Goal: Task Accomplishment & Management: Complete application form

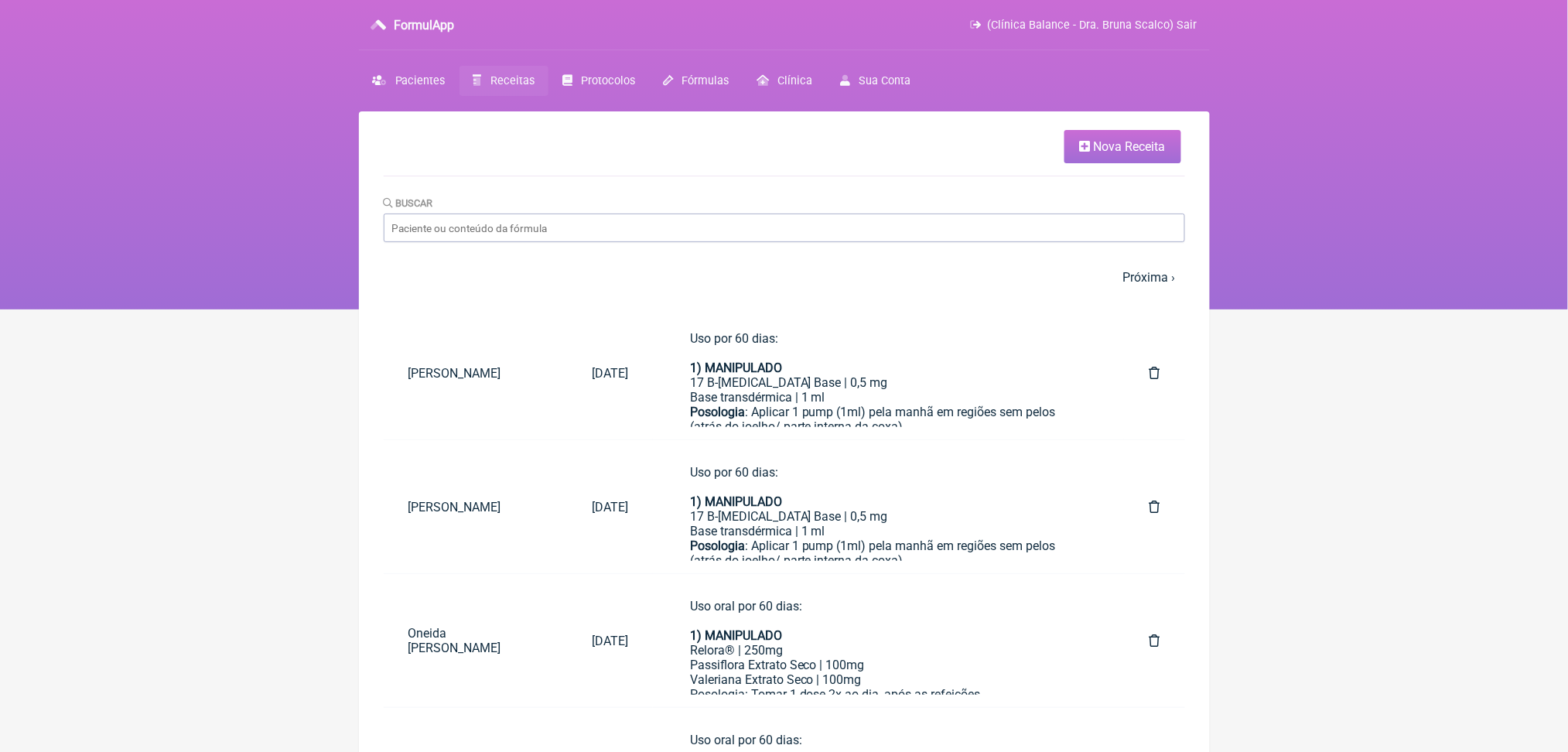
click at [535, 87] on span "Receitas" at bounding box center [513, 81] width 44 height 13
click at [1095, 151] on span "Nova Receita" at bounding box center [1130, 146] width 72 height 15
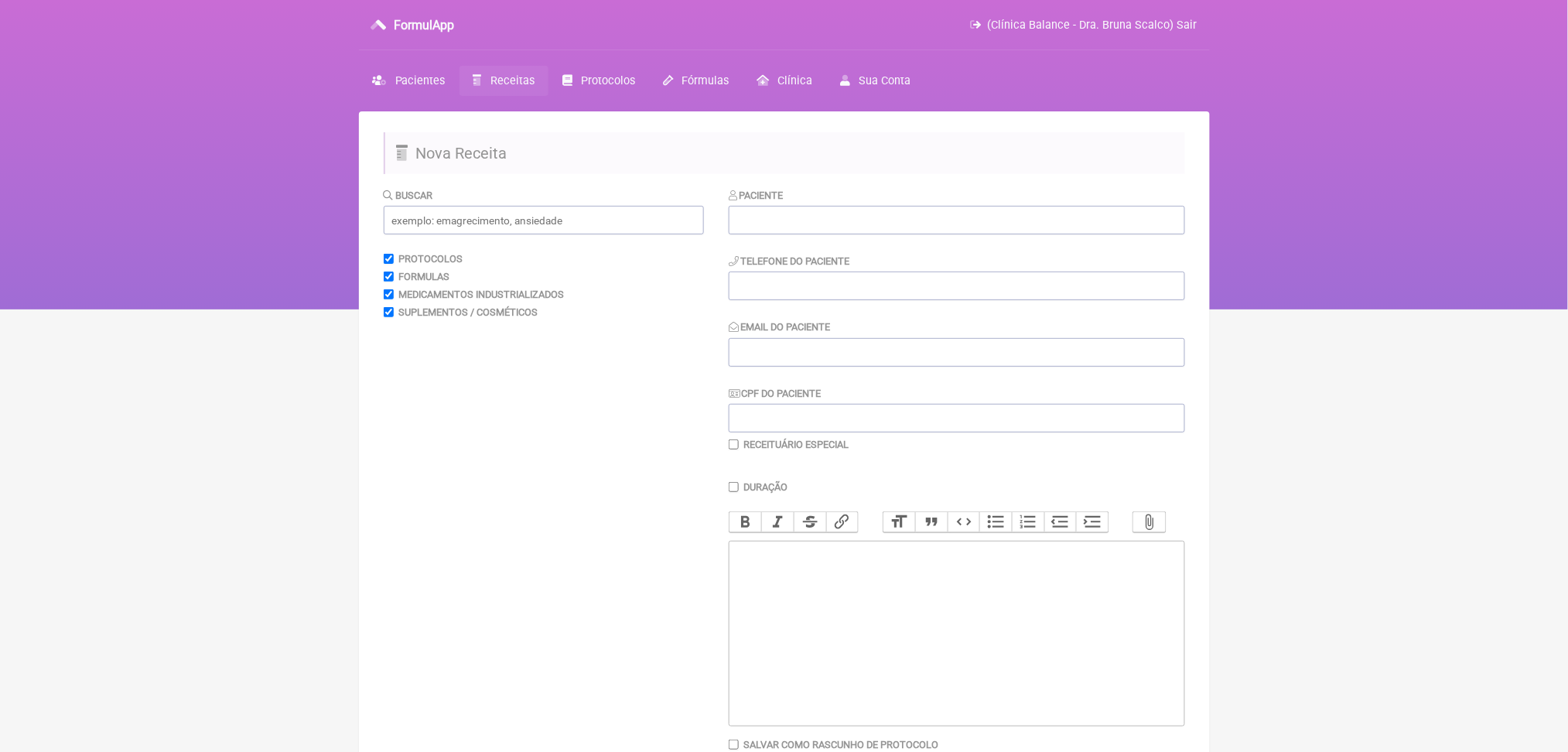
drag, startPoint x: 1568, startPoint y: 117, endPoint x: 1583, endPoint y: 174, distance: 58.9
click at [1567, 174] on html "FormulApp (Clínica Balance - Dra. Bruna Scalco) Sair Pacientes Receitas Protoco…" at bounding box center [784, 154] width 1568 height 310
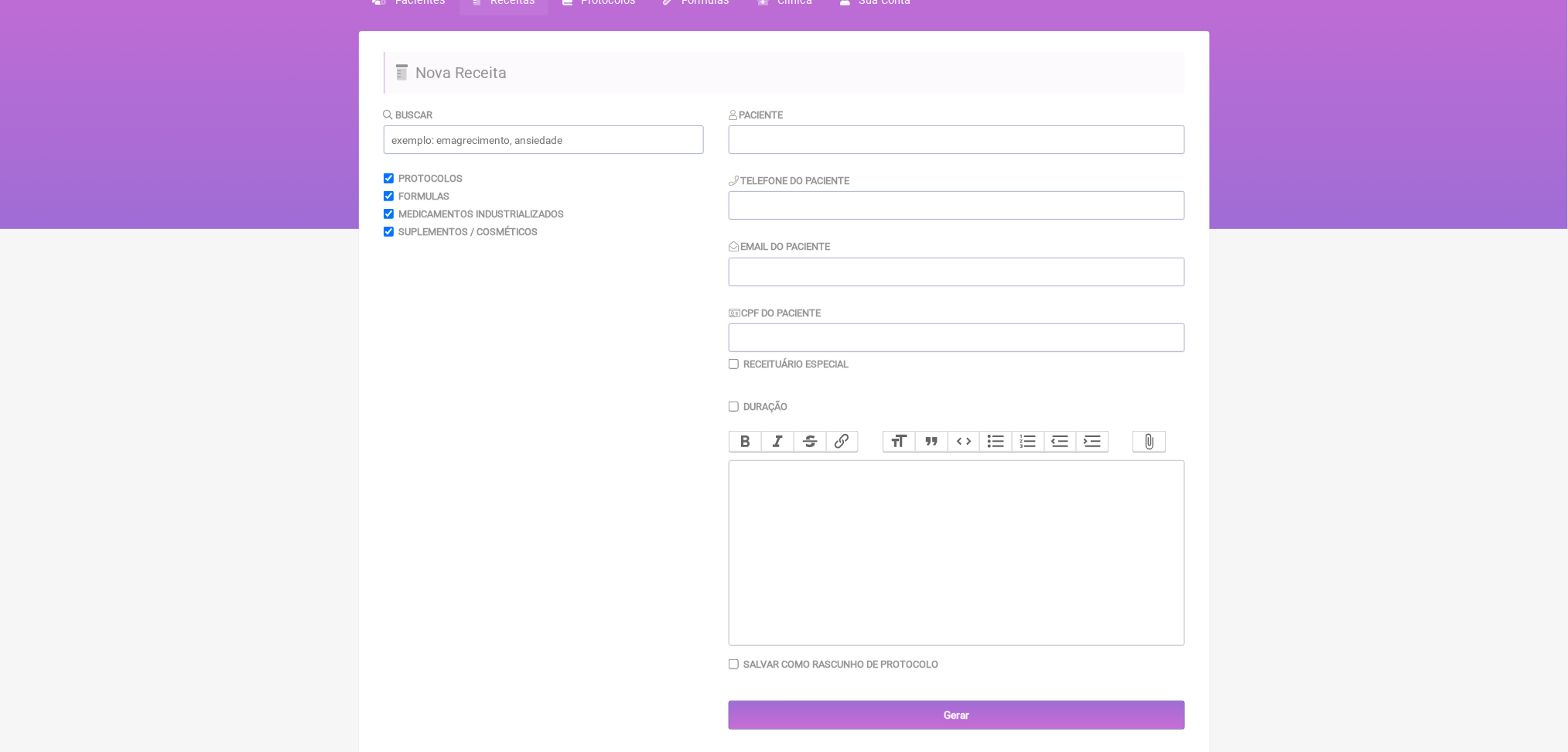
scroll to position [89, 0]
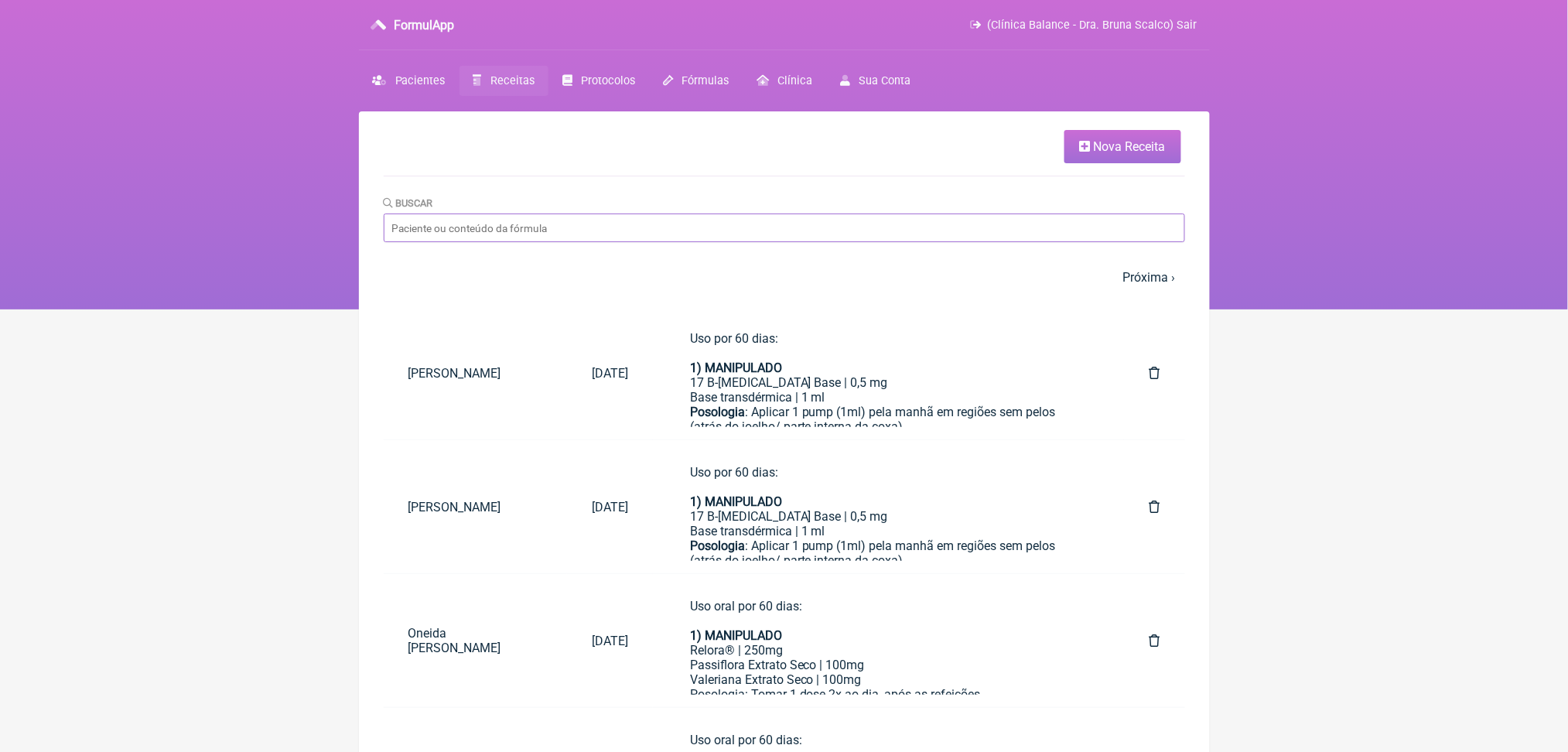
click at [882, 242] on input "Buscar" at bounding box center [784, 227] width 801 height 29
type input "suzy"
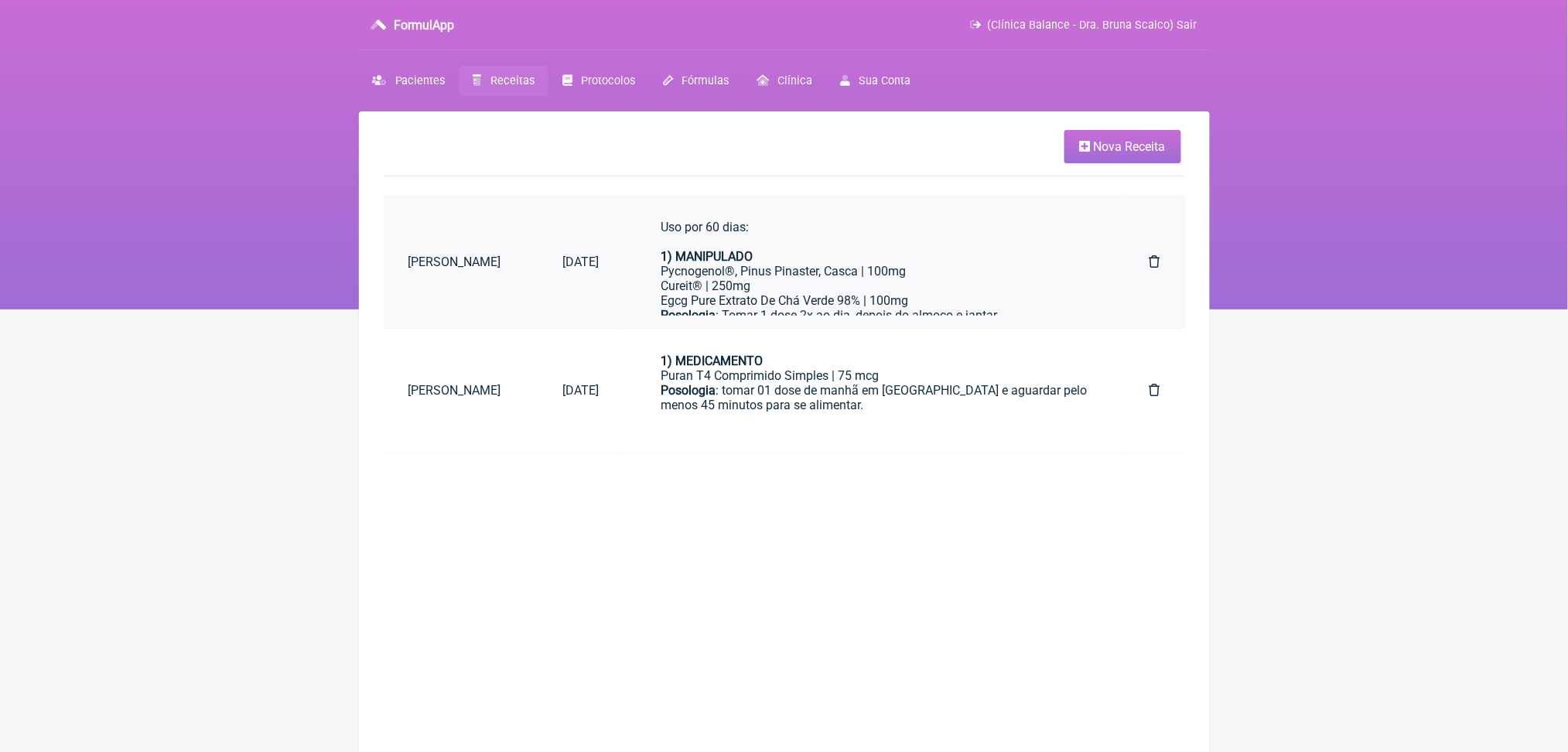
click at [961, 279] on div "Pycnogenol®, Pinus Pinaster, Casca | 100mg" at bounding box center [874, 271] width 426 height 15
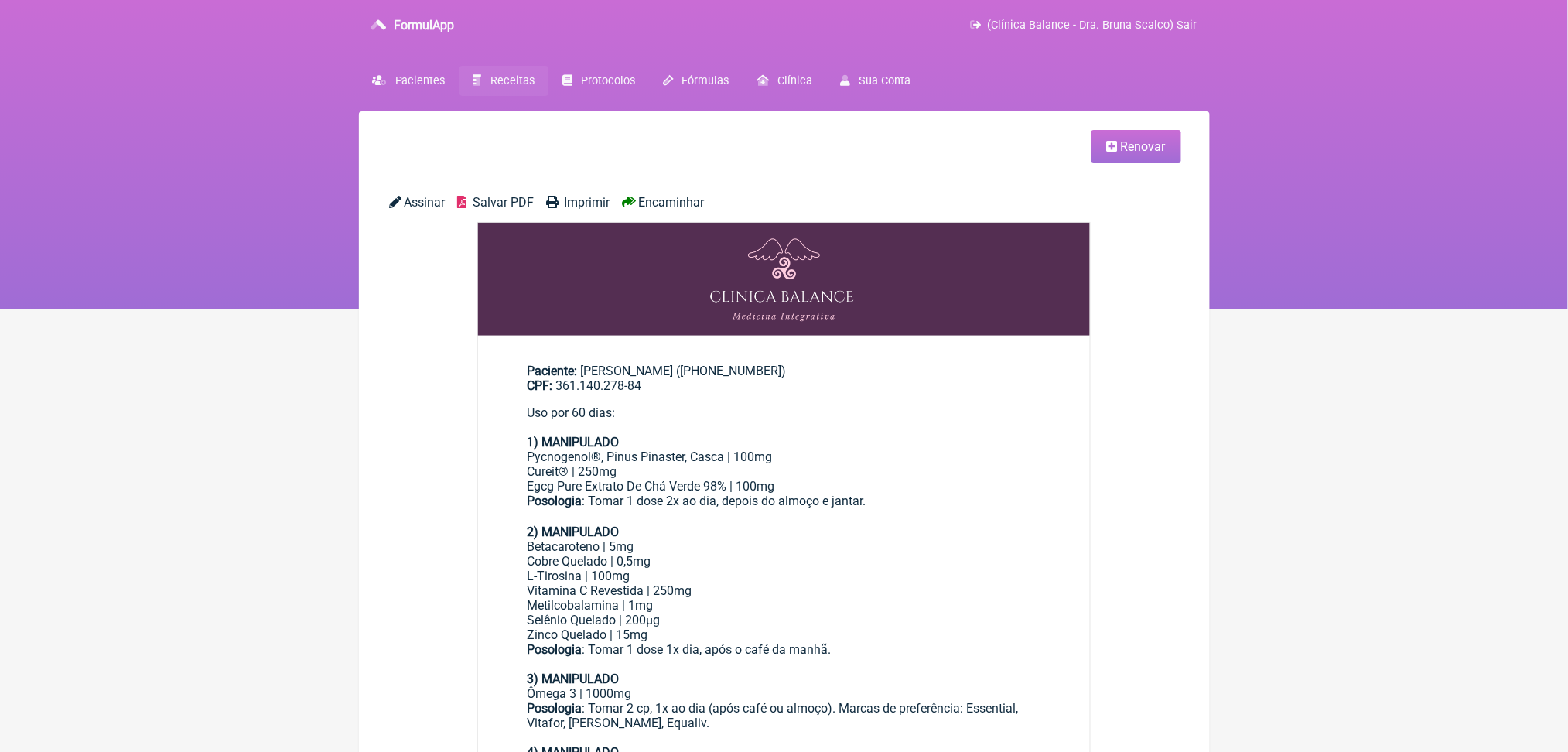
click at [1121, 147] on span "Renovar" at bounding box center [1143, 146] width 45 height 15
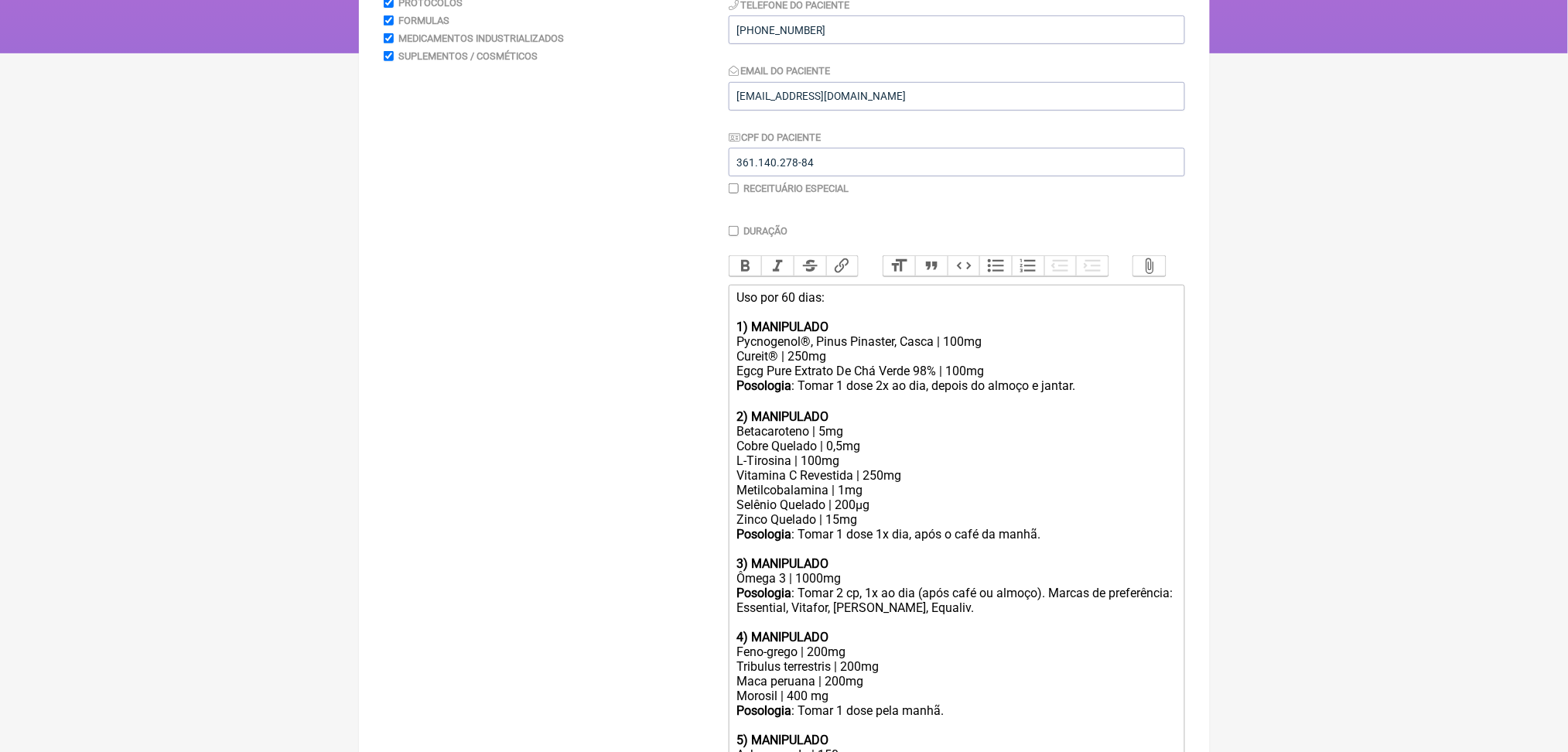
scroll to position [254, 0]
drag, startPoint x: 1561, startPoint y: 338, endPoint x: 1558, endPoint y: 261, distance: 77.1
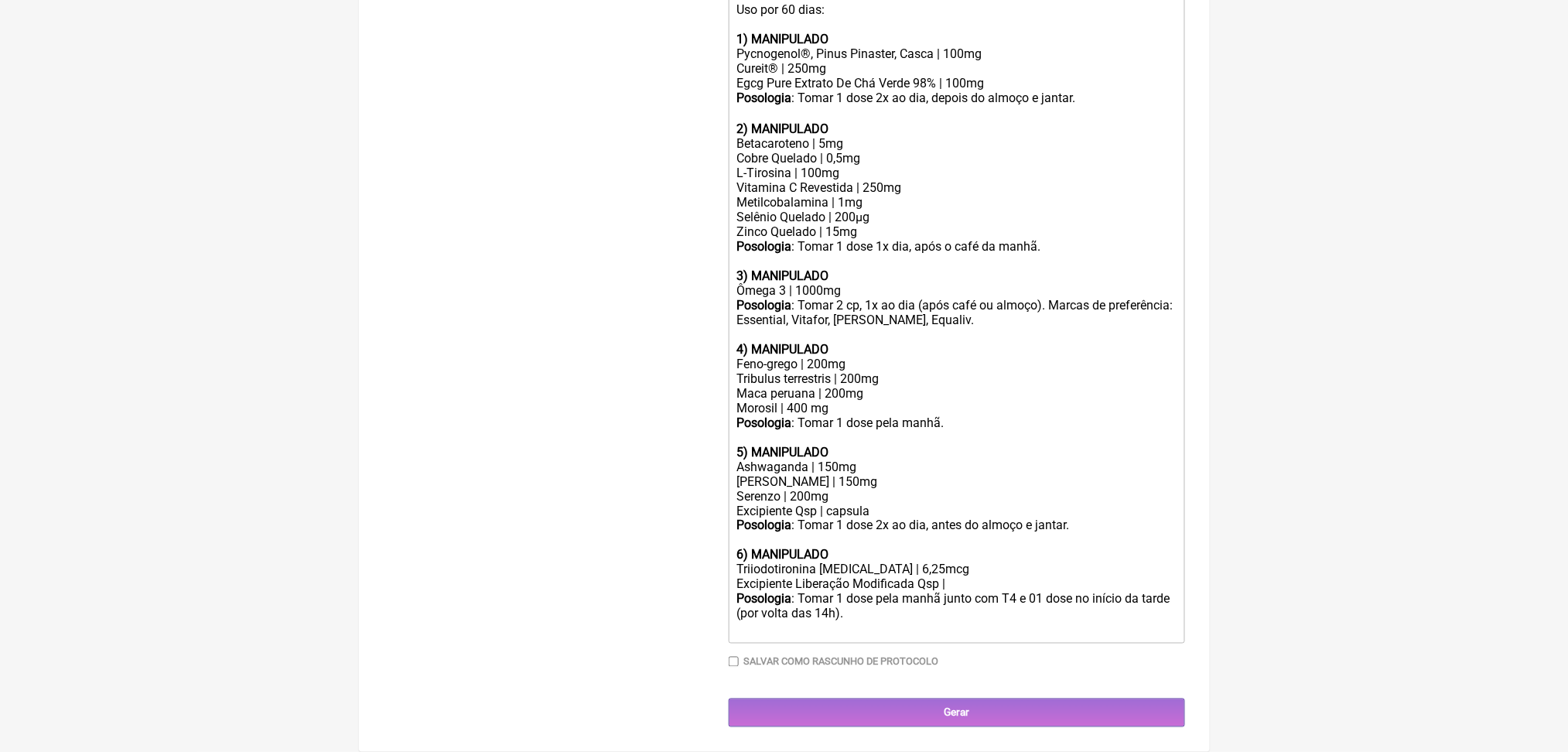
scroll to position [548, 0]
click at [850, 181] on div "L-Tirosina | 100mg" at bounding box center [956, 173] width 440 height 15
click at [897, 209] on div "Metilcobalamina | 1mg" at bounding box center [956, 202] width 440 height 15
click at [894, 224] on div "Selênio Quelado | 200µg" at bounding box center [956, 217] width 440 height 15
click at [836, 224] on div "Selênio Quelado | 200µg" at bounding box center [956, 217] width 440 height 15
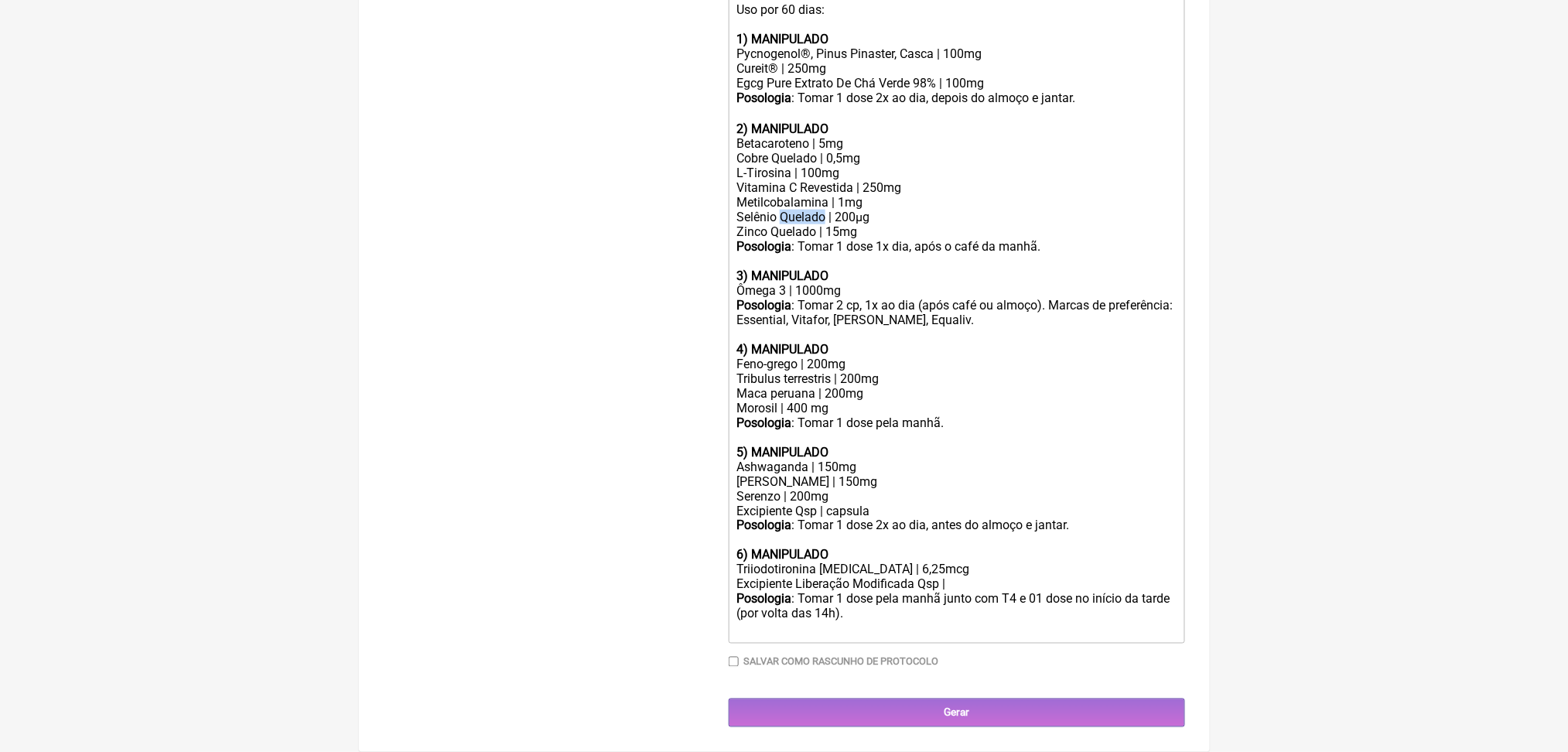
click at [836, 224] on div "Selênio Quelado | 200µg" at bounding box center [956, 217] width 440 height 15
click at [876, 224] on div "Selênio Quelado | 200µg" at bounding box center [956, 217] width 440 height 15
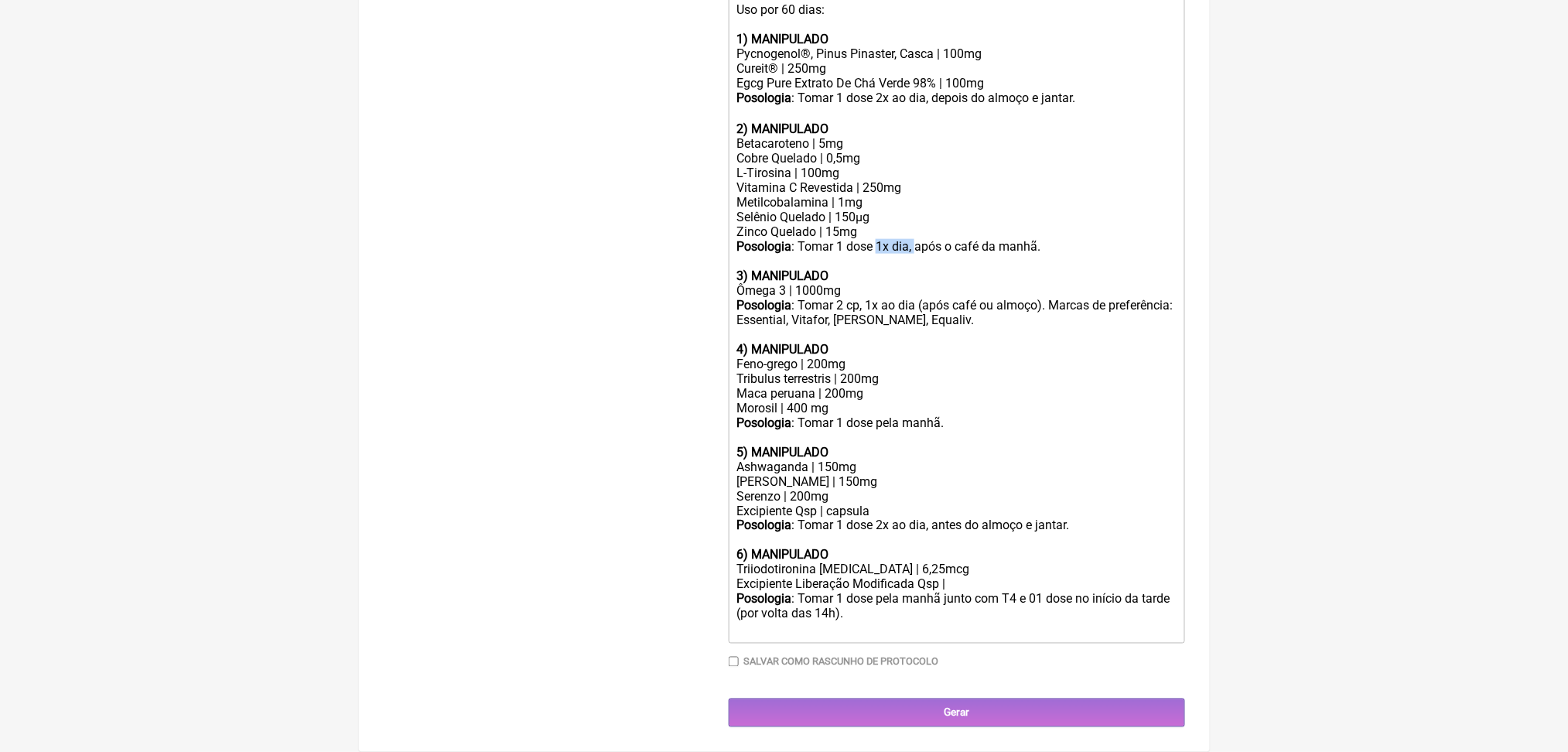
drag, startPoint x: 924, startPoint y: 454, endPoint x: 968, endPoint y: 460, distance: 44.4
click at [968, 253] on div "Posologia : Tomar 1 dose 1x dia, após o café da manhã." at bounding box center [956, 246] width 440 height 15
type trix-editor "<div>Uso por 60 dias:<br><br><strong>1) MANIPULADO</strong></div><div>Pycnogeno…"
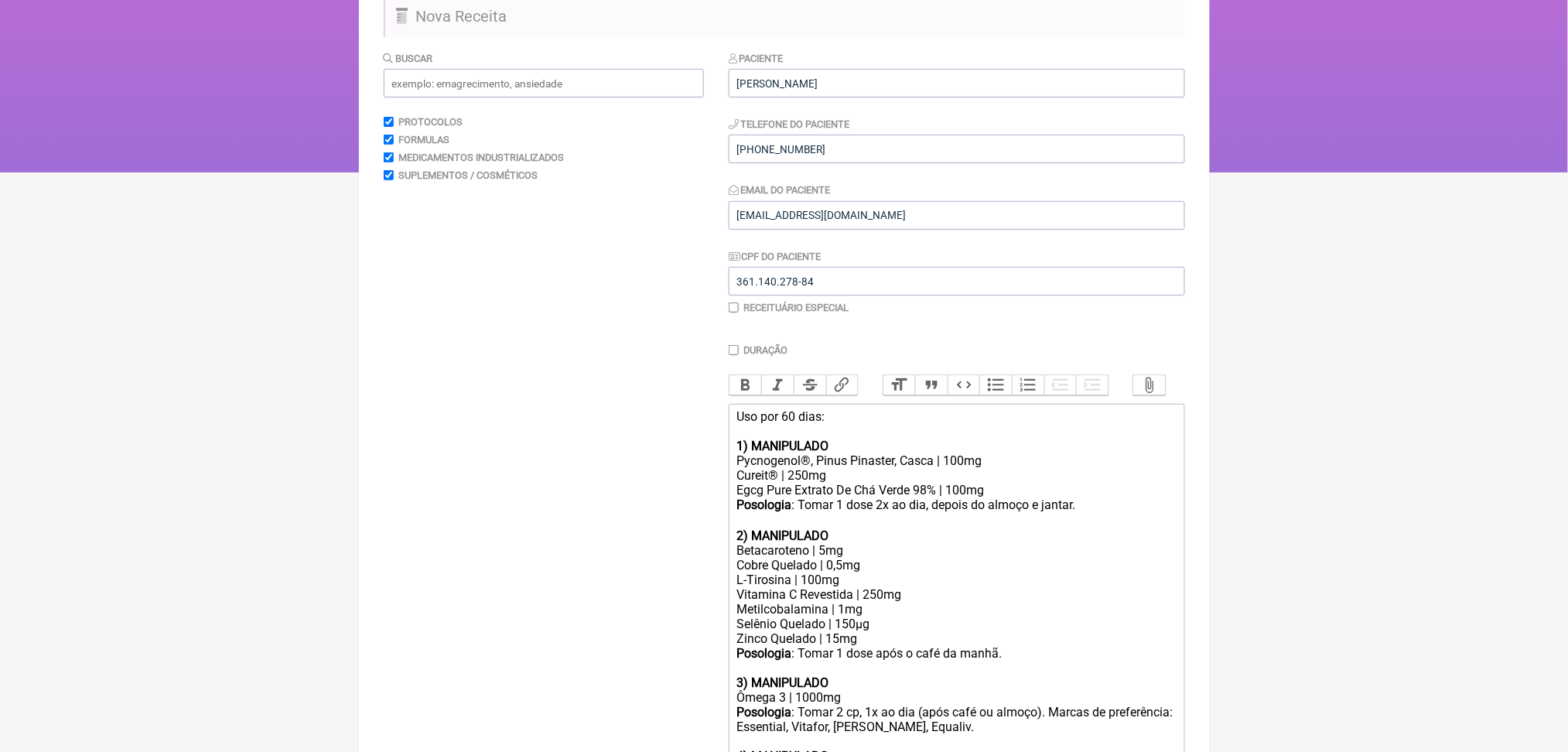
scroll to position [131, 0]
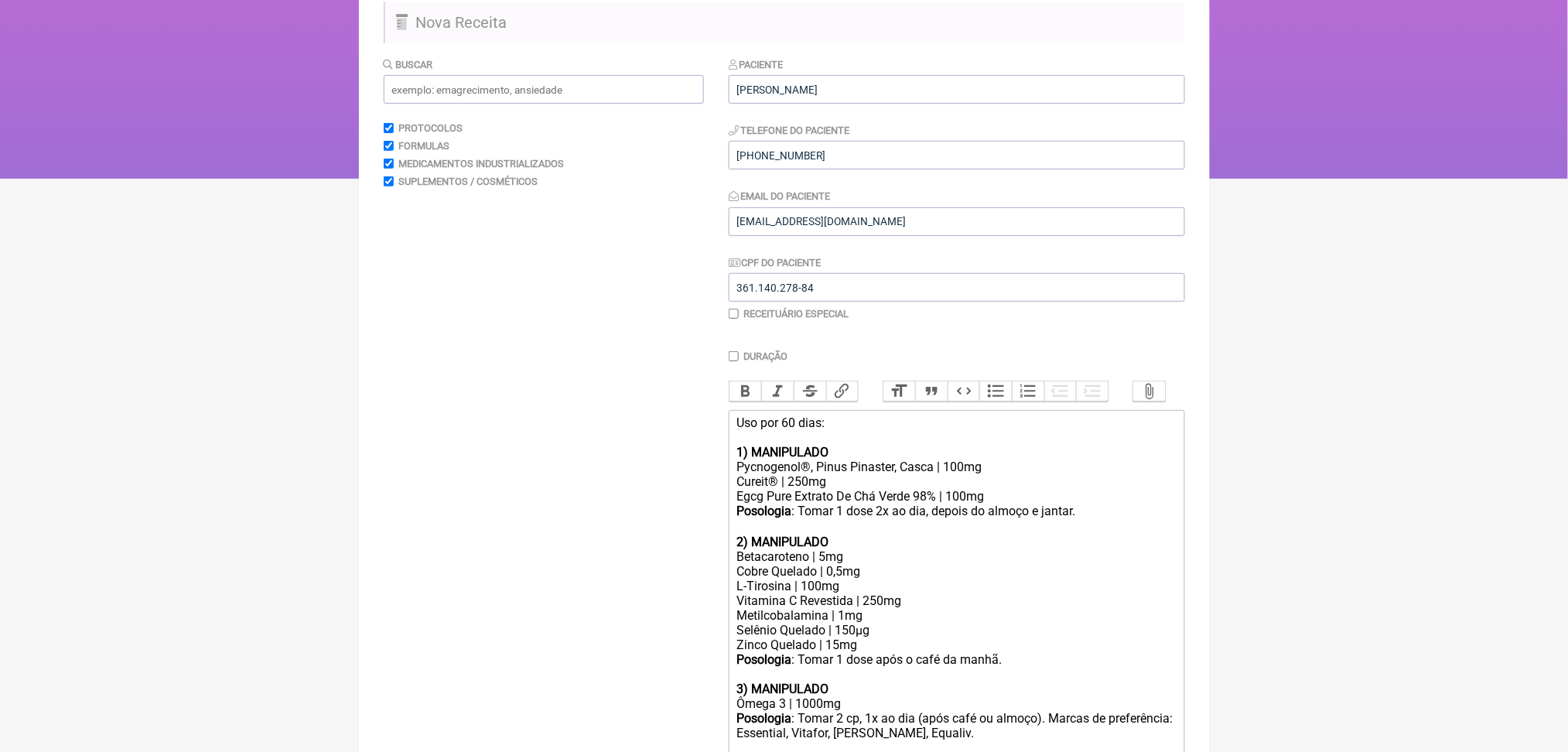
drag, startPoint x: 1560, startPoint y: 255, endPoint x: 1583, endPoint y: 270, distance: 27.5
click at [1567, 179] on html "FormulApp (Clínica Balance - Dra. Bruna Scalco) Sair Pacientes Receitas Protoco…" at bounding box center [784, 24] width 1568 height 310
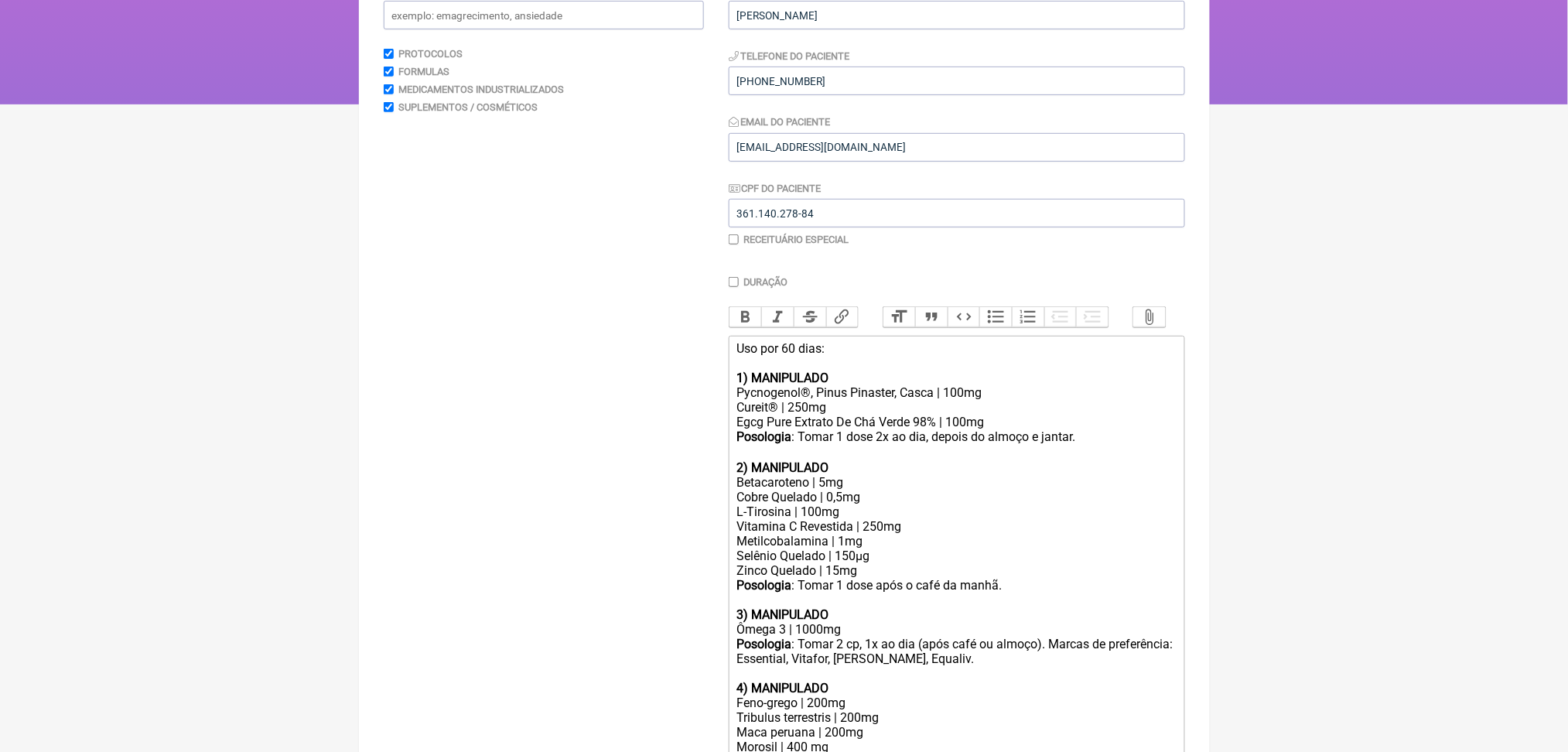
scroll to position [0, 0]
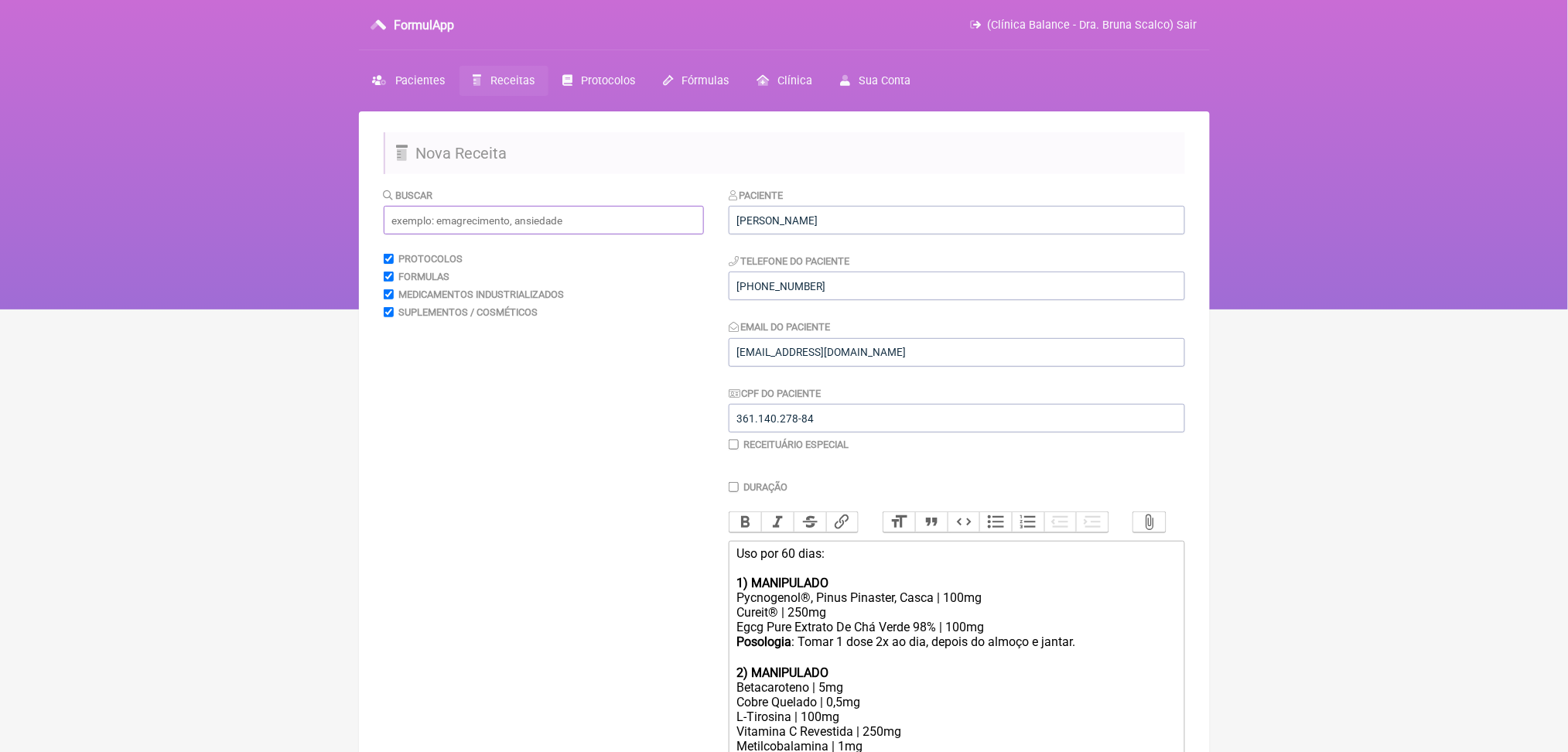
click at [450, 235] on input "text" at bounding box center [544, 220] width 320 height 29
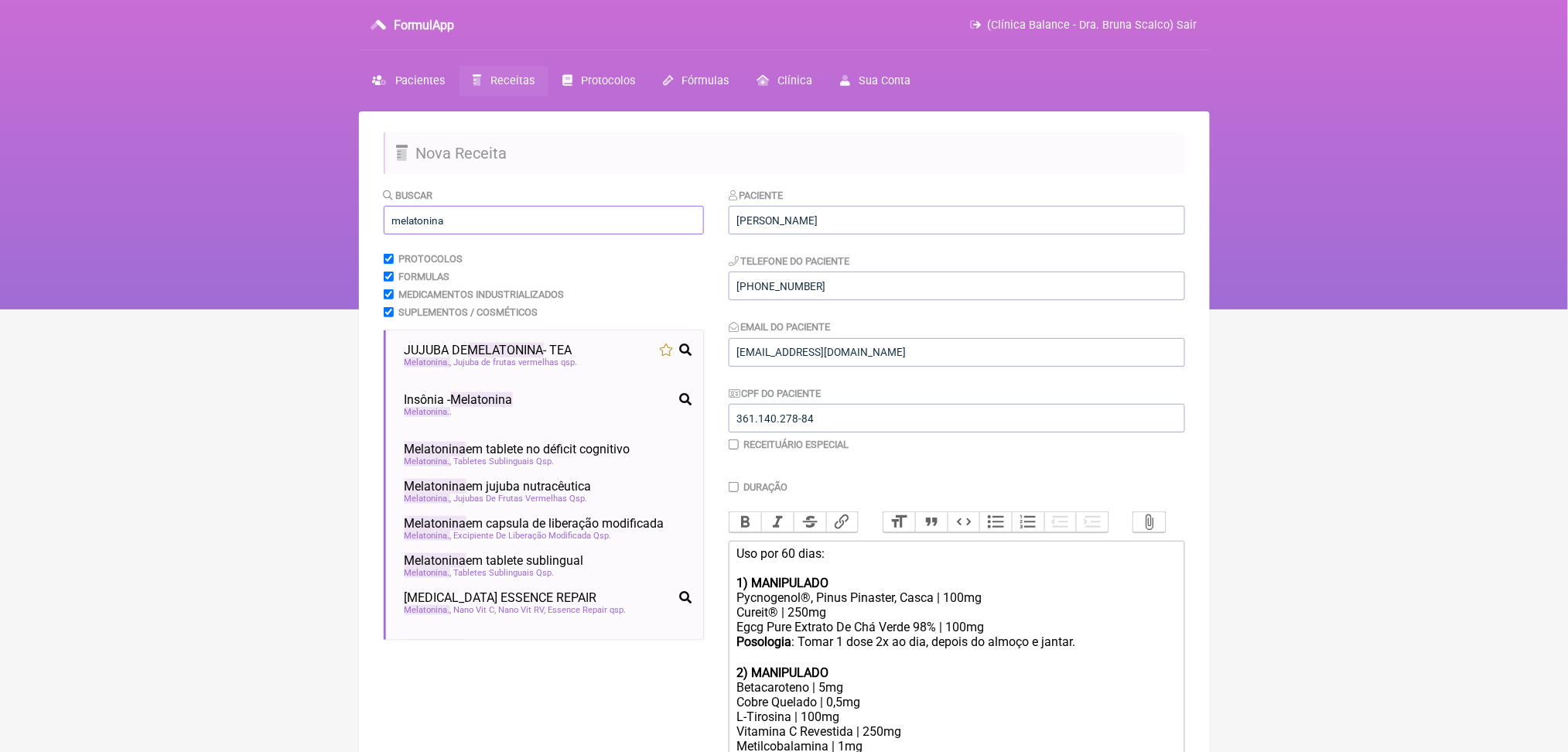
click at [638, 235] on input "melatonina" at bounding box center [544, 220] width 320 height 29
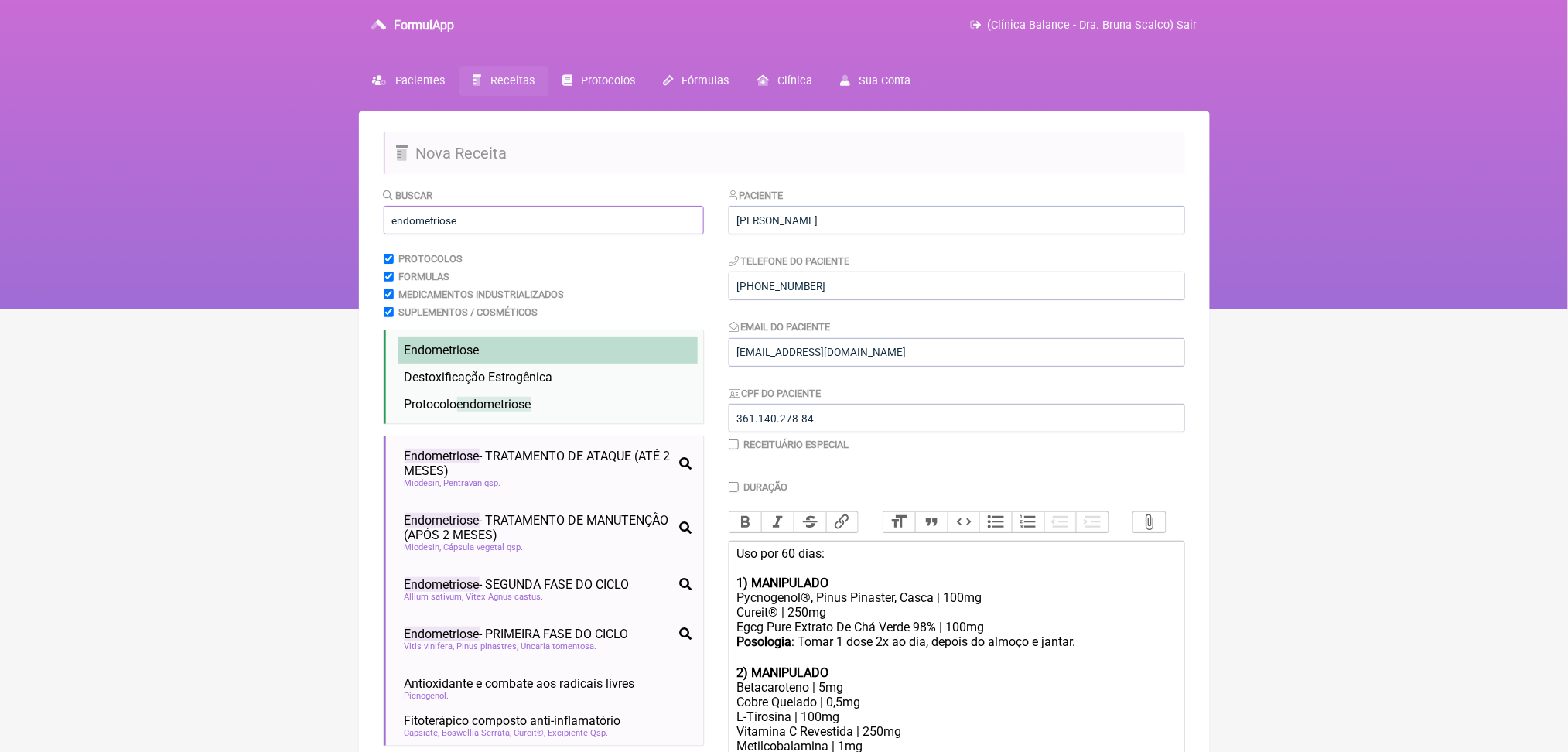
type input "endometriose"
click at [593, 364] on li "Endometriose endometriose miomatose uterina nutrologia medicina integrativa ort…" at bounding box center [548, 350] width 299 height 27
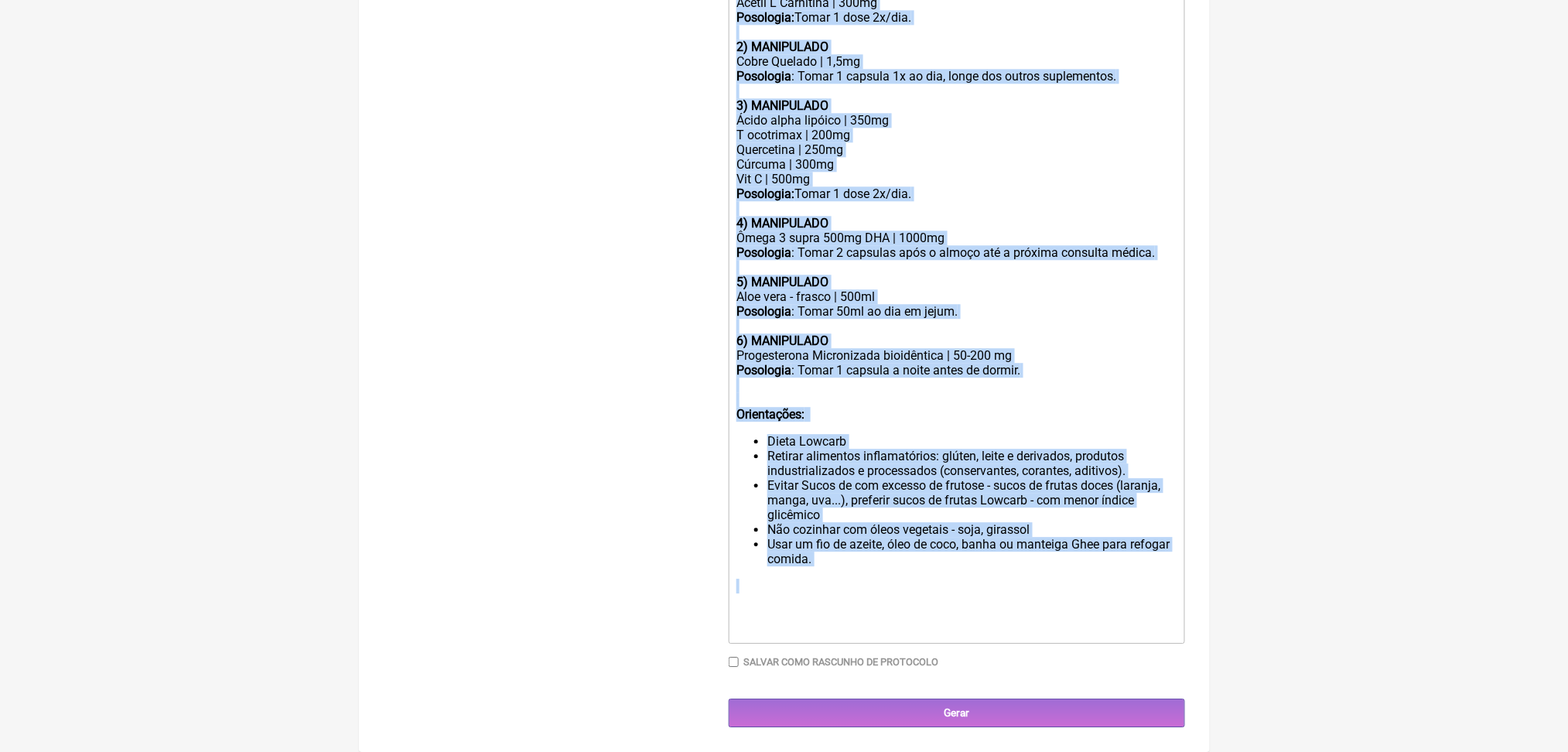
scroll to position [1956, 0]
drag, startPoint x: 743, startPoint y: 432, endPoint x: 1045, endPoint y: 646, distance: 370.1
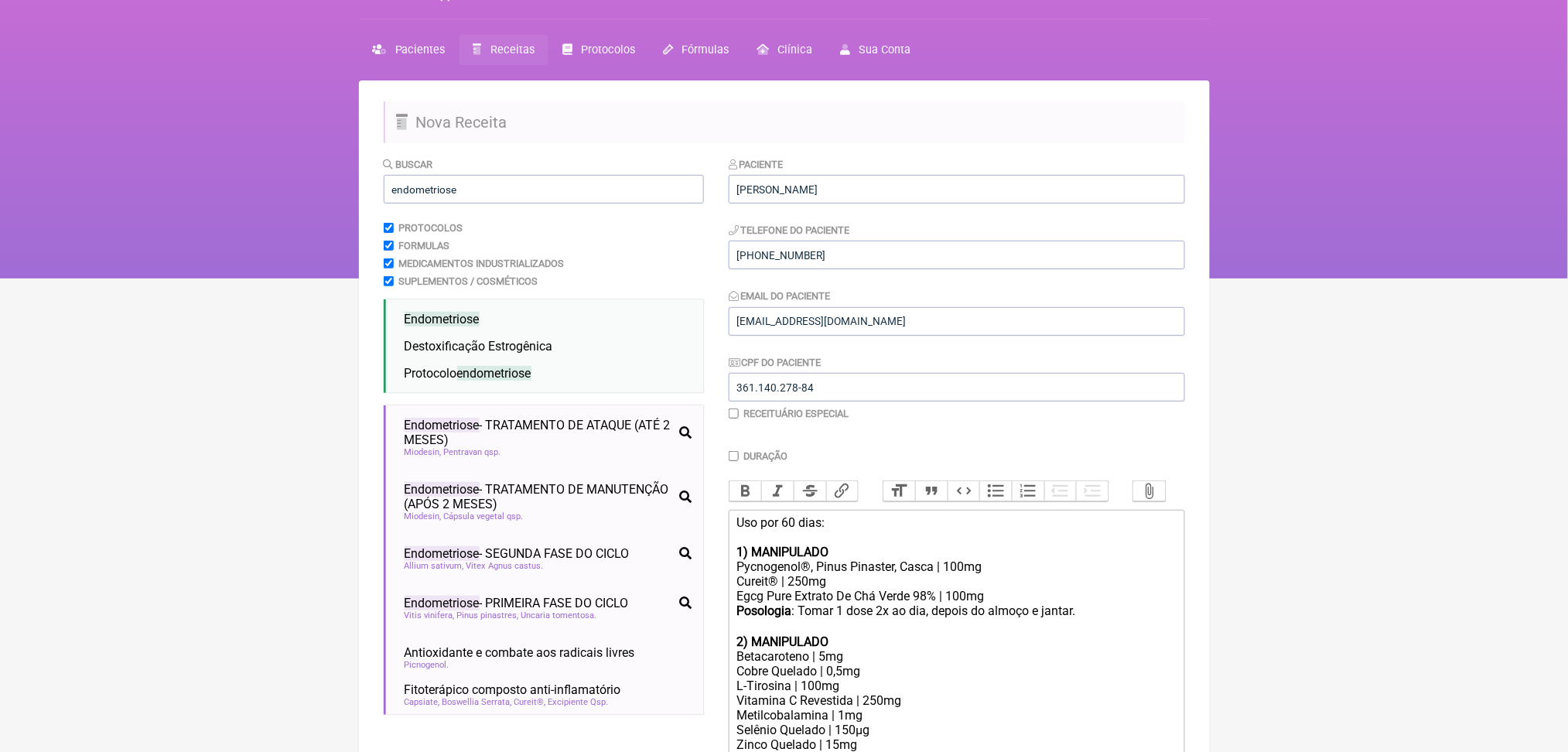
scroll to position [3, 0]
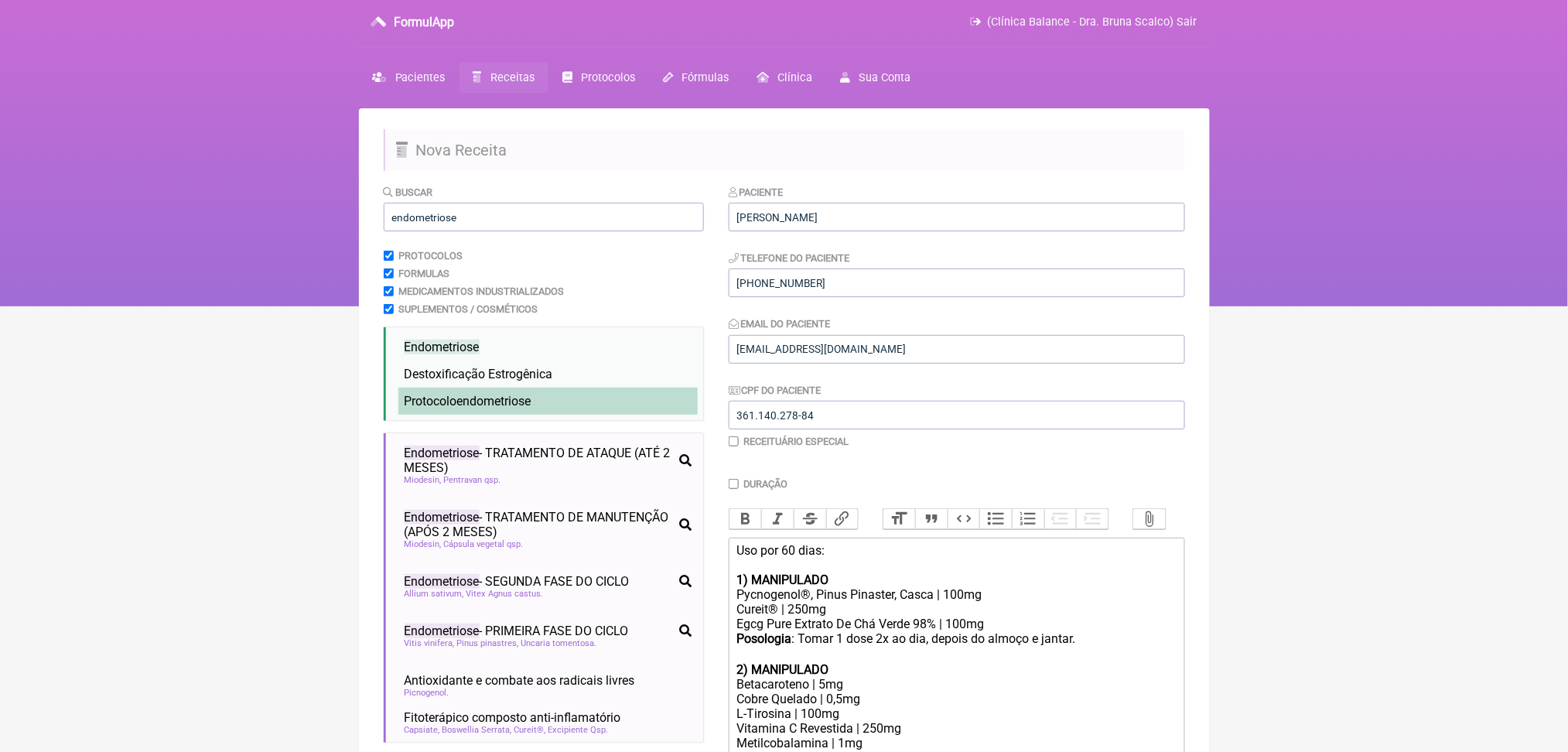
click at [450, 409] on span "Protocolo endometriose" at bounding box center [468, 401] width 127 height 15
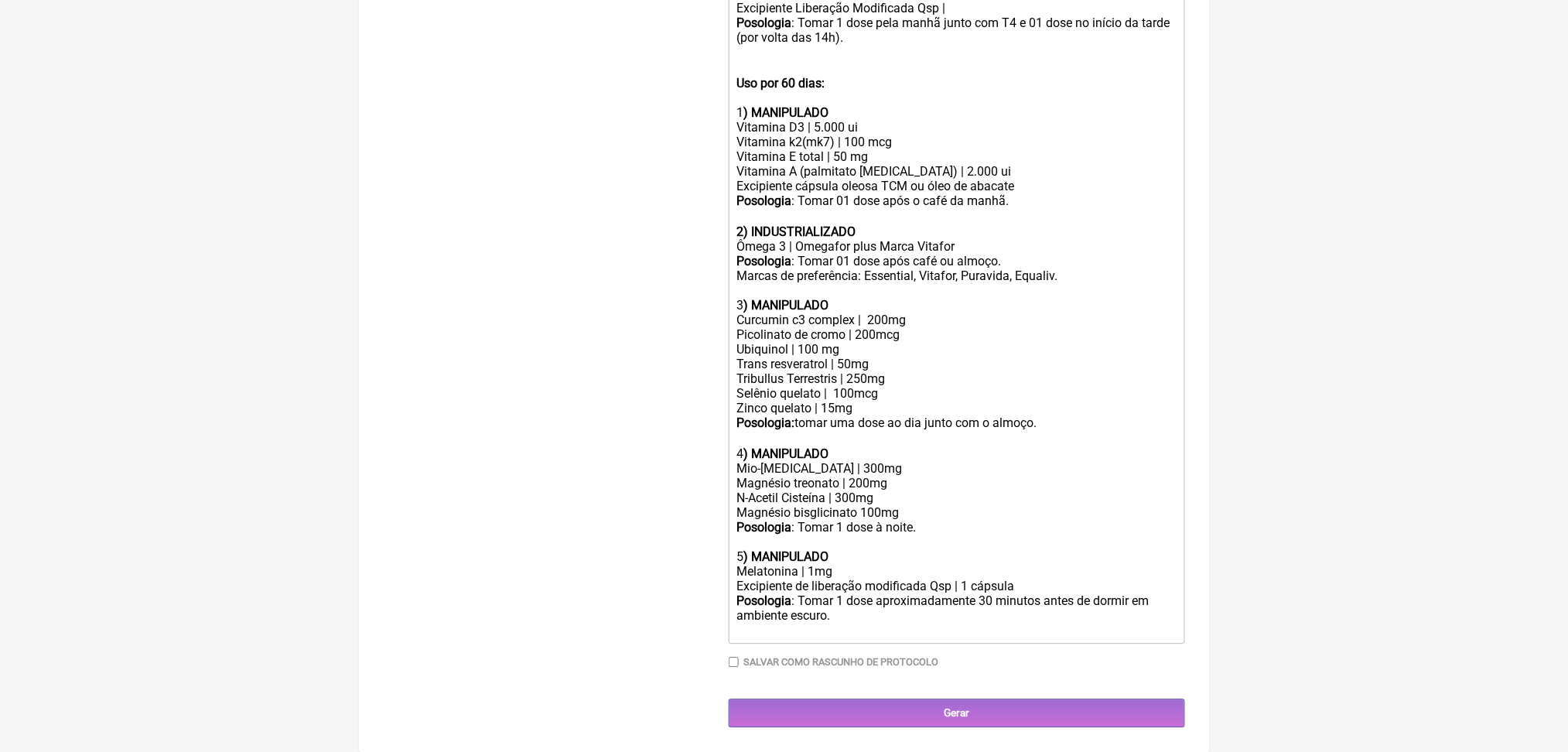
scroll to position [1643, 0]
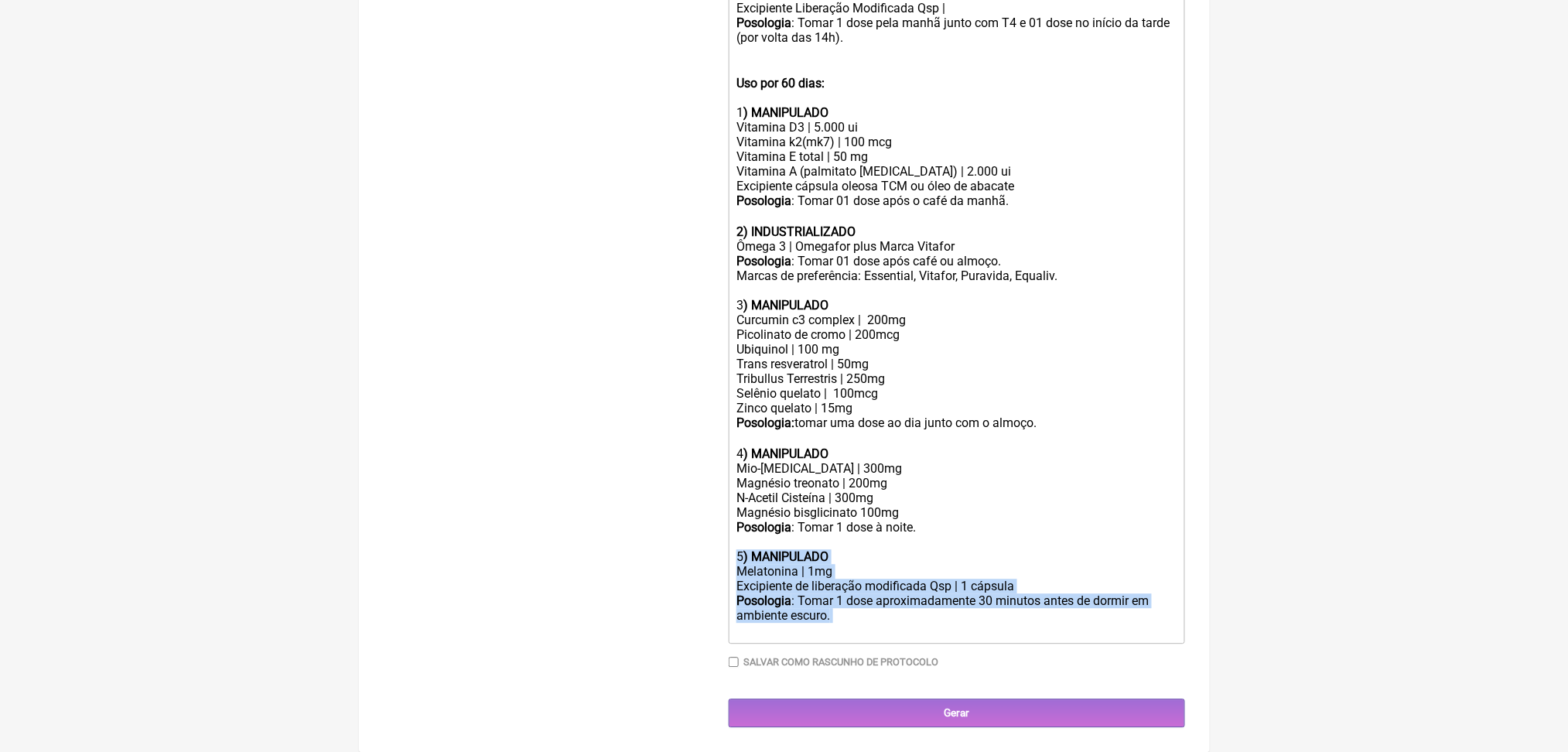
drag, startPoint x: 1046, startPoint y: 607, endPoint x: 736, endPoint y: 508, distance: 325.4
click at [736, 508] on trix-editor "Uso por 60 dias: 1) MANIPULADO Pycnogenol®, Pinus Pinaster, Casca | 100mg Curei…" at bounding box center [957, 32] width 456 height 1223
copy trix-editor "5 ) MANIPULADO Melatonina | 1mg Excipiente de liberação modificada Qsp | 1 cáps…"
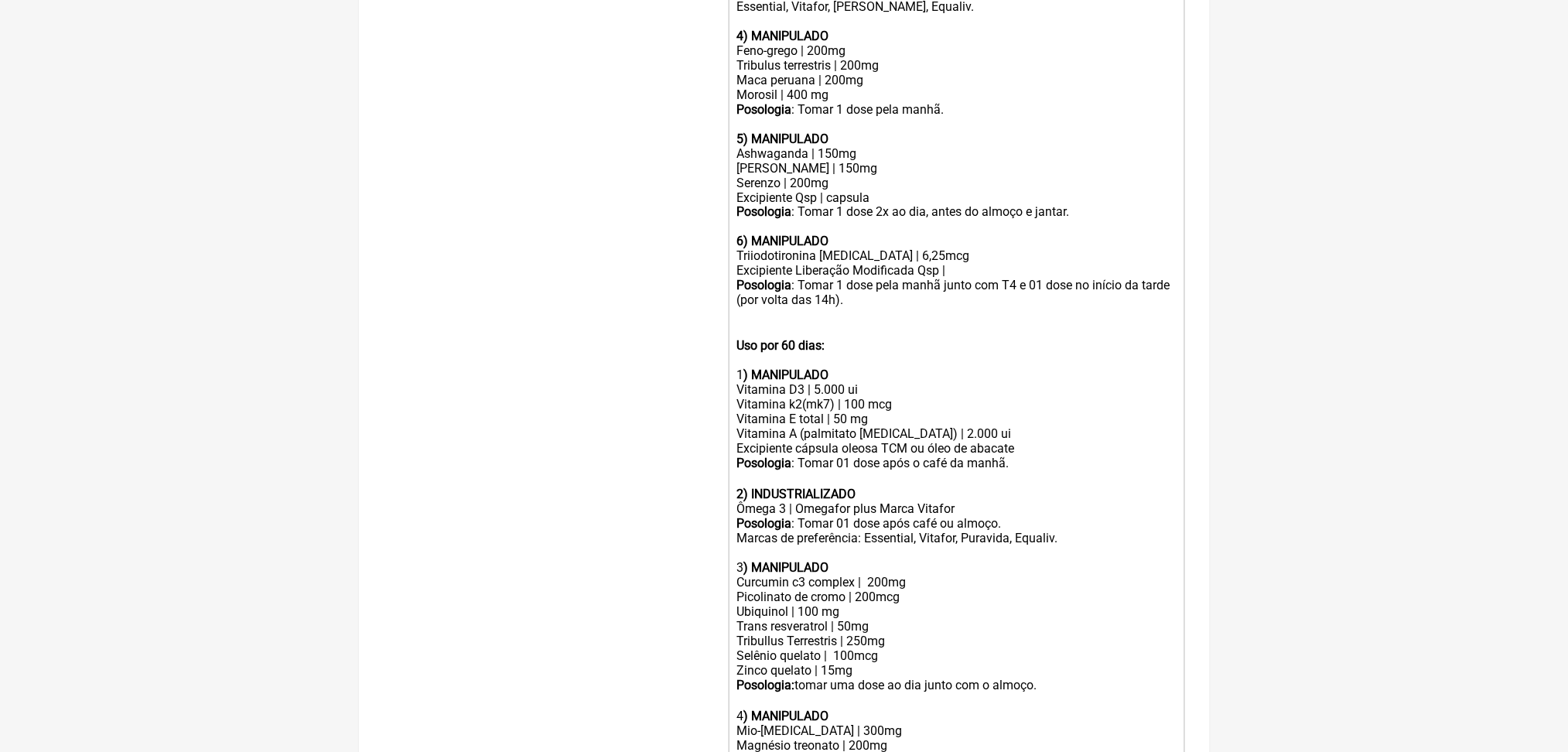
scroll to position [859, 0]
click at [1177, 504] on trix-editor "Uso por 60 dias: 1) MANIPULADO Pycnogenol®, Pinus Pinaster, Casca | 100mg Curei…" at bounding box center [957, 293] width 456 height 1223
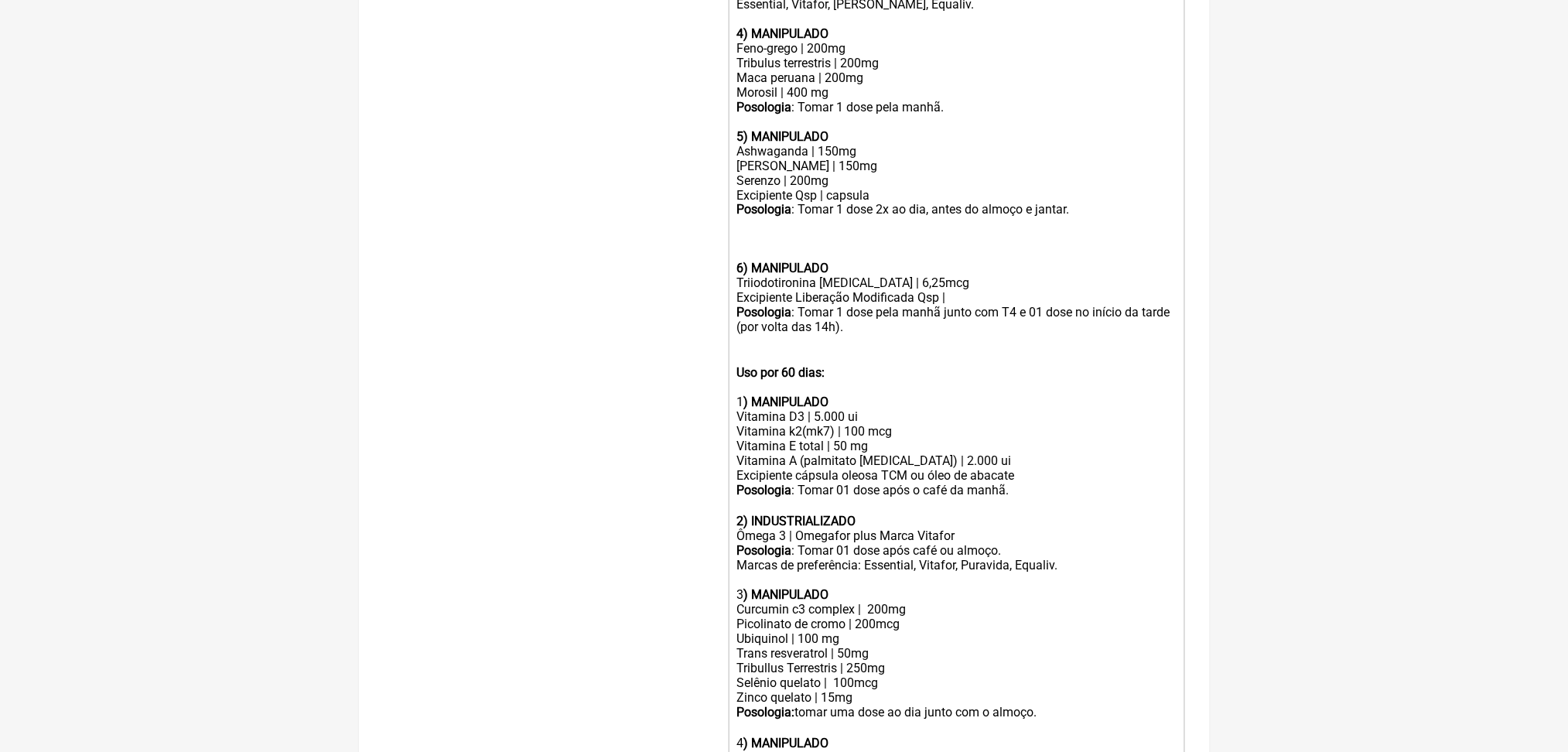
paste trix-editor "5<strong>) MANIPULADO</strong></div><div>Melatonina | 1mg</div><div>Excipiente …"
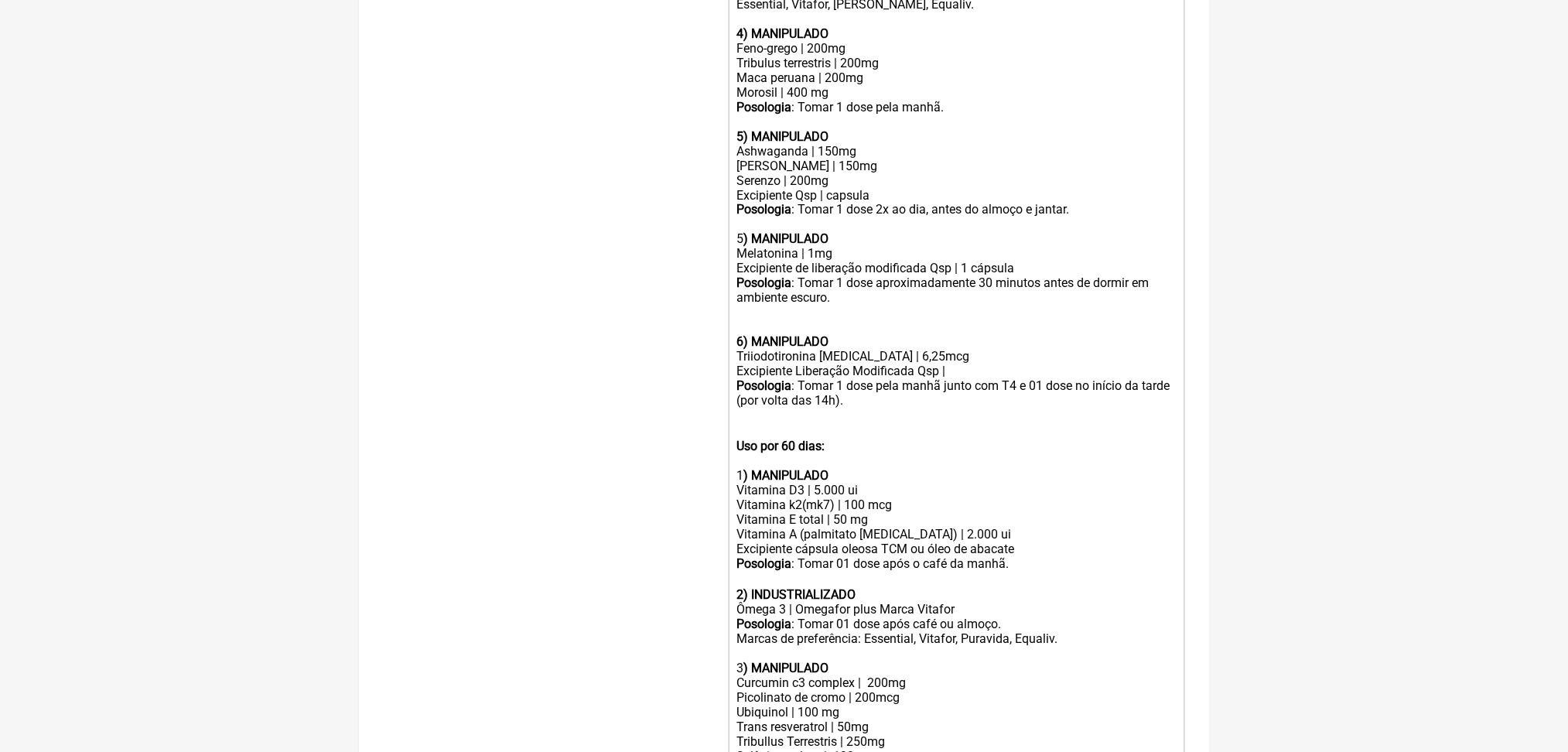
click at [754, 262] on div "Melatonina | 1mg" at bounding box center [956, 254] width 440 height 15
click at [755, 350] on strong "6) MANIPULADO" at bounding box center [782, 342] width 92 height 15
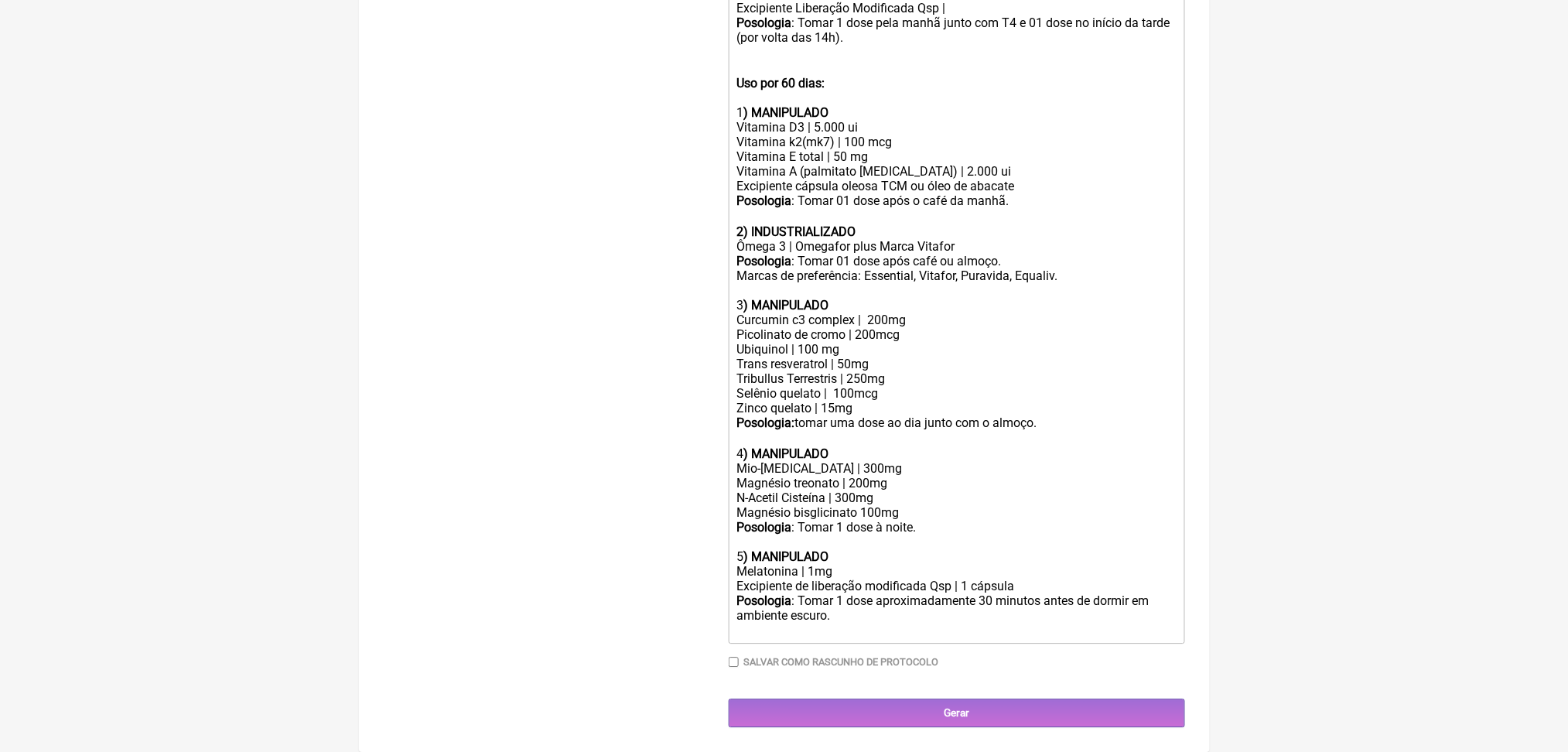
scroll to position [1508, 0]
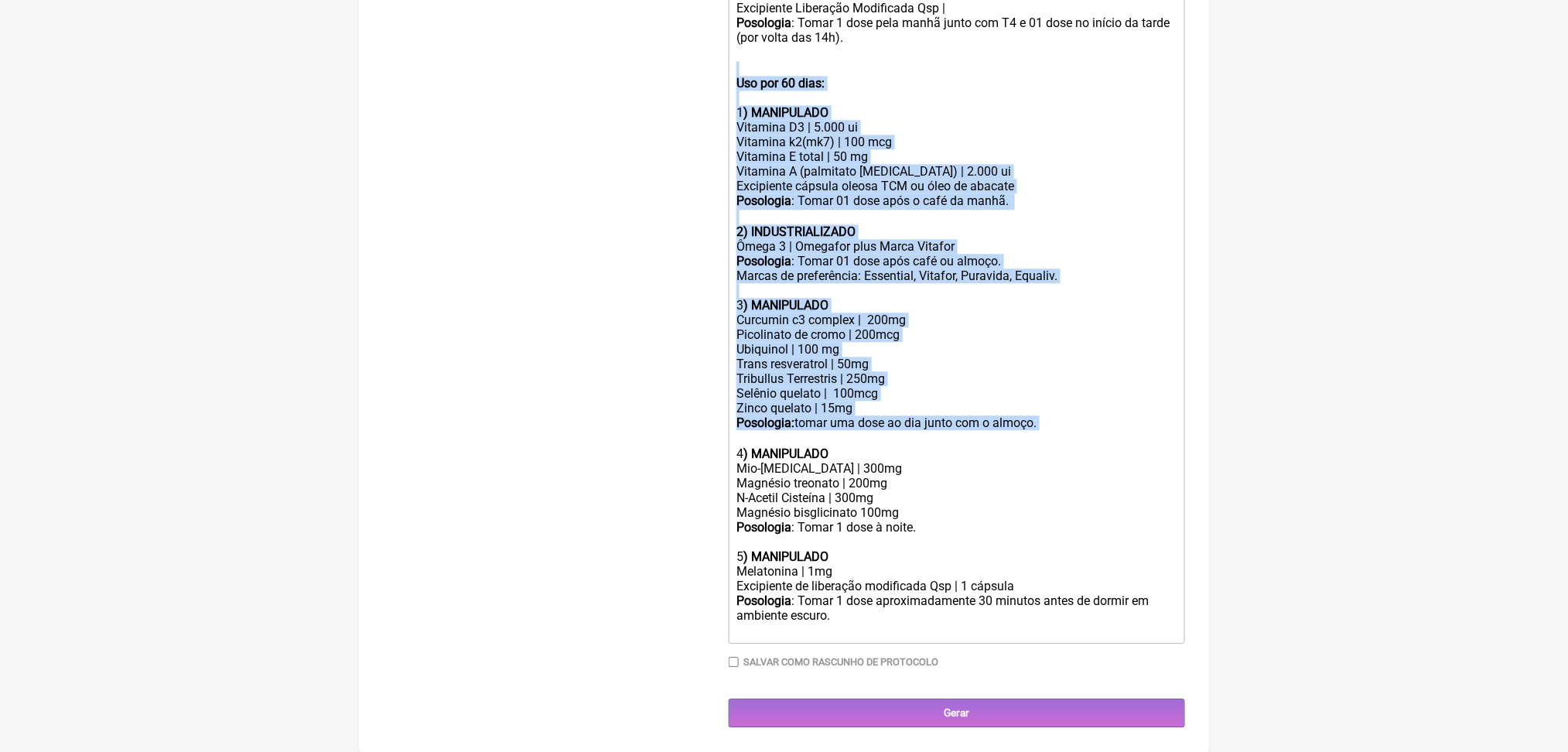
drag, startPoint x: 743, startPoint y: 133, endPoint x: 896, endPoint y: 603, distance: 494.3
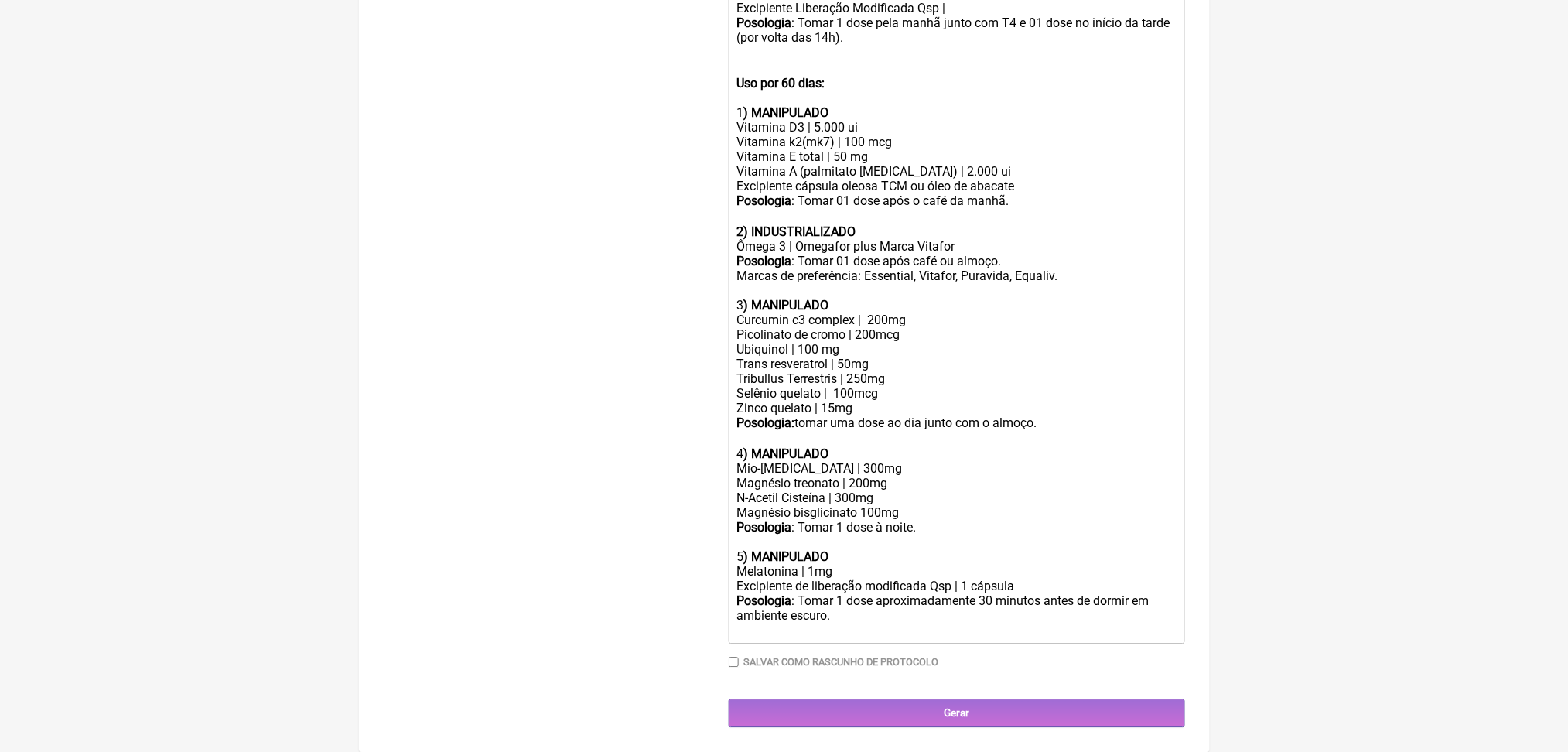
scroll to position [1279, 0]
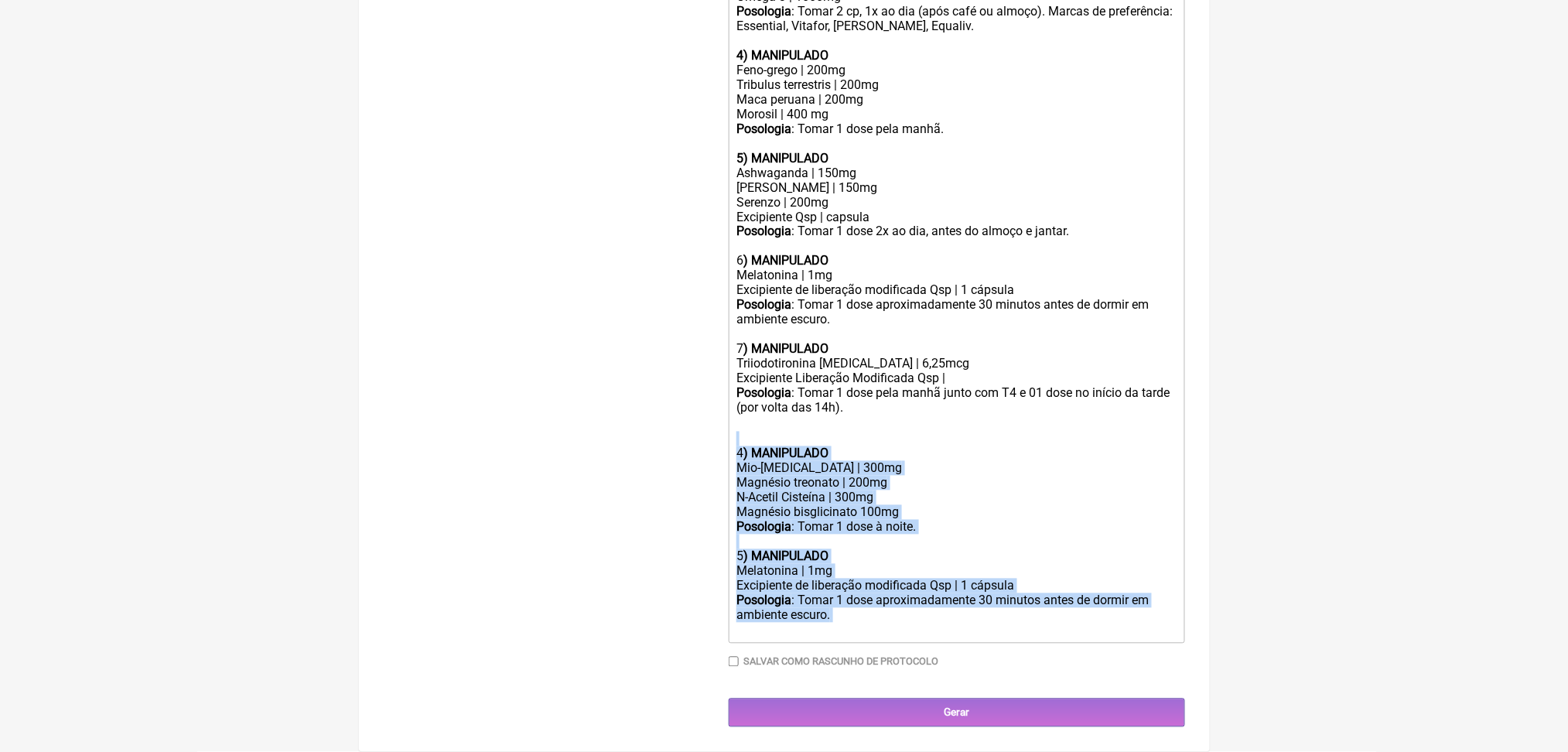
drag, startPoint x: 753, startPoint y: 344, endPoint x: 1097, endPoint y: 645, distance: 457.1
click at [1097, 645] on div "Duração Duração de 30 dias Bold Italic Strikethrough Link Heading Quote Code Bu…" at bounding box center [957, 161] width 456 height 1036
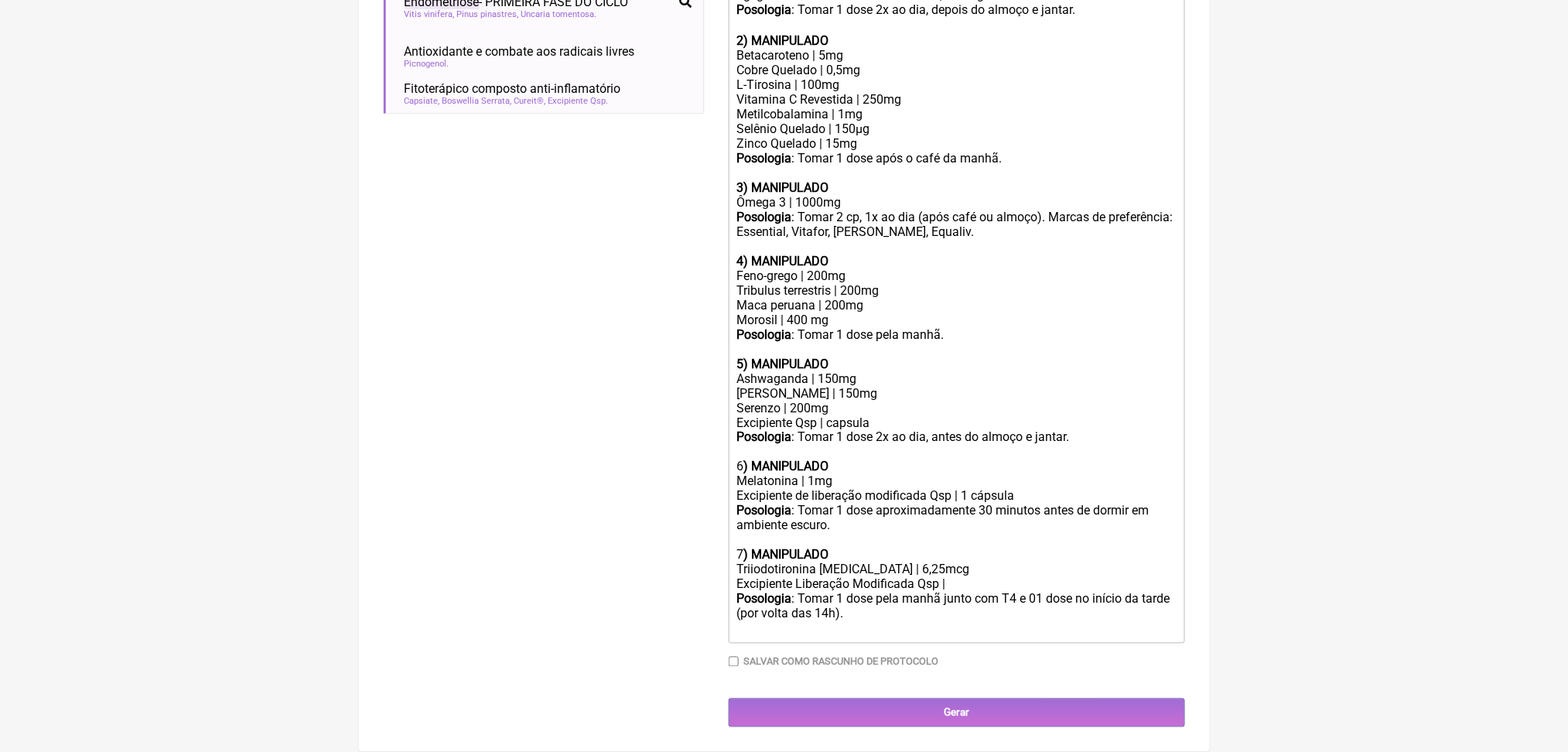
scroll to position [995, 0]
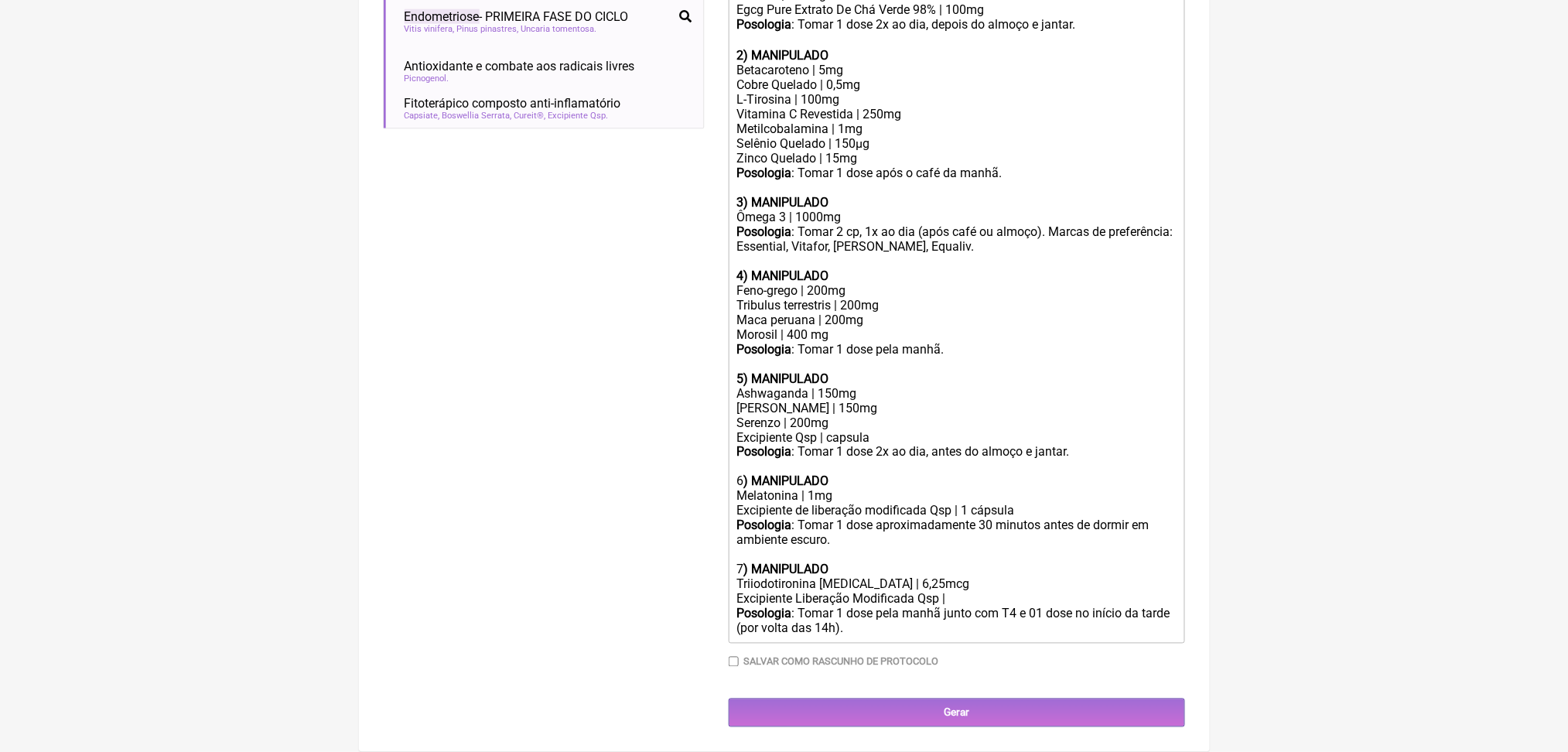
click at [844, 489] on div "Melatonina | 1mg" at bounding box center [956, 496] width 440 height 15
type trix-editor "<div>Uso por 60 dias:<br><br><strong>1) MANIPULADO</strong></div><div>Pycnogeno…"
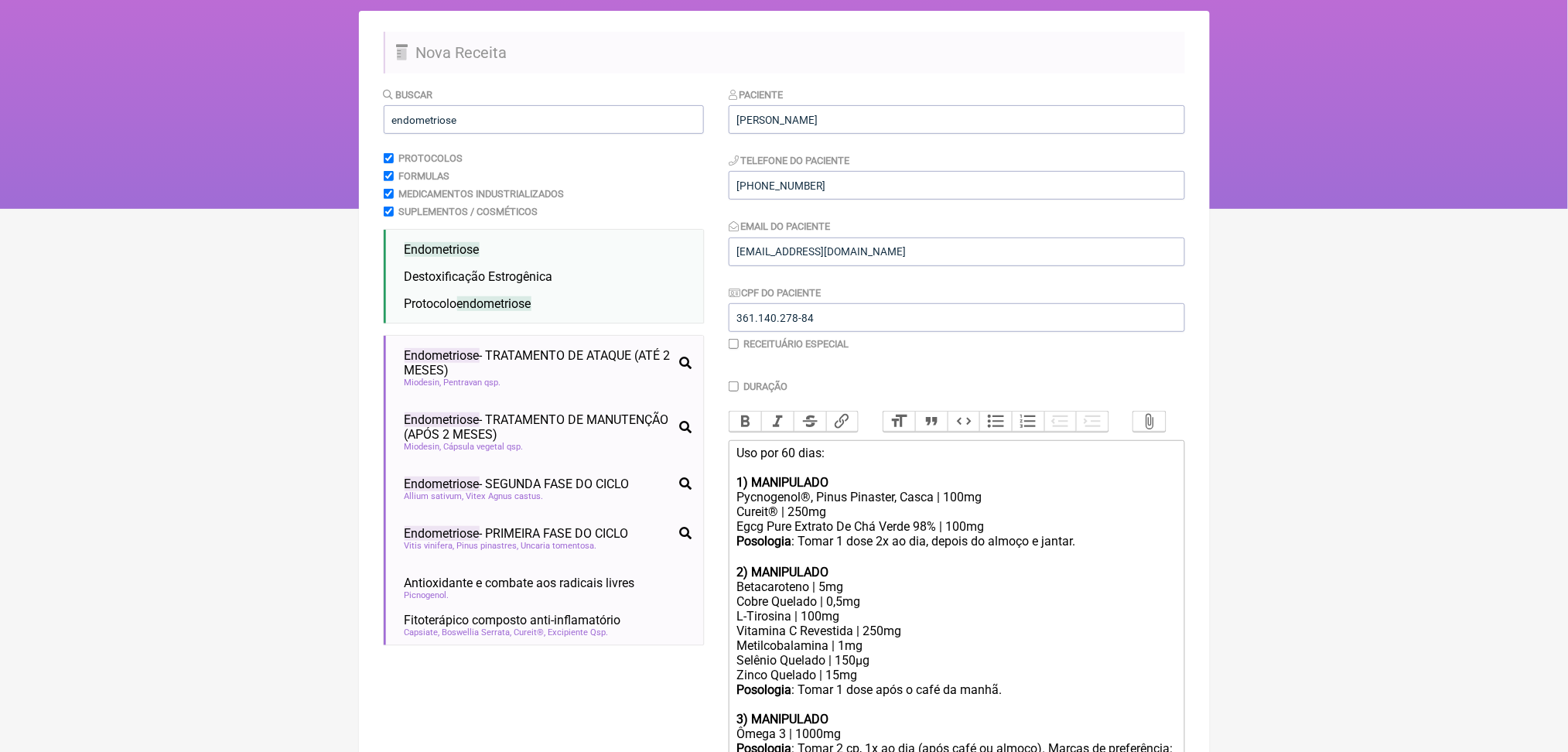
scroll to position [96, 0]
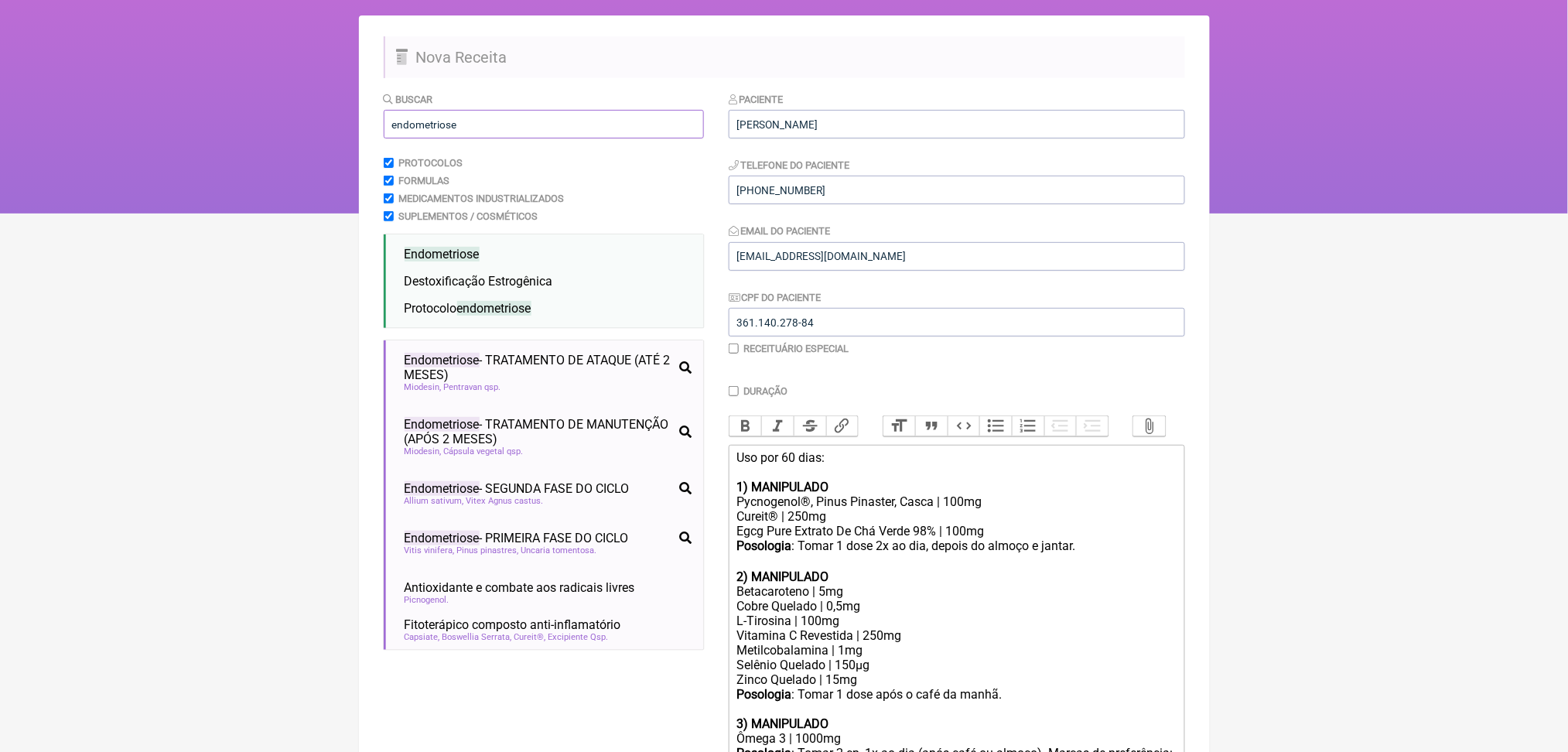
click at [452, 138] on input "endometriose" at bounding box center [544, 123] width 320 height 29
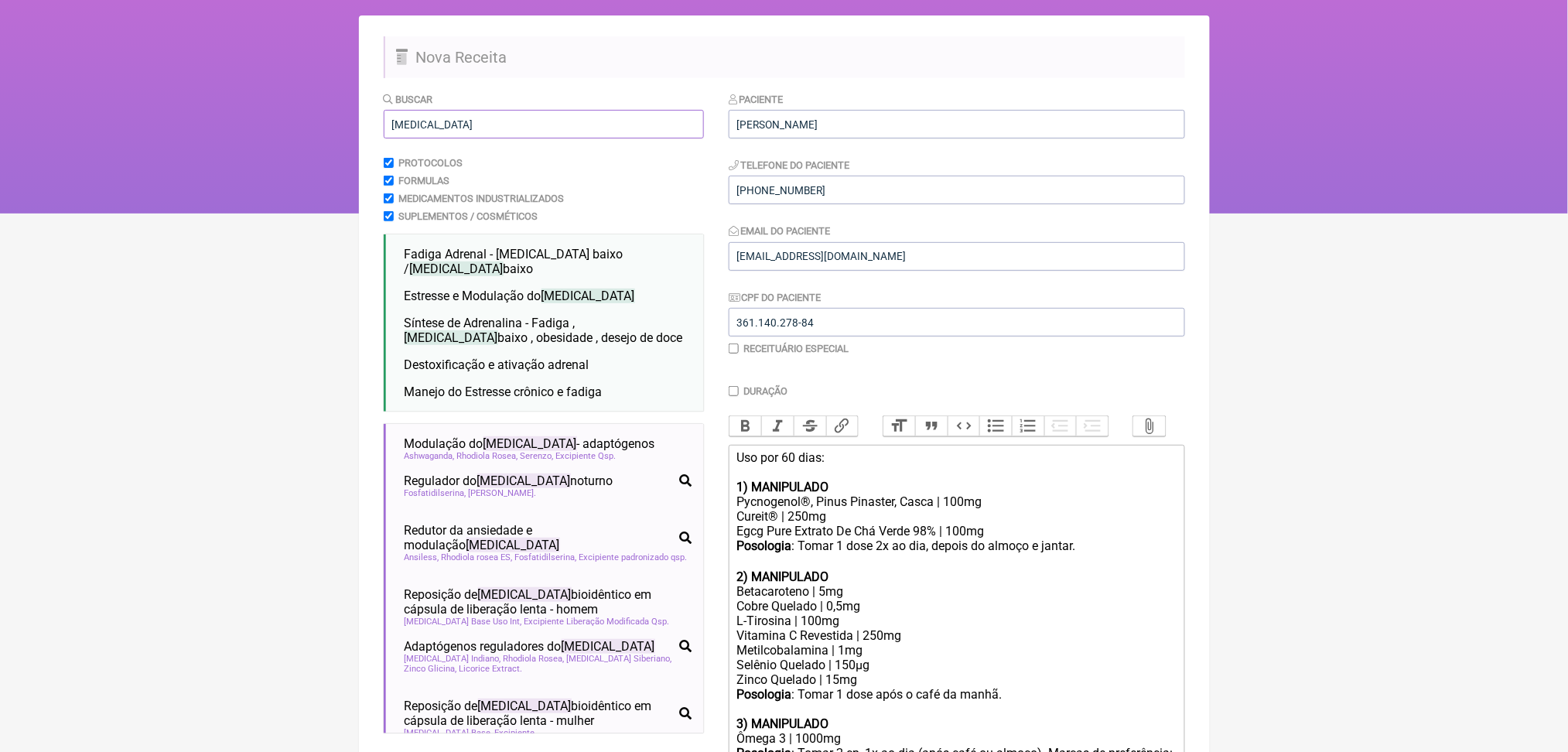
type input "cortisol"
click at [178, 213] on html "FormulApp (Clínica Balance - Dra. Bruna Scalco) Sair Pacientes Receitas Protoco…" at bounding box center [784, 59] width 1568 height 310
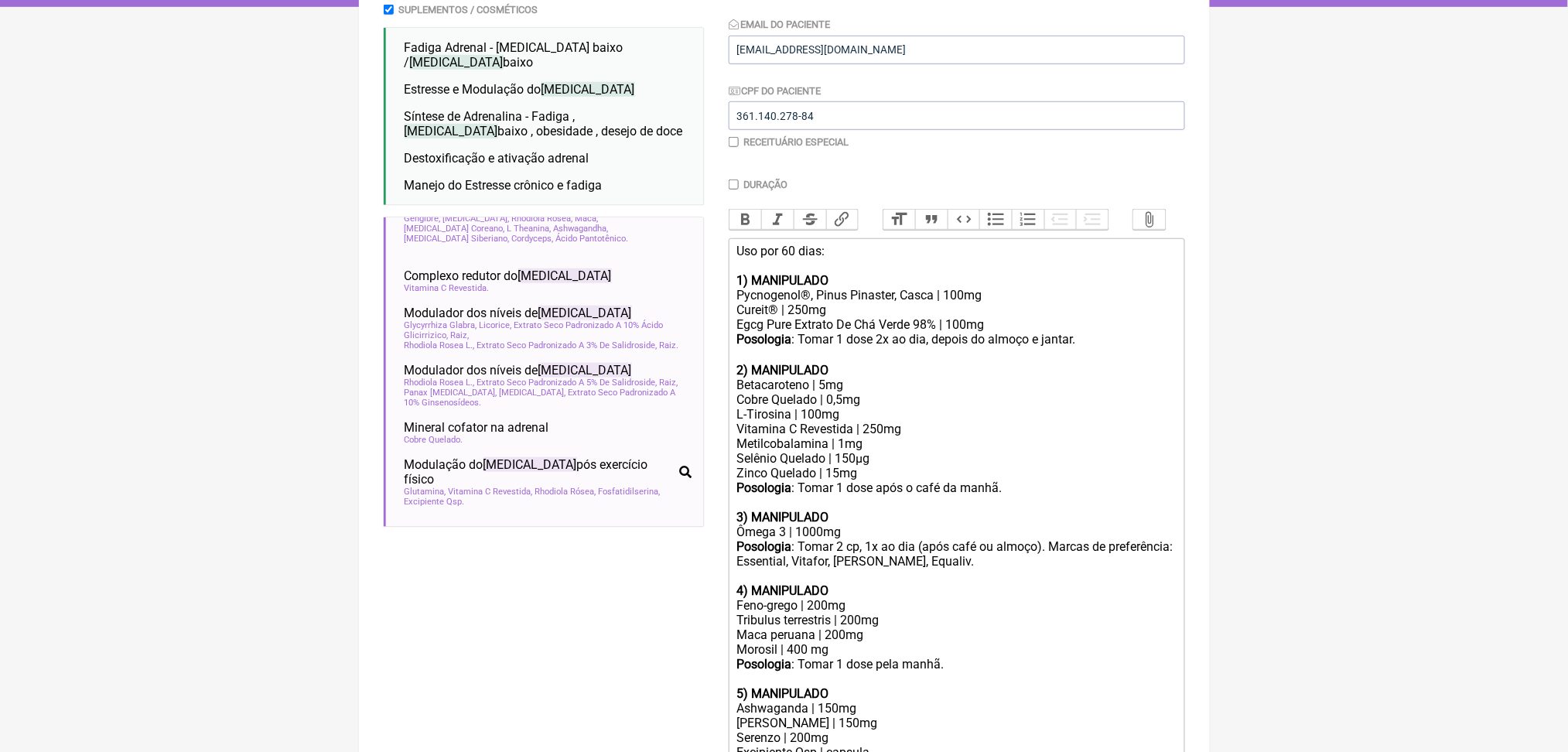
scroll to position [0, 0]
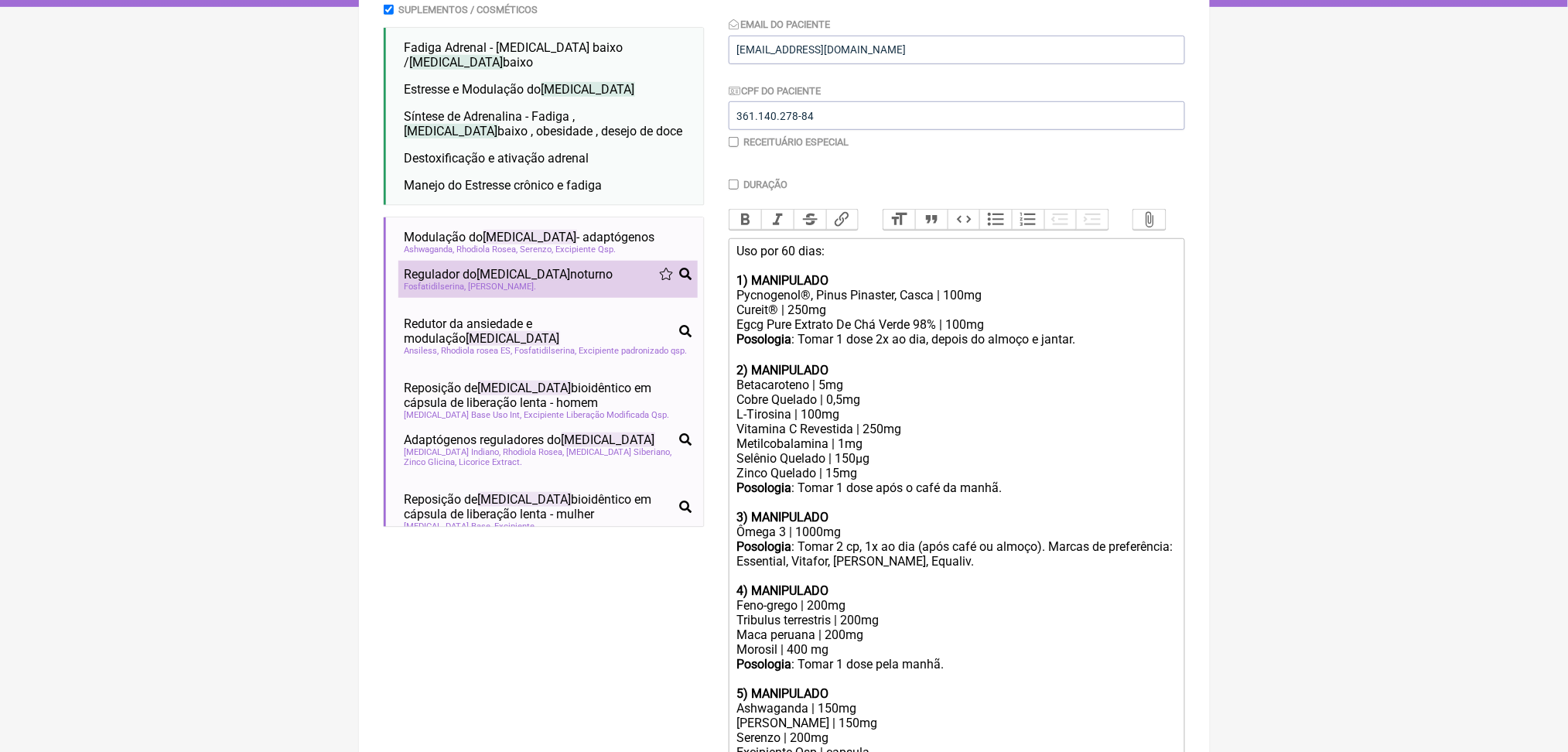
click at [526, 281] on span "cortisol" at bounding box center [524, 275] width 94 height 15
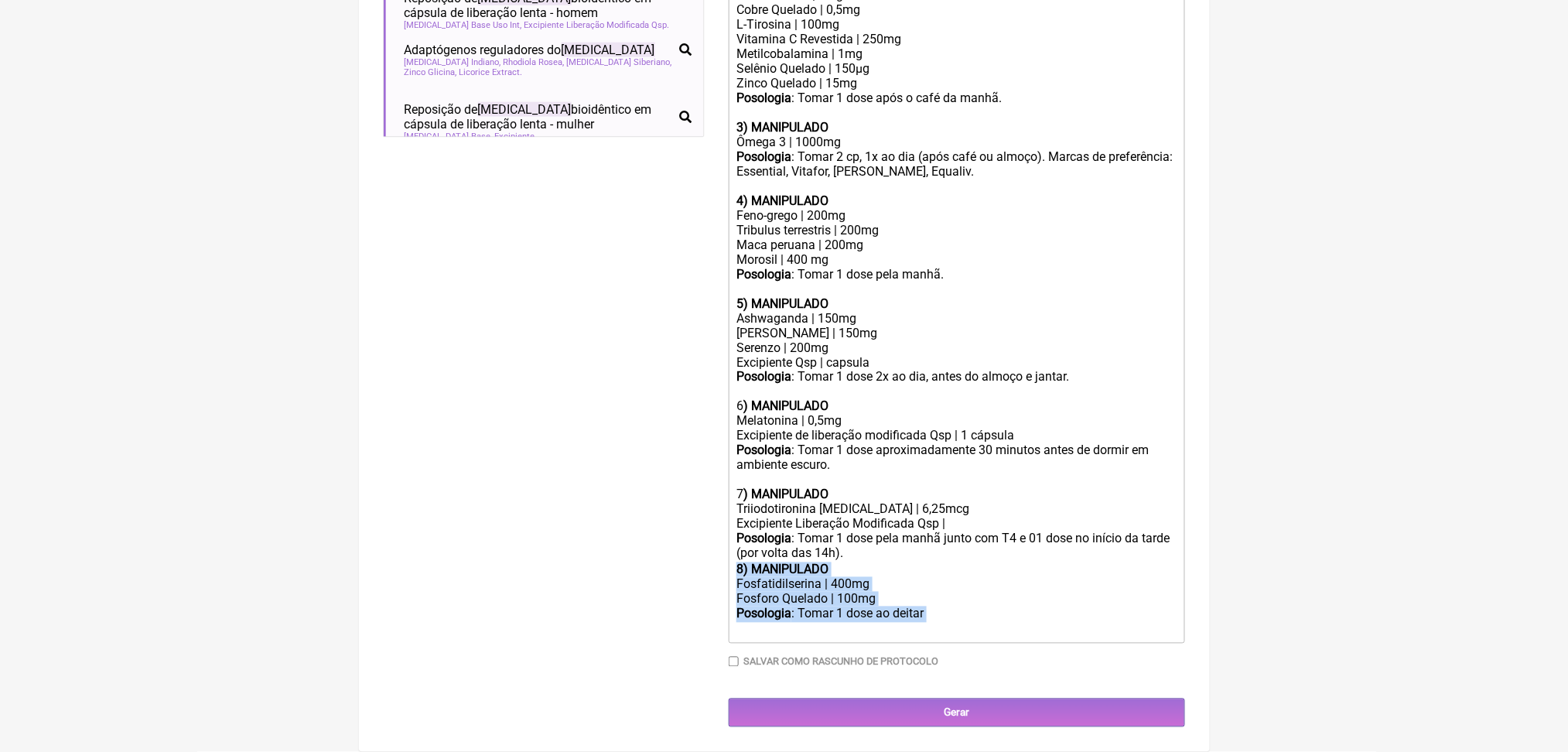
drag, startPoint x: 988, startPoint y: 587, endPoint x: 732, endPoint y: 526, distance: 263.2
click at [732, 526] on form "Buscar cortisol Protocolos Formulas Medicamentos Industrializados Suplementos /…" at bounding box center [784, 111] width 801 height 1233
copy trix-editor "8) MANIPULADO Fosfatidilserina | 400mg Fosforo Quelado | 100mg Posologia : Toma…"
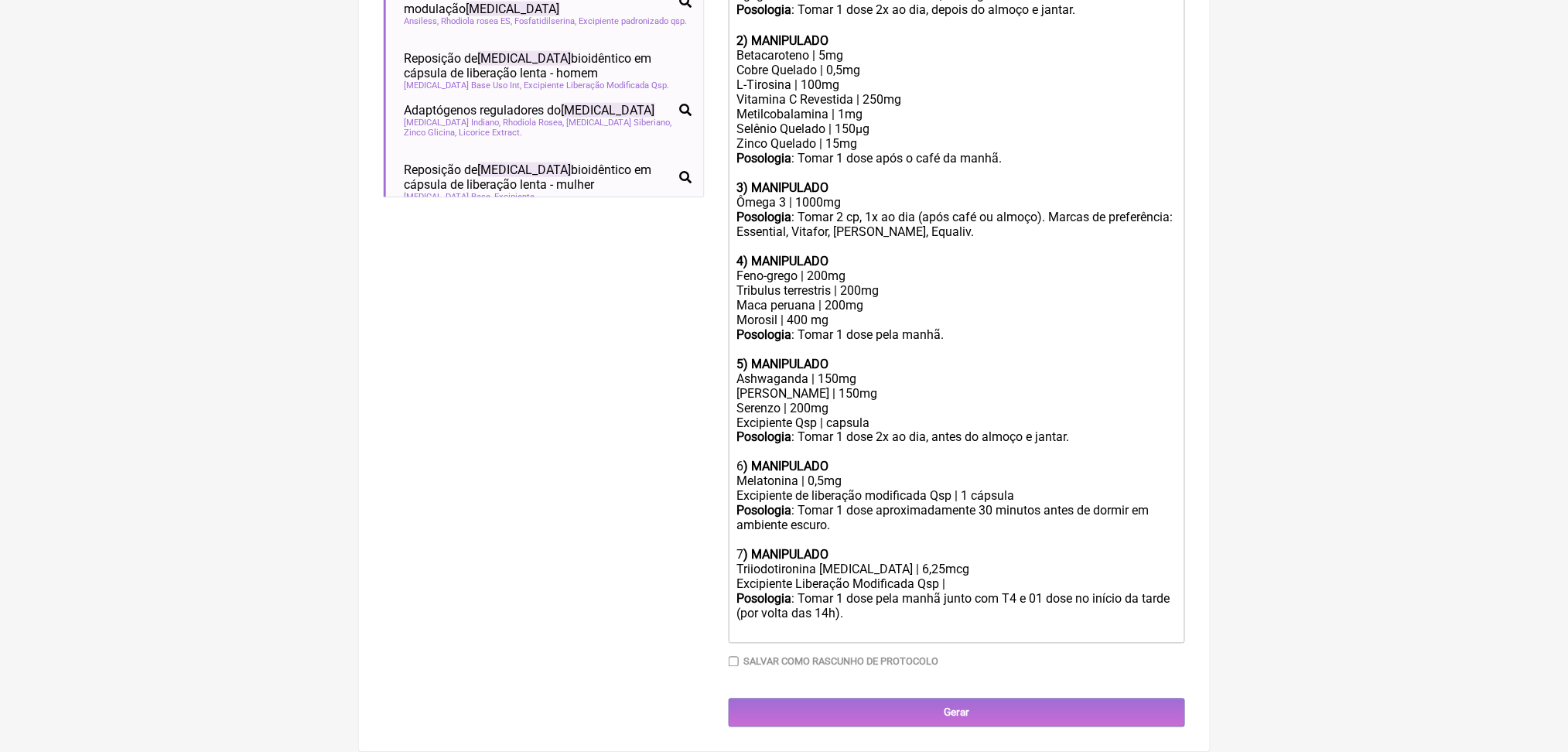
scroll to position [995, 0]
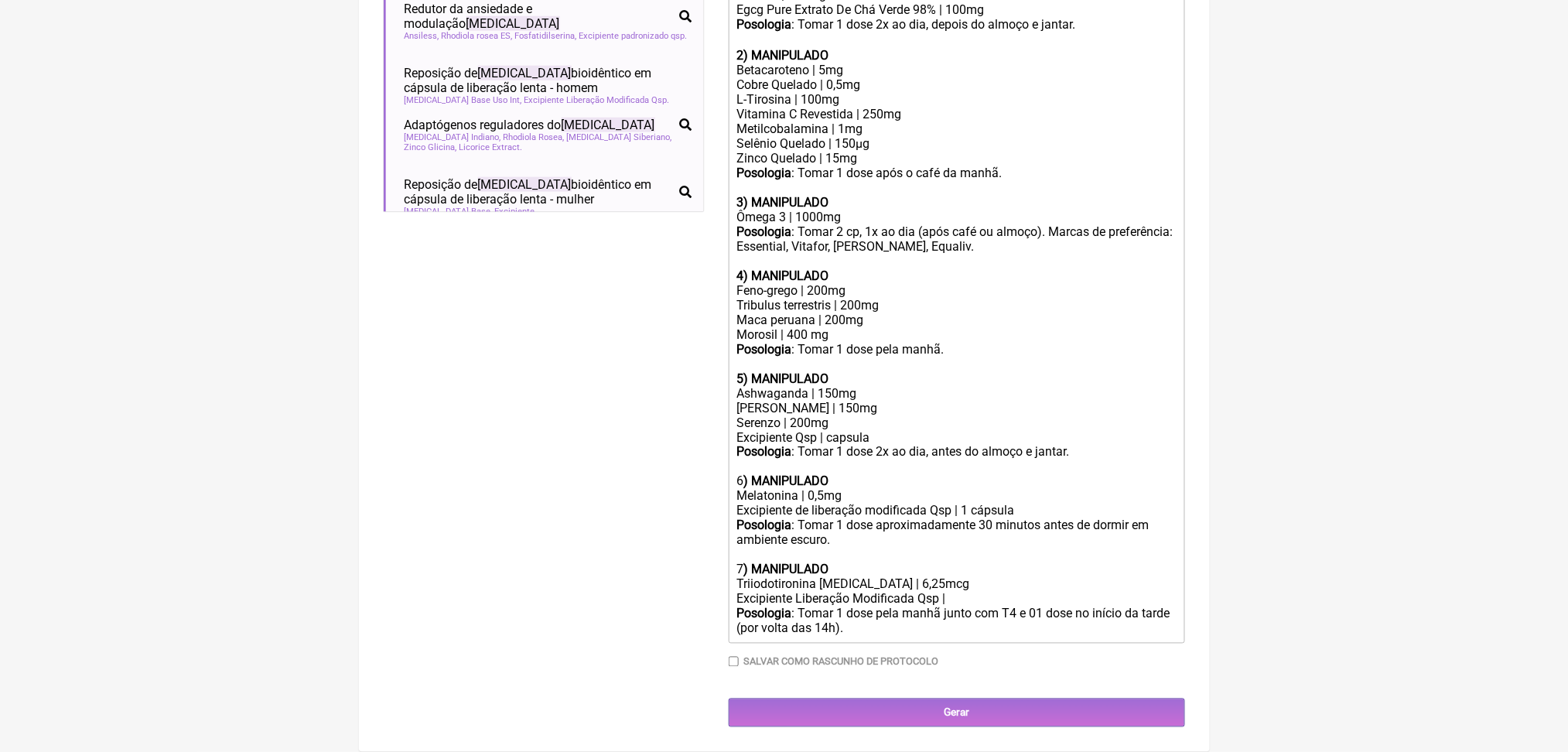
click at [1055, 518] on div "Posologia : Tomar 1 dose aproximadamente 30 minutos antes de dormir em ambiente…" at bounding box center [956, 533] width 440 height 29
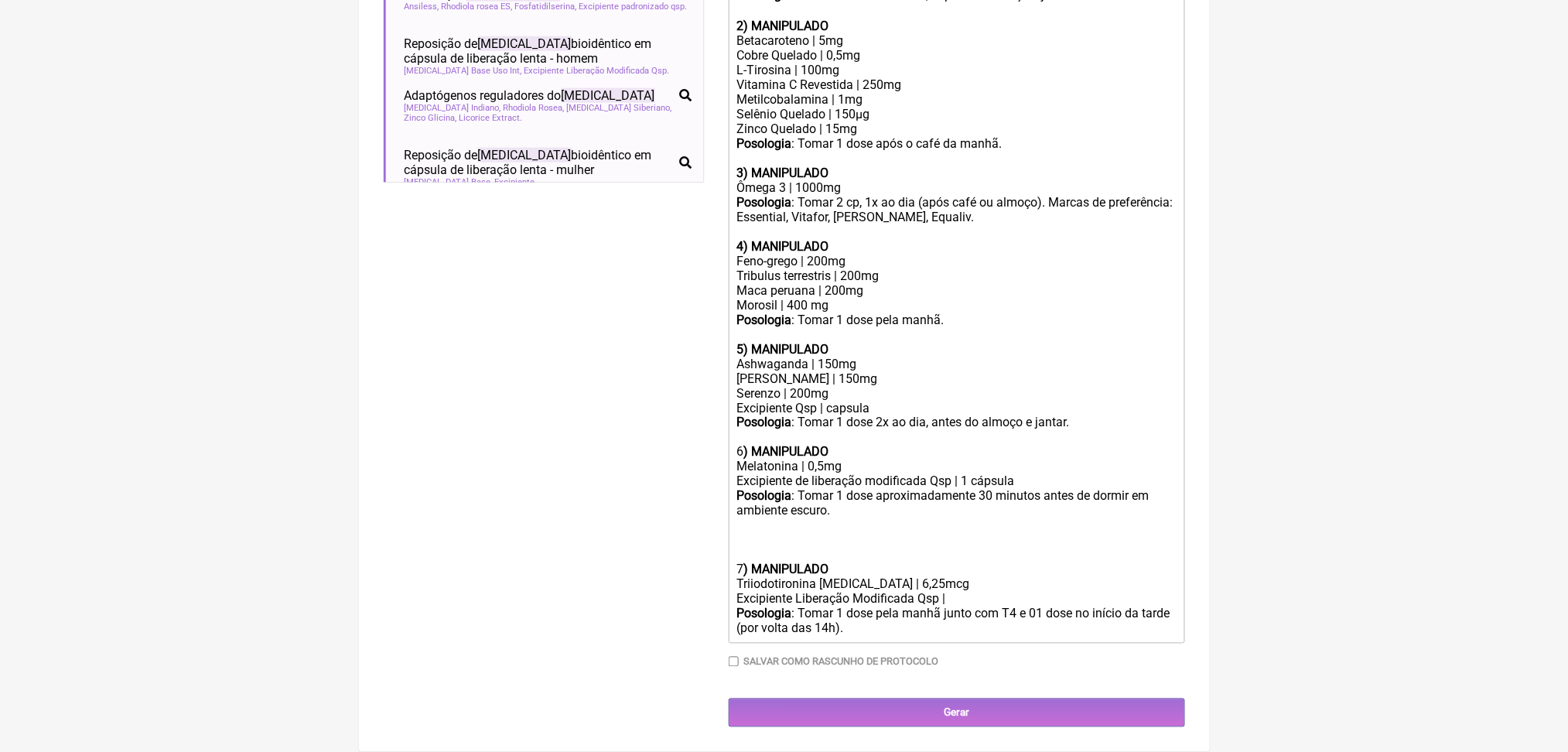
paste trix-editor "strong>8) MANIPULADO</strong></div><div>Fosfatidilserina | 400mg</div><div>Fosf…"
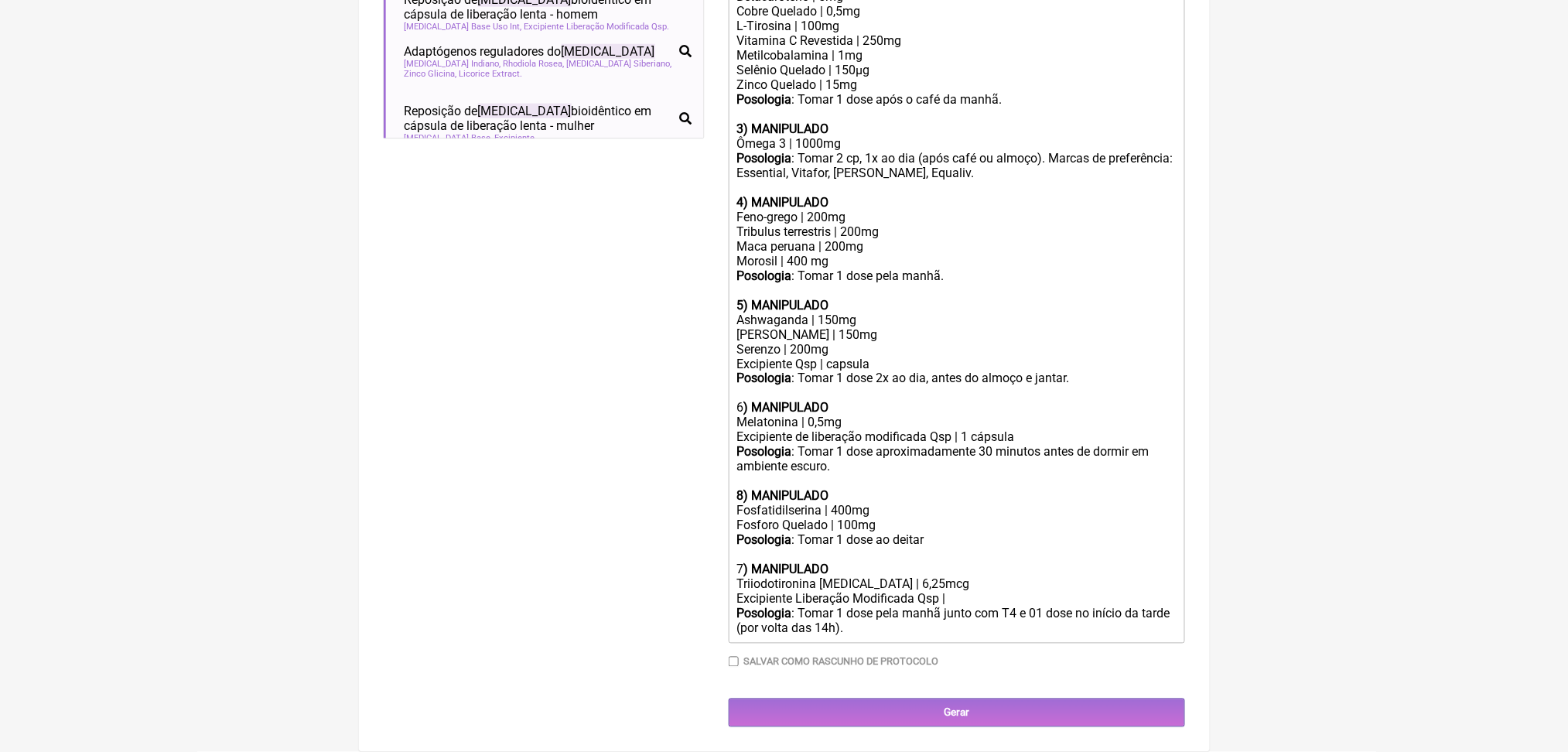
click at [907, 445] on div "Posologia : Tomar 1 dose aproximadamente 30 minutos antes de dormir em ambiente…" at bounding box center [956, 474] width 440 height 59
click at [992, 533] on div "Posologia : Tomar 1 dose ao deitar" at bounding box center [956, 540] width 440 height 15
click at [791, 518] on div "Fosforo Quelado | 100mg" at bounding box center [956, 526] width 440 height 15
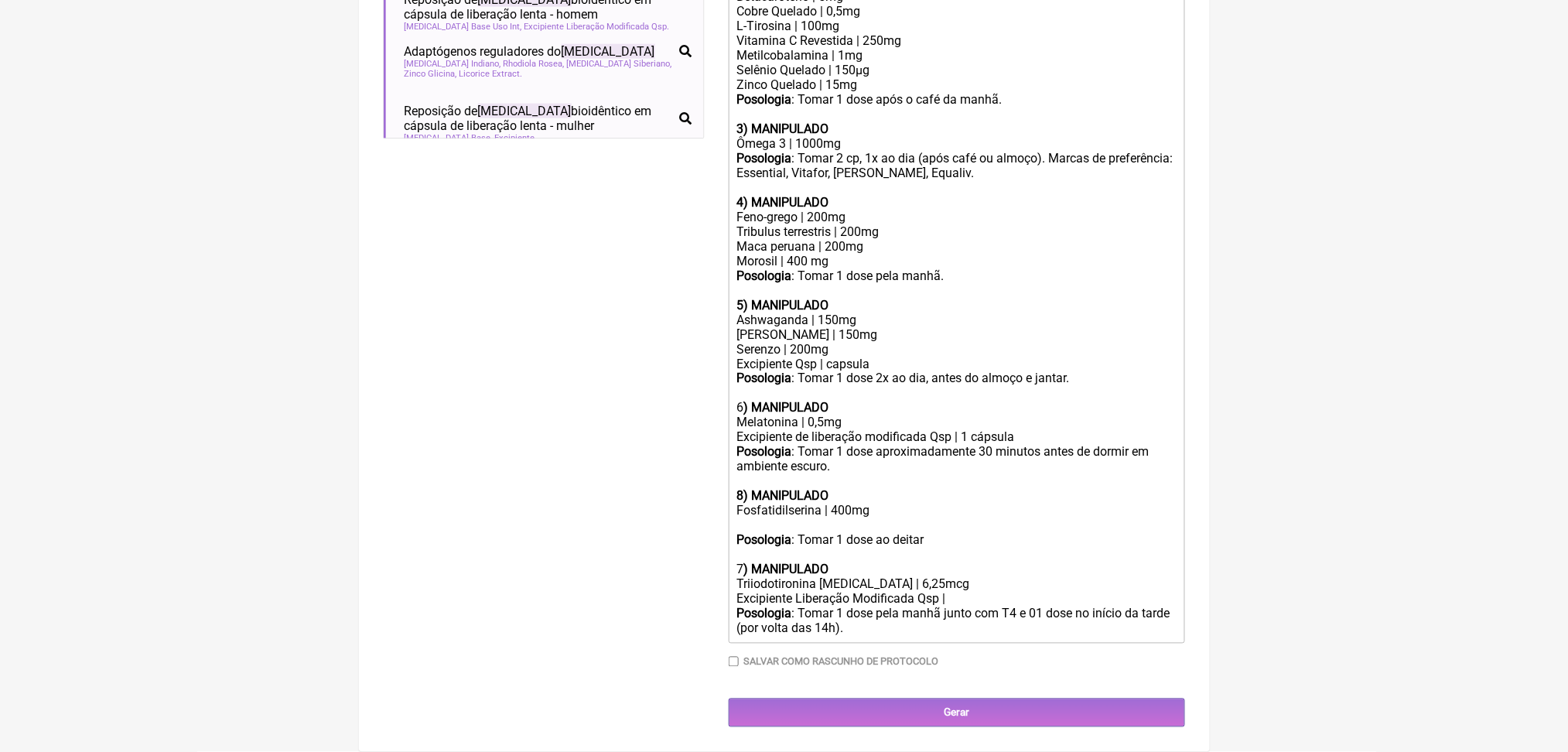
drag, startPoint x: 992, startPoint y: 490, endPoint x: 919, endPoint y: 485, distance: 73.2
click at [919, 533] on div "Posologia : Tomar 1 dose ao deitar" at bounding box center [956, 540] width 440 height 15
click at [949, 533] on div "Posologia : Tomar 1 dose 30 - 60 minutos antes de deitar." at bounding box center [956, 540] width 440 height 15
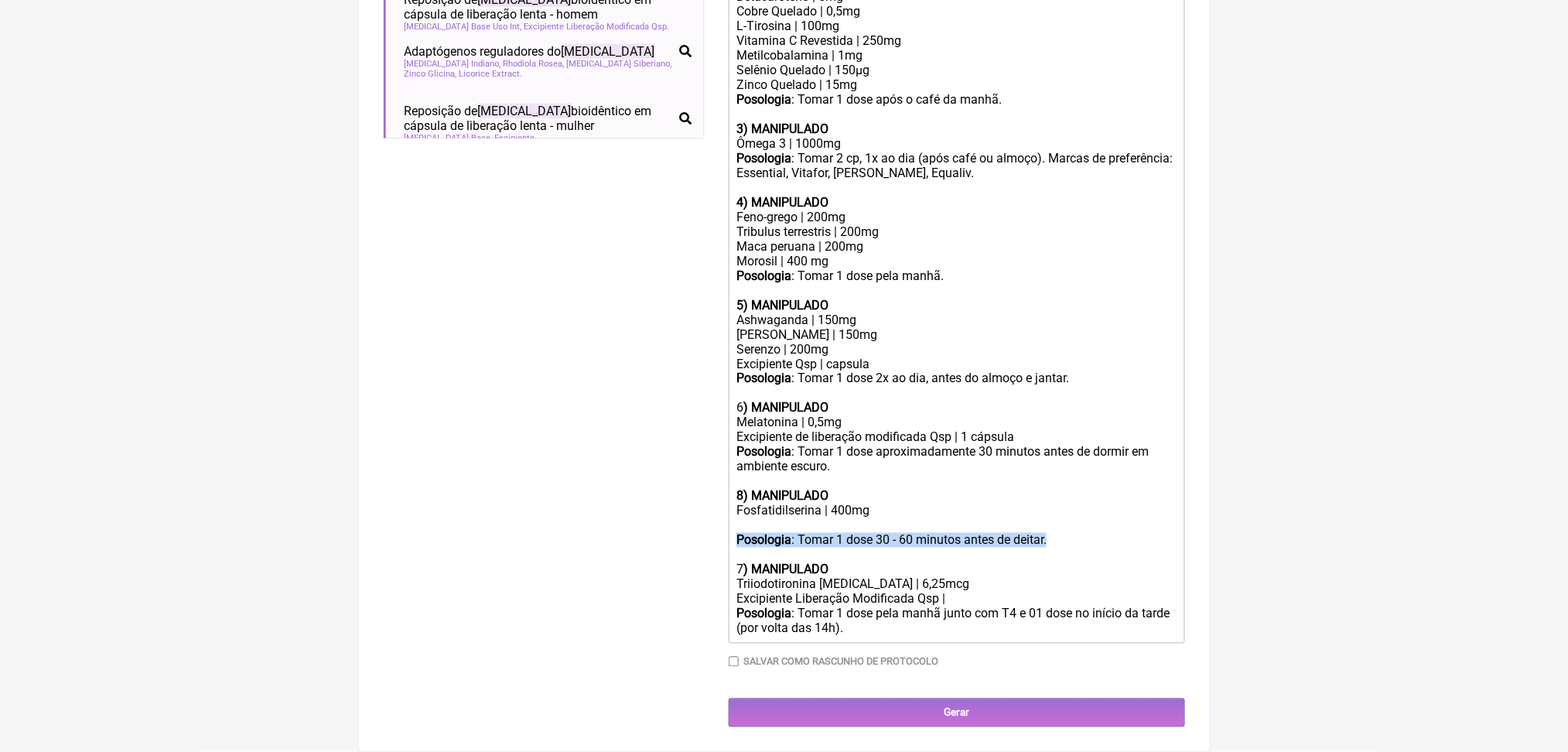
click at [949, 533] on div "Posologia : Tomar 1 dose 30 - 60 minutos antes de deitar." at bounding box center [956, 540] width 440 height 15
click at [869, 518] on div at bounding box center [956, 526] width 440 height 15
click at [803, 415] on div "Melatonina | 0,5mg" at bounding box center [956, 423] width 440 height 15
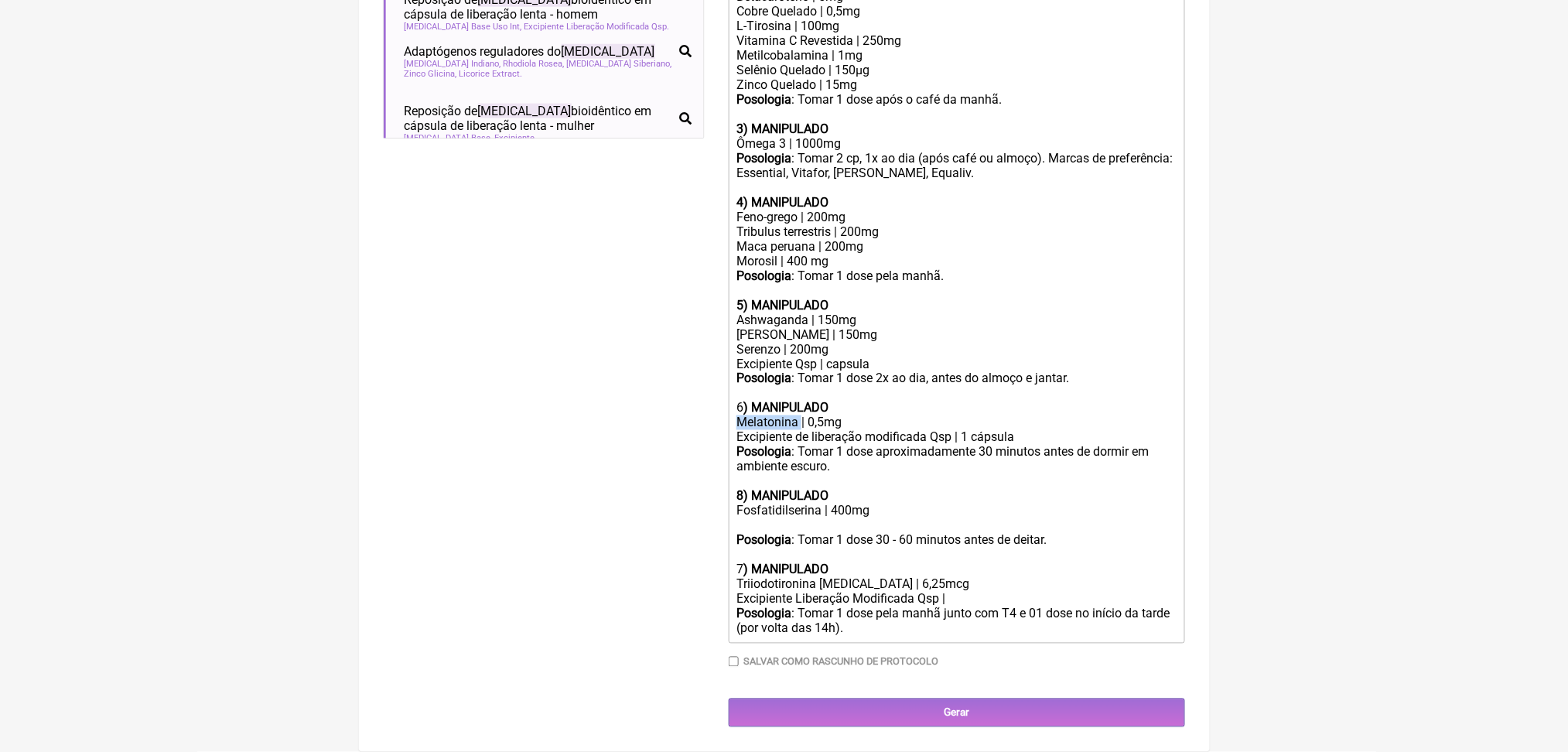
click at [803, 415] on div "Melatonina | 0,5mg" at bounding box center [956, 423] width 440 height 15
copy div "Melatonina | 0,5mg"
click at [801, 518] on div at bounding box center [956, 526] width 440 height 15
paste trix-editor "Melatonina | 0,5mg</div><div><br>"
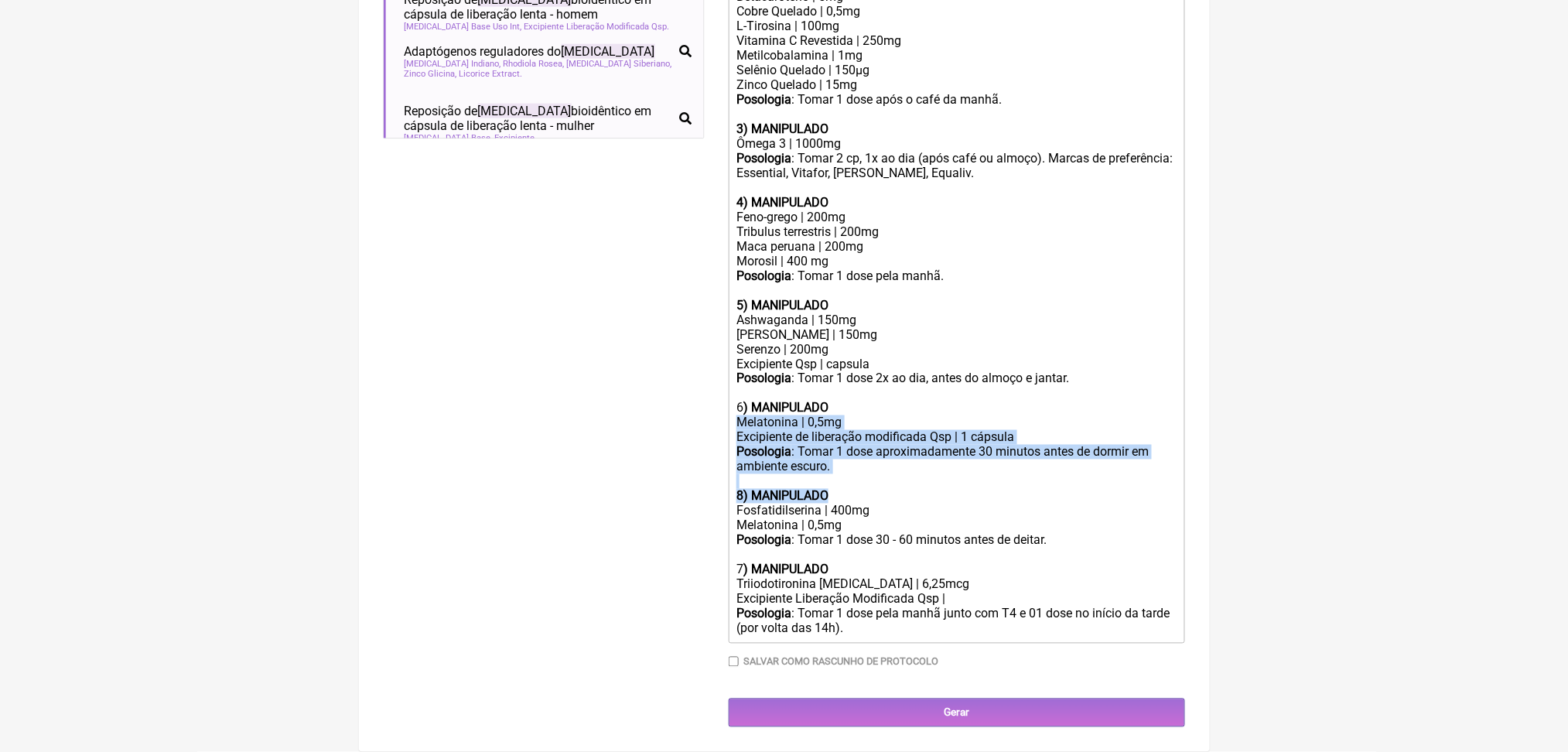
drag, startPoint x: 747, startPoint y: 336, endPoint x: 885, endPoint y: 433, distance: 168.7
click at [885, 433] on trix-editor "Uso por 60 dias: 1) MANIPULADO Pycnogenol®, Pinus Pinaster, Casca | 100mg Curei…" at bounding box center [957, 246] width 456 height 794
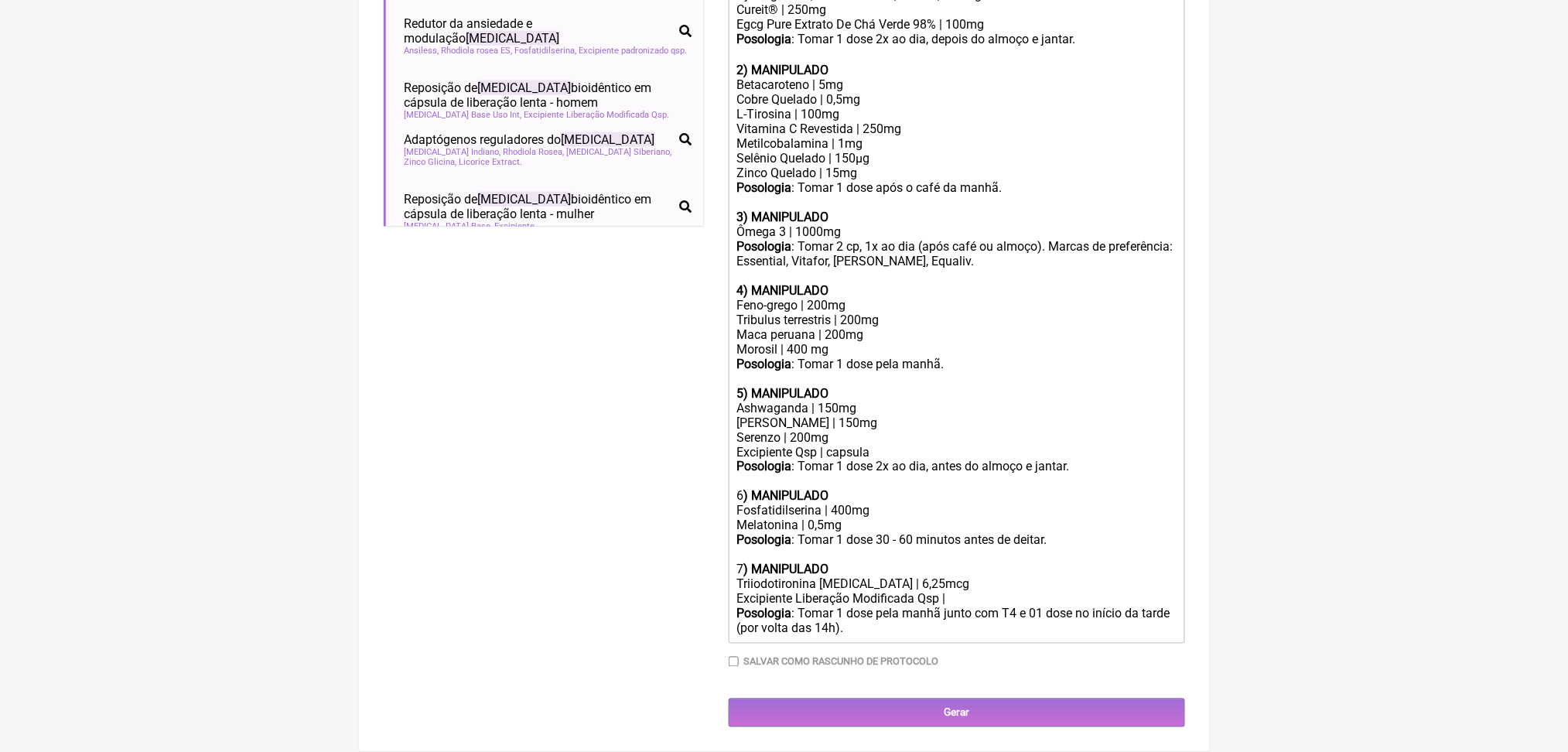
scroll to position [975, 0]
type trix-editor "<div>Uso por 60 dias:<br><br><strong>1) MANIPULADO</strong></div><div>Pycnogeno…"
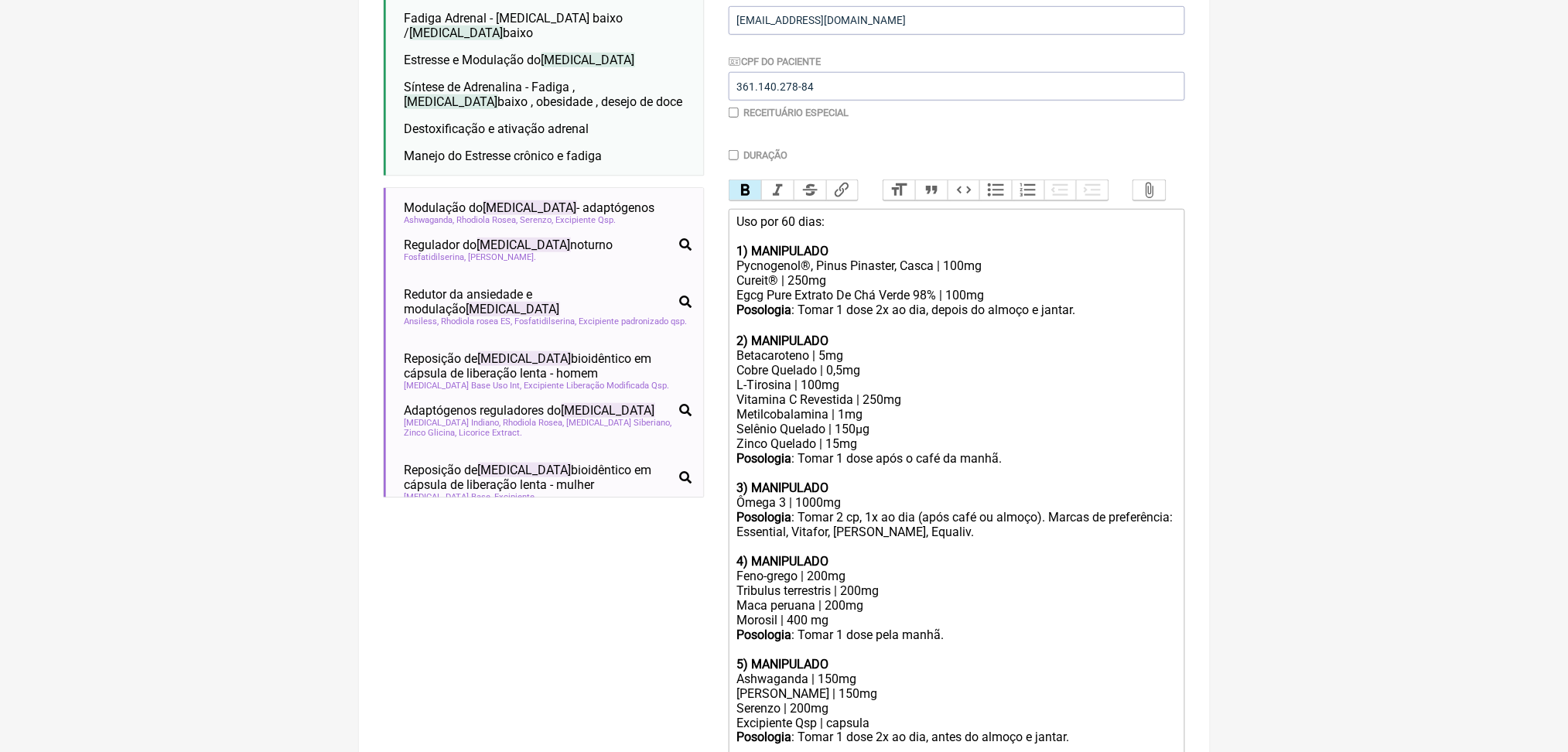
scroll to position [0, 0]
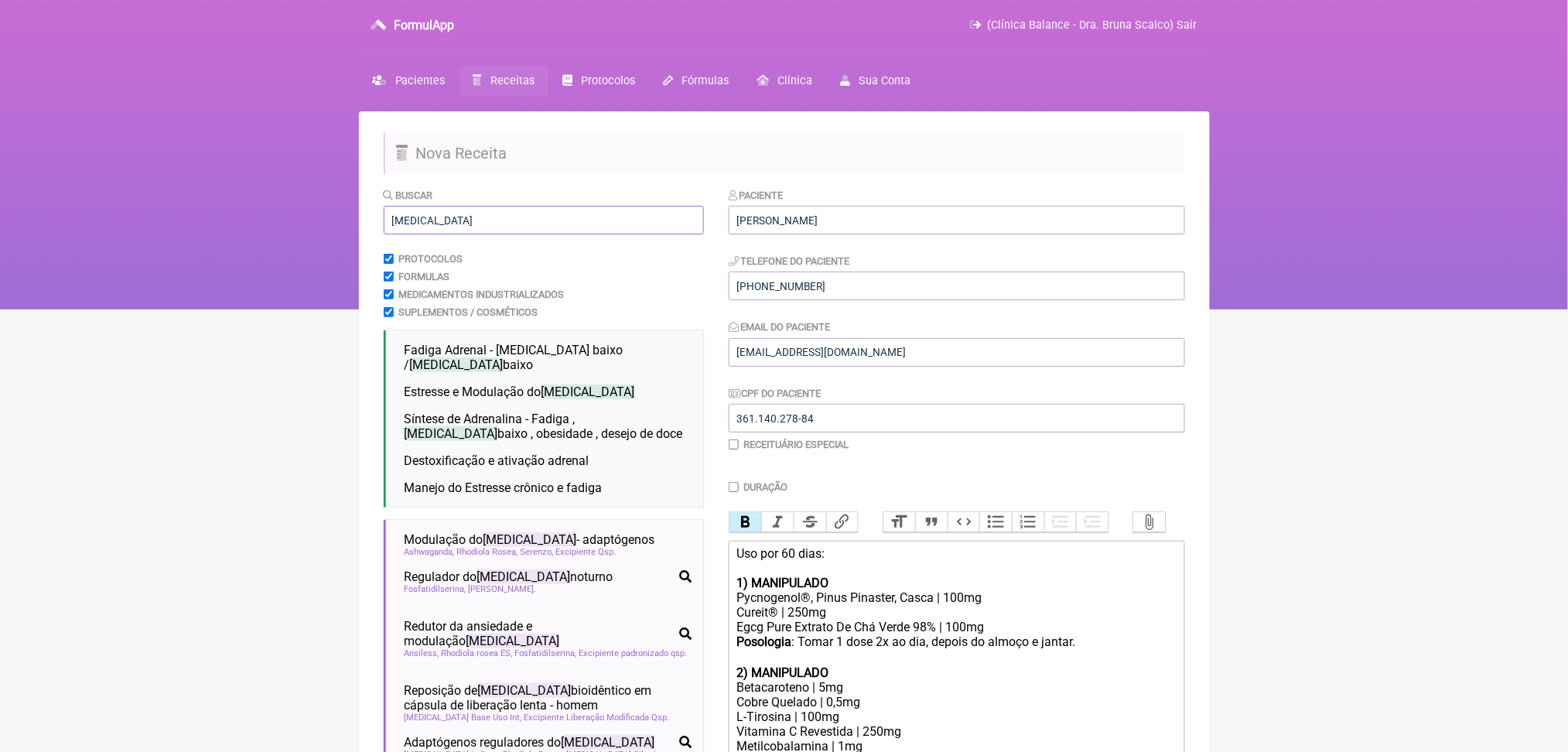
click at [413, 235] on input "cortisol" at bounding box center [544, 220] width 320 height 29
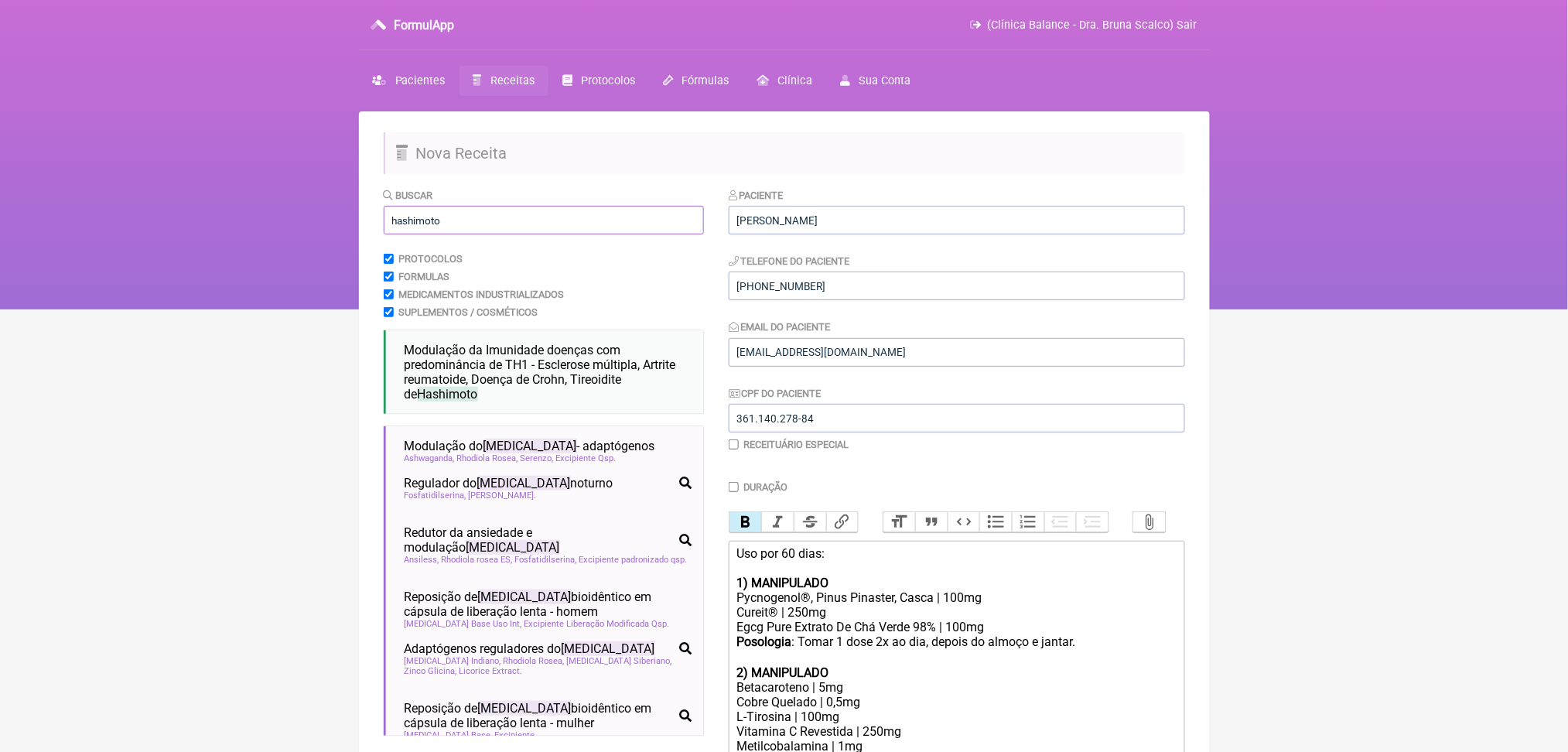
type input "hashimoto"
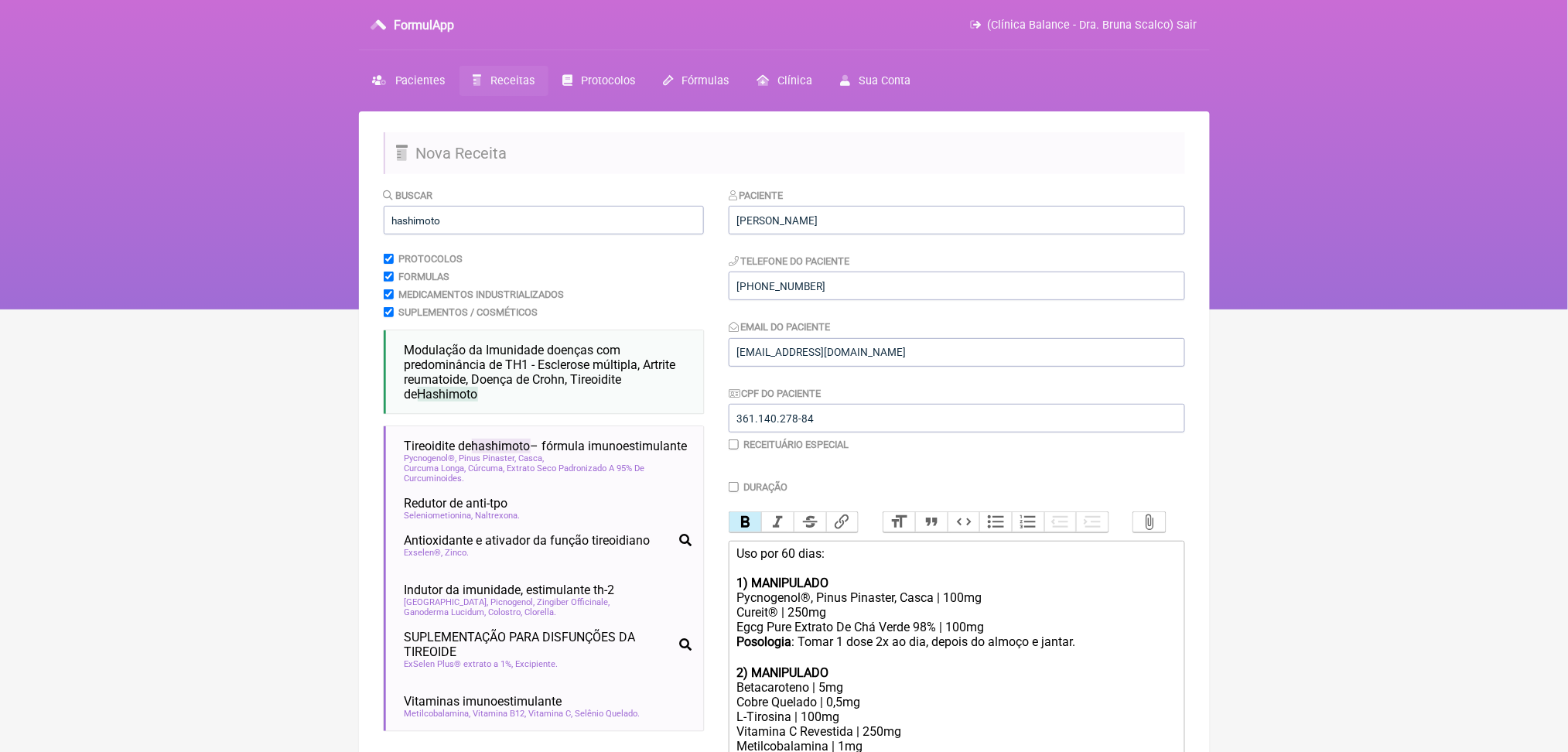
click at [258, 245] on nav "FormulApp (Clínica Balance - Dra. Bruna Scalco) Sair Pacientes Receitas Protoco…" at bounding box center [784, 154] width 1568 height 310
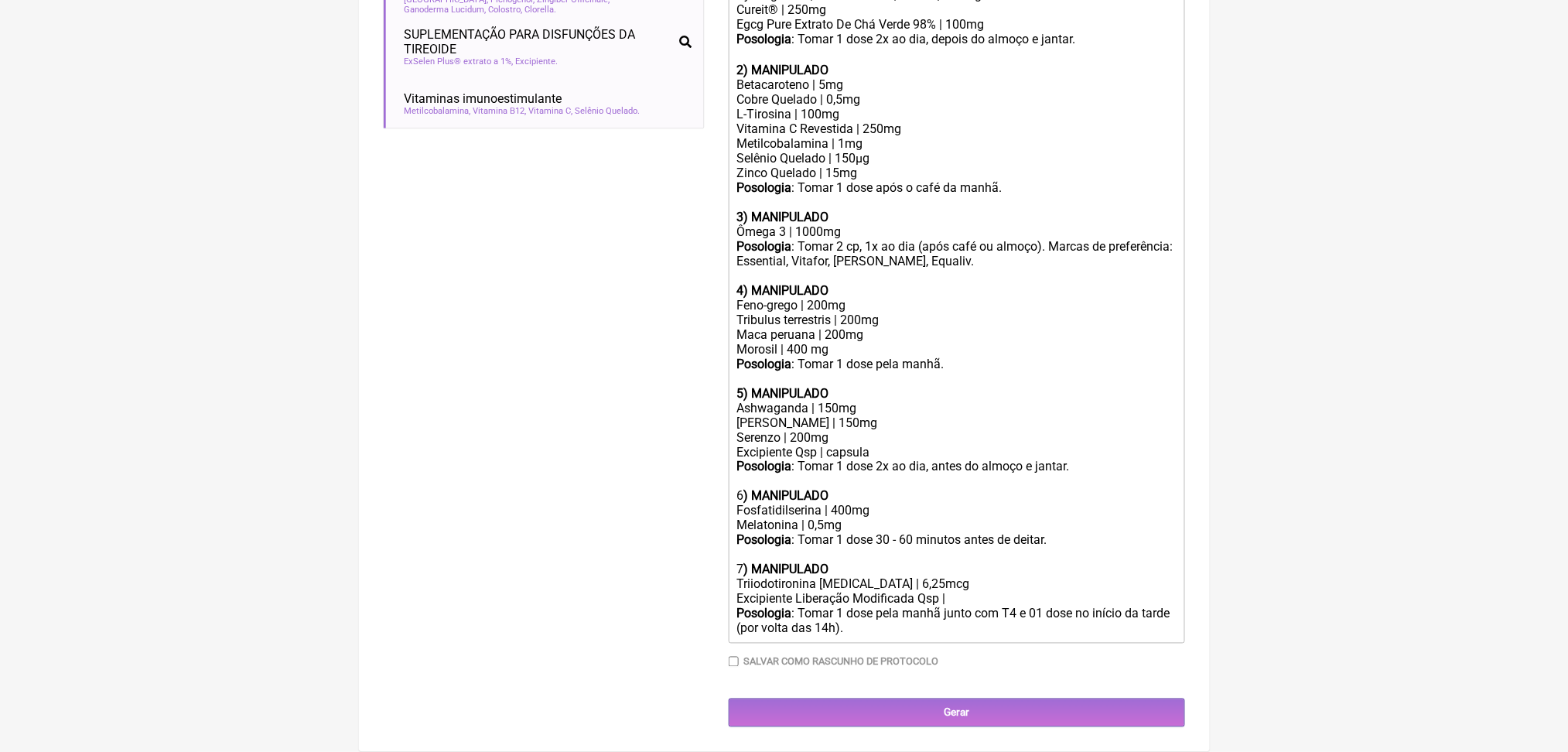
scroll to position [975, 0]
click at [848, 459] on div "Posologia : Tomar 1 dose 2x ao dia, antes do almoço e jantar. 6 ) MANIPULADO" at bounding box center [956, 481] width 440 height 44
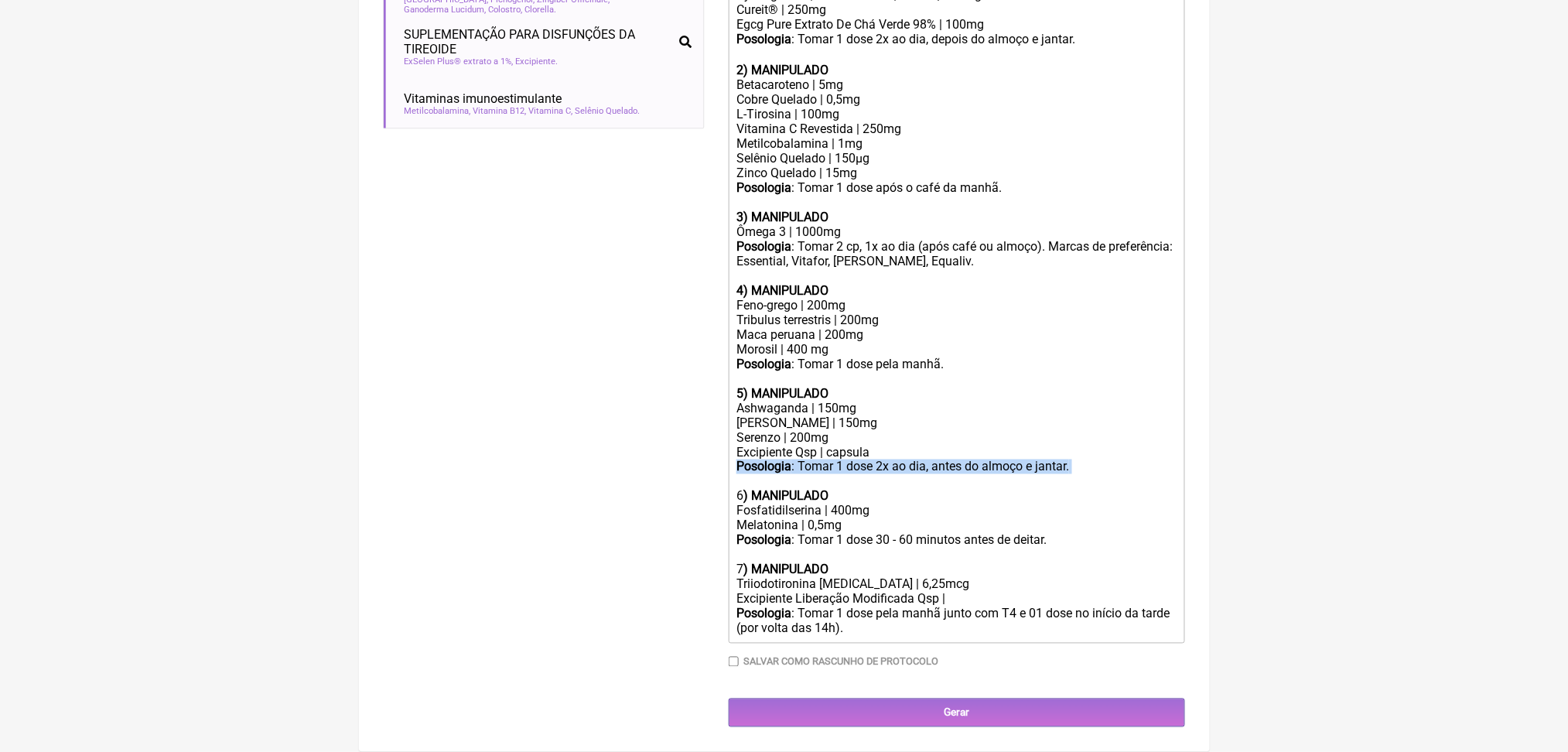
click at [848, 459] on div "Posologia : Tomar 1 dose 2x ao dia, antes do almoço e jantar. 6 ) MANIPULADO" at bounding box center [956, 481] width 440 height 44
click at [863, 518] on div "Melatonina | 0,5mg" at bounding box center [956, 526] width 440 height 15
click at [886, 518] on div "Melatonina | 0,5mg" at bounding box center [956, 526] width 440 height 15
click at [938, 504] on div "Fosfatidilserina | 400mg" at bounding box center [956, 511] width 440 height 15
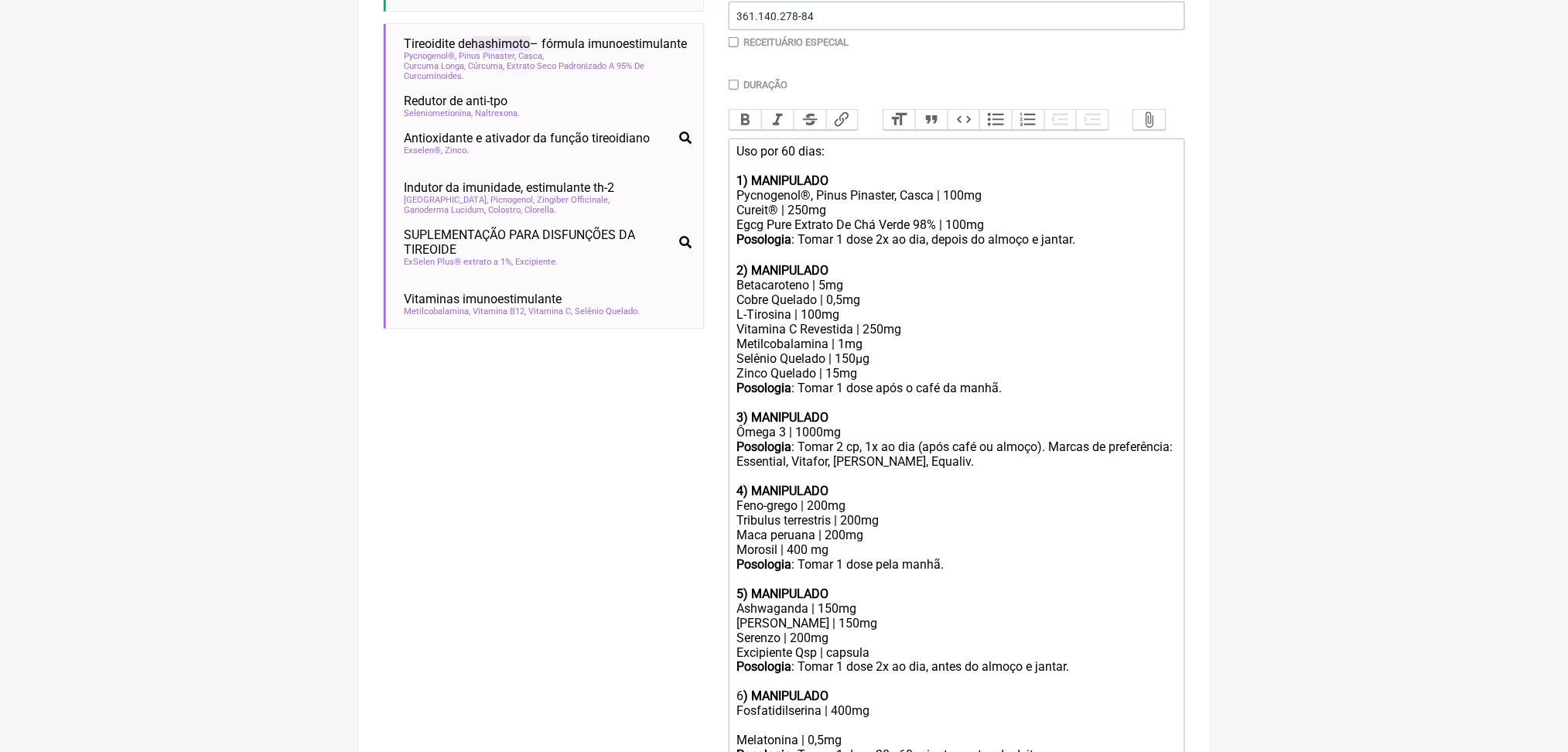
scroll to position [392, 0]
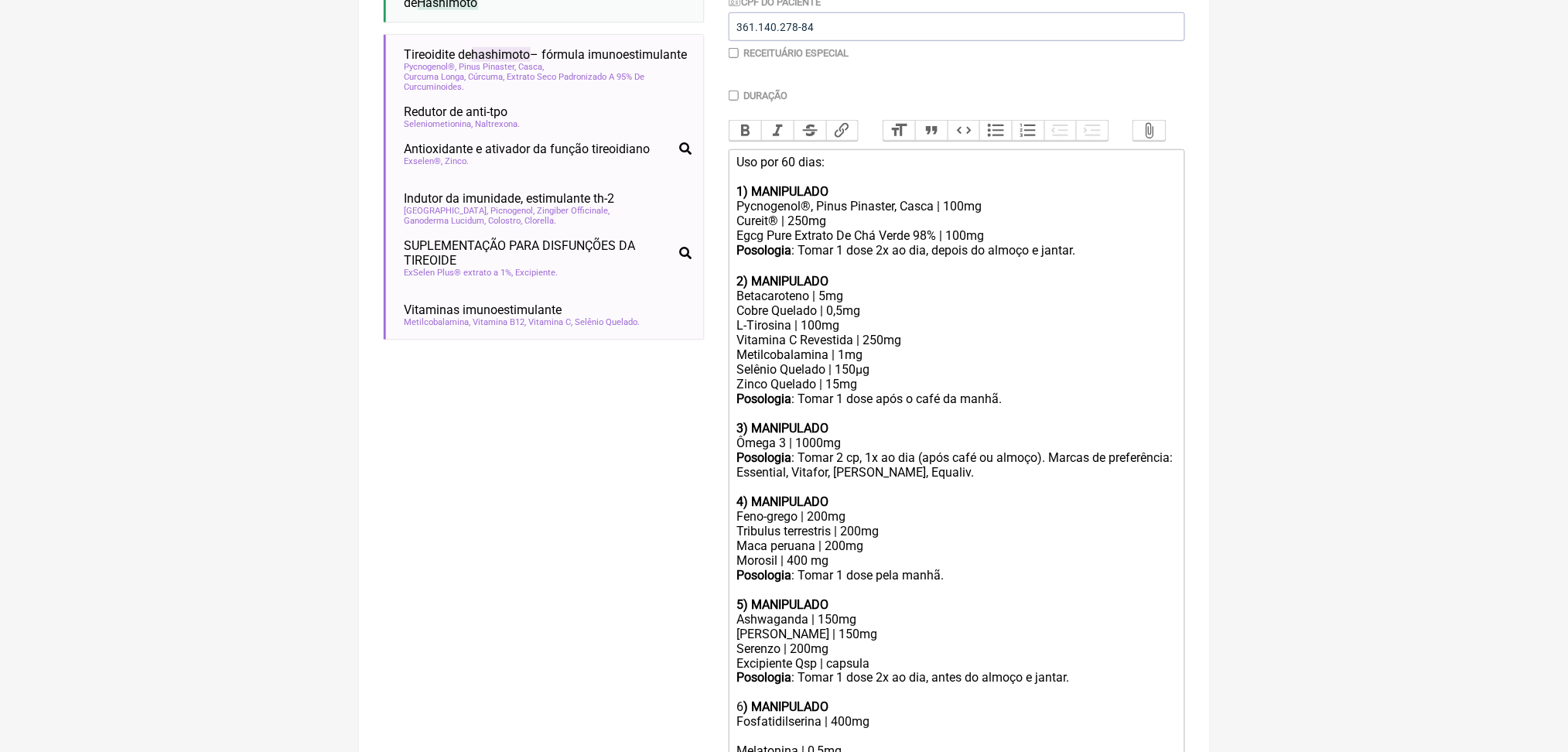
drag, startPoint x: 1565, startPoint y: 343, endPoint x: 1575, endPoint y: 297, distance: 47.1
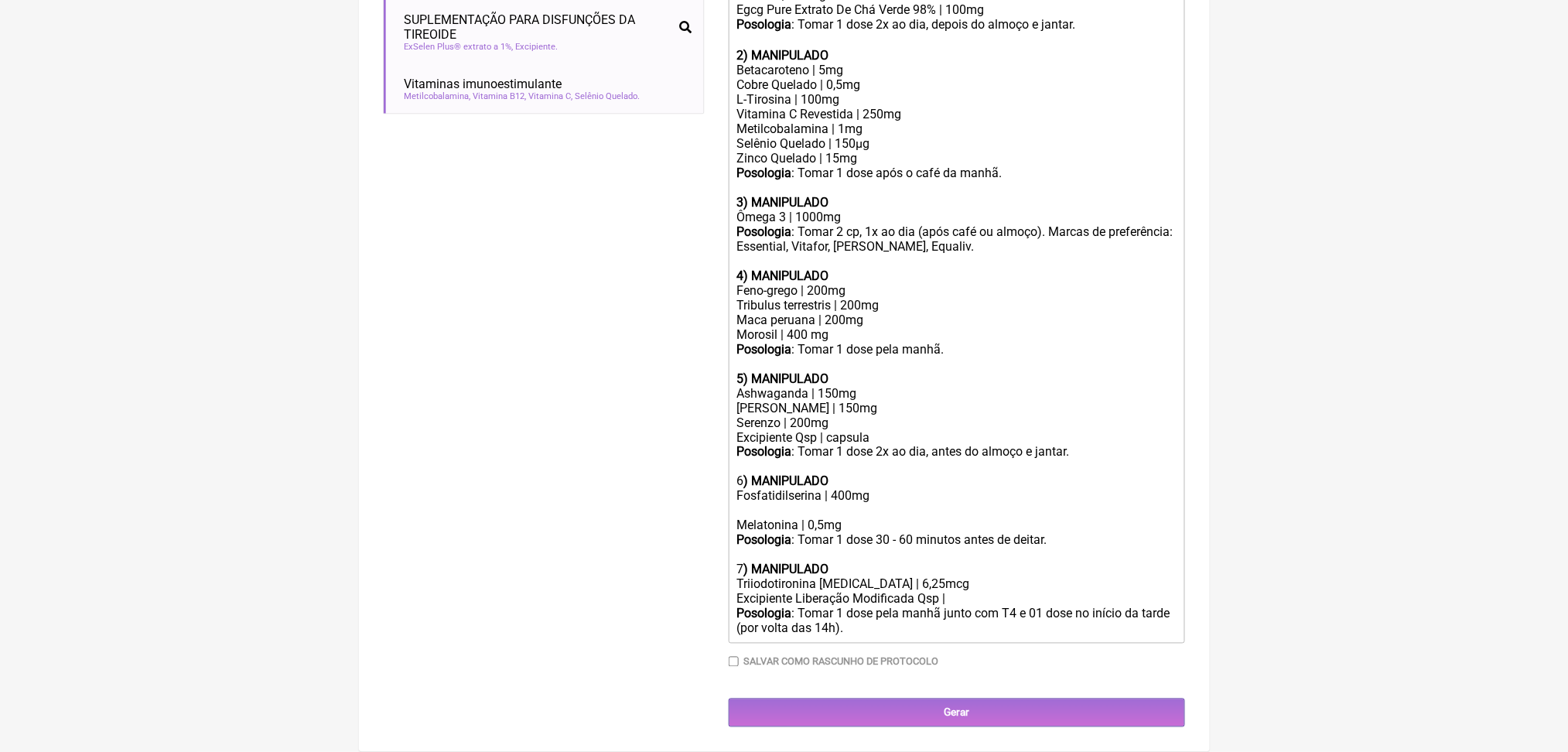
scroll to position [776, 0]
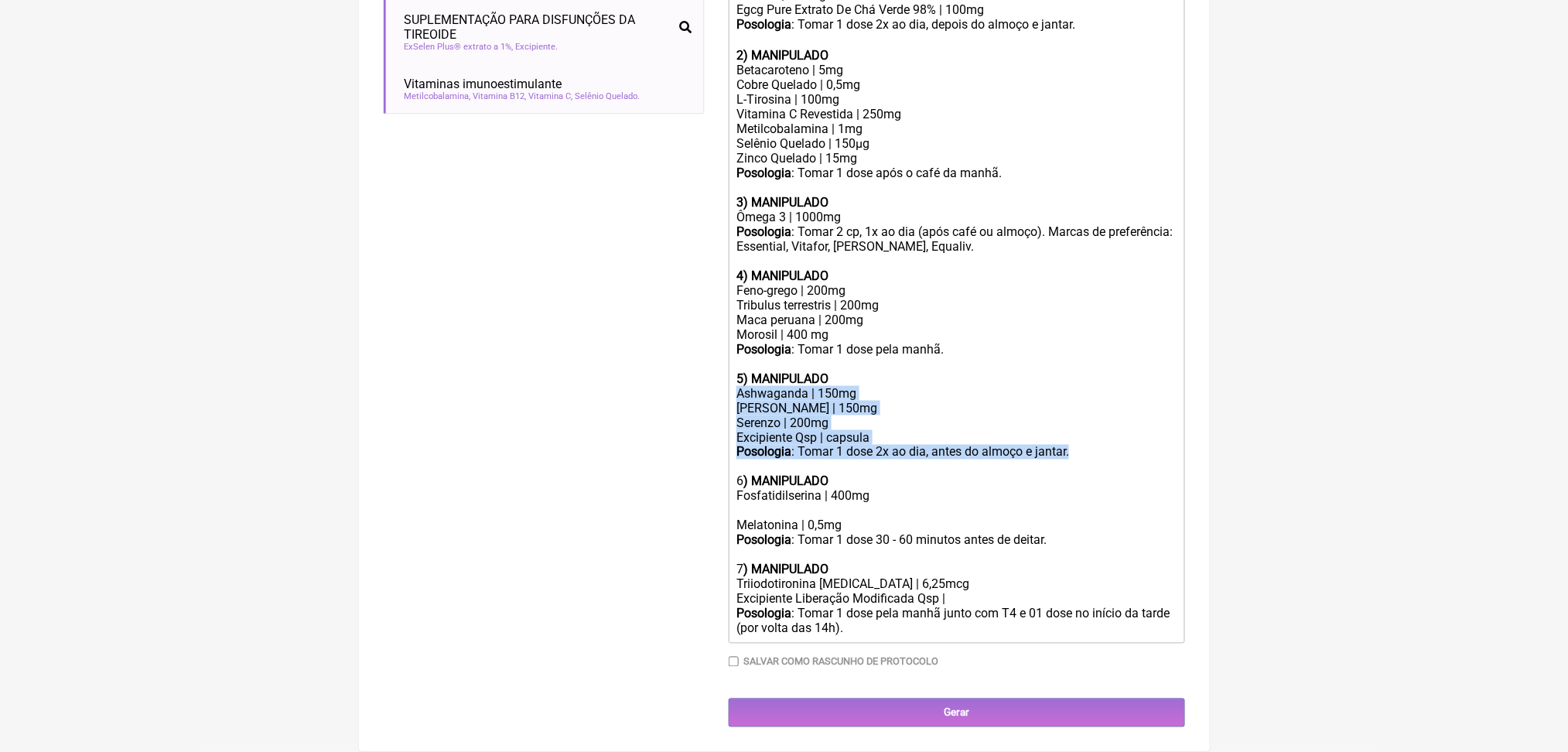
drag, startPoint x: 746, startPoint y: 513, endPoint x: 1177, endPoint y: 593, distance: 438.4
click at [1177, 593] on trix-editor "Uso por 60 dias: 1) MANIPULADO Pycnogenol®, Pinus Pinaster, Casca | 100mg Curei…" at bounding box center [957, 283] width 456 height 720
paste trix-editor "<div>Uso por 60 dias:<br><br><strong>1) MANIPULADO</strong></div><div>Pycnogeno…"
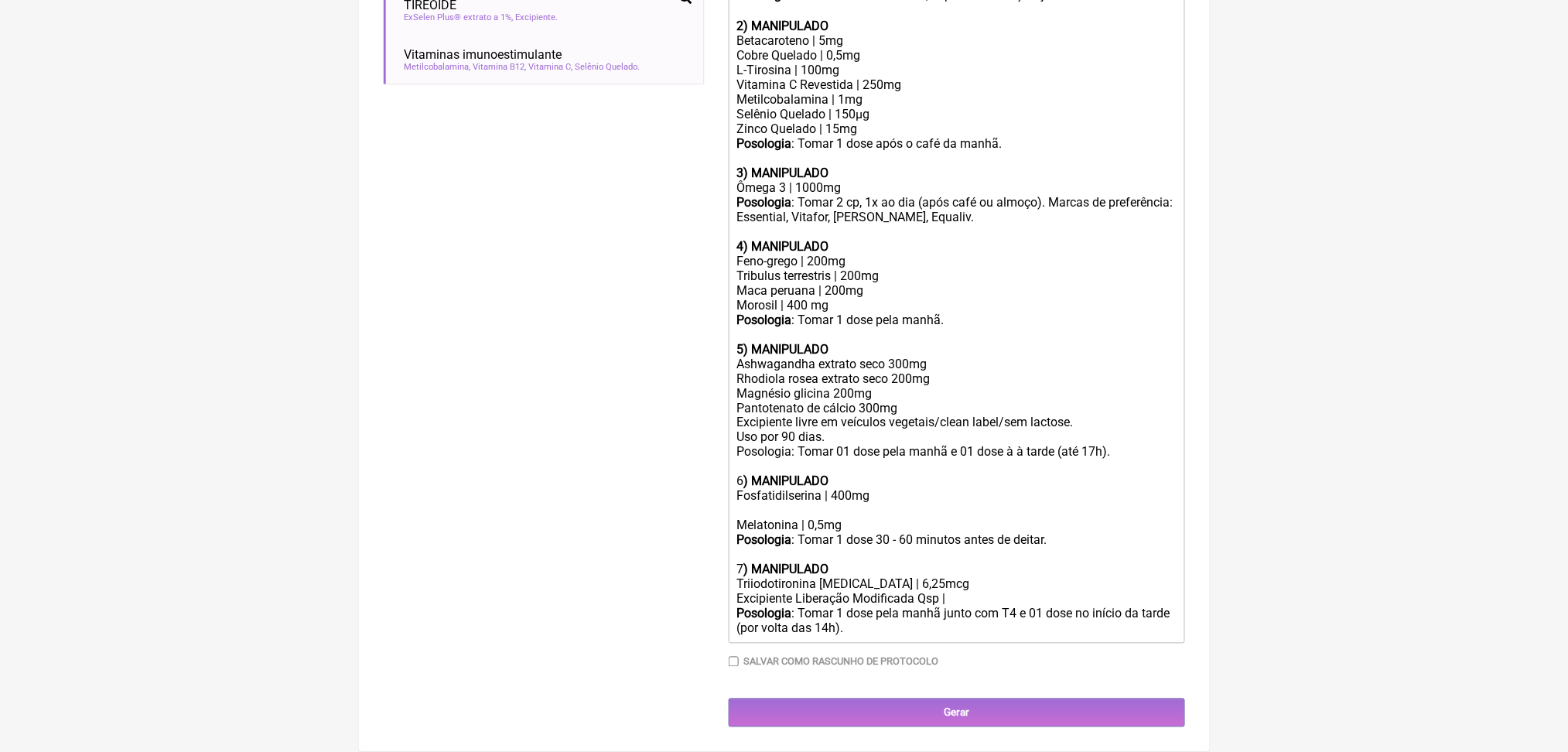
click at [806, 489] on div "Ashwagandha extrato seco 300mg Rhodiola rosea extrato seco 200mg Magnésio glici…" at bounding box center [956, 423] width 440 height 132
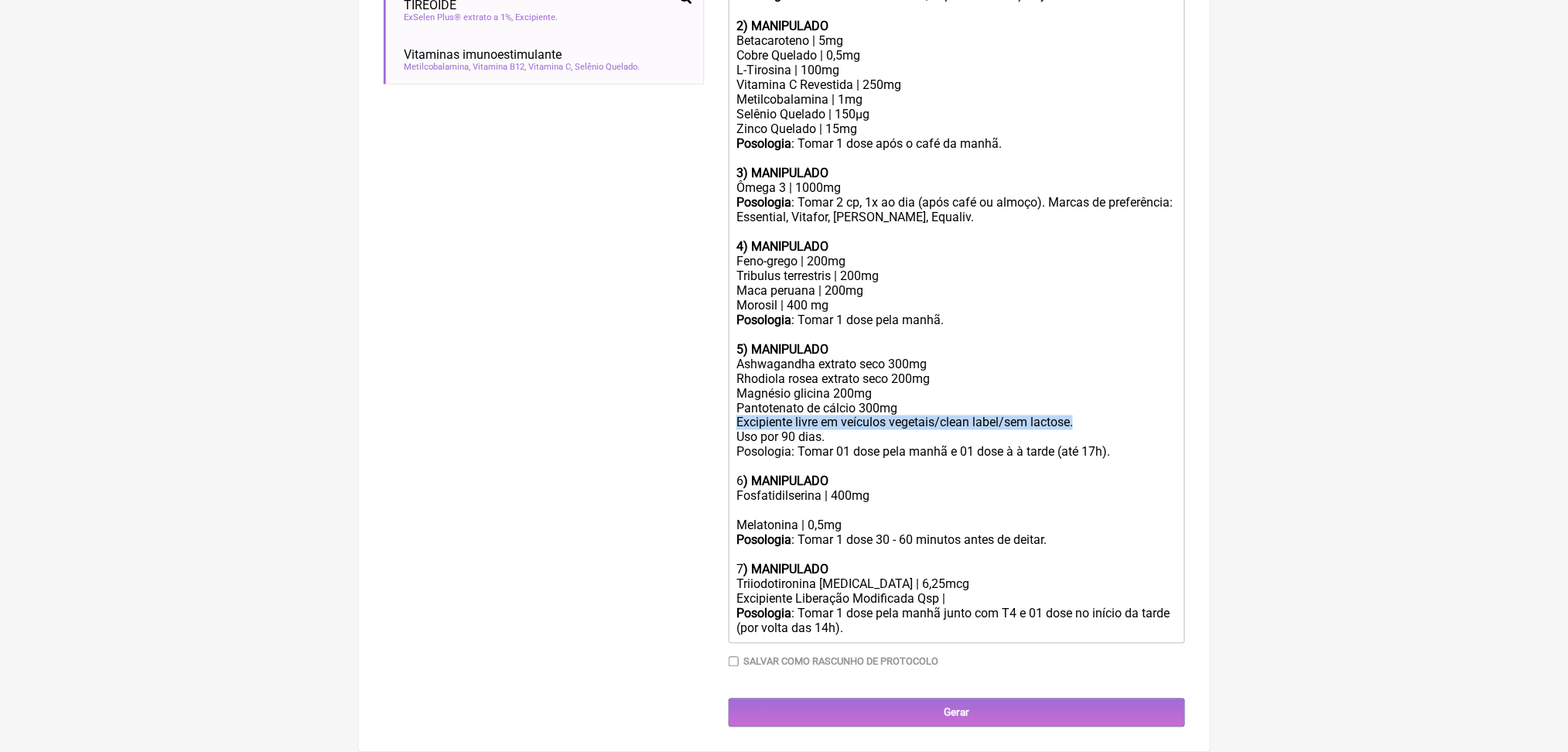
drag, startPoint x: 818, startPoint y: 613, endPoint x: 728, endPoint y: 593, distance: 92.2
click at [728, 593] on form "Buscar hashimoto Protocolos Formulas Medicamentos Industrializados Suplementos …" at bounding box center [784, 134] width 801 height 1187
click at [802, 489] on div "Ashwagandha extrato seco 300mg Rhodiola rosea extrato seco 200mg Magnésio glici…" at bounding box center [956, 423] width 440 height 132
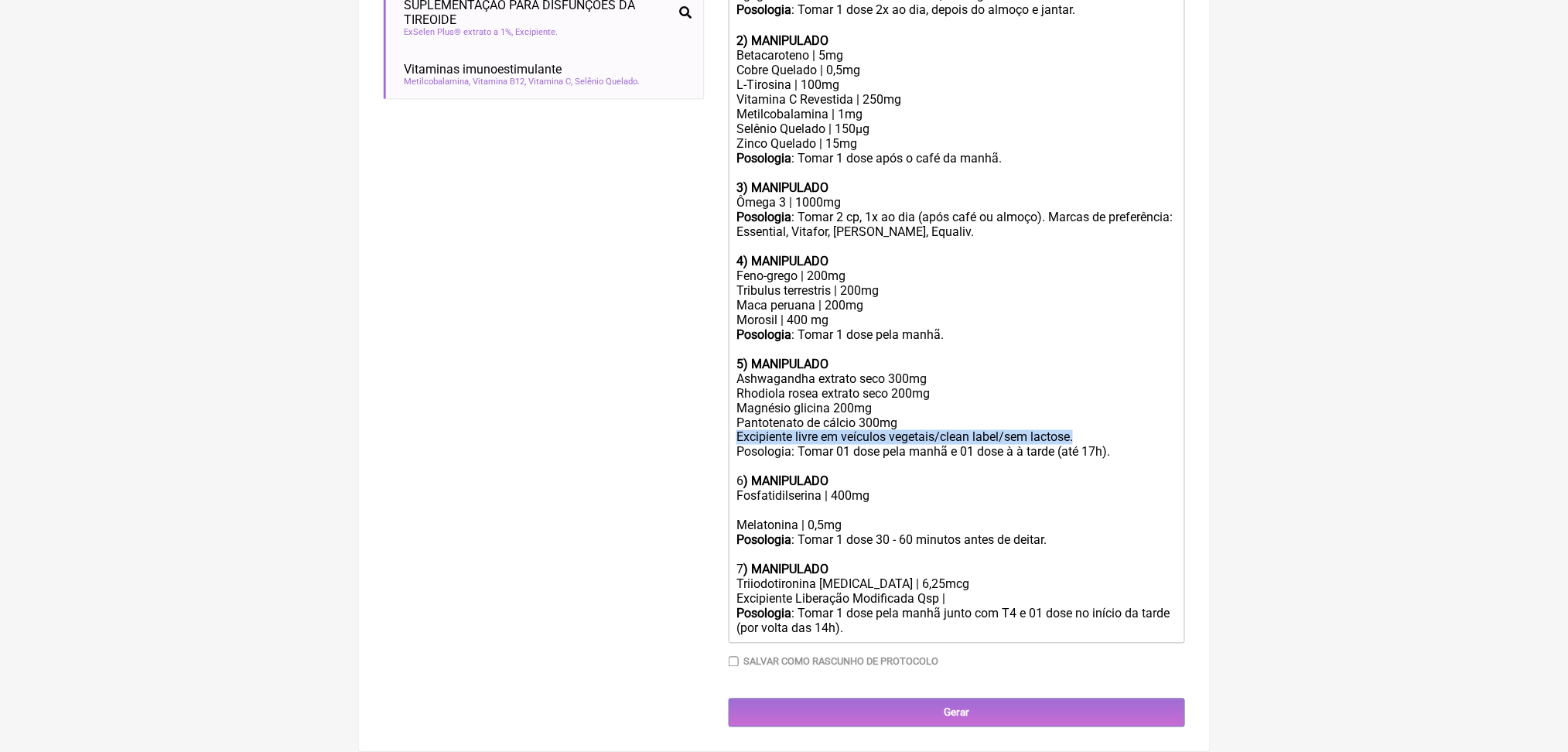
drag, startPoint x: 800, startPoint y: 609, endPoint x: 741, endPoint y: 593, distance: 61.1
click at [741, 593] on trix-editor "Uso por 60 dias: 1) MANIPULADO Pycnogenol®, Pinus Pinaster, Casca | 100mg Curei…" at bounding box center [957, 275] width 456 height 735
copy div "Excipiente livre em veículos vegetais/clean label/sem lactose."
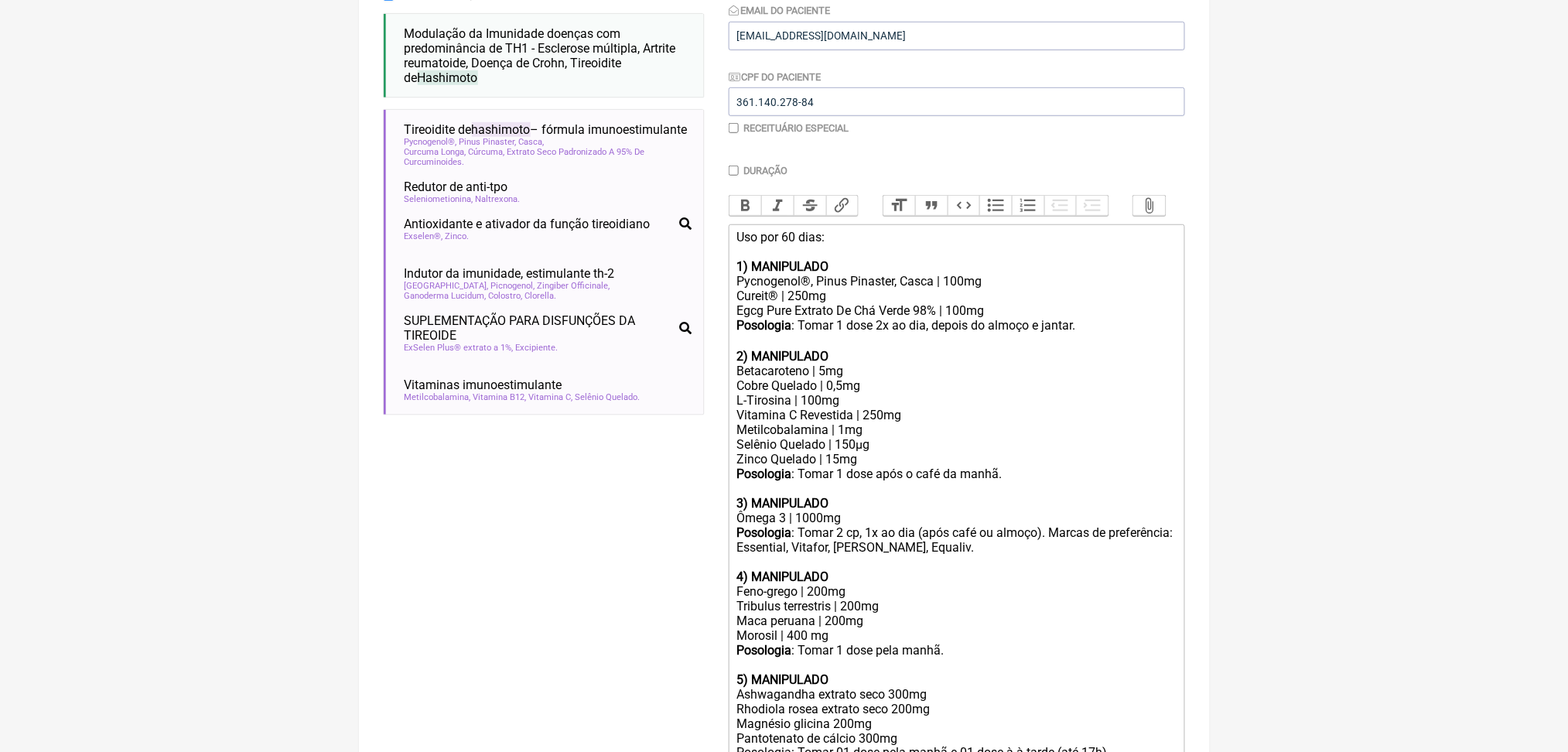
scroll to position [311, 0]
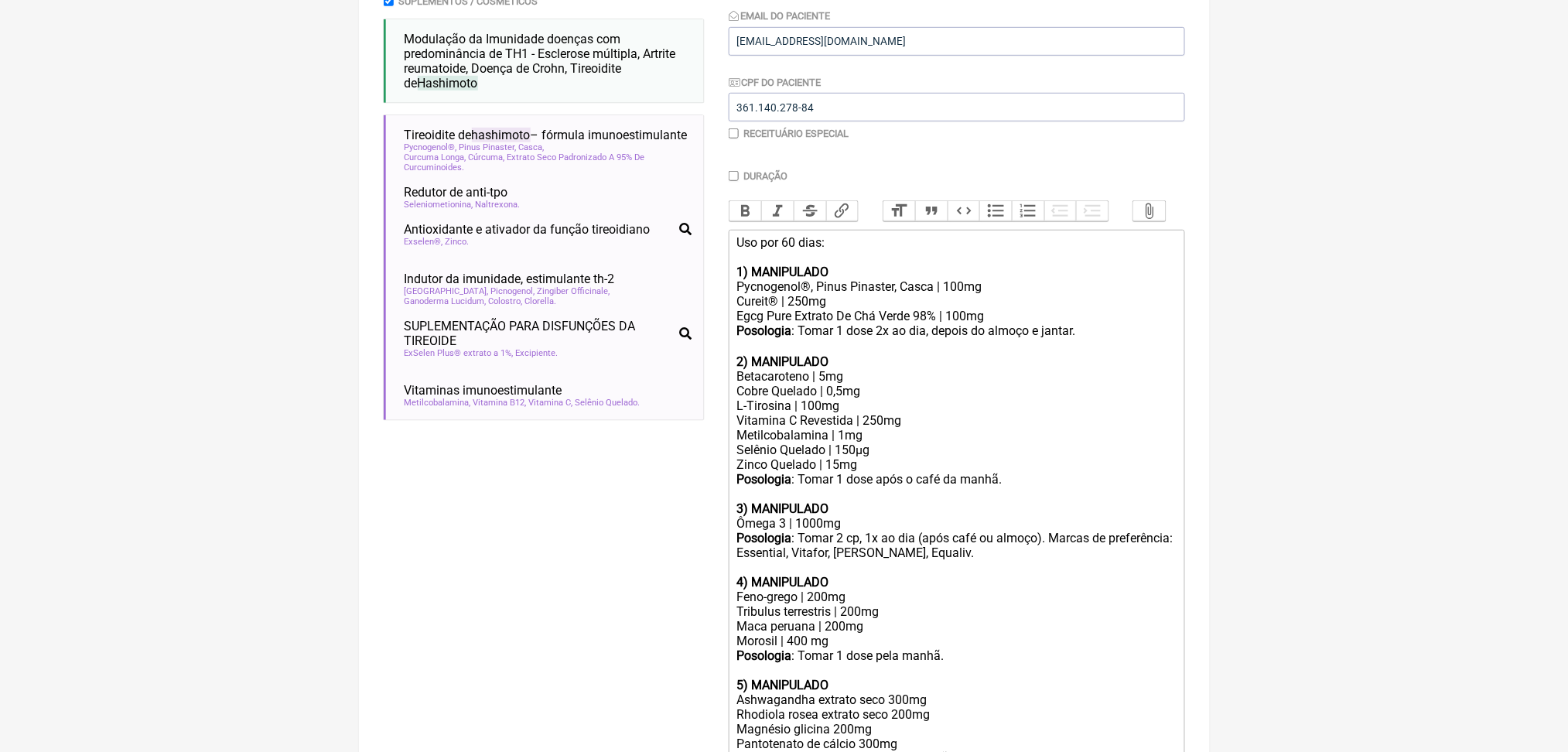
click at [1009, 280] on div "Uso por 60 dias: 1) MANIPULADO" at bounding box center [956, 257] width 440 height 44
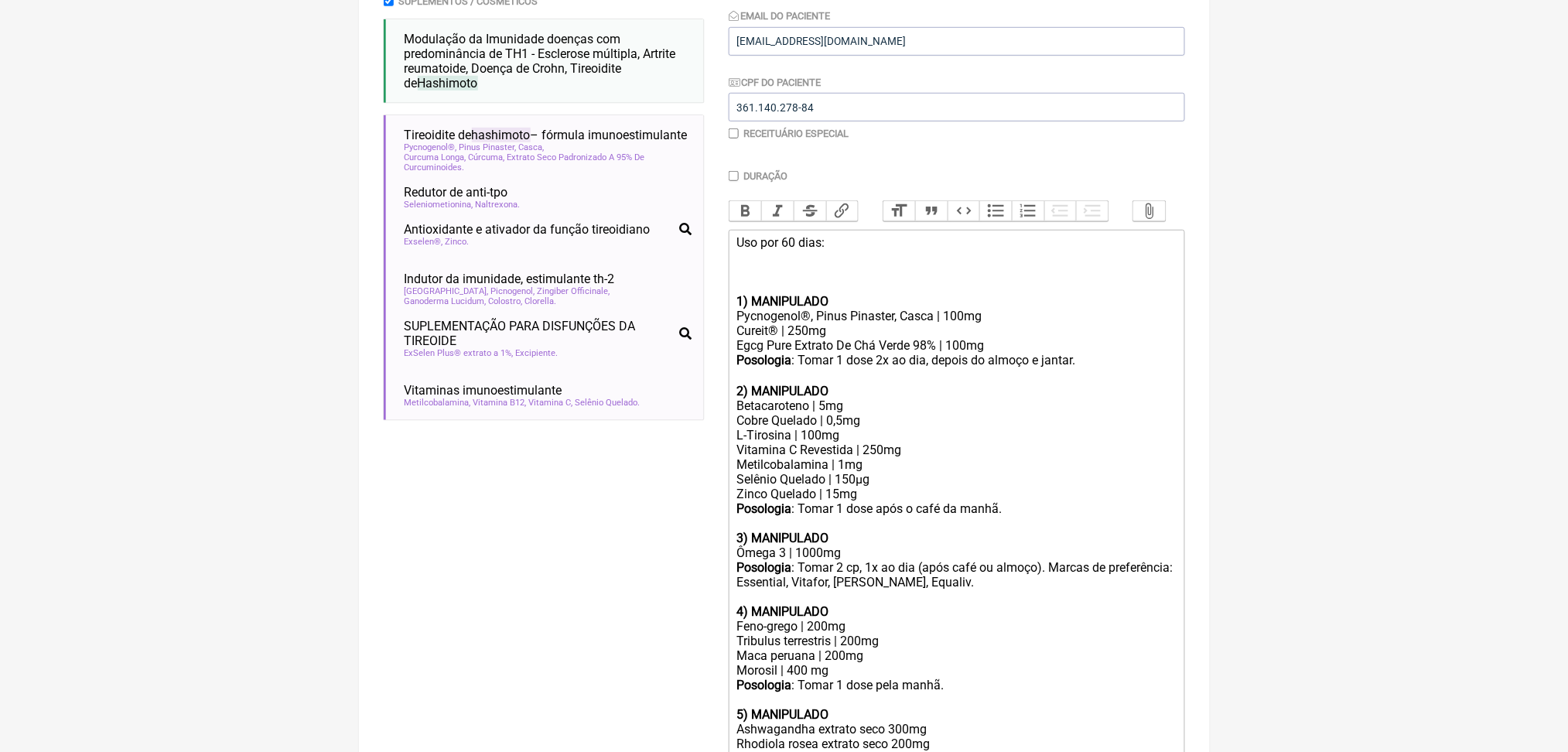
paste trix-editor "Excipiente livre em veículos vegetais/clean label/sem lactose."
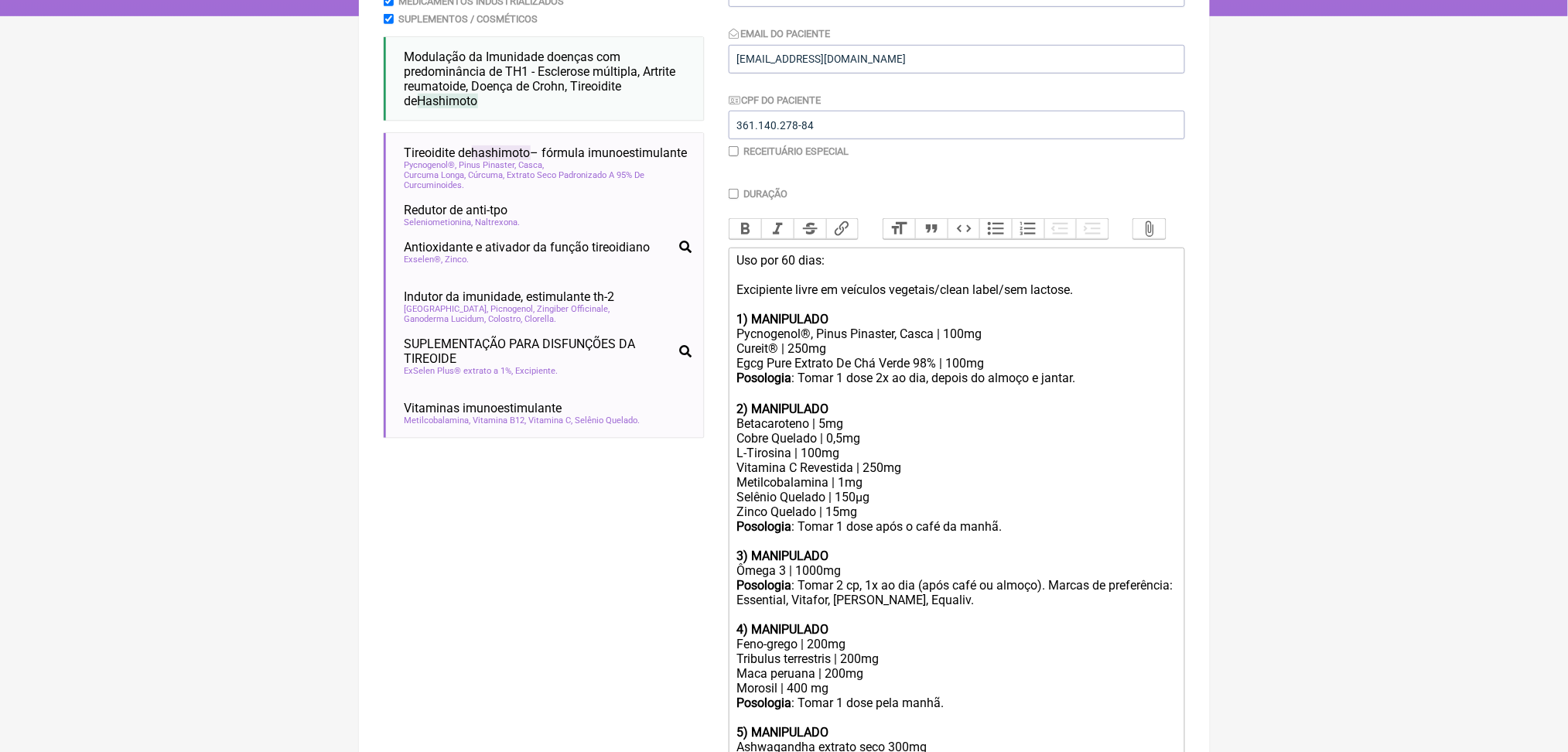
scroll to position [304, 0]
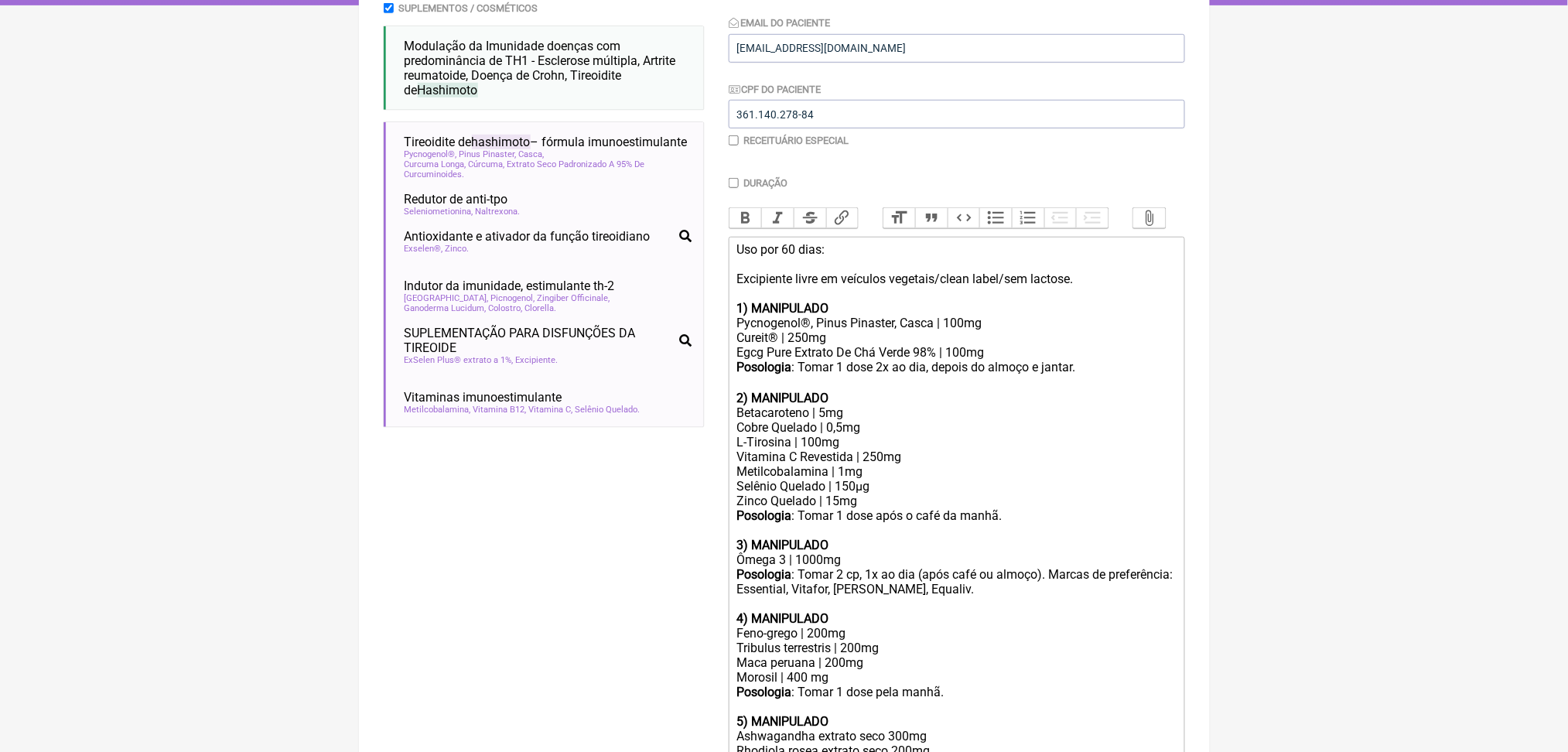
click at [880, 316] on div "Uso por 60 dias: Excipiente livre em veículos vegetais/clean label/sem lactose.…" at bounding box center [956, 279] width 440 height 74
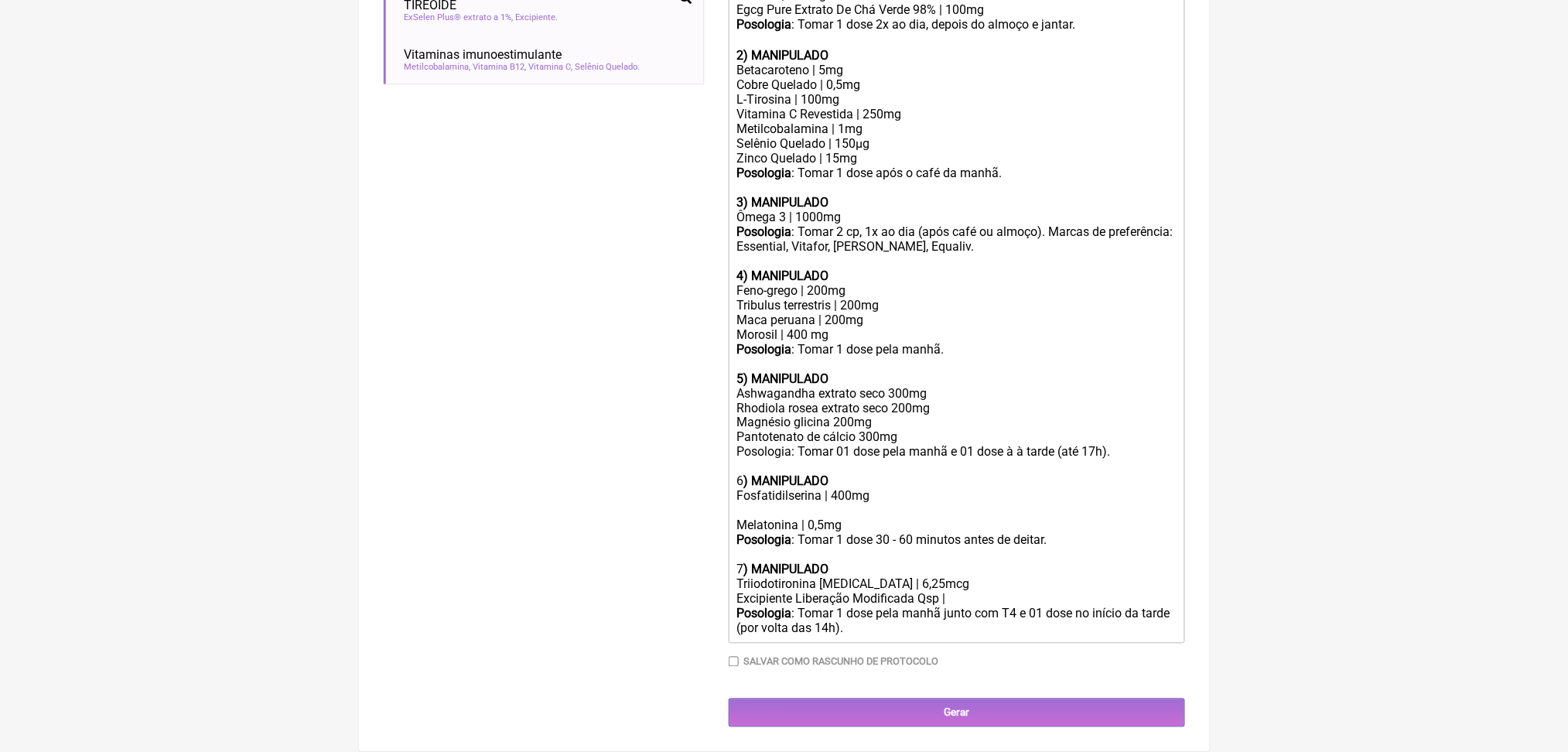
scroll to position [906, 0]
click at [782, 489] on div "Ashwagandha extrato seco 300mg Rhodiola rosea extrato seco 200mg Magnésio glici…" at bounding box center [956, 437] width 440 height 103
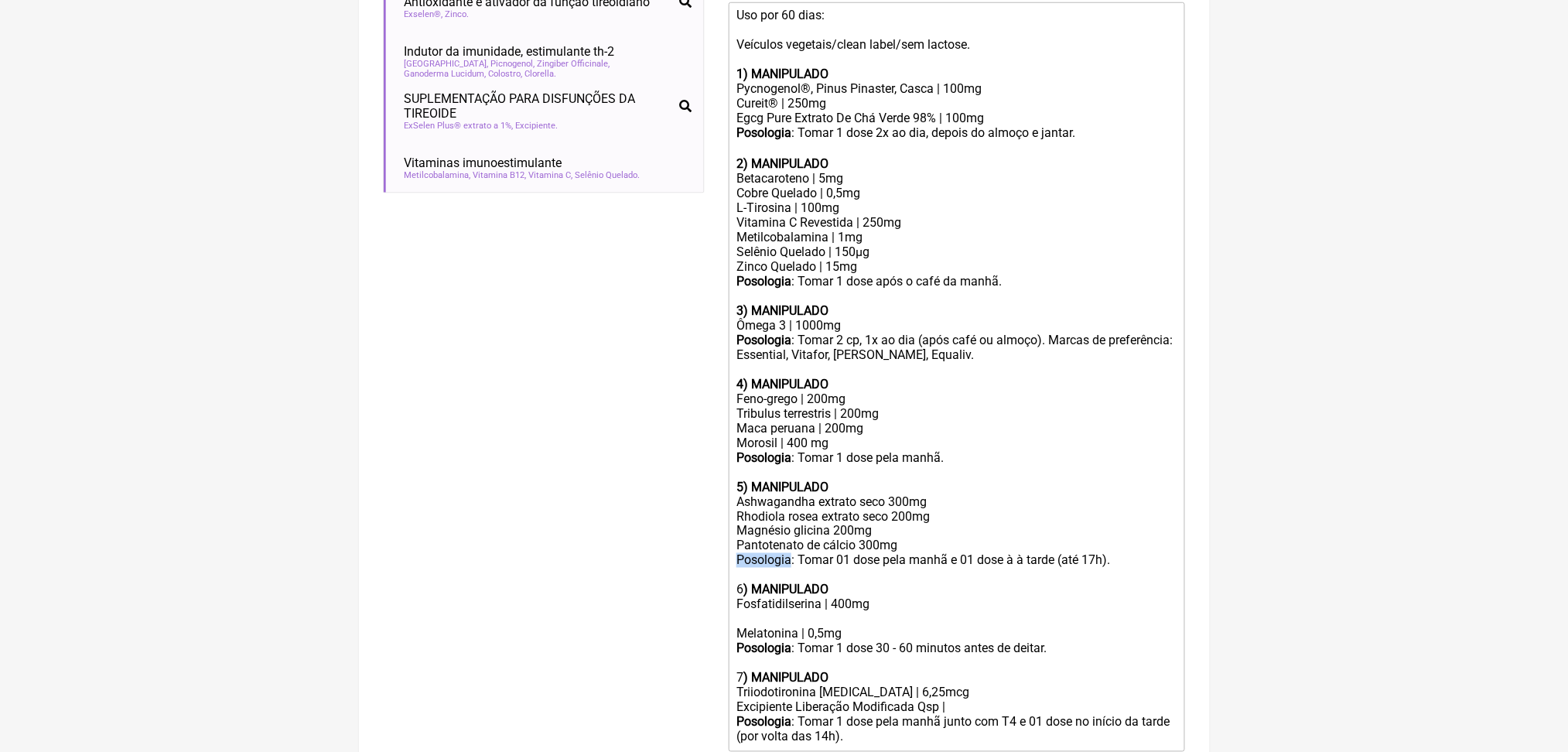
scroll to position [526, 0]
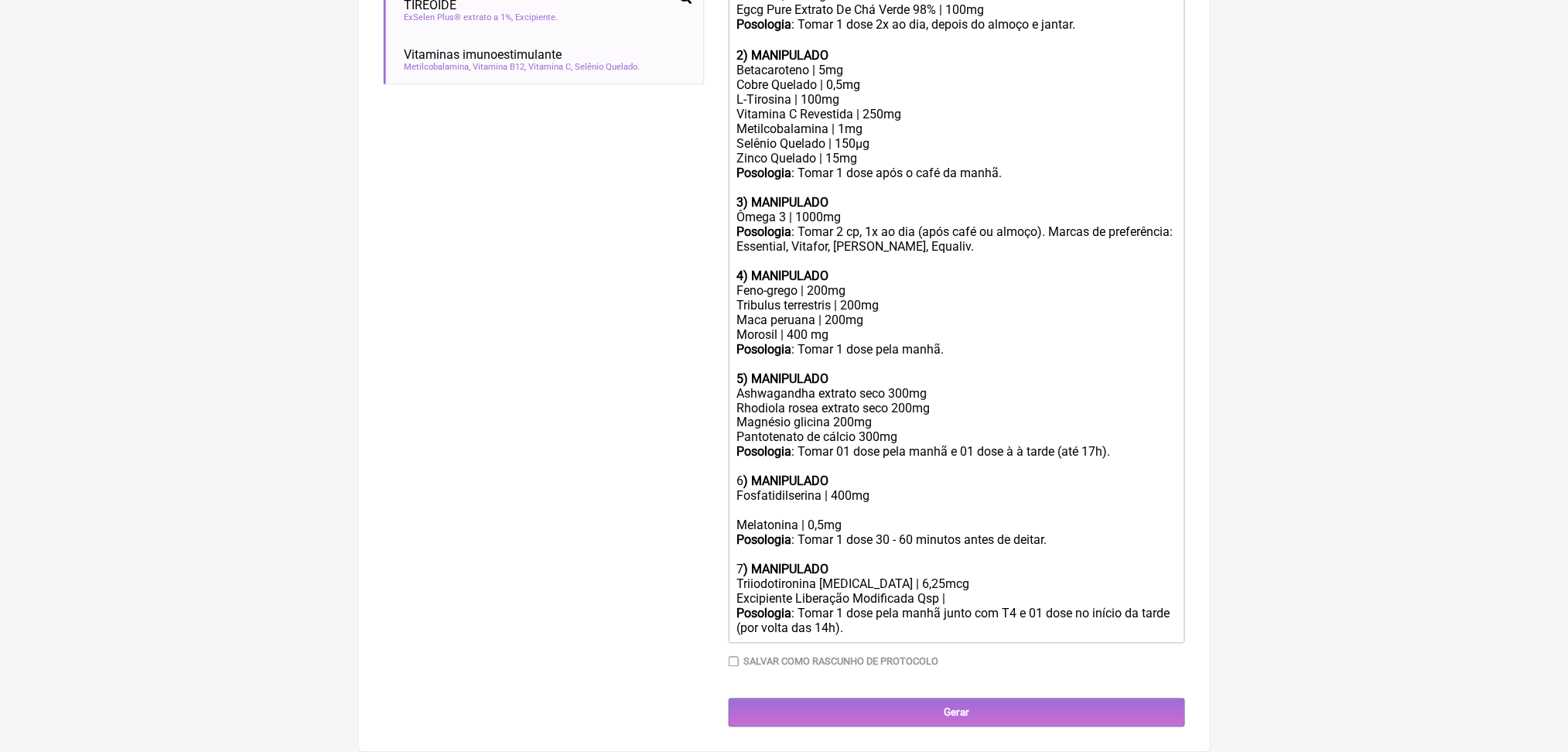
scroll to position [960, 0]
click at [857, 518] on div "Fosfatidilserina | 400mg" at bounding box center [956, 504] width 440 height 29
paste trix-editor "Relora® 200mg<br>L teanina 200mg<br>Taurina 100mg<br>Uso por 90 dias.<br>Posolo…"
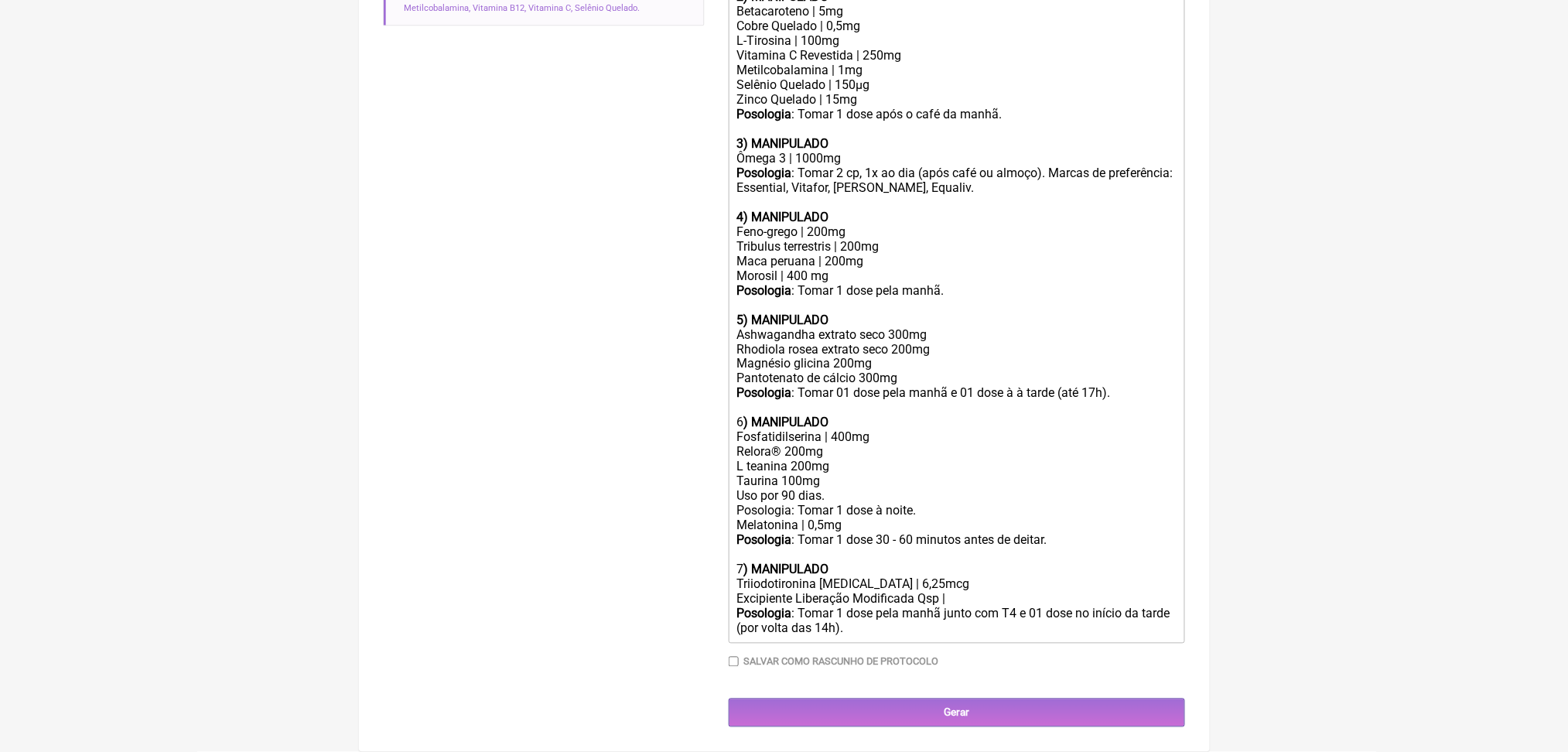
click at [894, 518] on div "Fosfatidilserina | 400mg Relora® 200mg L teanina 200mg Taurina 100mg Uso por 90…" at bounding box center [956, 474] width 440 height 88
click at [818, 518] on div "Fosfatidilserina | 400mg Relora® 200mg L teanina 200mg Taurina 100mg Uso por 90…" at bounding box center [956, 474] width 440 height 88
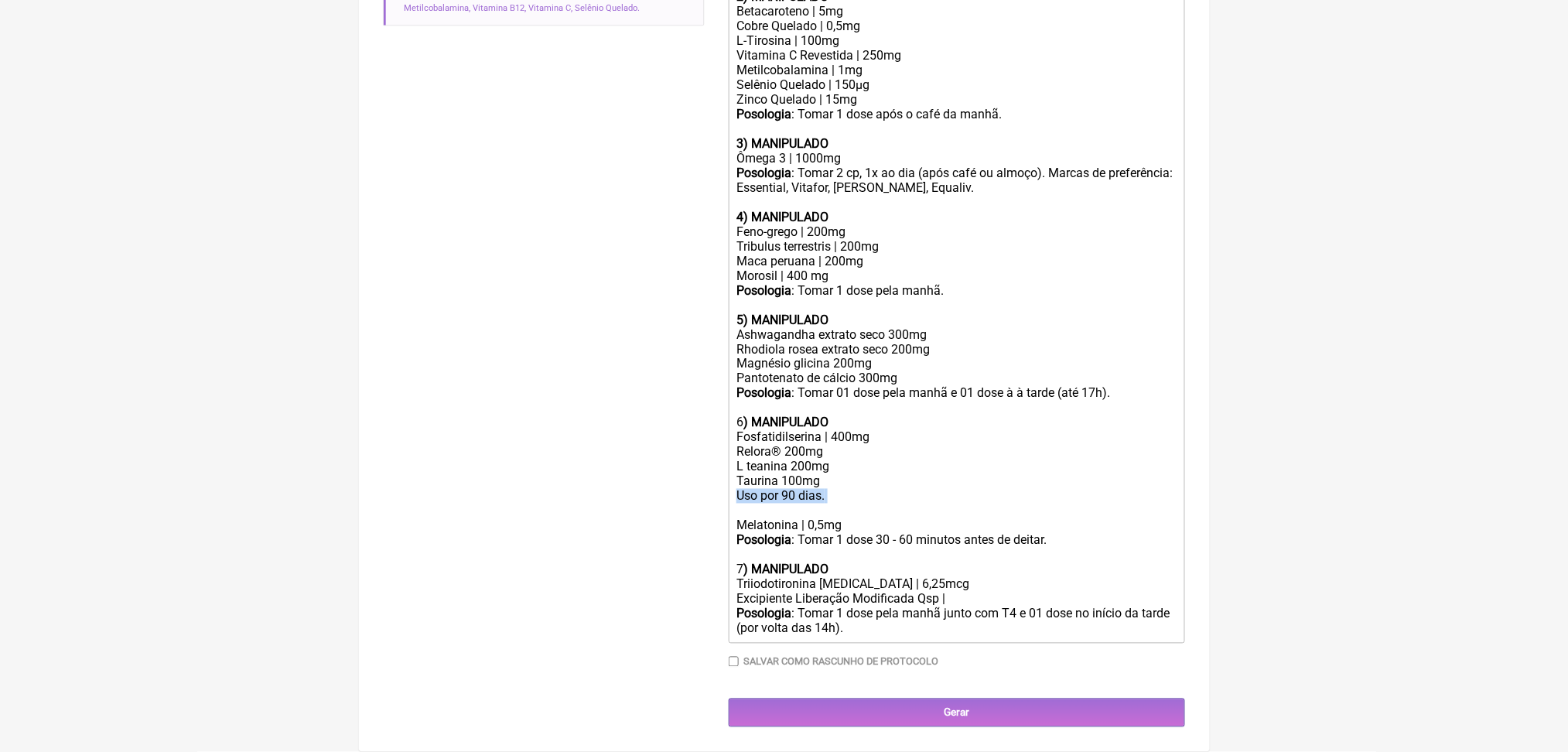
click at [818, 518] on div "Fosfatidilserina | 400mg Relora® 200mg L teanina 200mg Taurina 100mg Uso por 90…" at bounding box center [956, 474] width 440 height 88
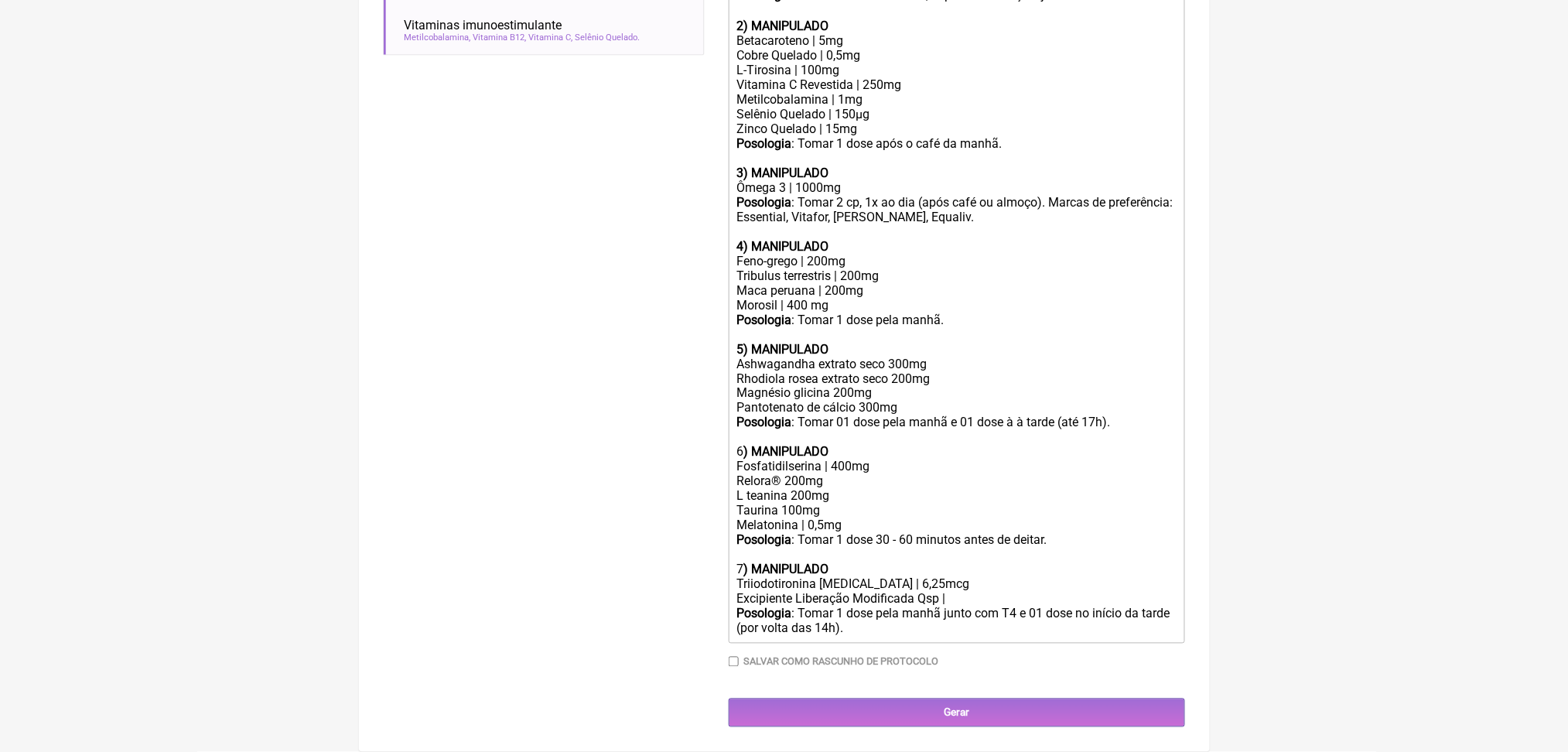
click at [892, 524] on div "Fosfatidilserina | 400mg Relora® 200mg L teanina 200mg Taurina 100mg Melatonina…" at bounding box center [956, 496] width 440 height 74
click at [824, 533] on div "Fosfatidilserina | 400mg Relora® 200mg L teanina 200mg Taurina 100mg Melatonina…" at bounding box center [956, 496] width 440 height 74
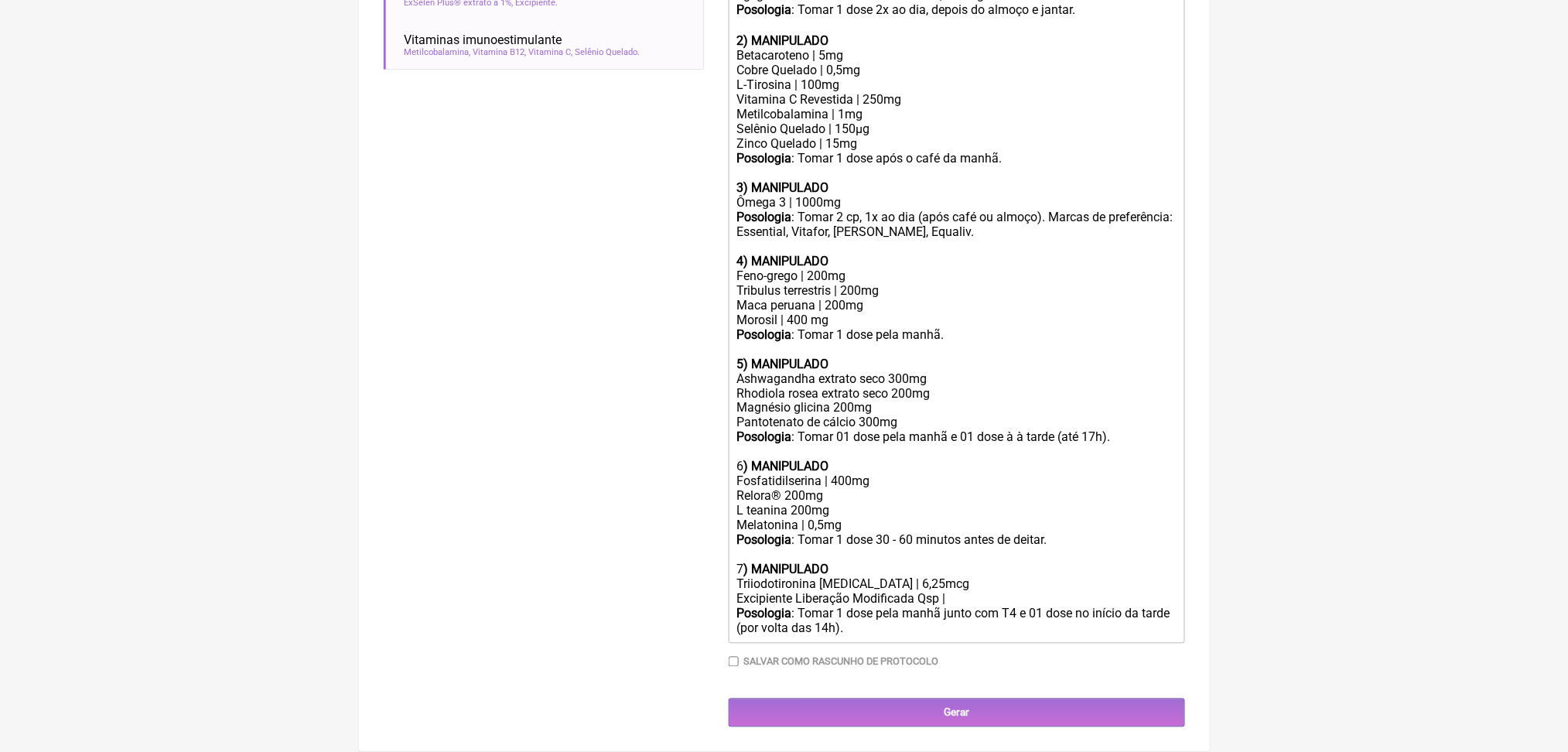
click at [853, 533] on div "Fosfatidilserina | 400mg Relora® 200mg L teanina 200mg Melatonina | 0,5mg" at bounding box center [956, 504] width 440 height 59
click at [939, 548] on div "Posologia : Tomar 1 dose 30 - 60 minutos antes de deitar." at bounding box center [956, 540] width 440 height 15
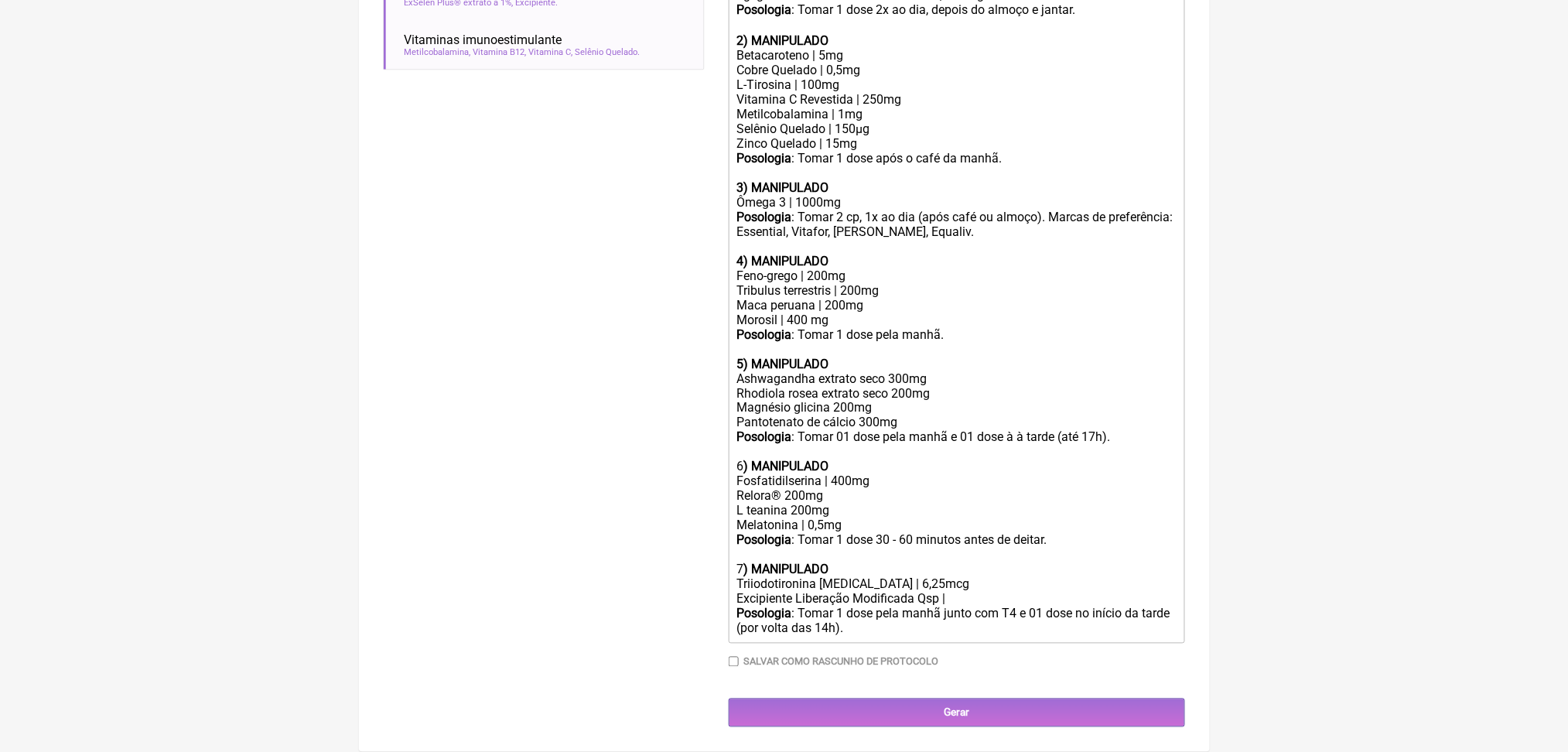
click at [997, 548] on div "Posologia : Tomar 1 dose 30 - 60 minutos antes de deitar." at bounding box center [956, 540] width 440 height 15
click at [800, 533] on div "Fosfatidilserina | 400mg Relora® 200mg L teanina 200mg Melatonina | 0,5mg" at bounding box center [956, 504] width 440 height 59
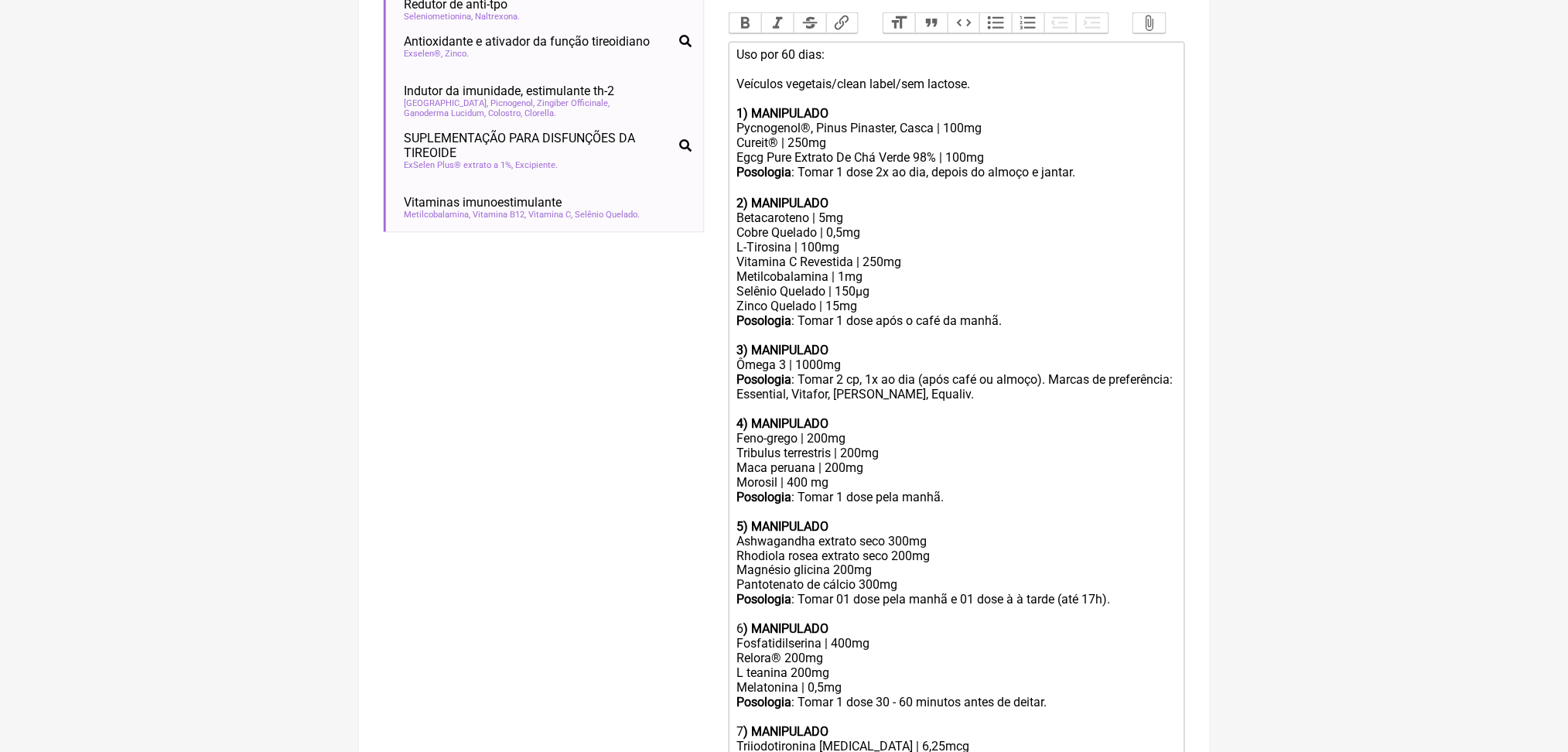
scroll to position [497, 0]
click at [1108, 345] on div at bounding box center [956, 338] width 440 height 15
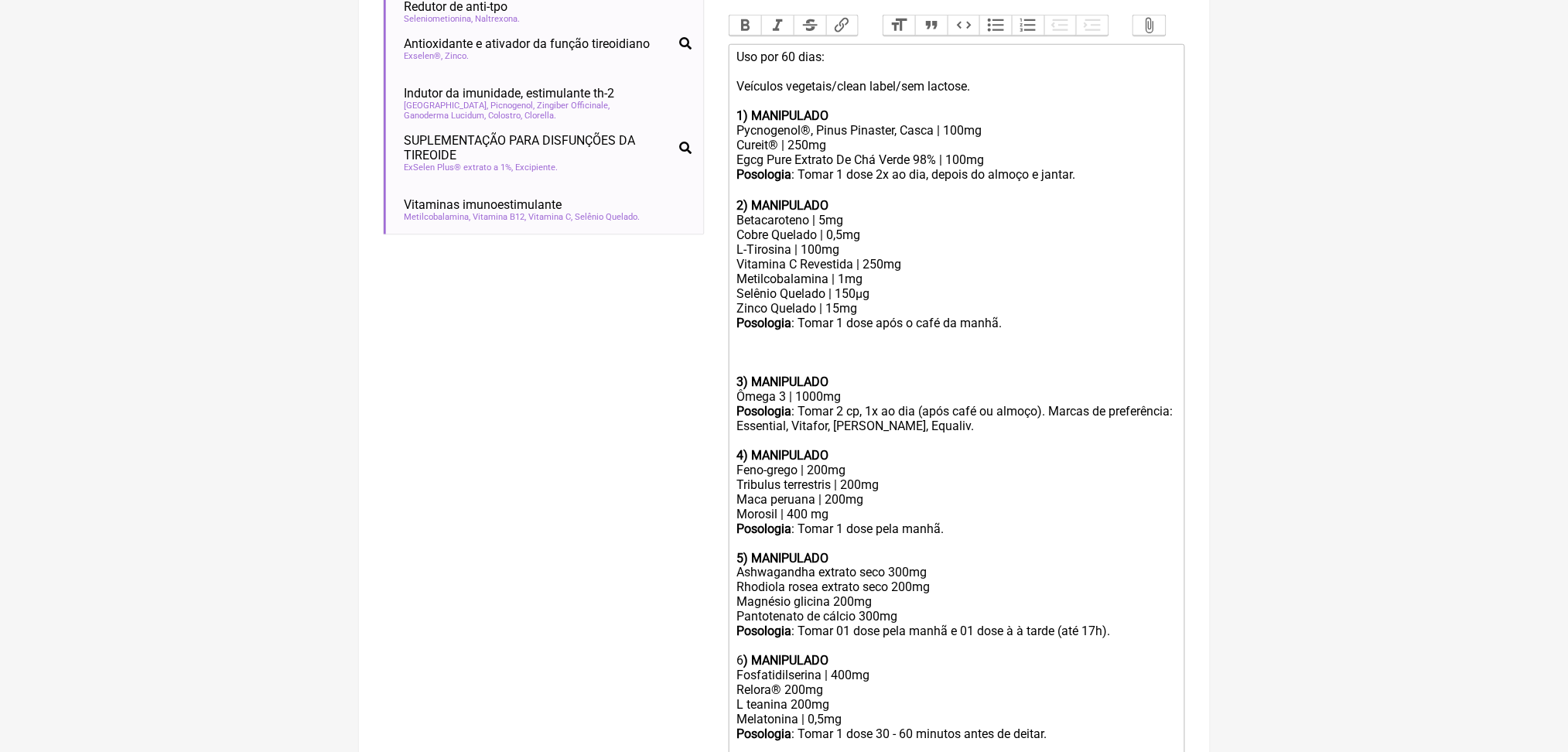
paste trix-editor "Tiamina 5 mg<br>Riboflavina 5 mg<br>Piridoxina 20mg<br>Manganês quelado 0,5mg<b…"
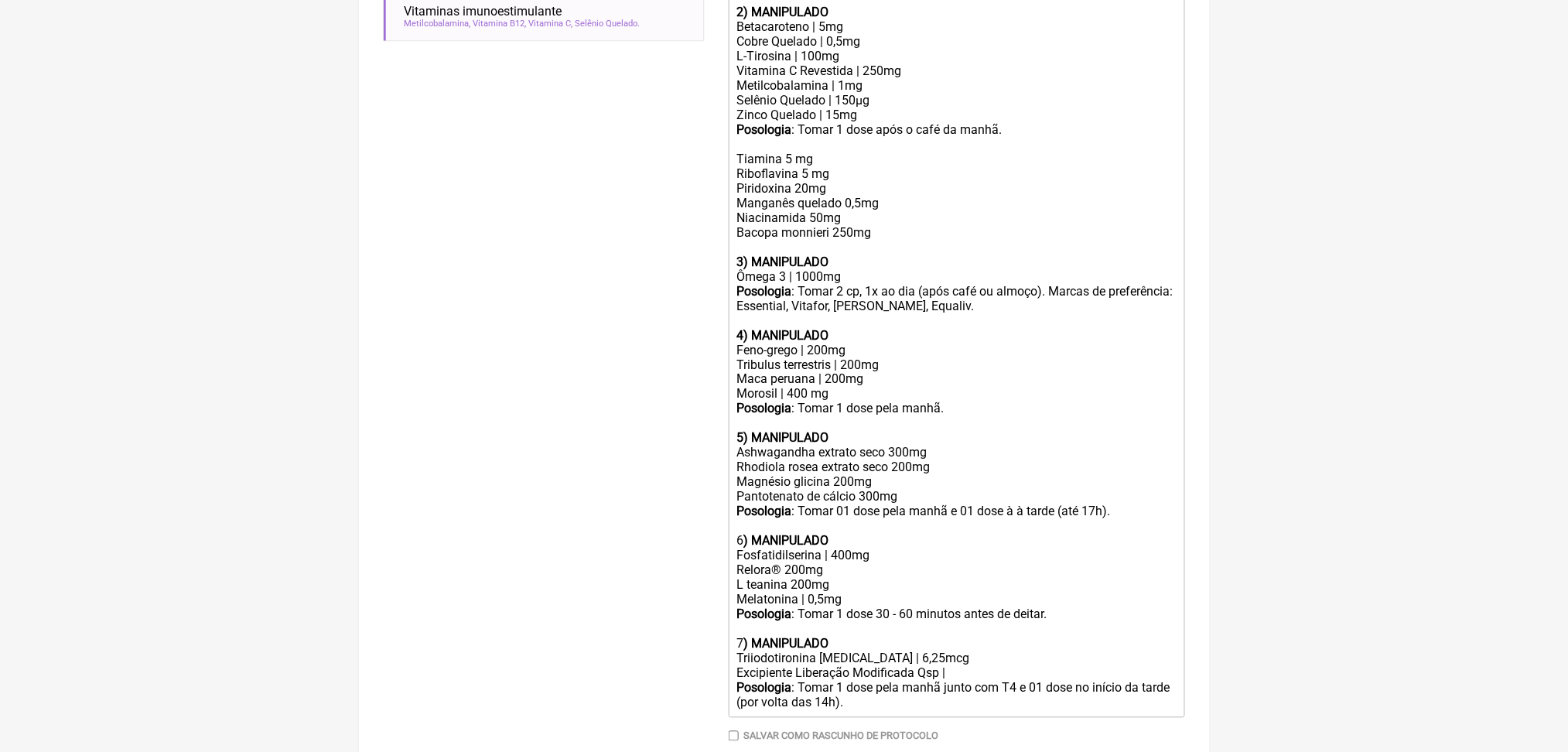
scroll to position [696, 0]
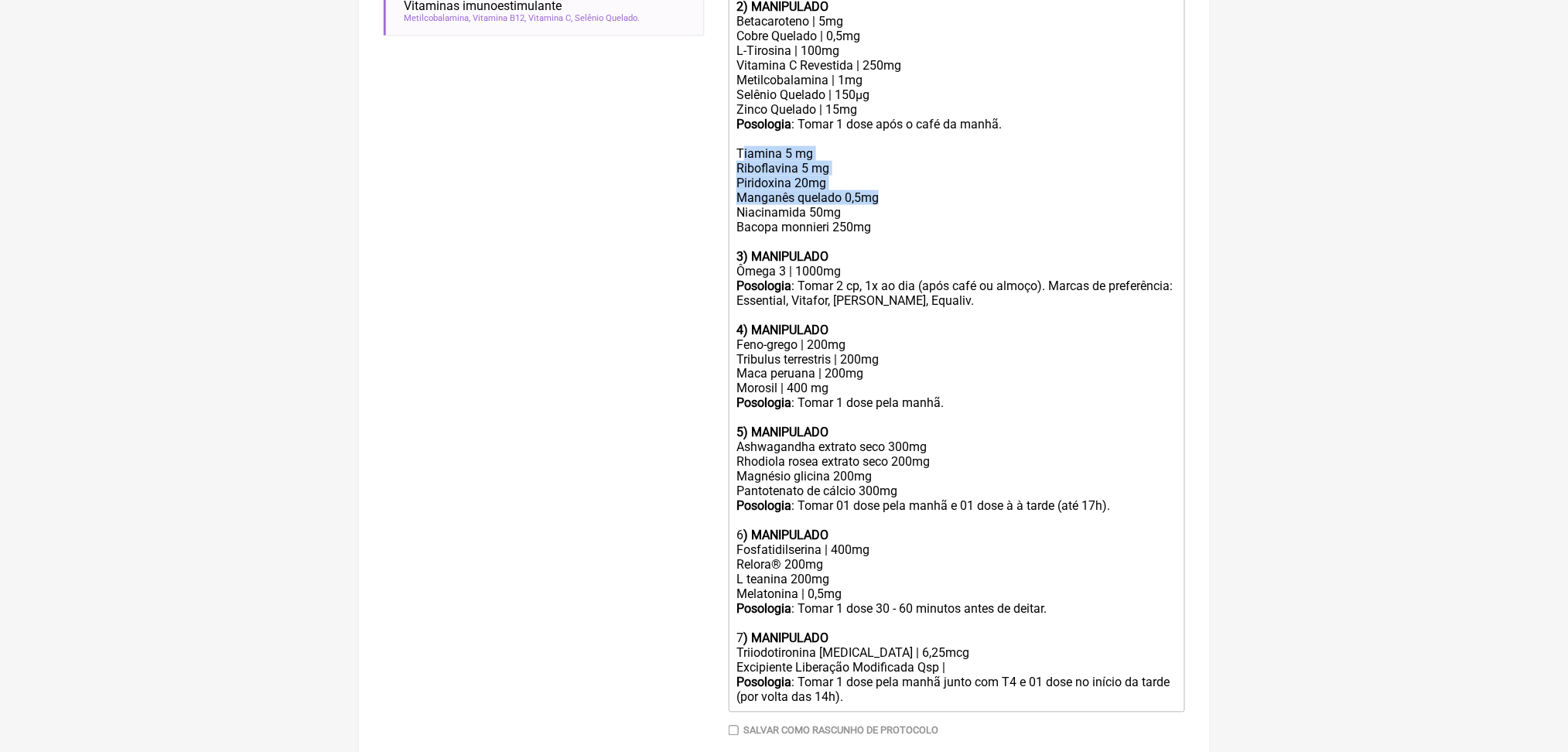
drag, startPoint x: 752, startPoint y: 383, endPoint x: 956, endPoint y: 439, distance: 211.5
click at [956, 249] on div "Tiamina 5 mg Riboflavina 5 mg Piridoxina 20mg Manganês quelado 0,5mg Niacinamid…" at bounding box center [956, 190] width 440 height 118
click at [926, 249] on div "Tiamina 5 mg Riboflavina 5 mg Piridoxina 20mg Manganês quelado 0,5mg Niacinamid…" at bounding box center [956, 190] width 440 height 118
drag, startPoint x: 929, startPoint y: 445, endPoint x: 737, endPoint y: 385, distance: 201.2
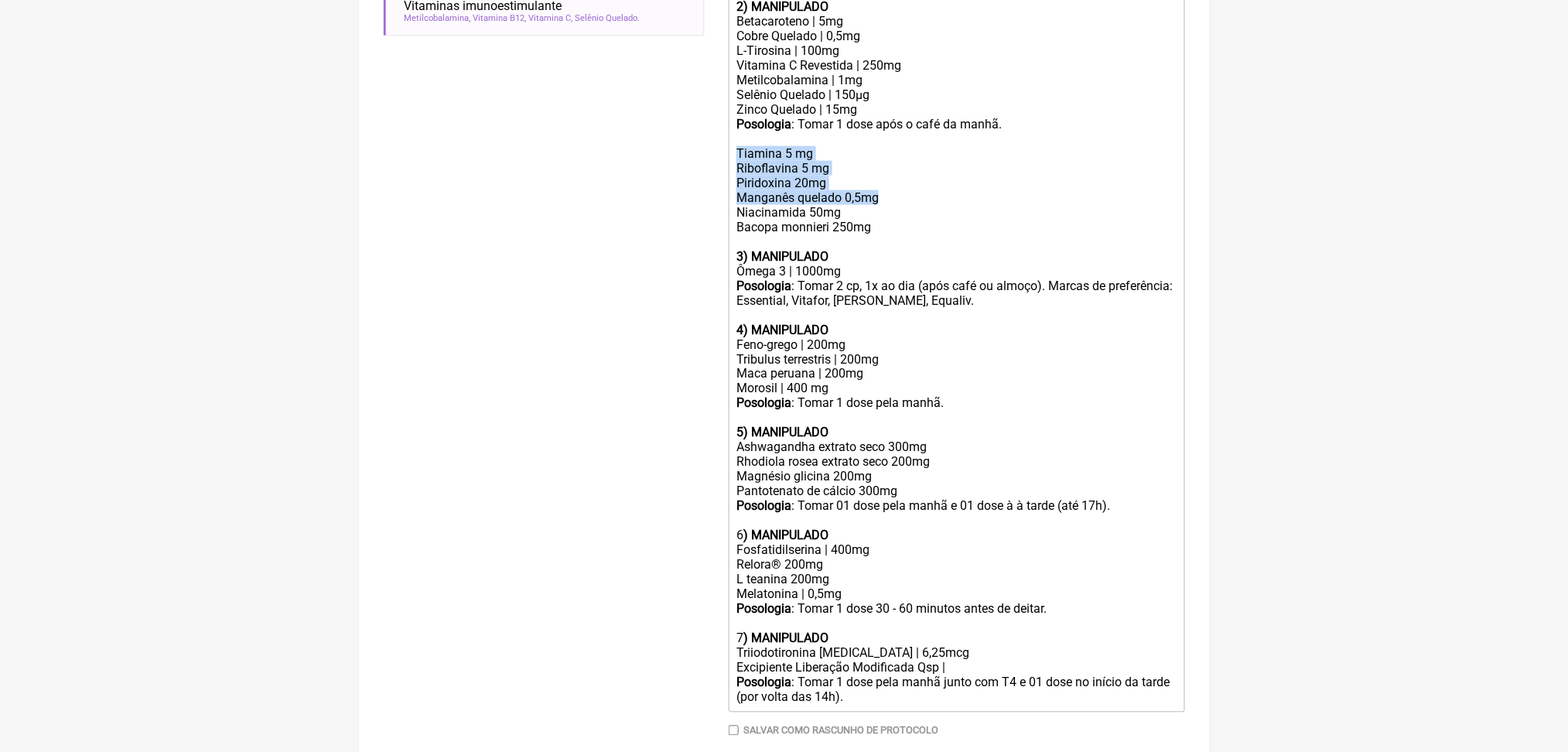
click at [737, 385] on trix-editor "Uso por 60 dias: Veículos vegetais/clean label/sem lactose. 1) MANIPULADO Pycno…" at bounding box center [957, 279] width 456 height 867
copy div "Tiamina 5 mg Riboflavina 5 mg Piridoxina 20mg Manganês quelado 0,5mg"
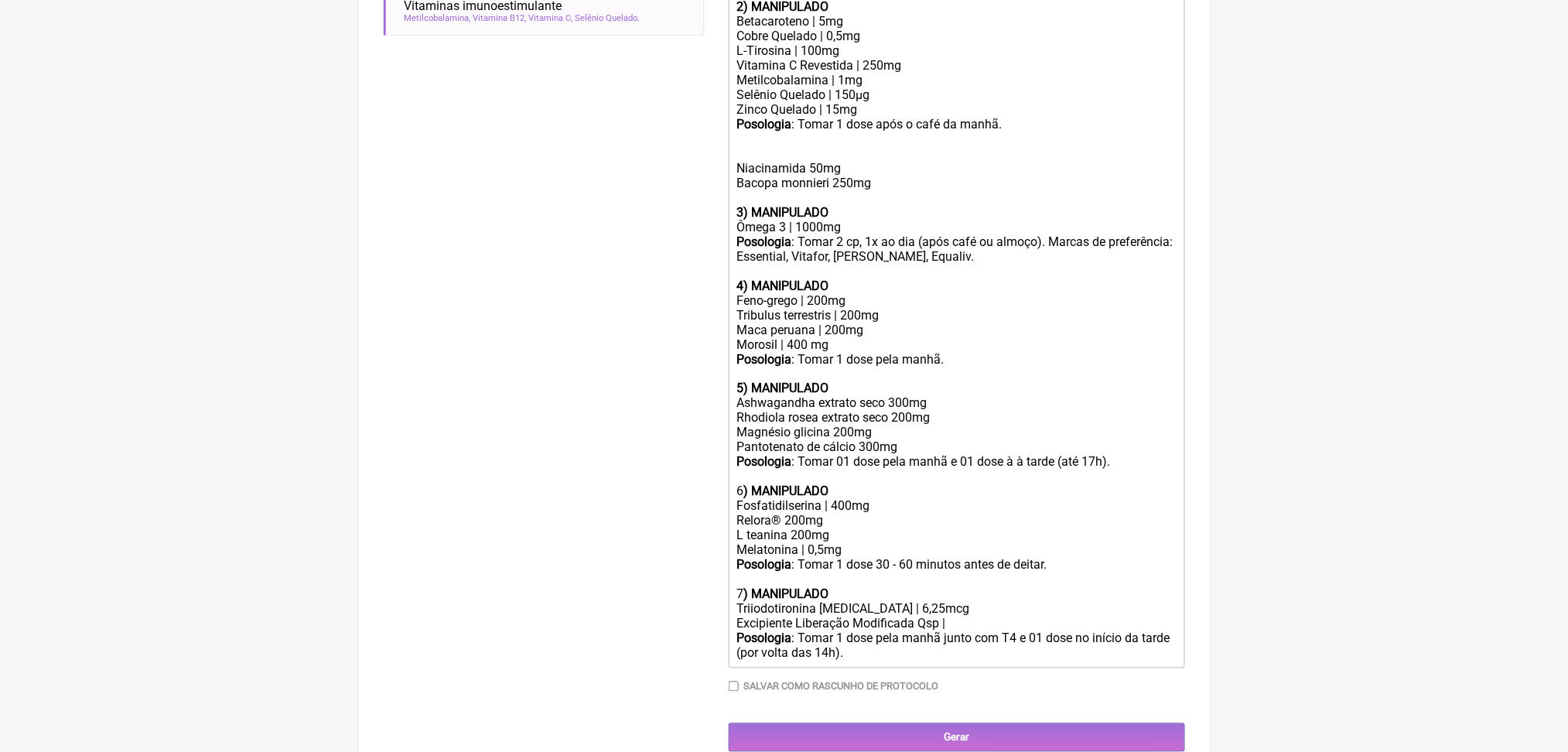
click at [931, 117] on div "Zinco Quelado | 15mg" at bounding box center [956, 110] width 440 height 15
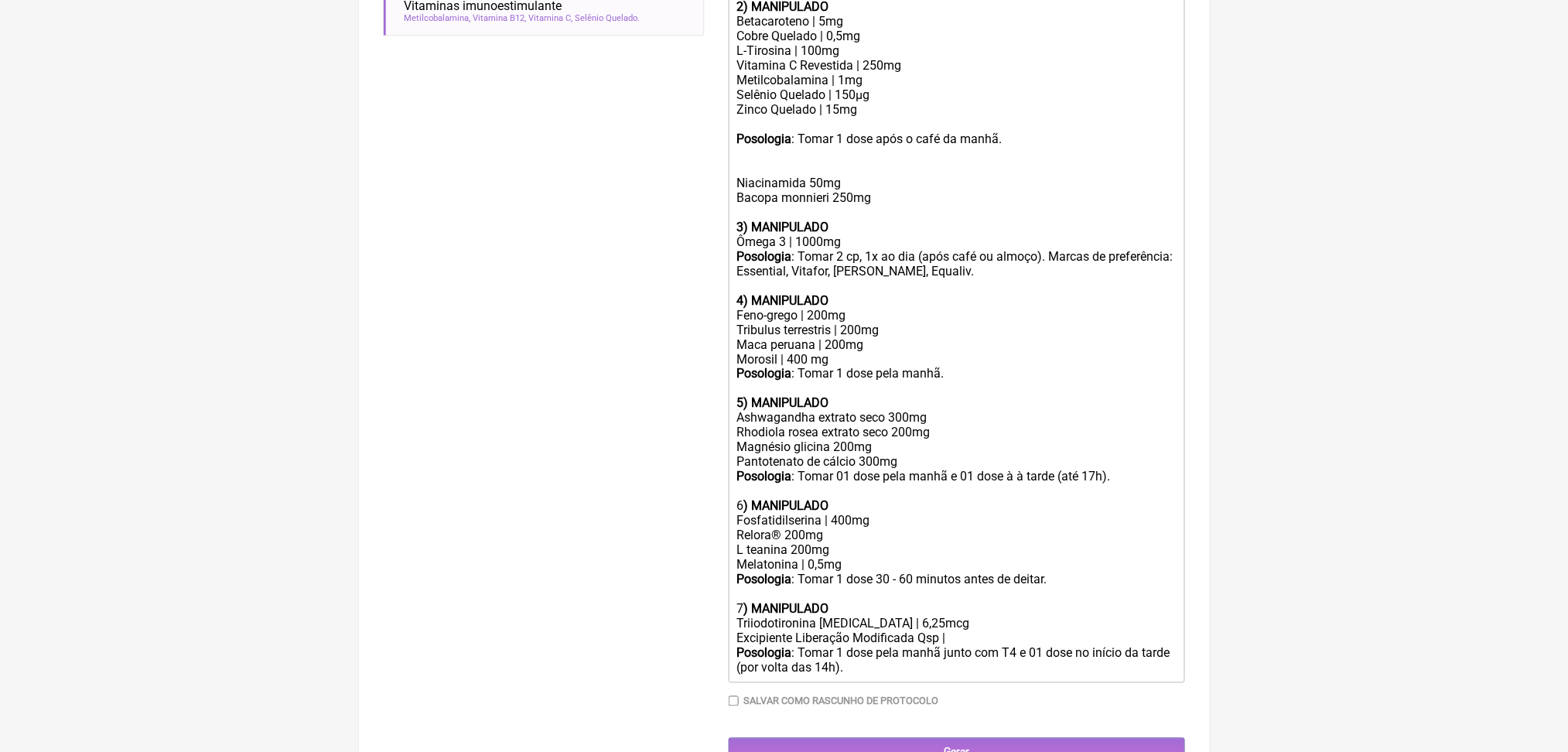
paste trix-editor "Tiamina 5 mg<br>Riboflavina 5 mg<br>Piridoxina 20mg<br>Manganês quelado 0,5mg"
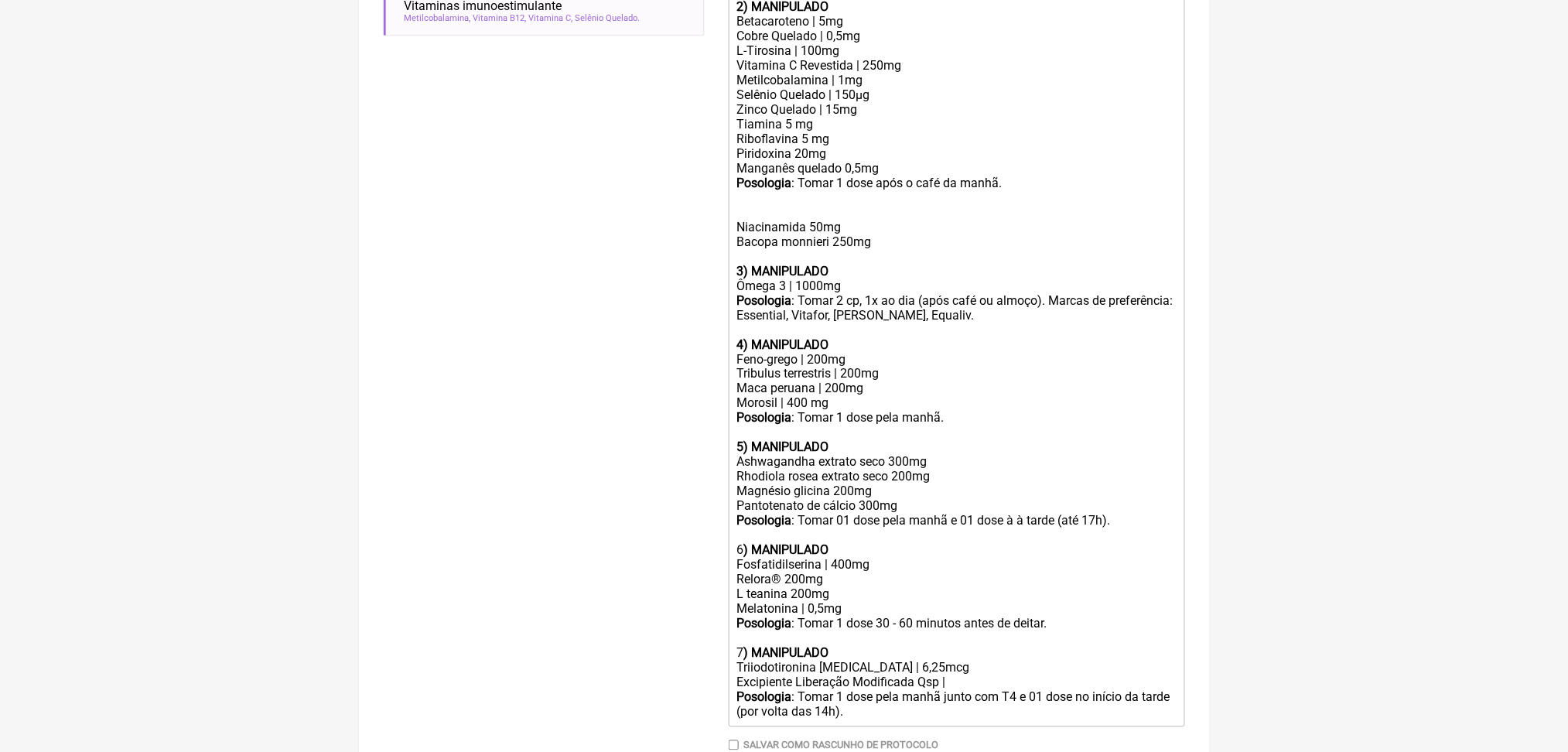
click at [830, 264] on div "Niacinamida 50mg Bacopa monnieri 250mg" at bounding box center [956, 227] width 440 height 74
copy div "Niacinamida 50mg"
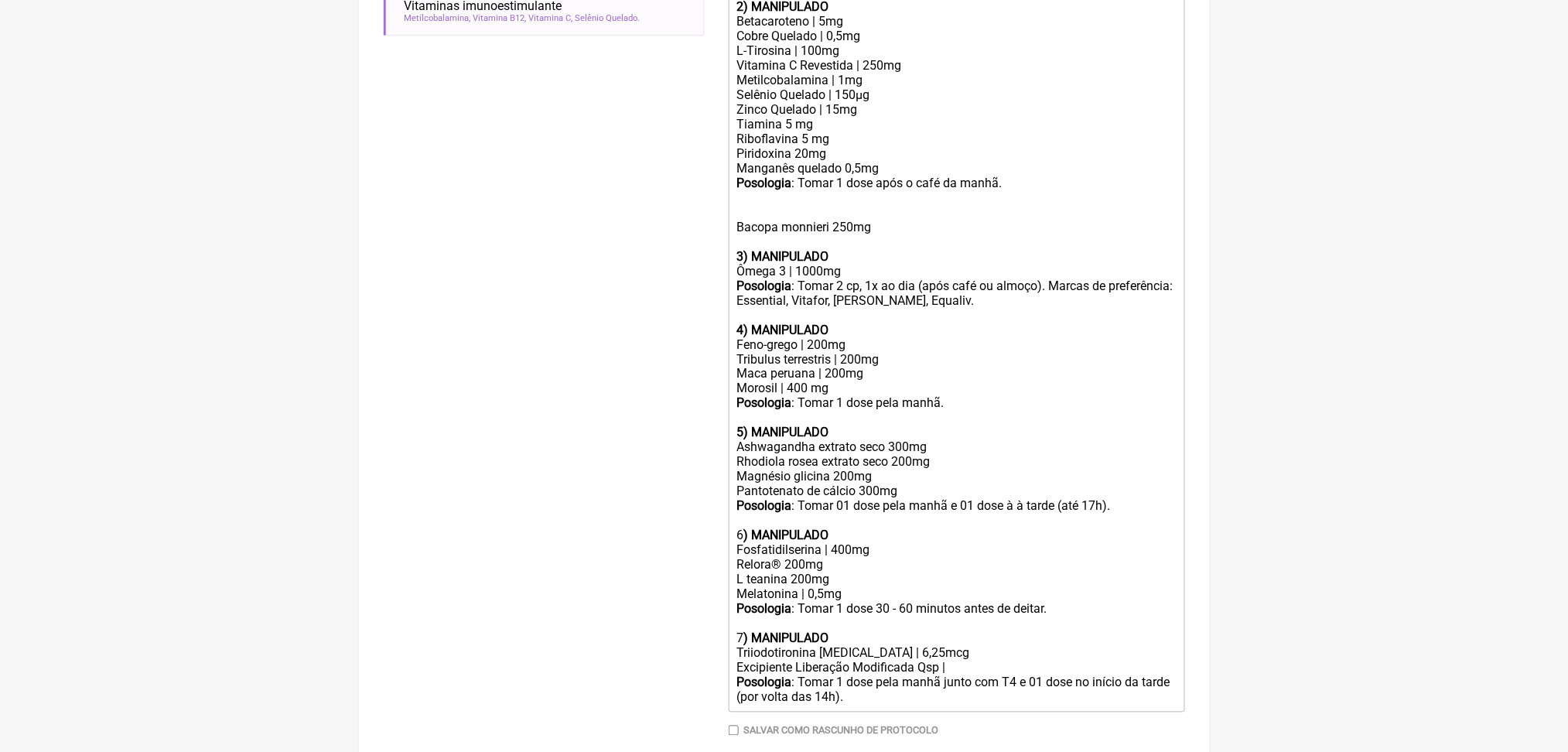
click at [963, 176] on div "Zinco Quelado | 15mg Tiamina 5 mg Riboflavina 5 mg Piridoxina 20mg Manganês que…" at bounding box center [956, 139] width 440 height 74
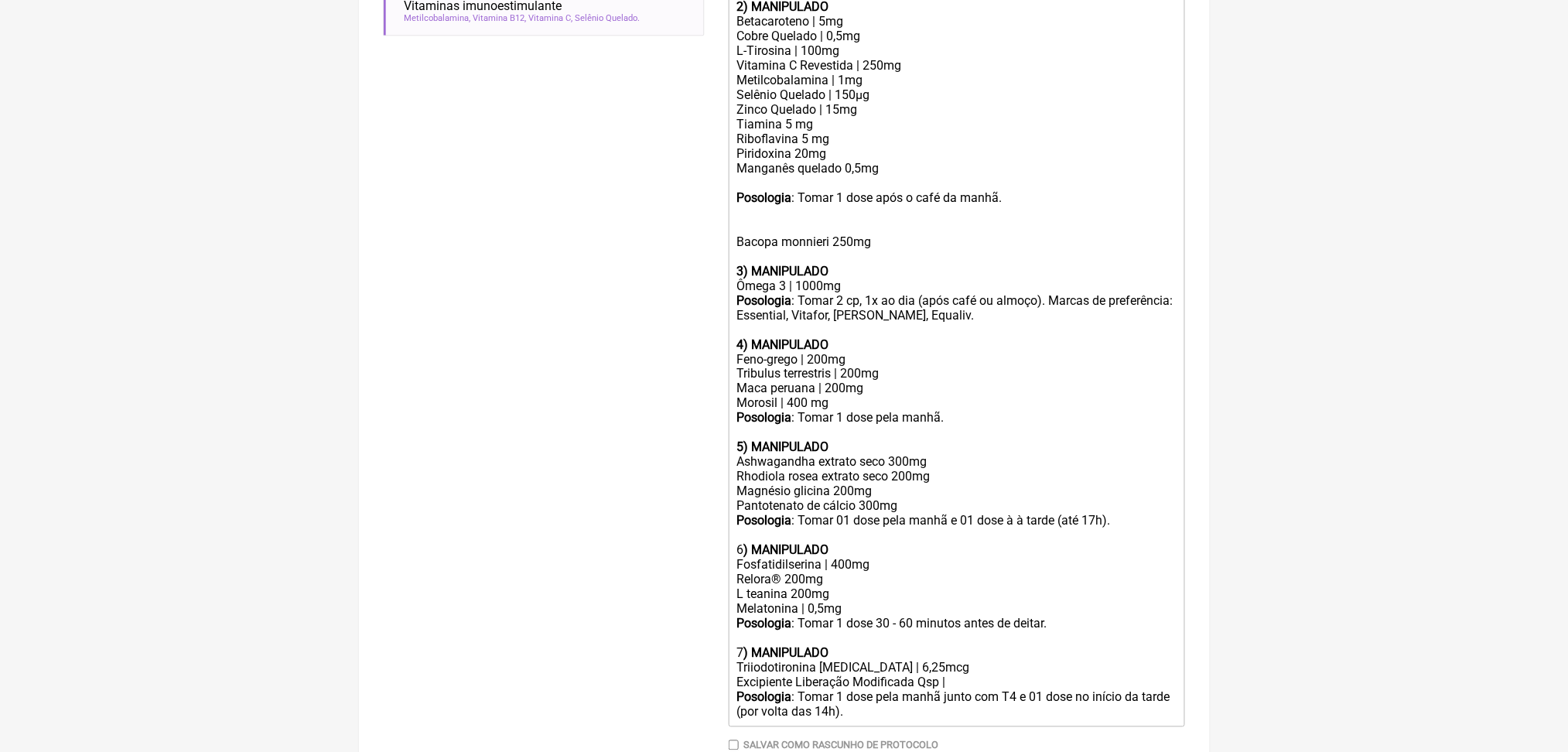
paste trix-editor "Niacinamida 50mg<br>"
click at [883, 264] on div "Bacopa monnieri 250mg" at bounding box center [956, 235] width 440 height 59
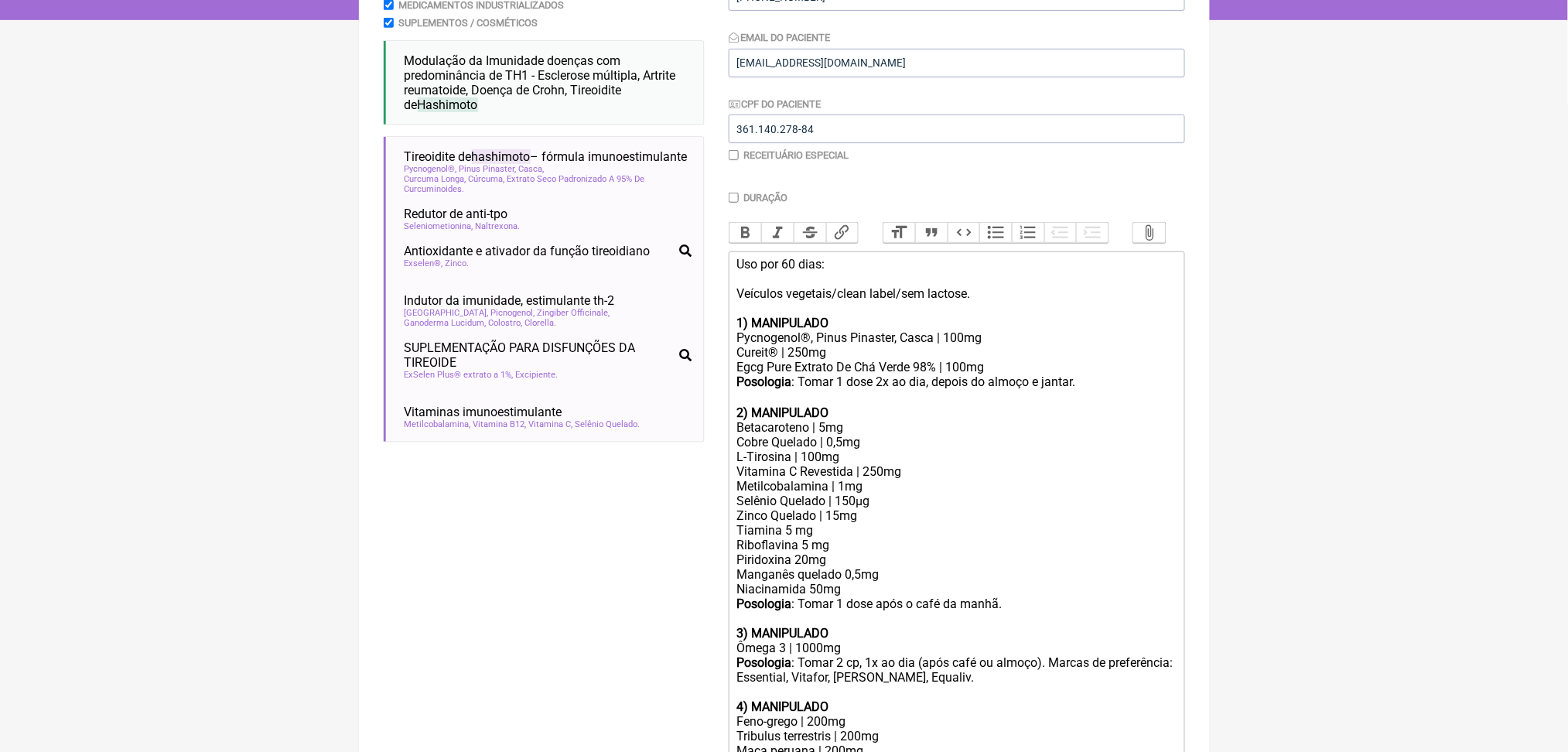
scroll to position [282, 0]
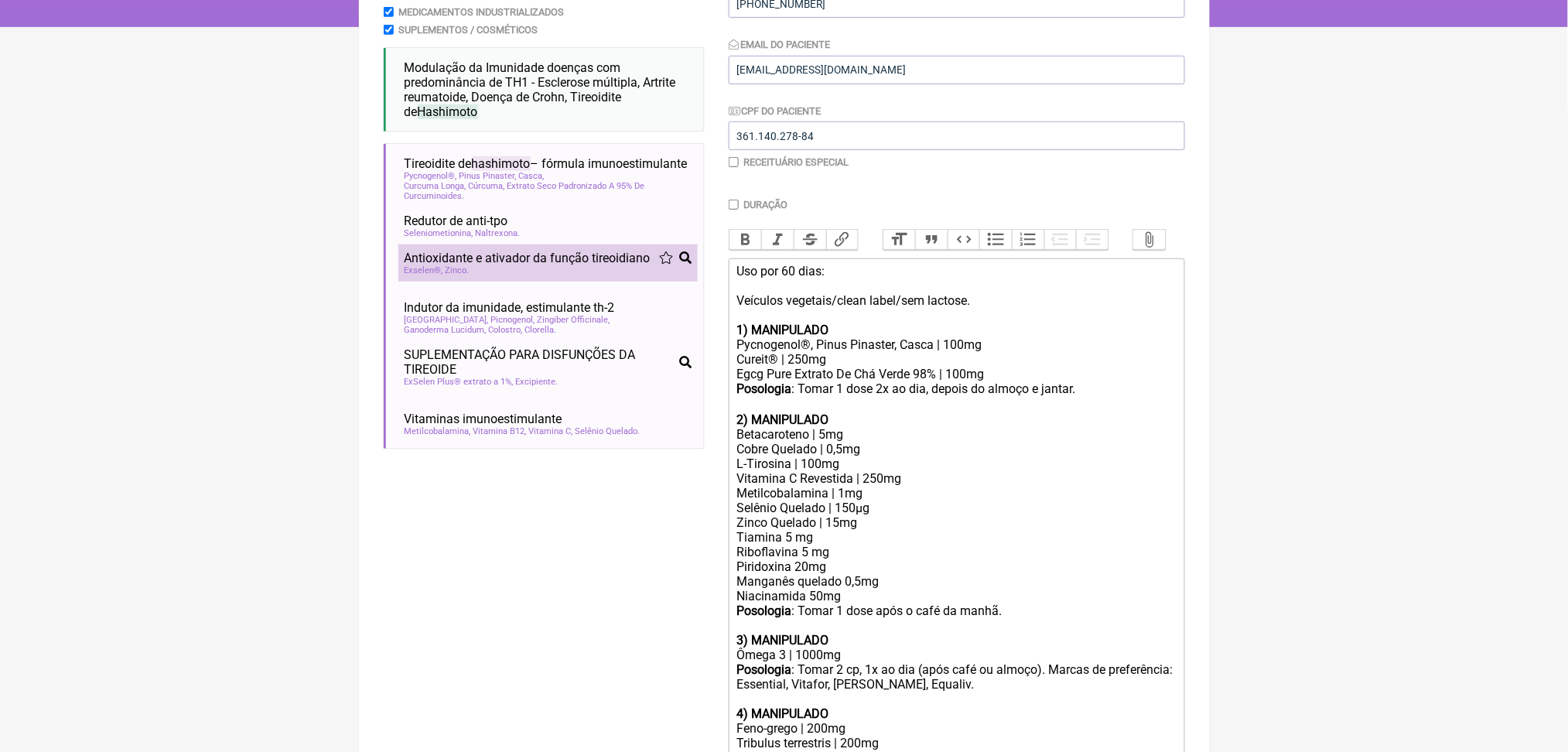
click at [517, 266] on span "Antioxidante e ativador da função tireoidiano" at bounding box center [527, 258] width 246 height 15
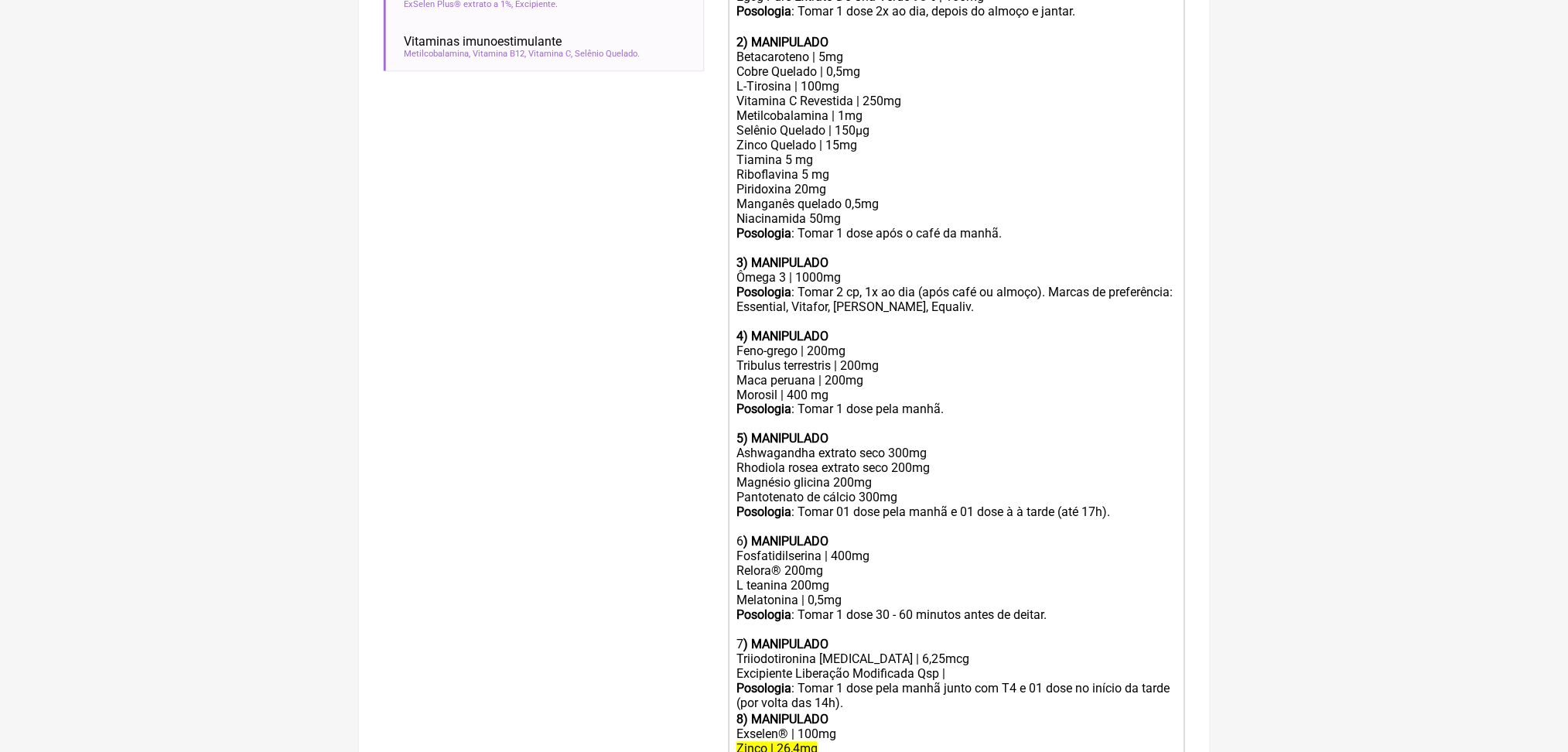
scroll to position [1263, 0]
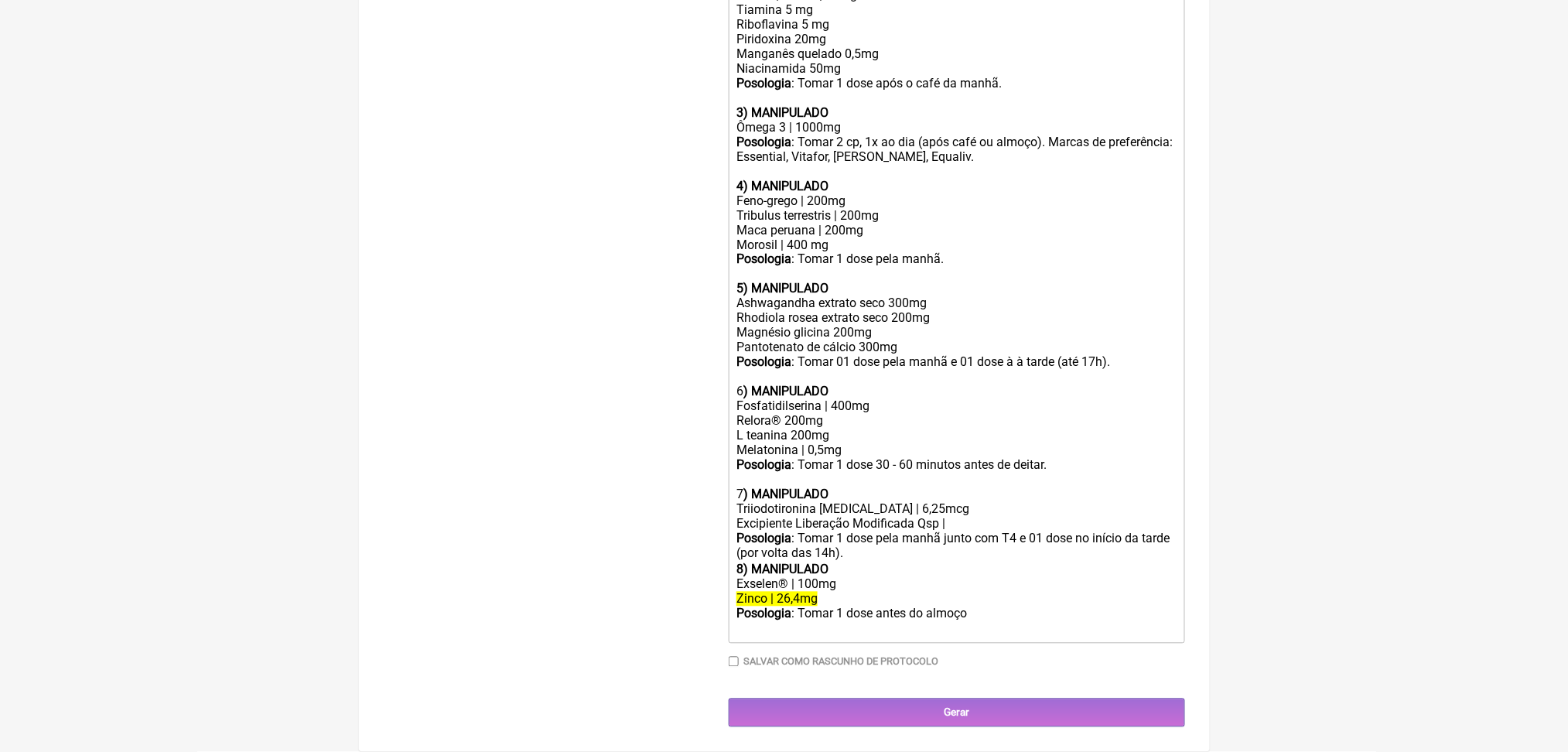
click at [770, 577] on div "Exselen® | 100mg" at bounding box center [956, 584] width 440 height 15
copy div "Exselen"
drag, startPoint x: 746, startPoint y: 527, endPoint x: 1185, endPoint y: 589, distance: 443.4
click at [1185, 589] on main "Nova Receita Buscar hashimoto Protocolos Formulas Medicamentos Industrializados…" at bounding box center [784, 26] width 851 height 1450
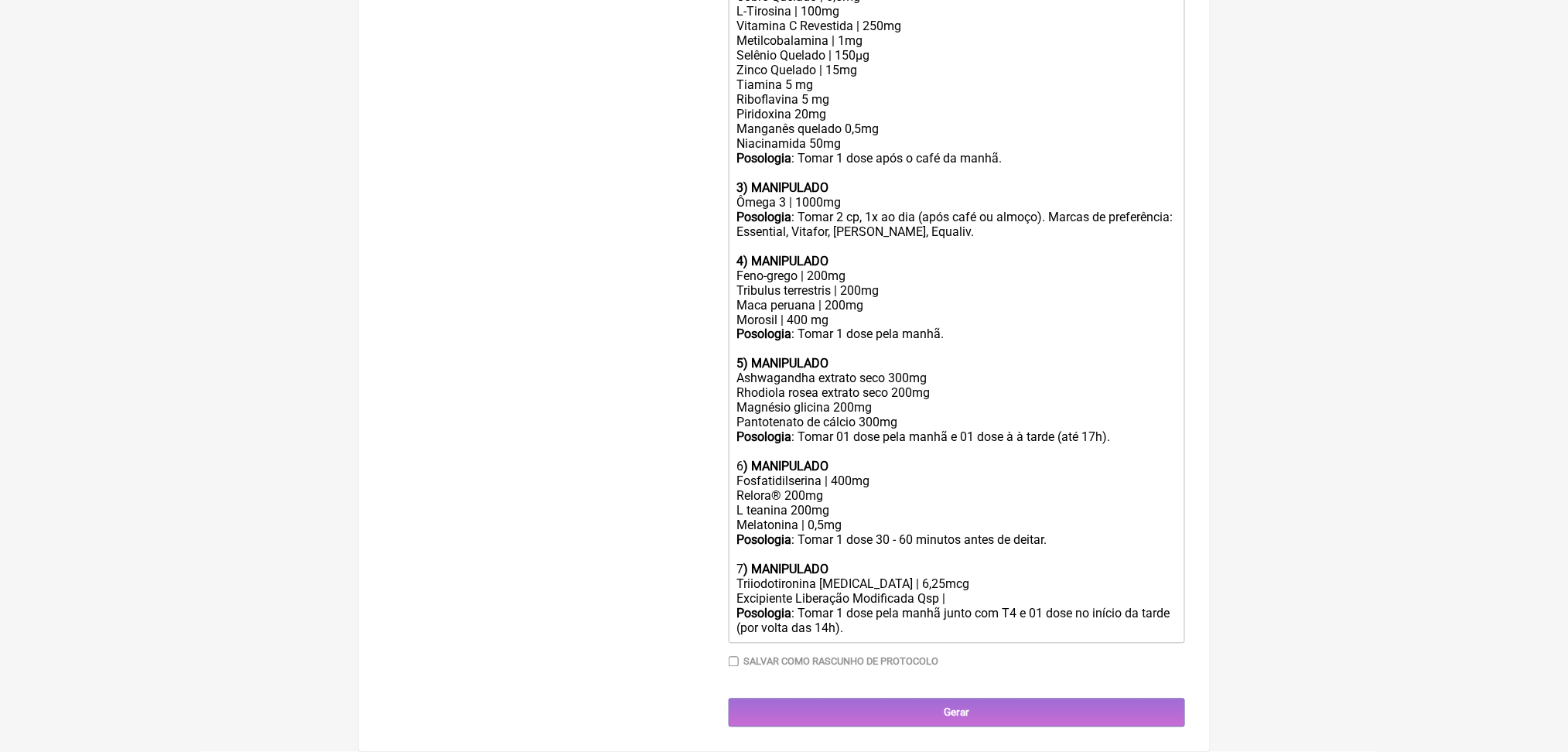
scroll to position [992, 0]
drag, startPoint x: 1567, startPoint y: 500, endPoint x: 1583, endPoint y: 450, distance: 52.5
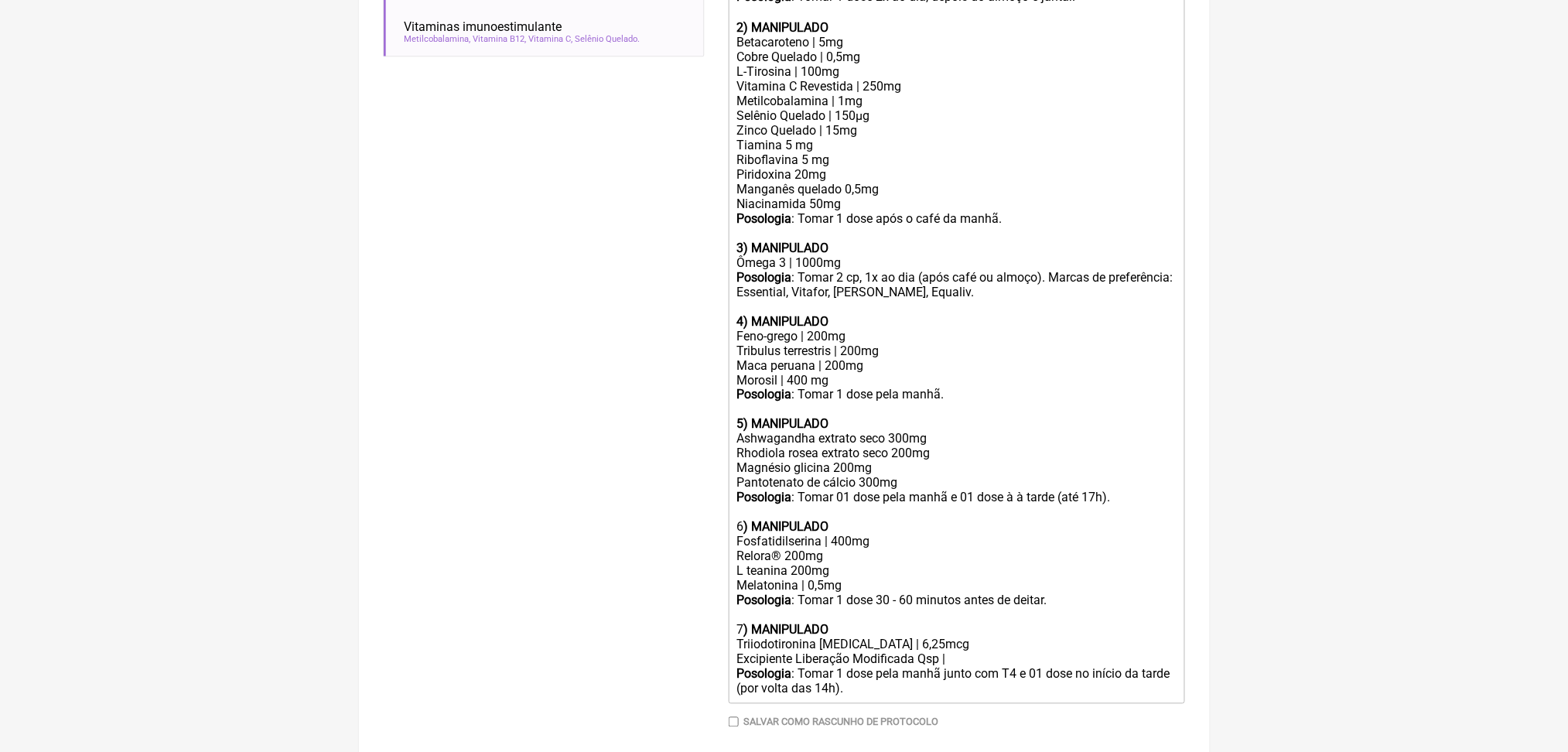
scroll to position [659, 0]
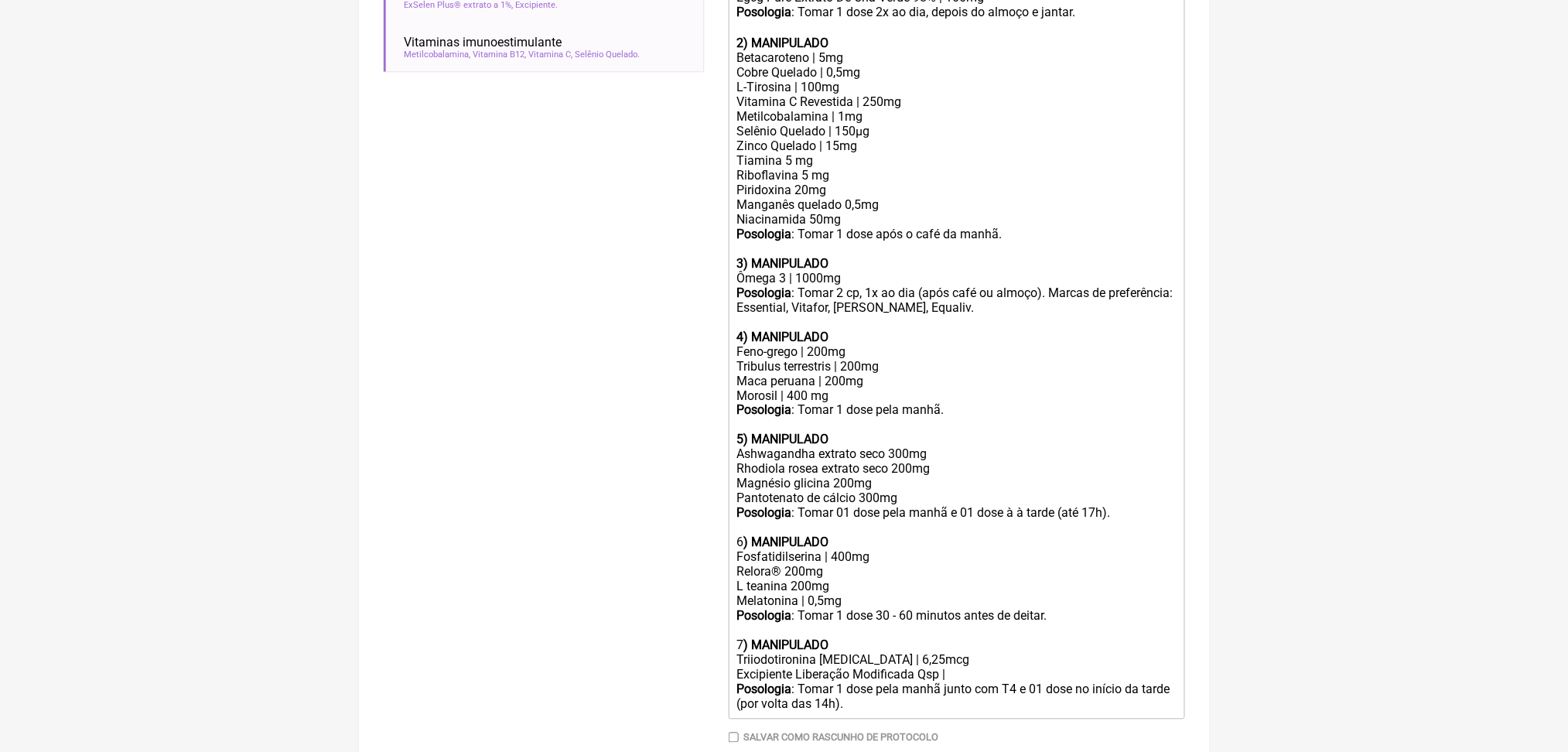
click at [925, 36] on div "Posologia : Tomar 1 dose 2x ao dia, depois do almoço e jantar.ㅤ" at bounding box center [956, 20] width 440 height 31
drag, startPoint x: 925, startPoint y: 170, endPoint x: 994, endPoint y: 181, distance: 69.9
click at [994, 36] on div "Posologia : Tomar 1 dose 2x ao dia, depois do almoço e jantar.ㅤ" at bounding box center [956, 20] width 440 height 31
drag, startPoint x: 1046, startPoint y: 177, endPoint x: 1096, endPoint y: 177, distance: 50.0
click at [1096, 36] on div "Posologia : Tomar 1 dose depois do almoço e jantar.ㅤ" at bounding box center [956, 20] width 440 height 31
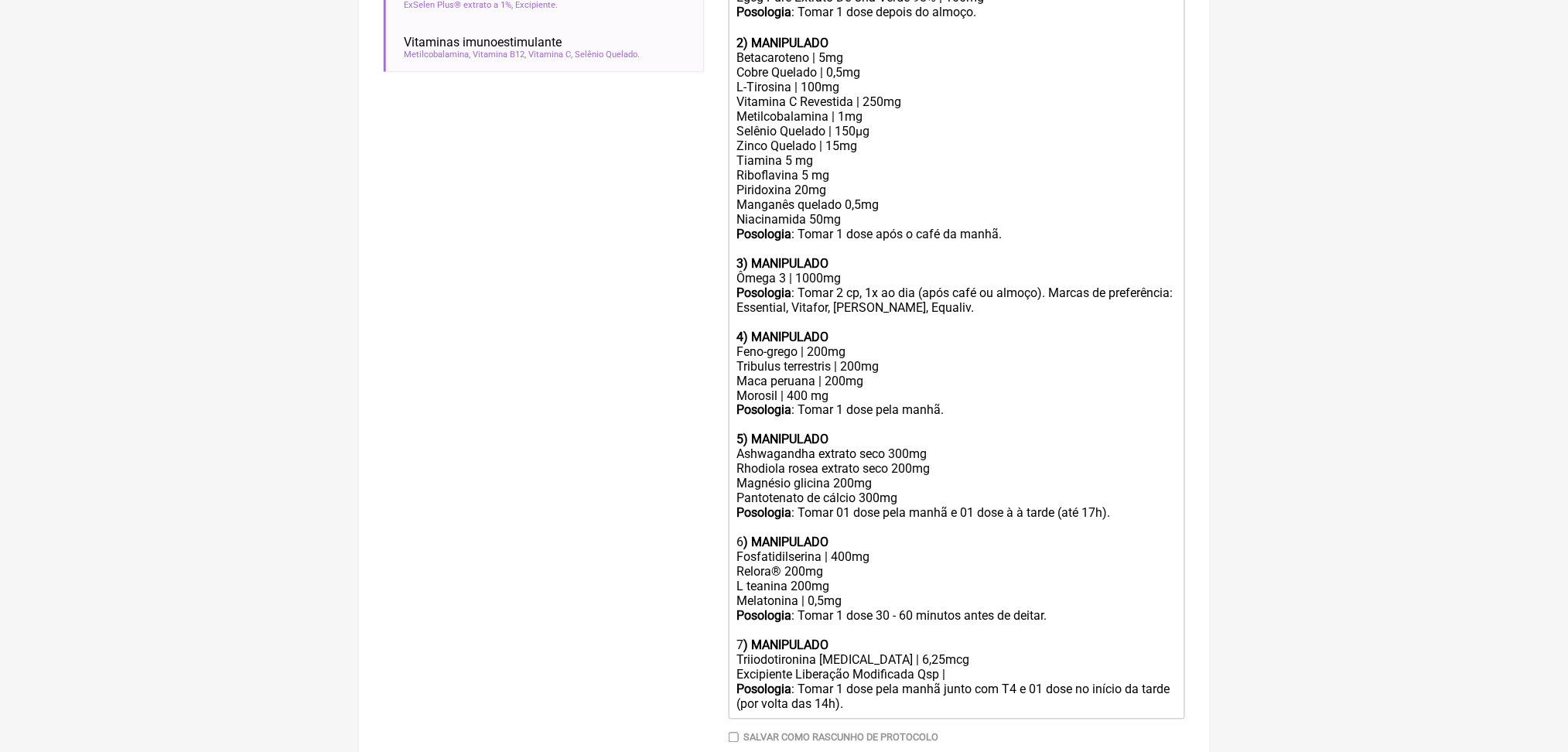
click at [869, 36] on div "Posologia : Tomar 1 dose depois do almoço.ㅤ" at bounding box center [956, 20] width 440 height 31
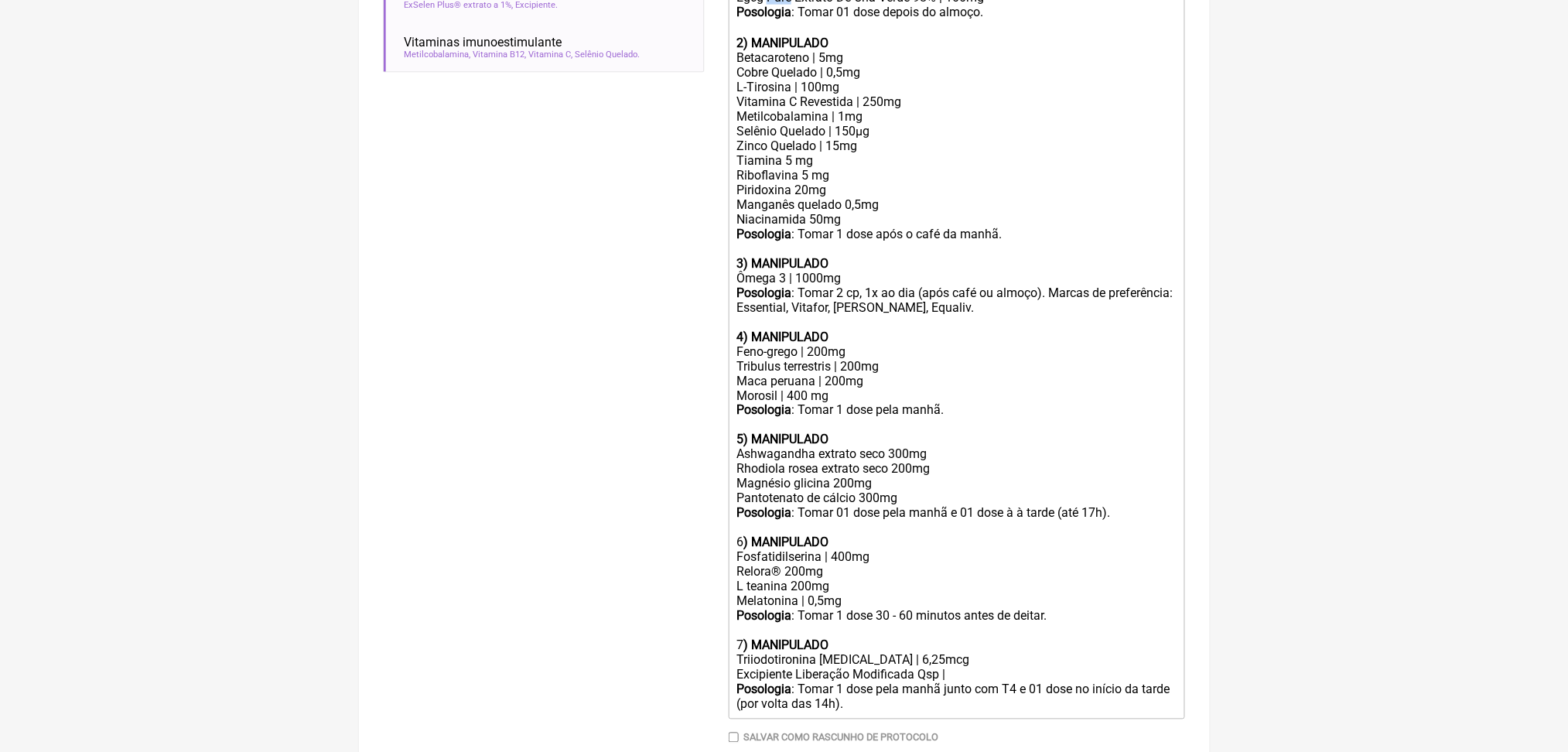
click at [979, 36] on div "Posologia : Tomar 01 dose depois do almoço.ㅤ" at bounding box center [956, 20] width 440 height 31
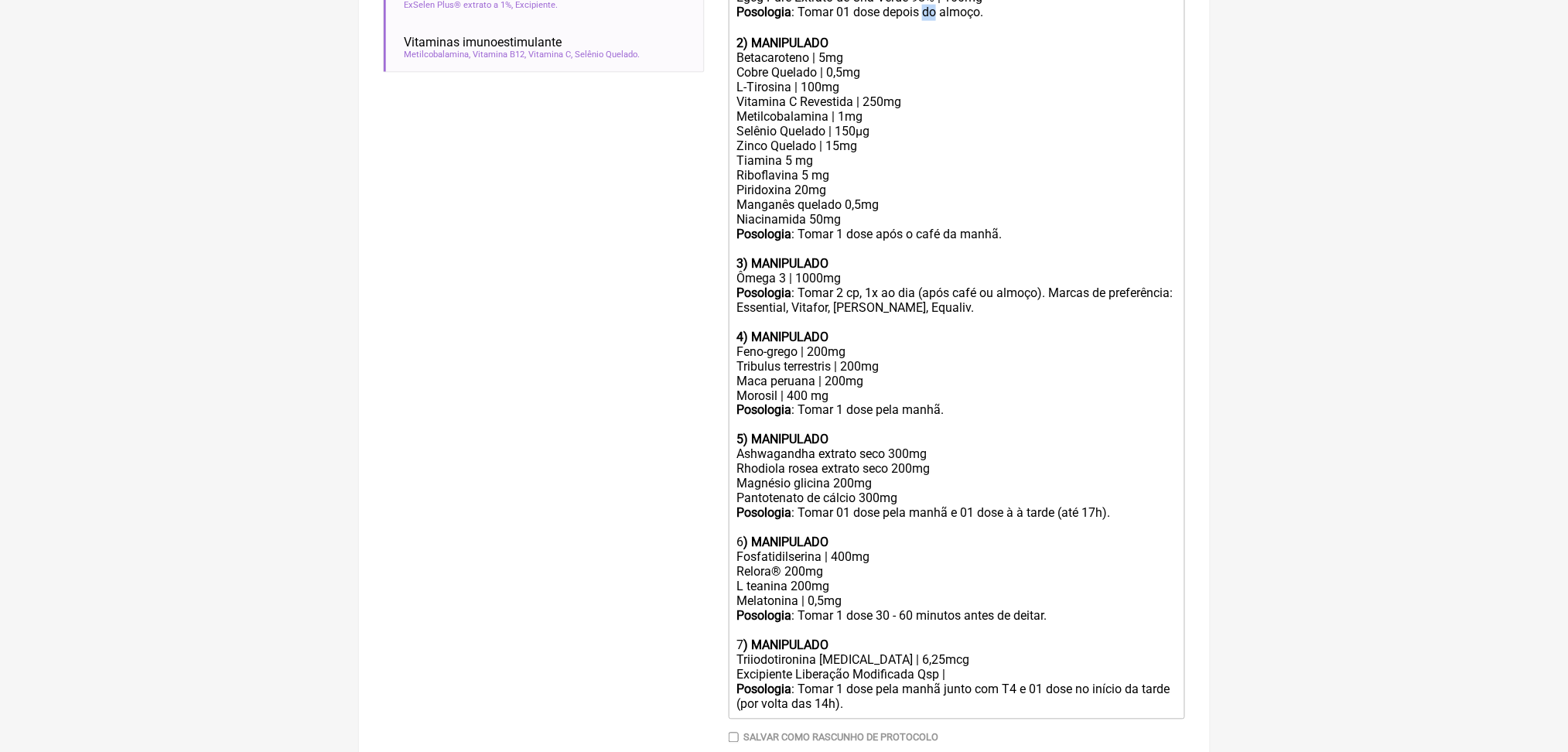
click at [979, 36] on div "Posologia : Tomar 01 dose depois do almoço.ㅤ" at bounding box center [956, 20] width 440 height 31
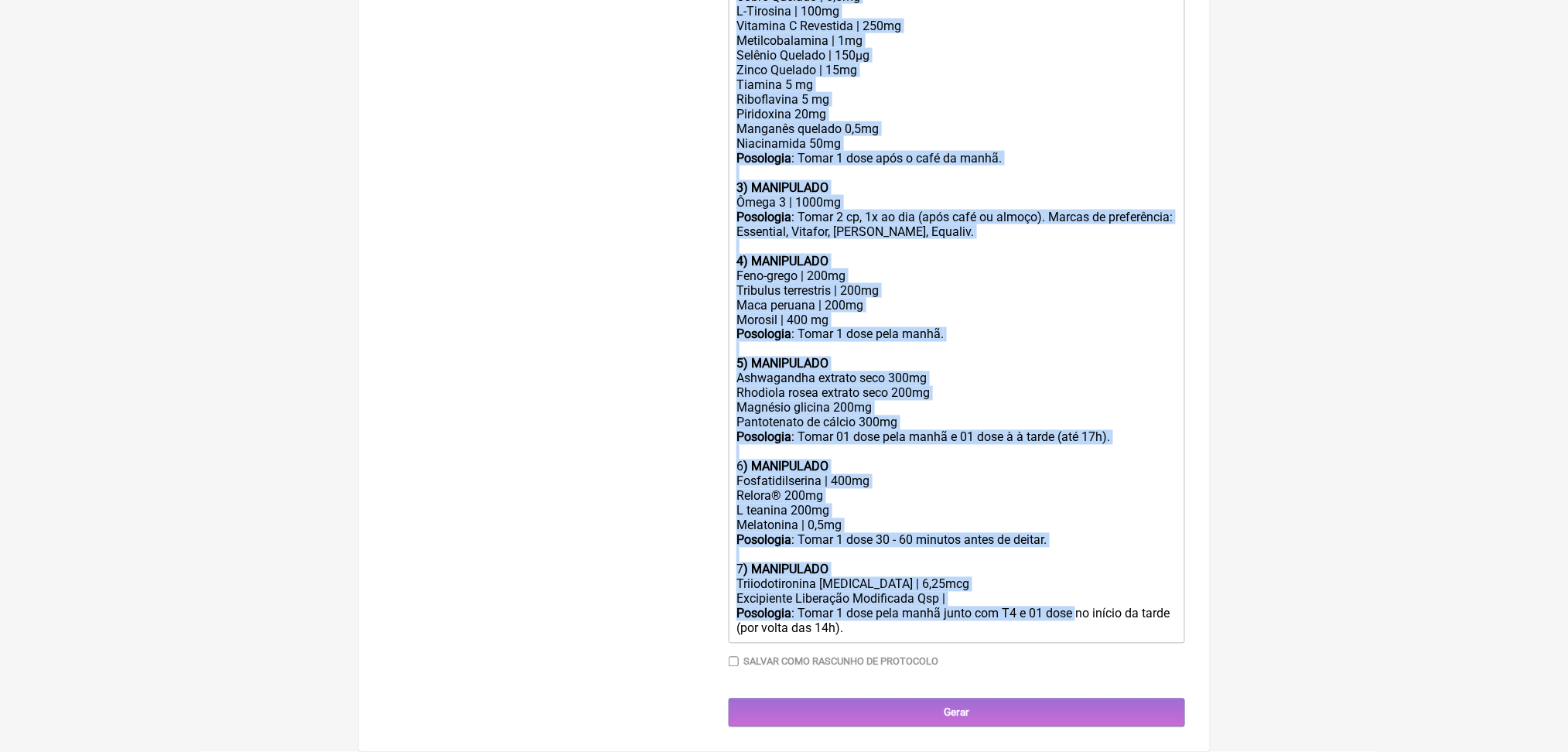
scroll to position [1147, 0]
drag, startPoint x: 745, startPoint y: 96, endPoint x: 1042, endPoint y: 620, distance: 602.3
click at [1042, 620] on div "Duração Duração de 30 dias Bold Italic Strikethrough Link Heading Quote Code Bu…" at bounding box center [957, 213] width 456 height 933
copy trix-editor "1) MANIPULADO Pycnogenol®, Pinus Pinaster, Casca | 100mg Curcumin c3 complex® |…"
click at [956, 592] on div "Excipiente Liberação Modificada Qsp |" at bounding box center [956, 599] width 440 height 15
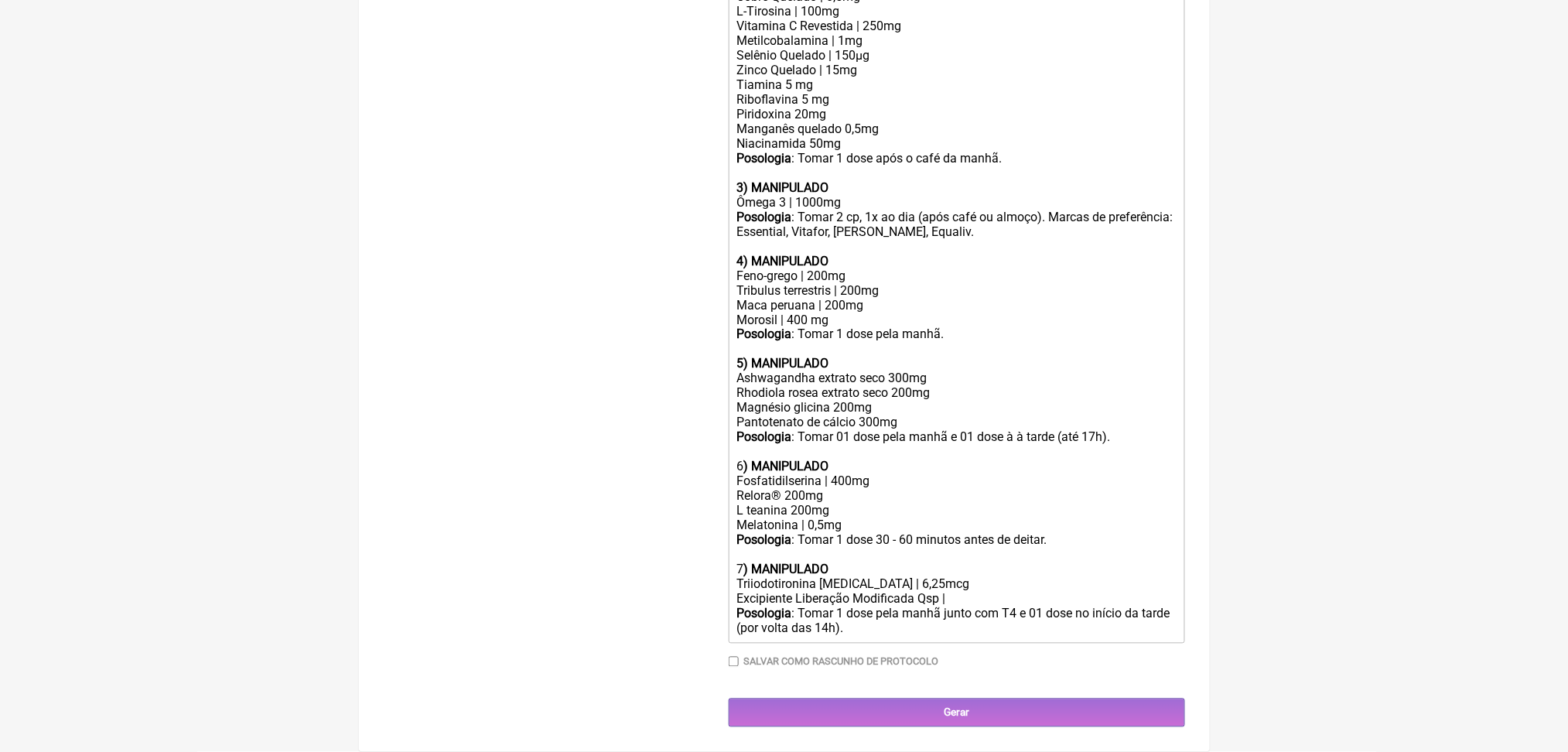
click at [907, 577] on div "Triiodotironina T3 | 6,25mcg" at bounding box center [956, 584] width 440 height 15
click at [765, 327] on div "Maca peruana | 200mg Morosil | 400 mg" at bounding box center [956, 312] width 440 height 29
click at [814, 327] on div "Maca peruana | 200mg Morosil | 400 mg" at bounding box center [956, 312] width 440 height 29
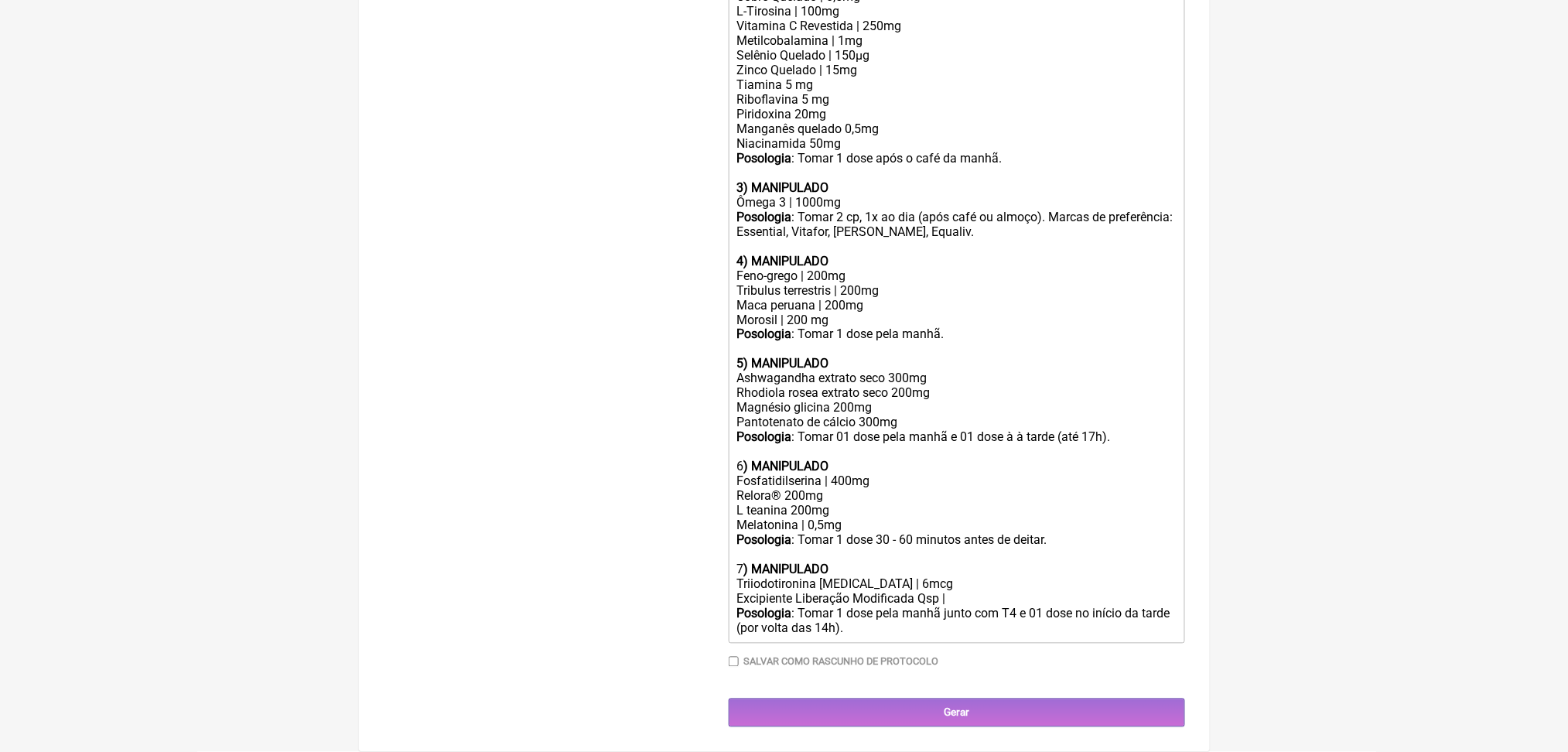
click at [880, 48] on div "Metilcobalamina | 1mg" at bounding box center [956, 41] width 440 height 15
click at [965, 48] on div "Metilcobalamina | 800mcg" at bounding box center [956, 41] width 440 height 15
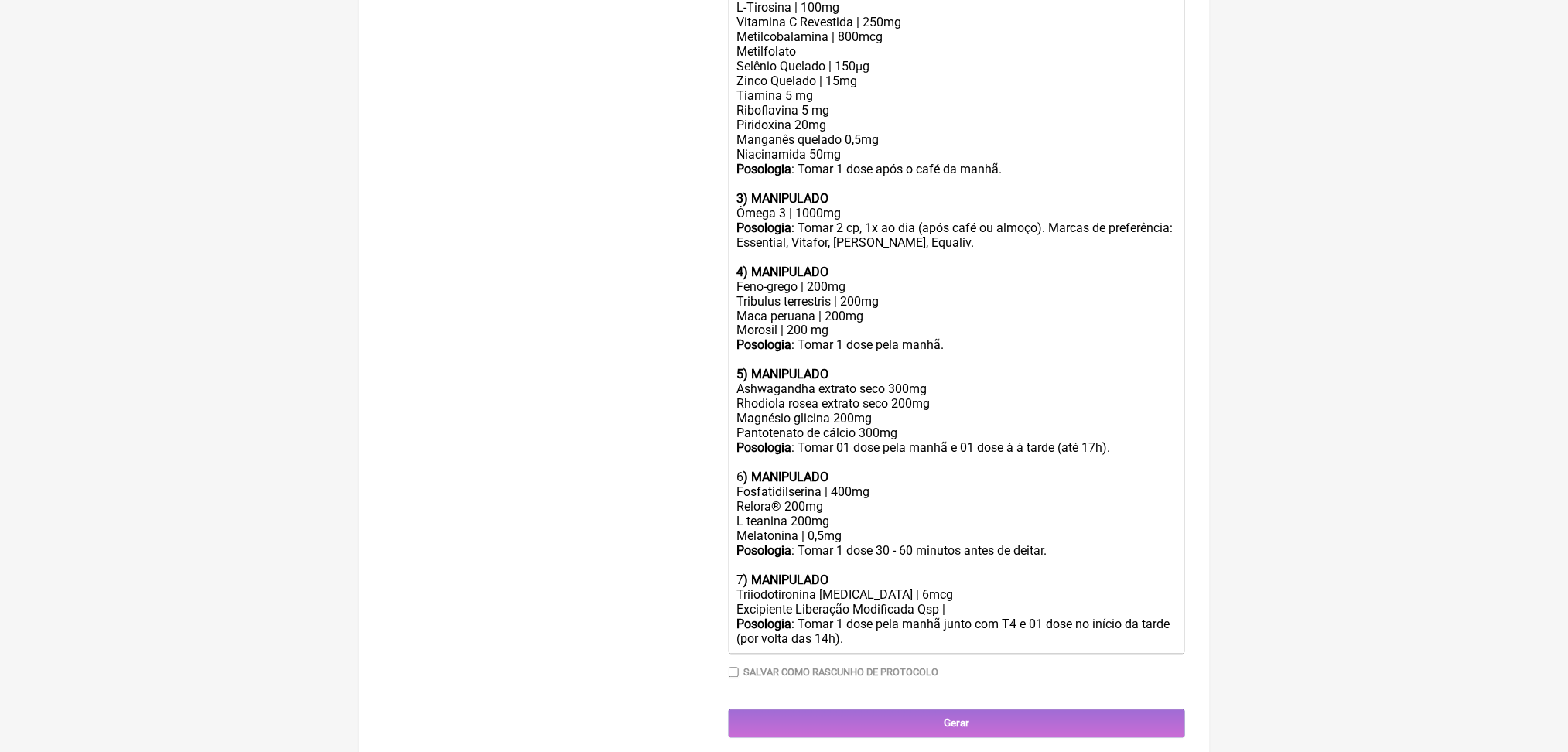
click at [882, 59] on div "Metilcobalamina | 800mcg Metilfolato" at bounding box center [956, 44] width 440 height 29
click at [848, 59] on div "Metilcobalamina | 800mcg Metilfolato" at bounding box center [956, 44] width 440 height 29
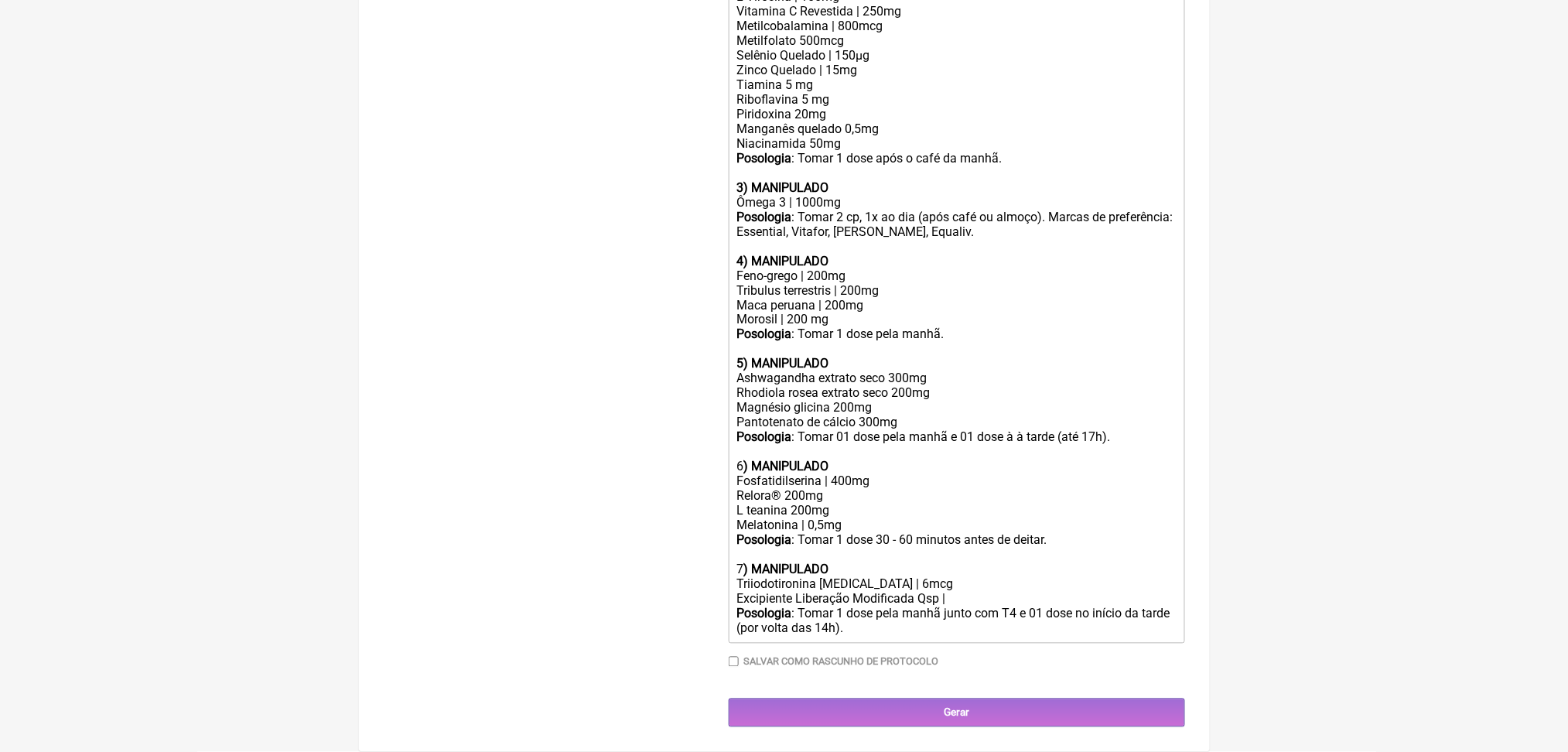
scroll to position [1164, 0]
click at [1093, 371] on div "Ashwagandha extrato seco 300mg Rhodiola rosea extrato seco 200mg Magnésio glici…" at bounding box center [956, 423] width 440 height 103
type trix-editor "<div>Uso por 60 dias:<br><br>Veículos vegetais/clean label/sem lactose.<br><br>…"
click at [1001, 474] on div "Fosfatidilserina | 400mg Relora® 200mg L teanina 200mg Melatonina | 0,5mg" at bounding box center [956, 504] width 440 height 59
click at [999, 474] on div "Fosfatidilserina | 400mg Relora® 200mg L teanina 200mg Melatonina | 0,5mg" at bounding box center [956, 504] width 440 height 59
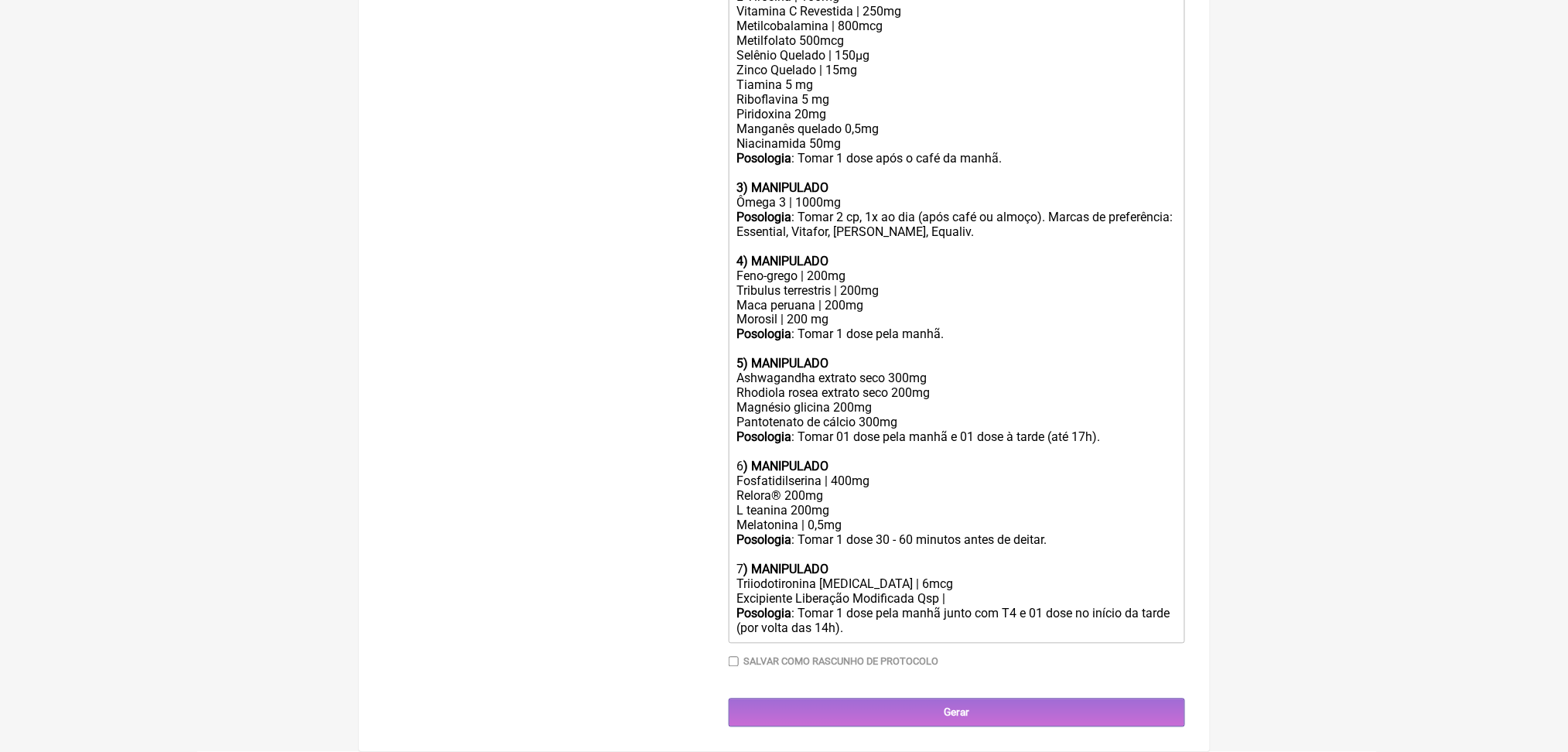
click at [1041, 548] on div "7 ) MANIPULADO" at bounding box center [956, 562] width 440 height 29
click at [1069, 607] on div "Posologia : Tomar 1 dose pela manhã junto com T4 e 01 dose no início da tarde (…" at bounding box center [956, 622] width 440 height 31
click at [1100, 705] on input "Gerar" at bounding box center [957, 713] width 456 height 29
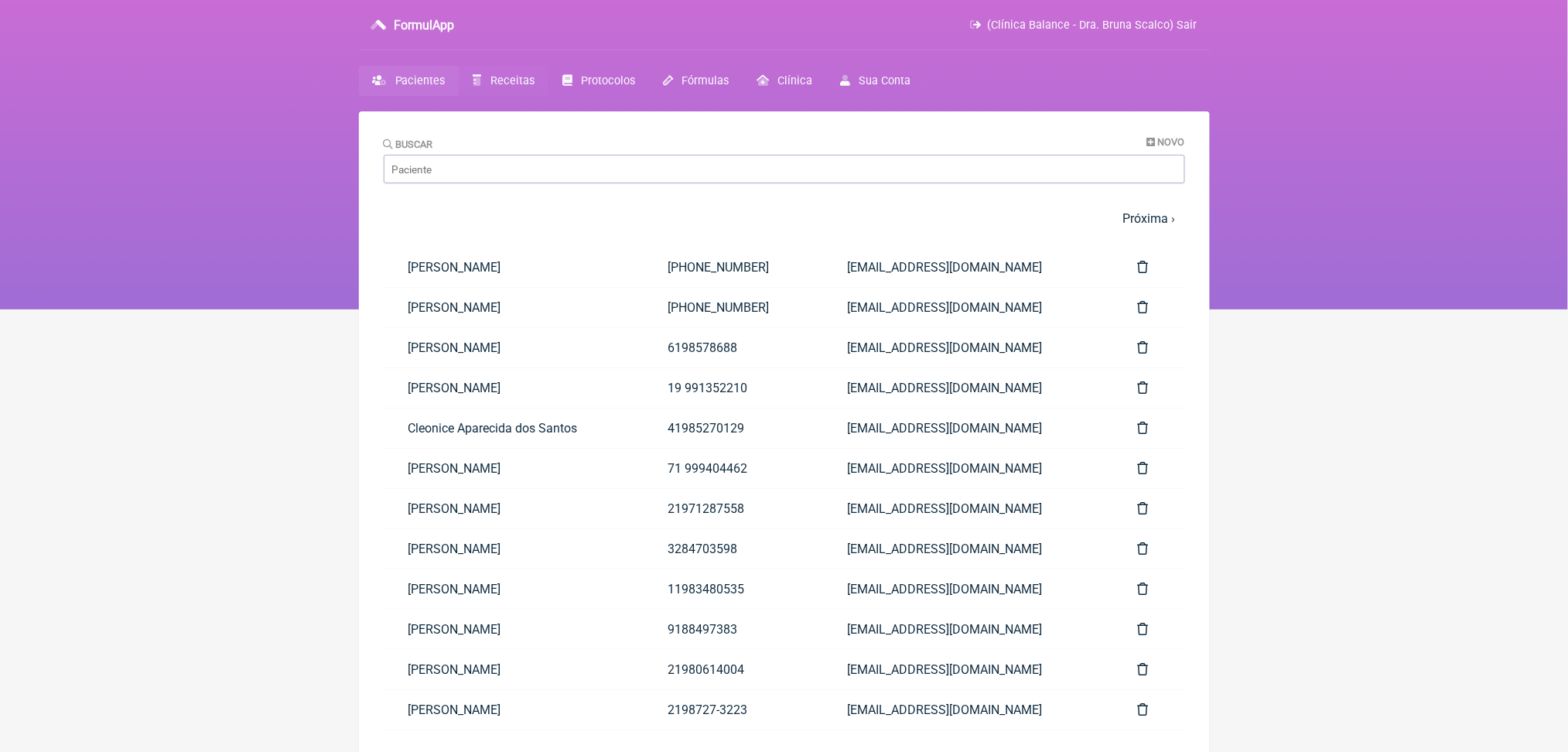
click at [535, 87] on span "Receitas" at bounding box center [513, 81] width 44 height 13
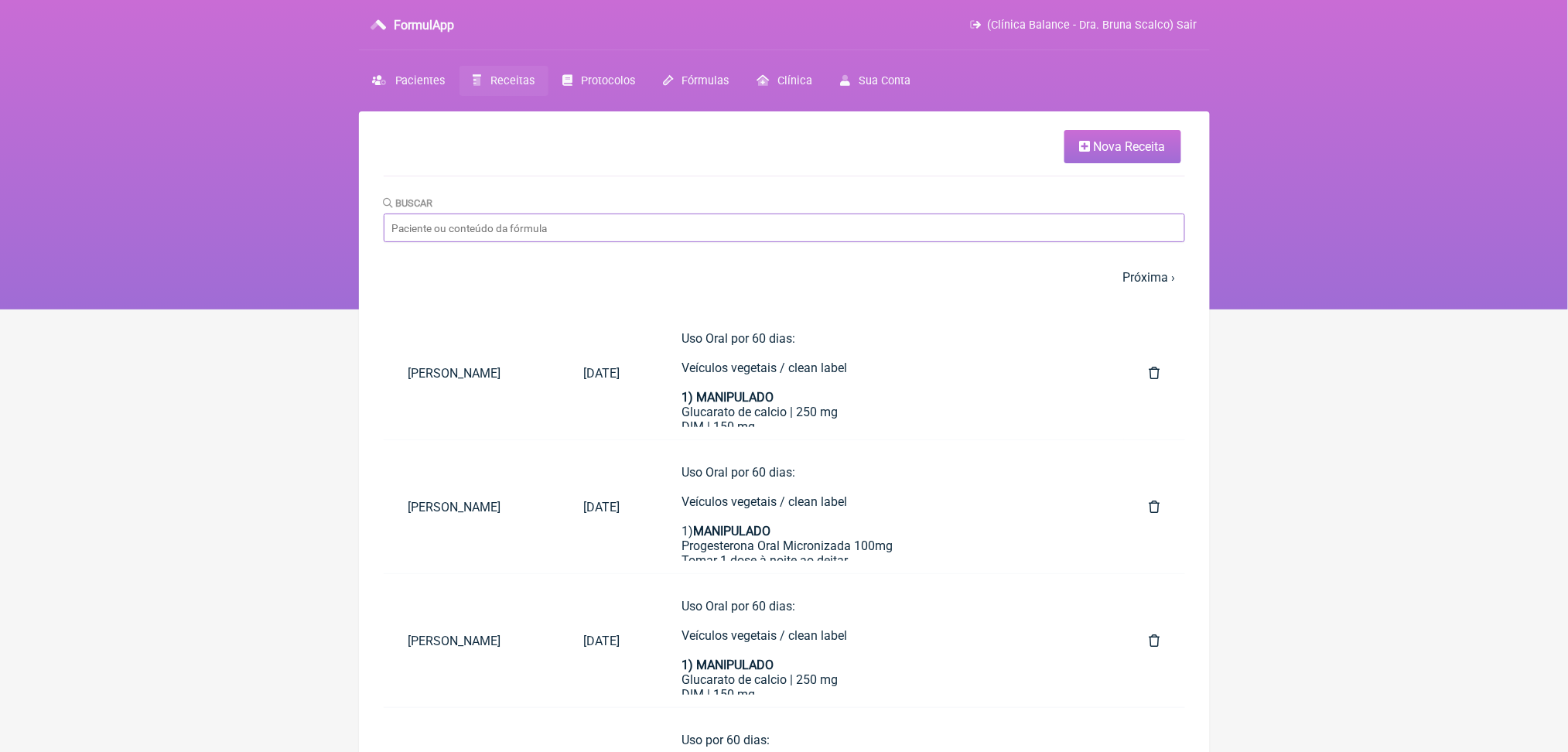
click at [552, 242] on input "Buscar" at bounding box center [784, 227] width 801 height 29
type input "suzy"
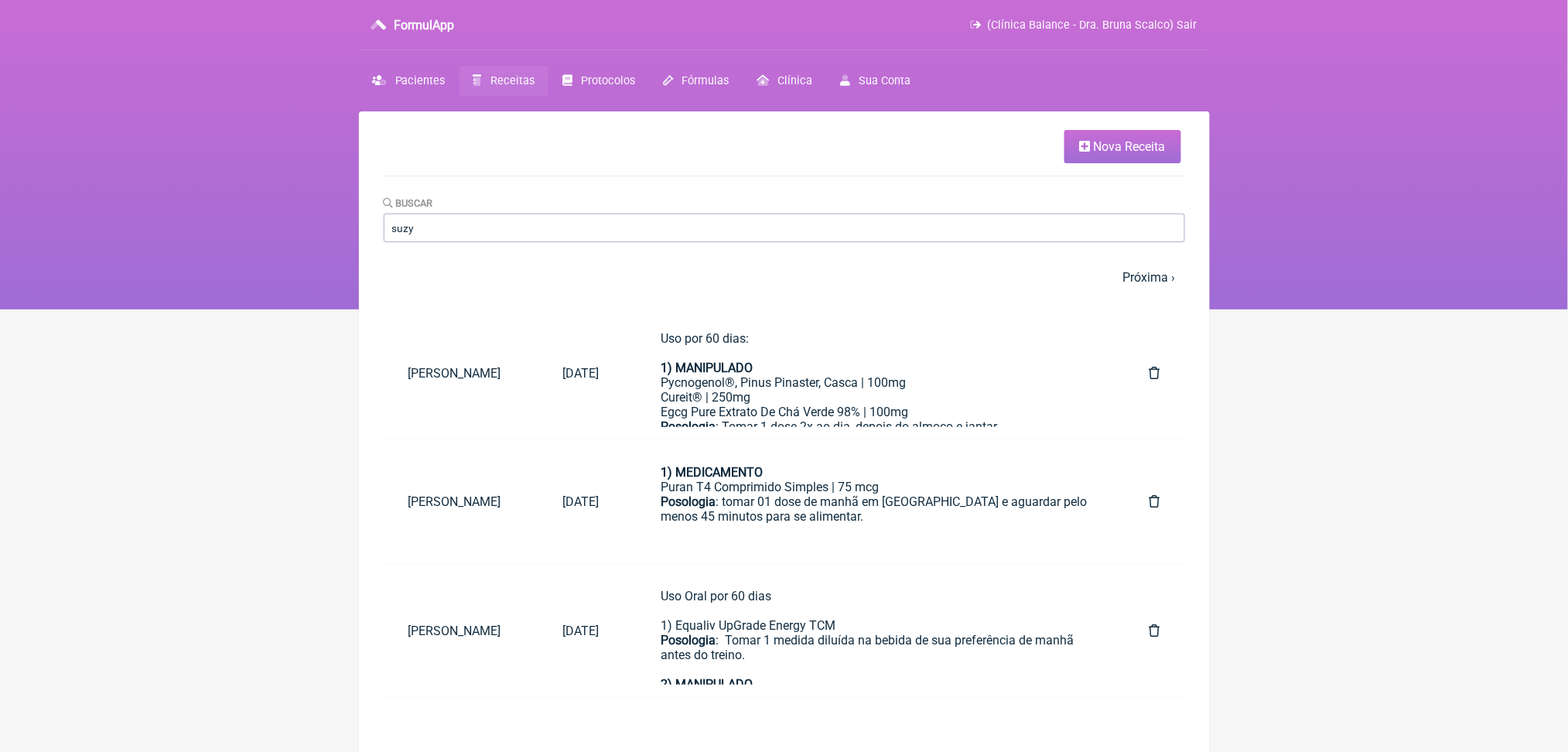
click at [1404, 310] on html "FormulApp (Clínica Balance - Dra. Bruna Scalco) Sair Pacientes Receitas Protoco…" at bounding box center [784, 154] width 1568 height 310
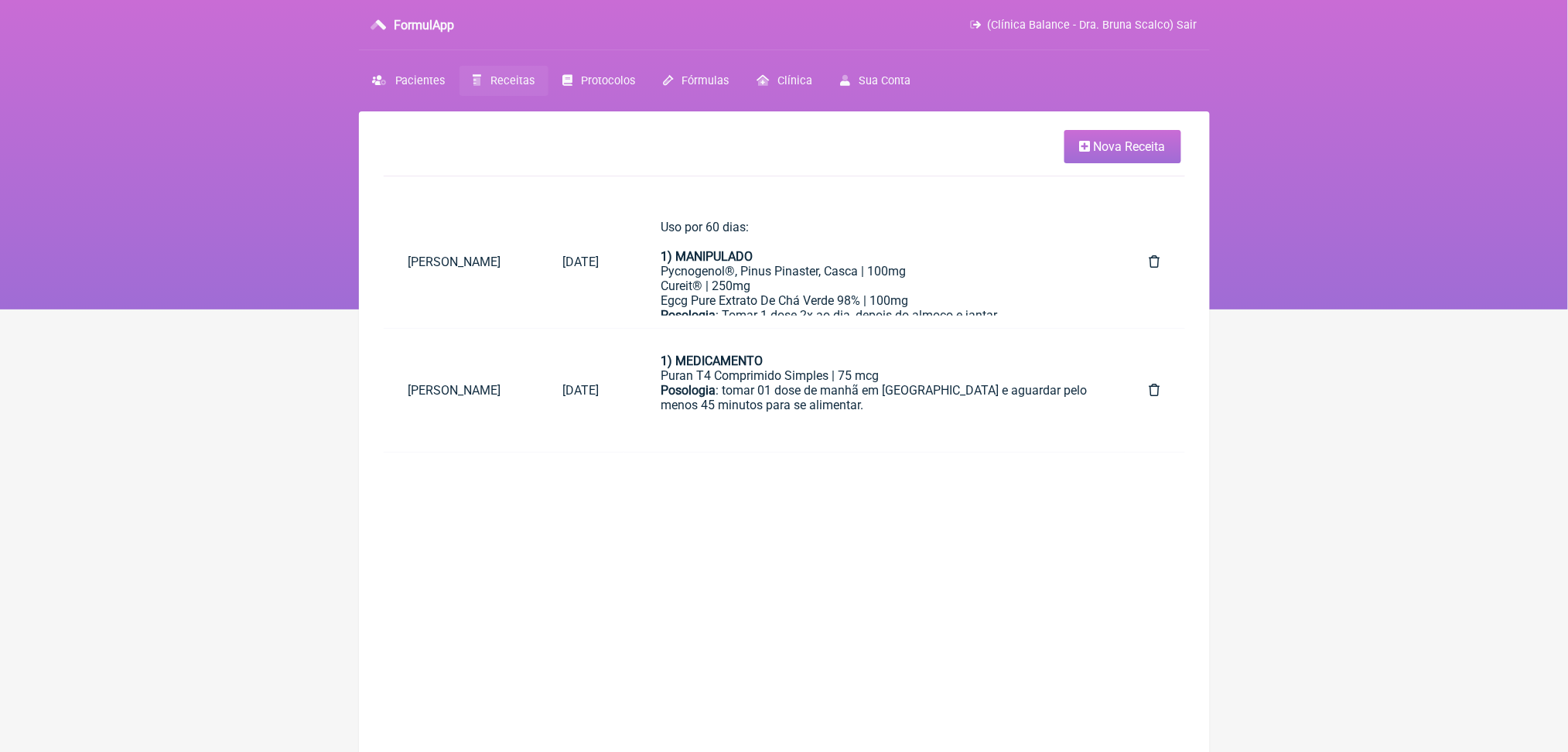
click at [526, 87] on span "Receitas" at bounding box center [513, 81] width 44 height 13
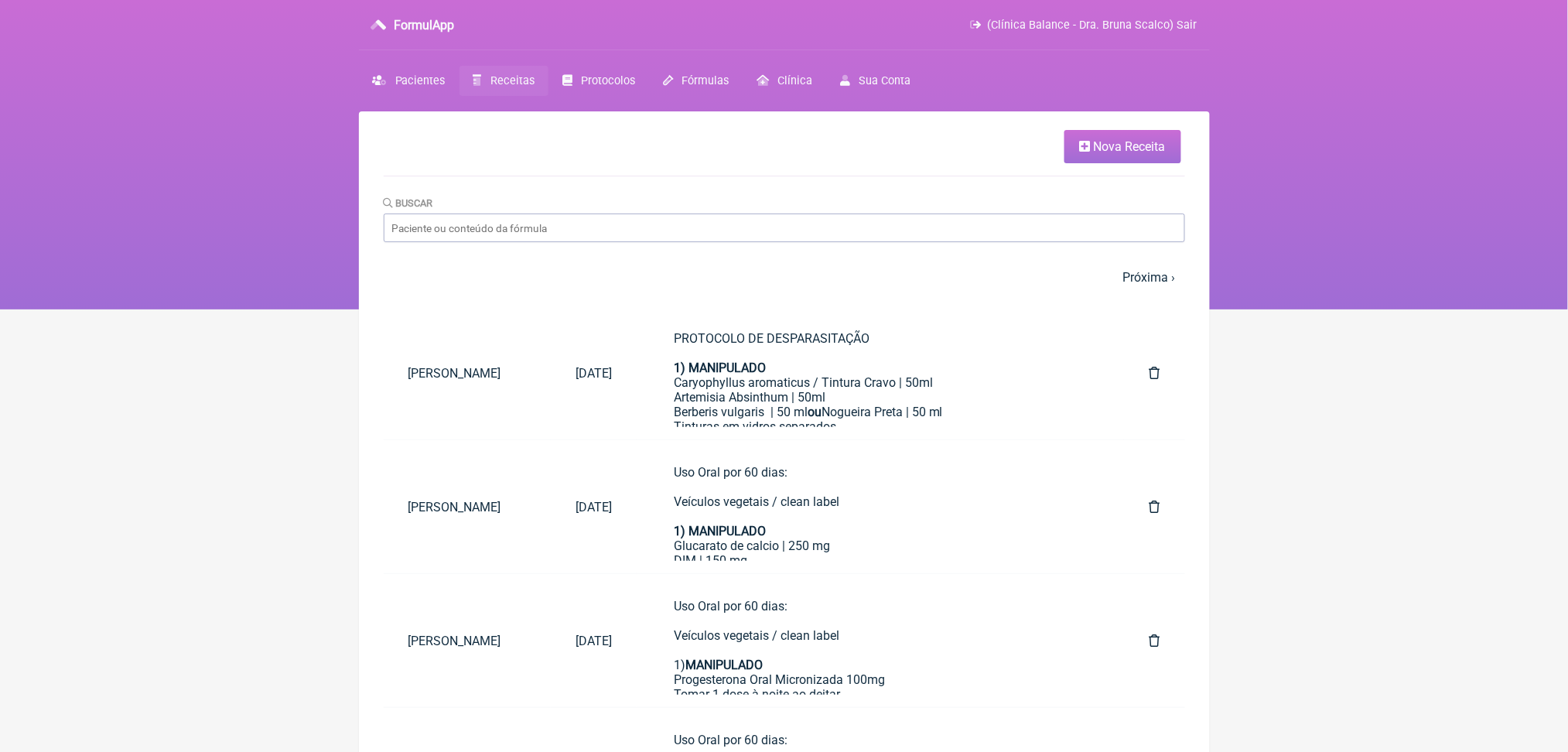
click at [1438, 310] on html "FormulApp (Clínica Balance - Dra. Bruna Scalco) Sair Pacientes Receitas Protoco…" at bounding box center [784, 154] width 1568 height 310
click at [559, 242] on input "Buscar" at bounding box center [784, 227] width 801 height 29
type input "suzy"
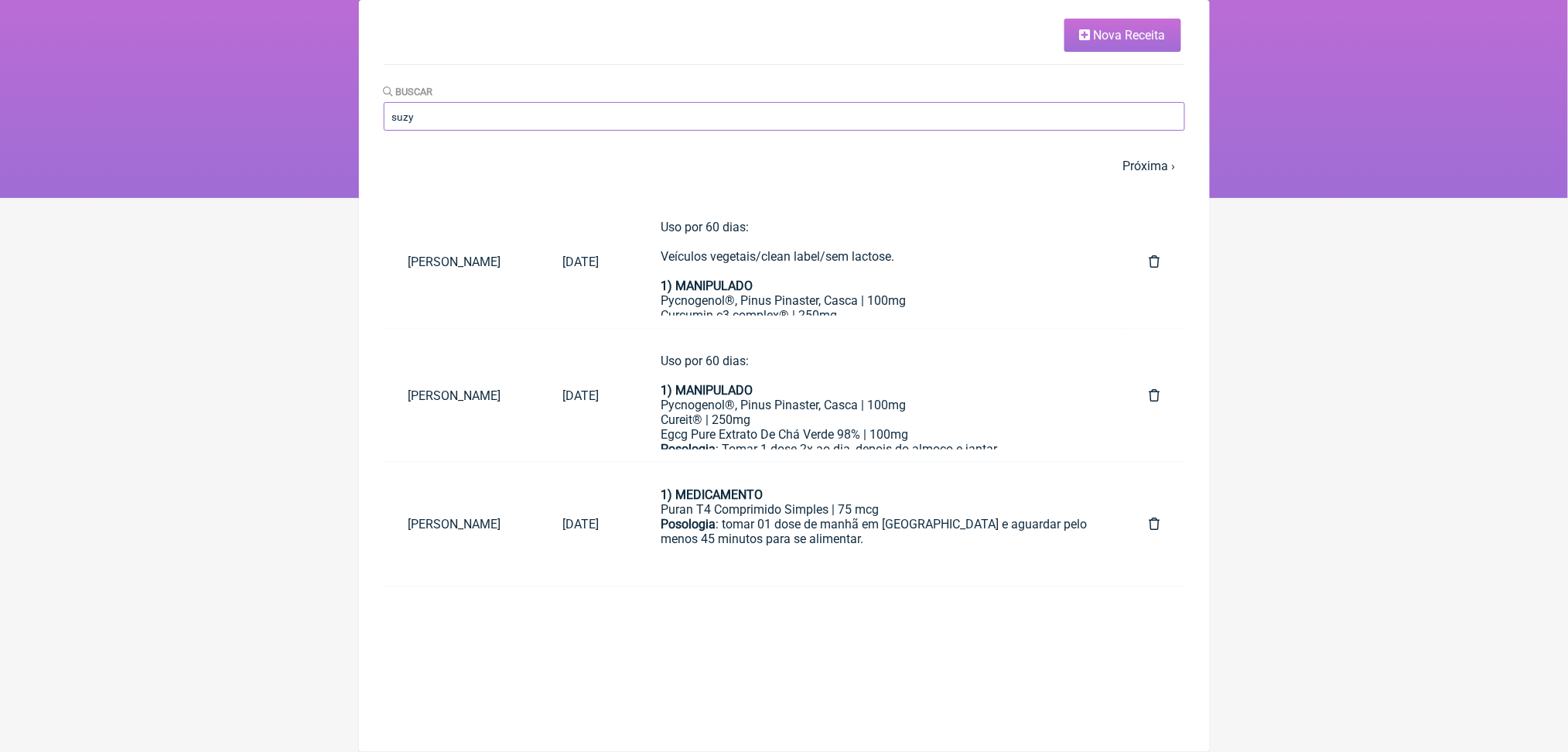
scroll to position [102, 0]
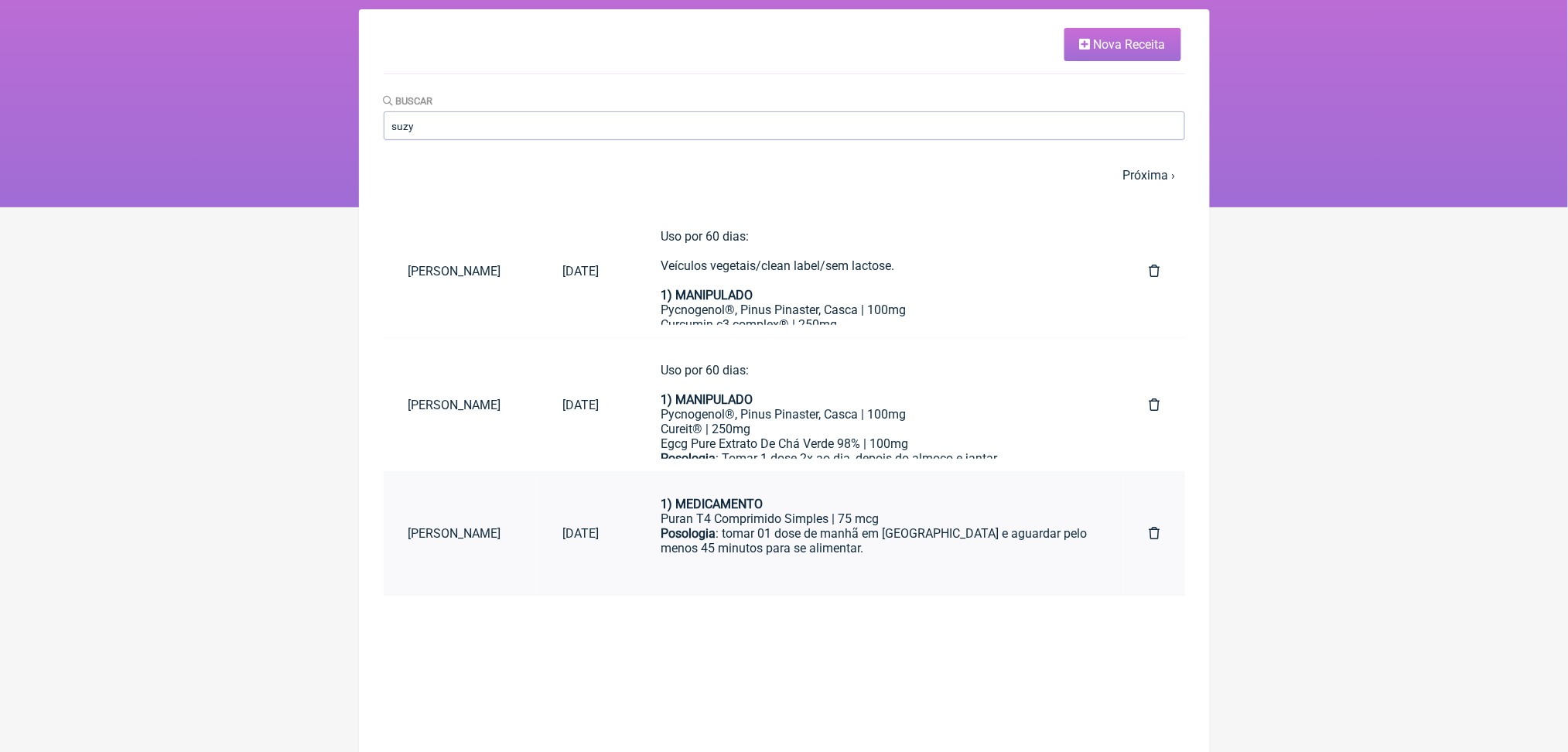
click at [873, 570] on div "Posologia : tomar 01 dose de manhã em jejum e aguardar pelo menos 45 minutos pa…" at bounding box center [874, 548] width 426 height 44
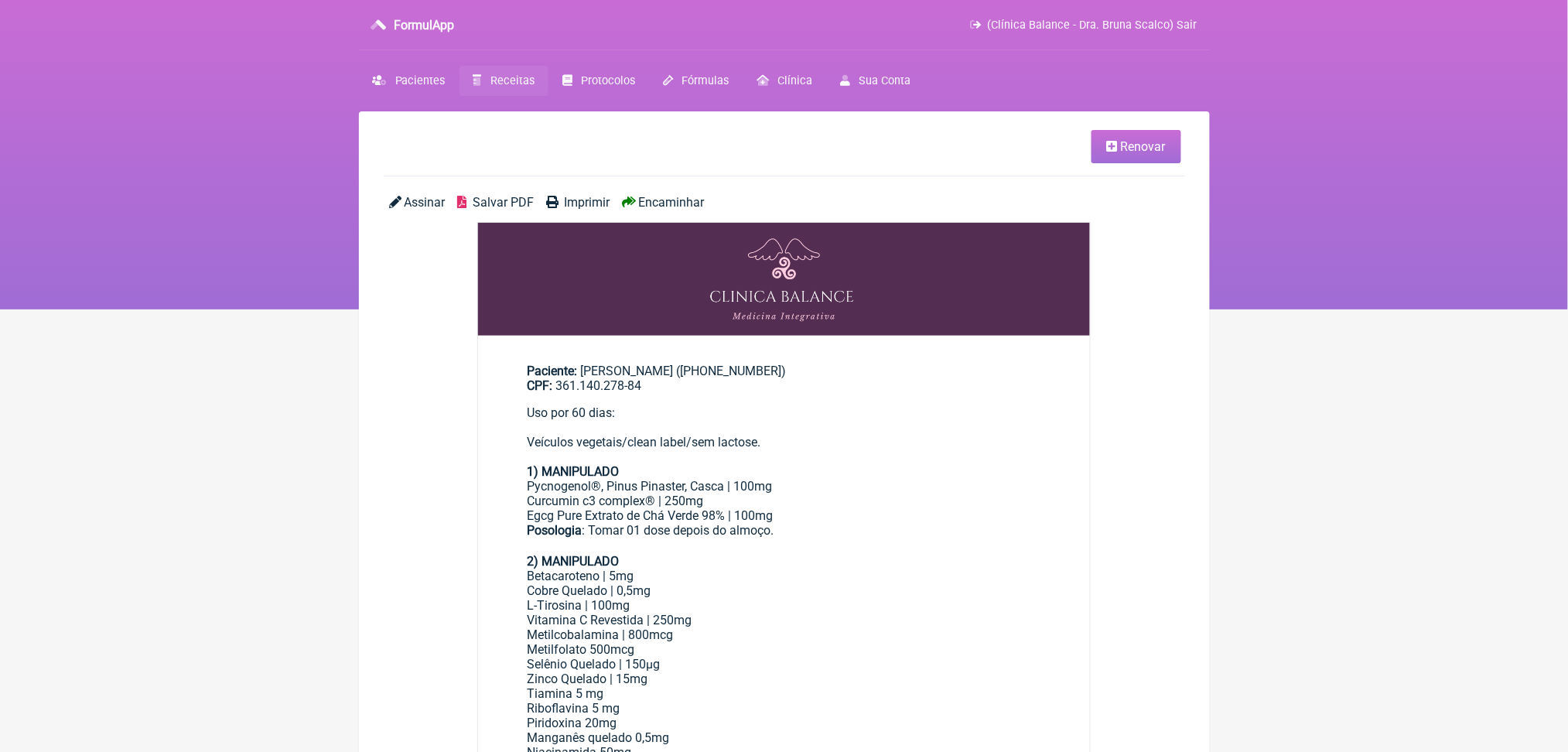
click at [524, 209] on span "Salvar PDF" at bounding box center [503, 202] width 61 height 15
click at [532, 209] on span "Salvar PDF" at bounding box center [503, 202] width 61 height 15
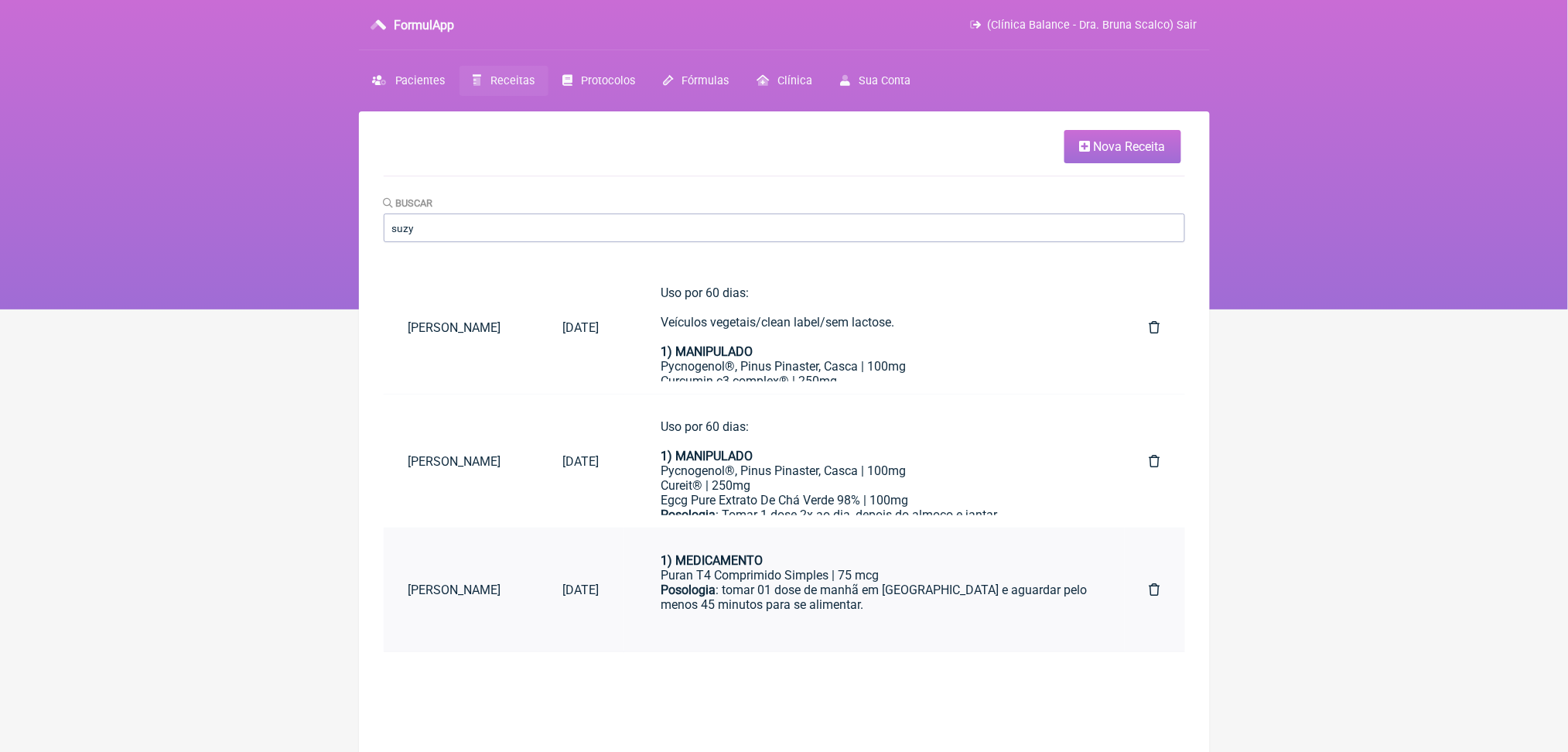
click at [879, 627] on div "Posologia : tomar 01 dose de manhã em [GEOGRAPHIC_DATA] e aguardar pelo menos 4…" at bounding box center [874, 605] width 426 height 44
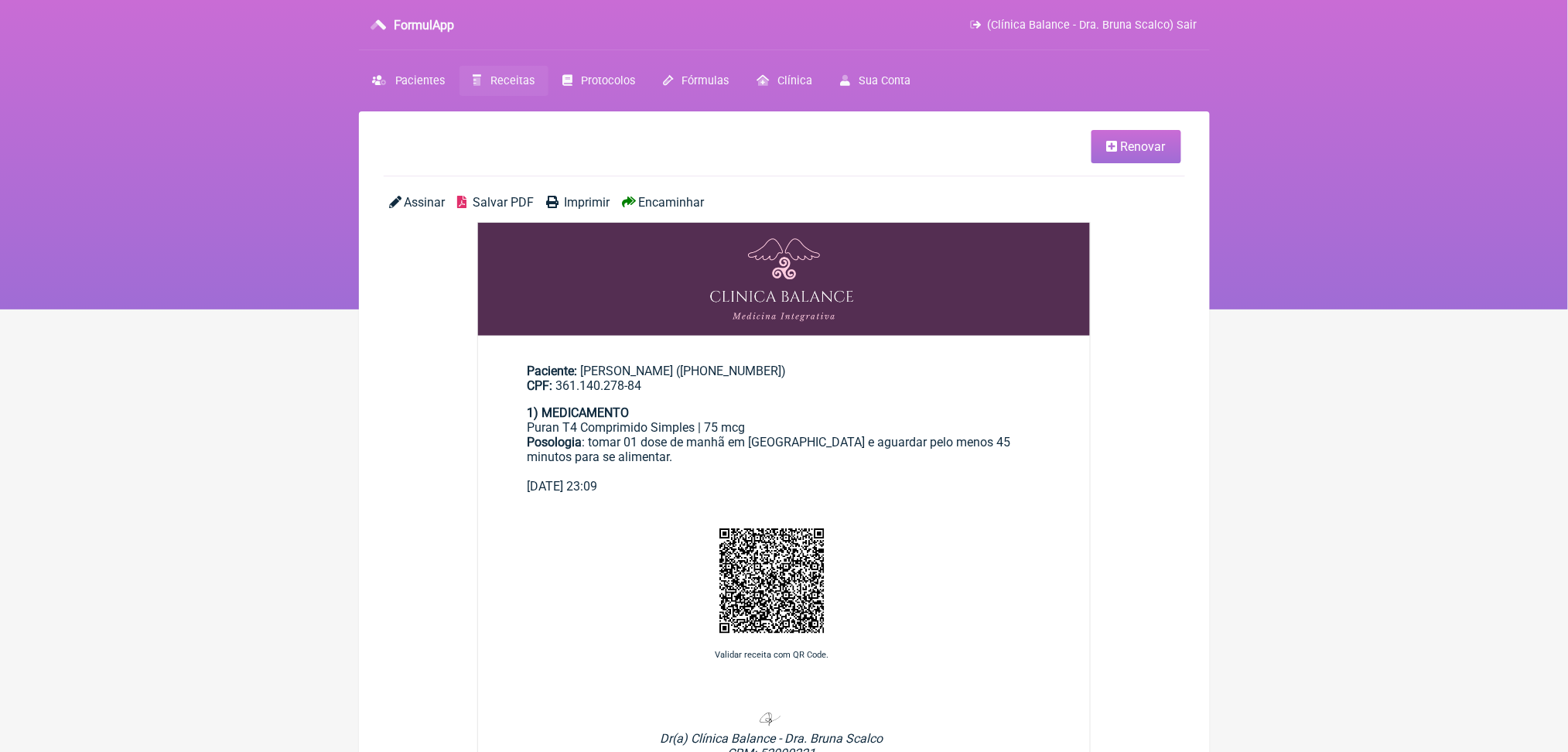
click at [1145, 148] on span "Renovar" at bounding box center [1143, 146] width 45 height 15
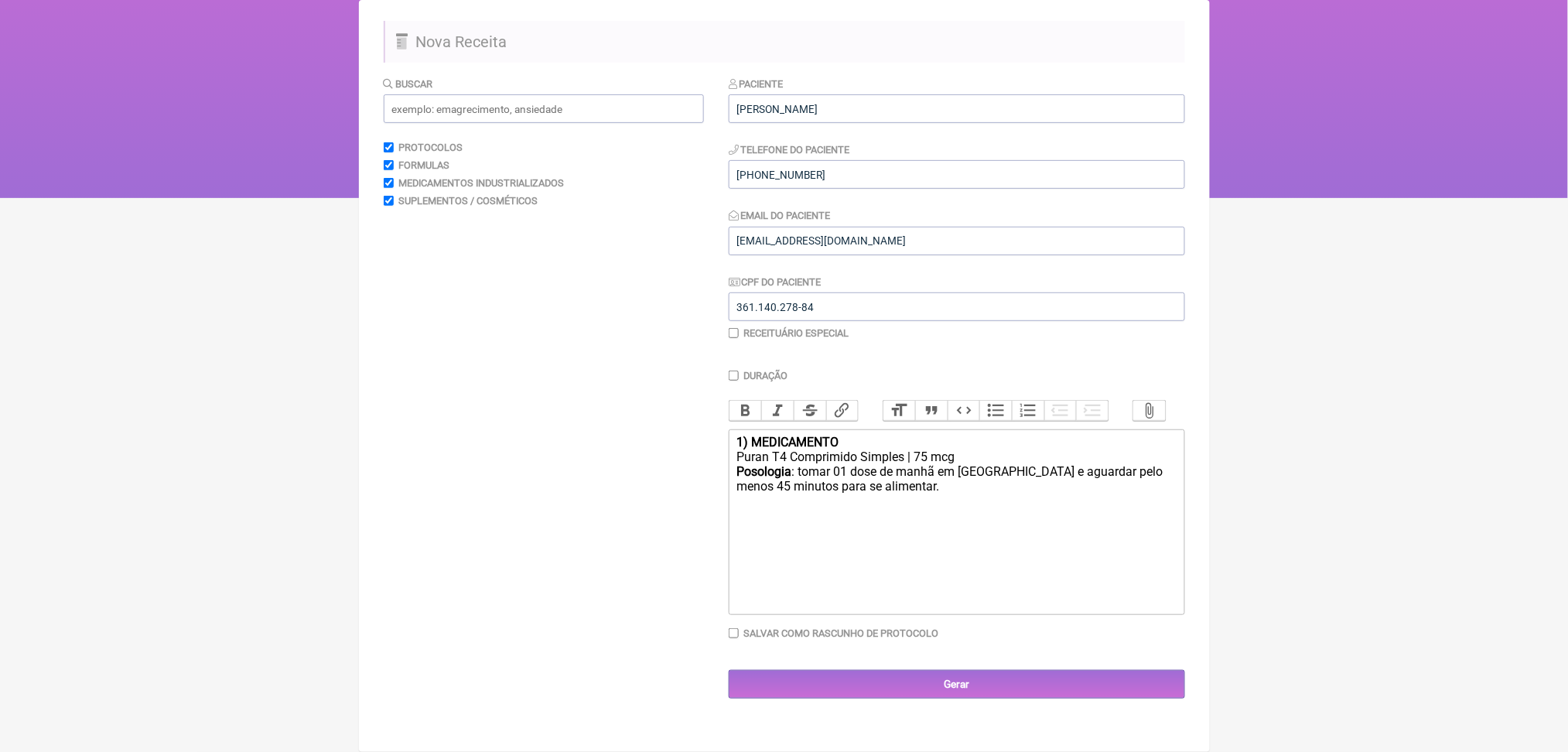
scroll to position [235, 0]
click at [535, 94] on input "text" at bounding box center [544, 108] width 320 height 29
type input "puran"
click at [511, 235] on summary "Puran T4" at bounding box center [548, 243] width 287 height 15
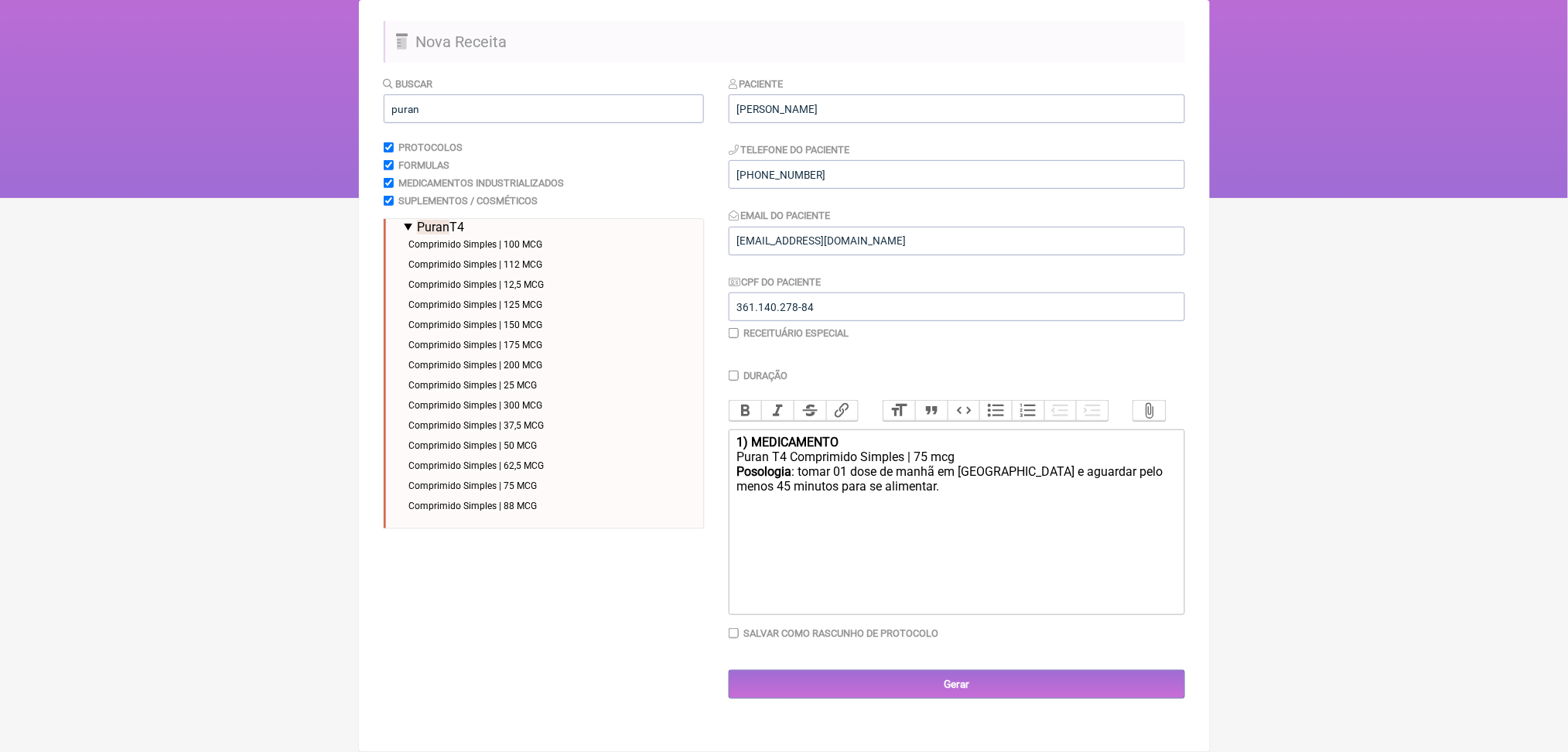
scroll to position [38, 0]
click at [558, 455] on li "Comprimido Simples | 62,5 MCG" at bounding box center [548, 465] width 287 height 20
click at [971, 538] on div "Puran T4 Comprimido Simples | 62,5 MCG" at bounding box center [956, 530] width 440 height 15
copy div "62,5"
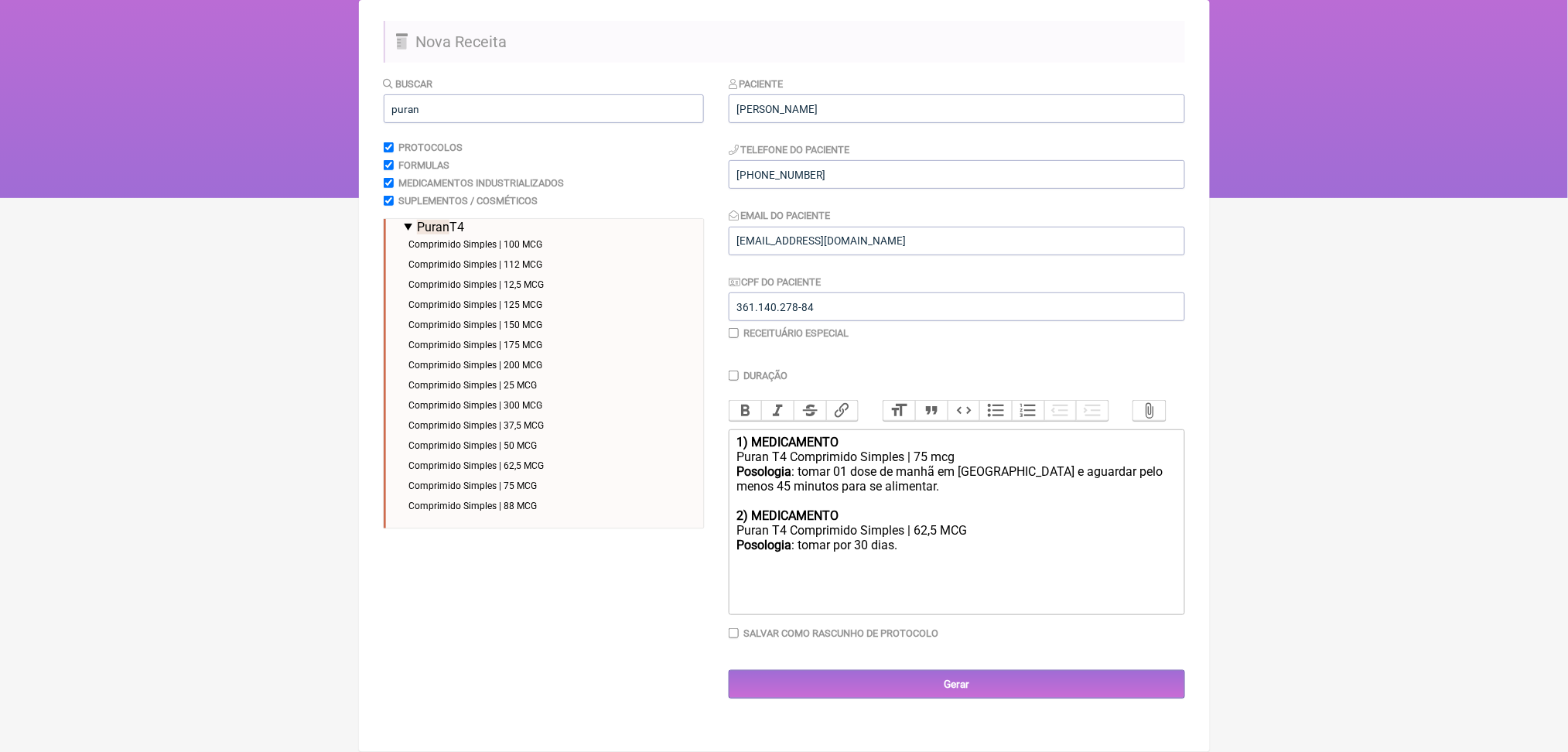
click at [974, 463] on div "Puran T4 Comprimido Simples | 75 mcg" at bounding box center [956, 457] width 440 height 15
paste trix-editor "62,5&nbsp;&nbsp;"
drag, startPoint x: 1001, startPoint y: 579, endPoint x: 753, endPoint y: 526, distance: 253.6
click at [753, 526] on trix-editor "1) MEDICAMENTO Puran T4 Comprimido Simples | 62,5 mcg Posologia : tomar 01 dose…" at bounding box center [957, 521] width 456 height 186
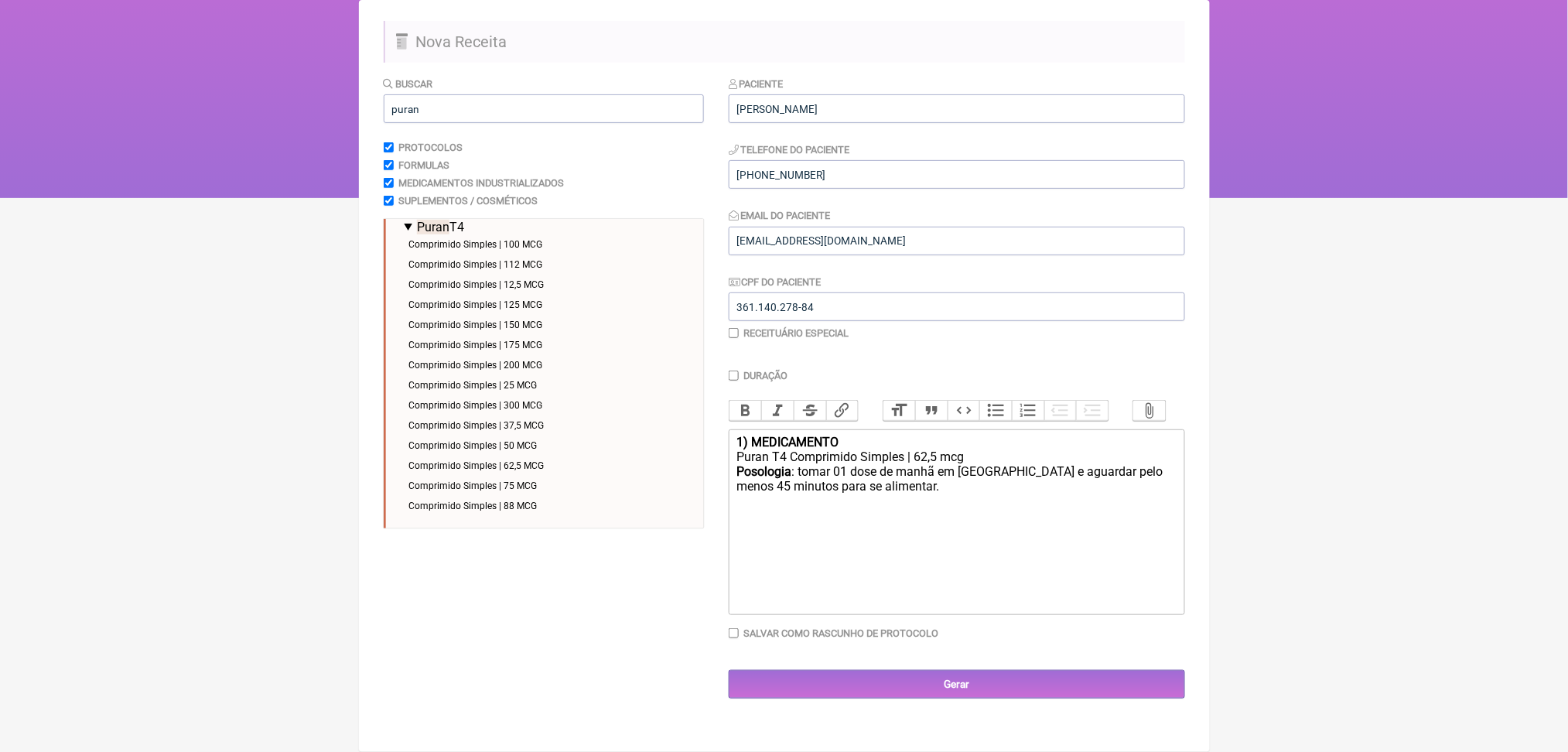
type trix-editor "<div><strong>1) MEDICAMENTO</strong></div><div>Puran T4 Comprimido Simples | 62…"
click at [1091, 699] on input "Gerar" at bounding box center [957, 684] width 456 height 29
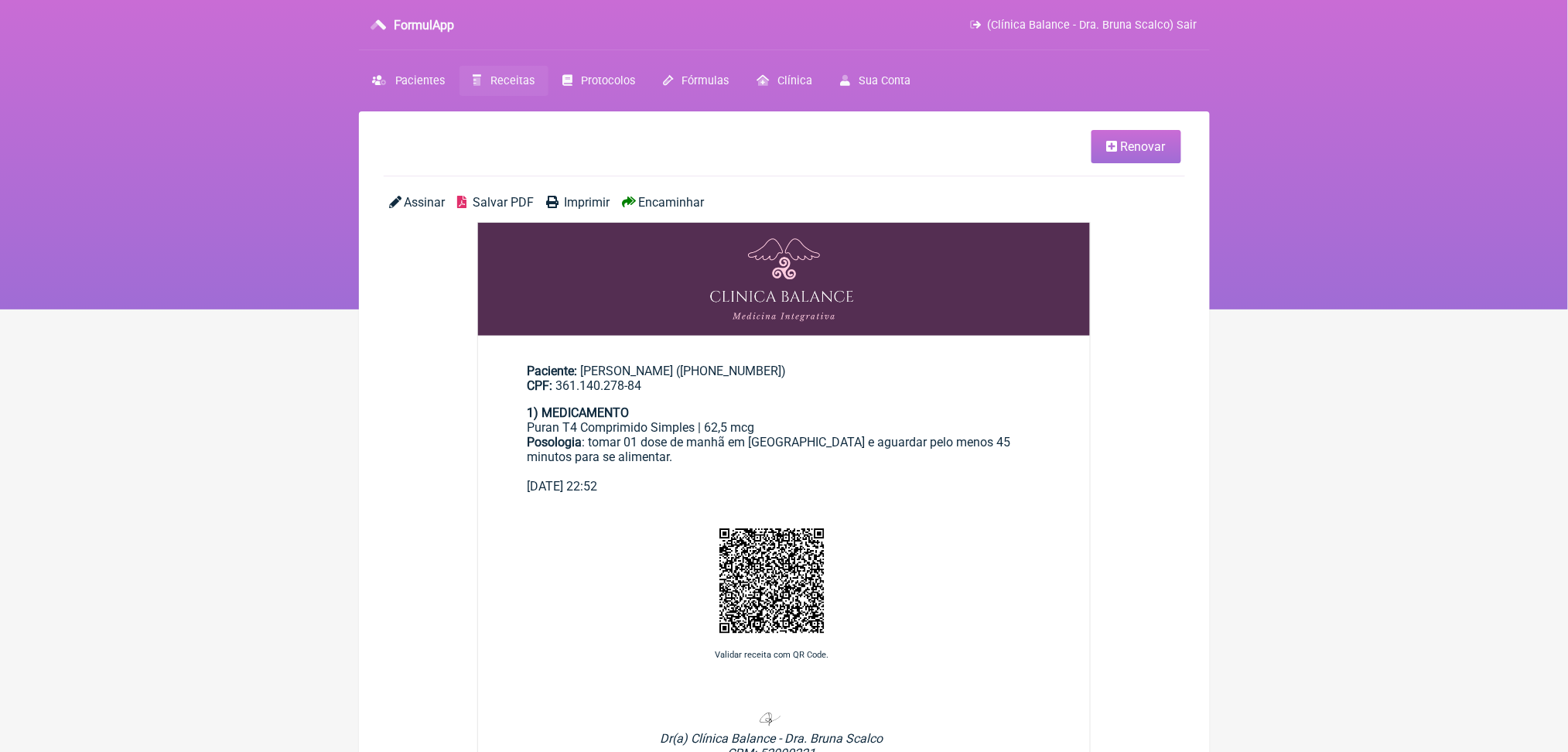
click at [526, 209] on span "Salvar PDF" at bounding box center [503, 202] width 61 height 15
click at [531, 209] on span "Salvar PDF" at bounding box center [503, 202] width 61 height 15
click at [435, 90] on link "Pacientes" at bounding box center [409, 80] width 101 height 30
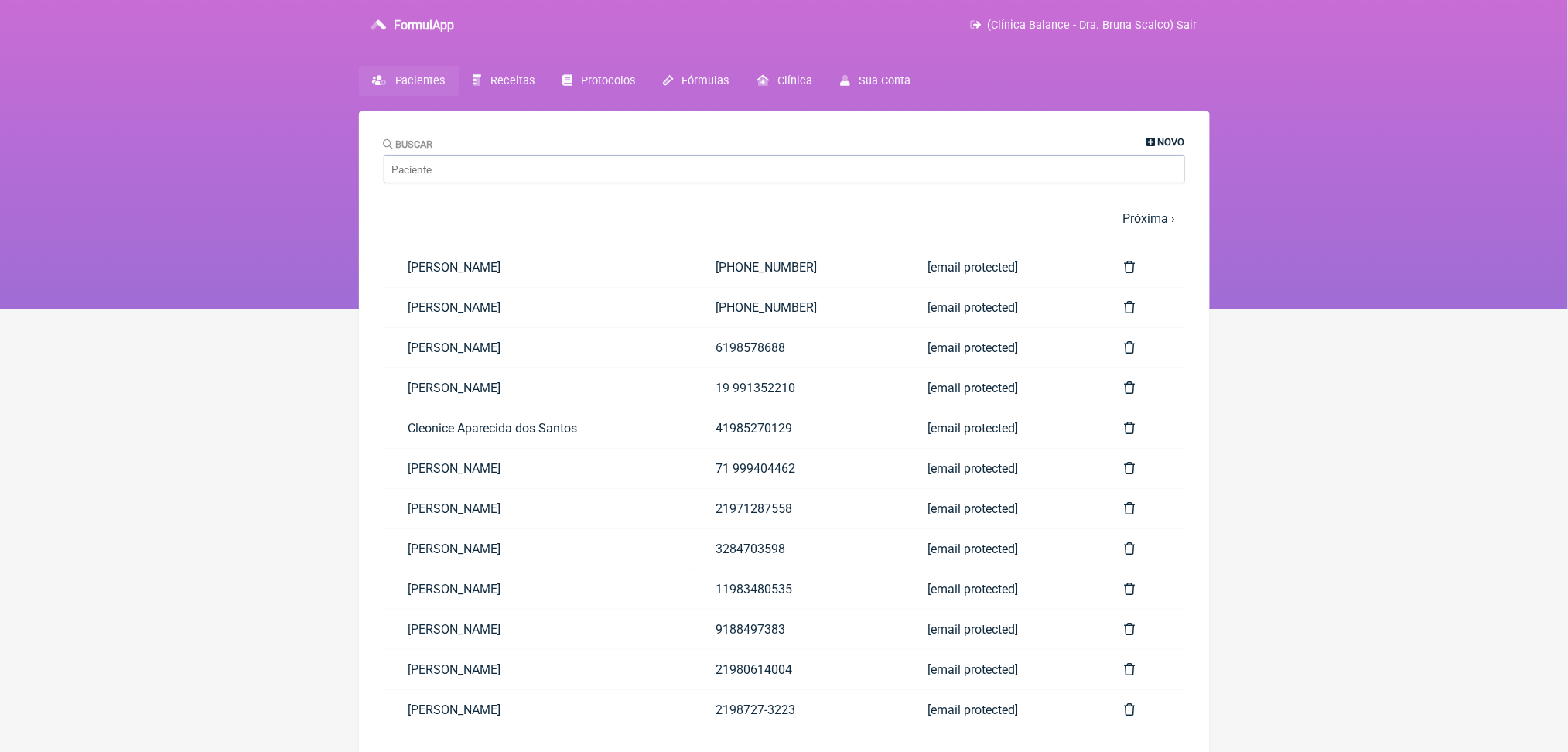
click at [1165, 145] on span "Novo" at bounding box center [1172, 142] width 27 height 11
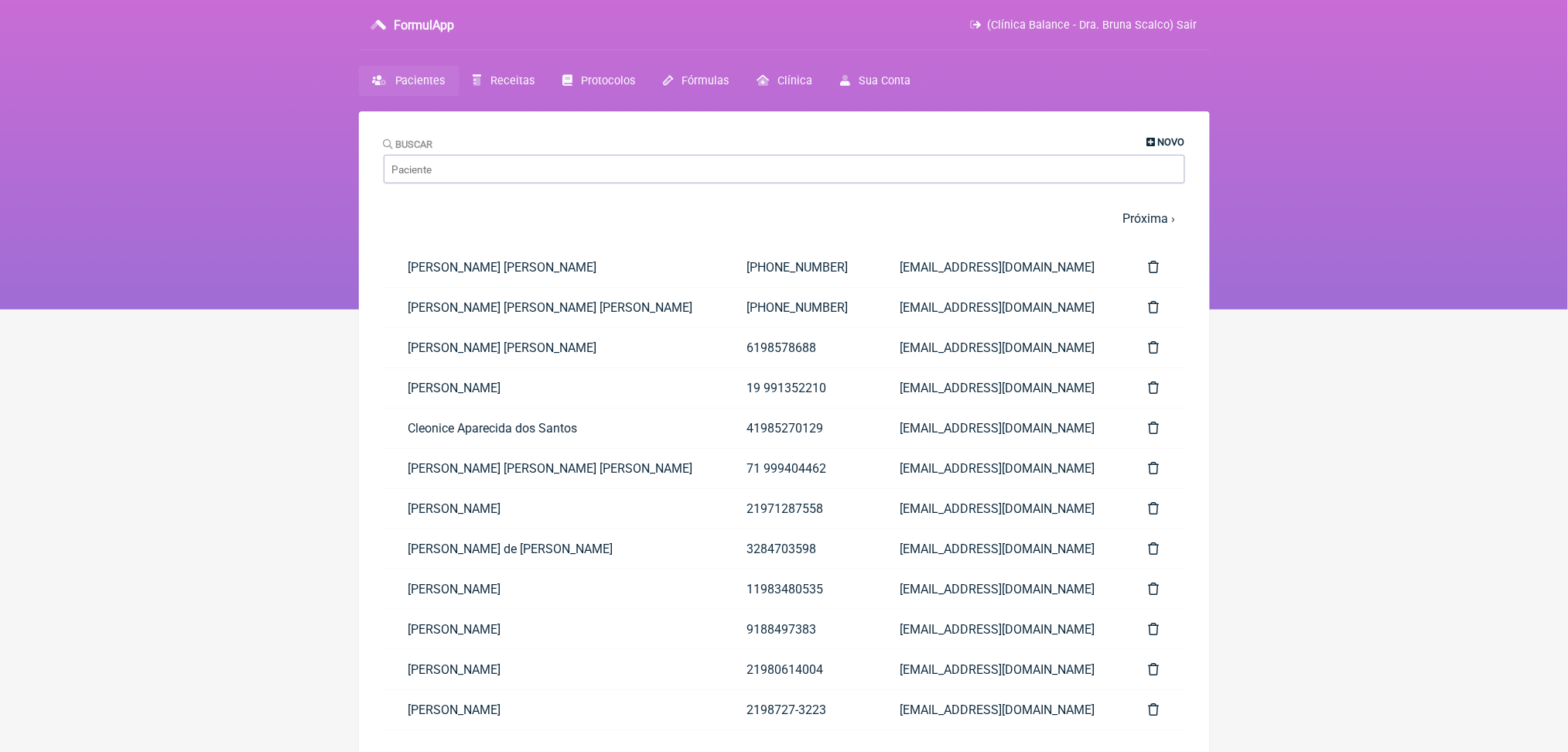
click at [1158, 148] on span "Novo" at bounding box center [1172, 142] width 27 height 11
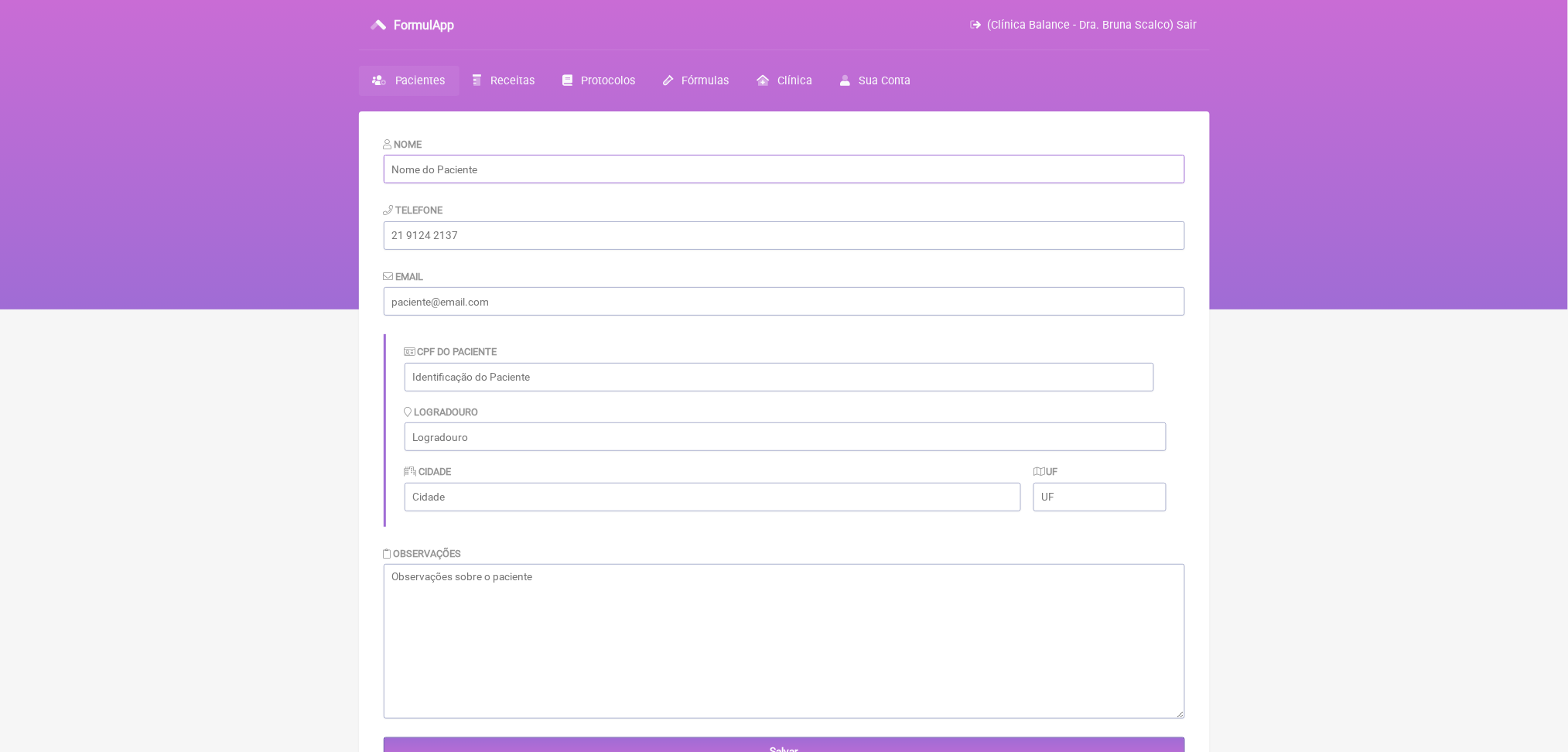
click at [438, 180] on input "text" at bounding box center [784, 168] width 801 height 29
paste input "Eneida [PERSON_NAME][GEOGRAPHIC_DATA]"
type input "Eneida [PERSON_NAME][GEOGRAPHIC_DATA]"
click at [522, 316] on input "email" at bounding box center [784, 301] width 801 height 29
paste input "[EMAIL_ADDRESS][DOMAIN_NAME]"
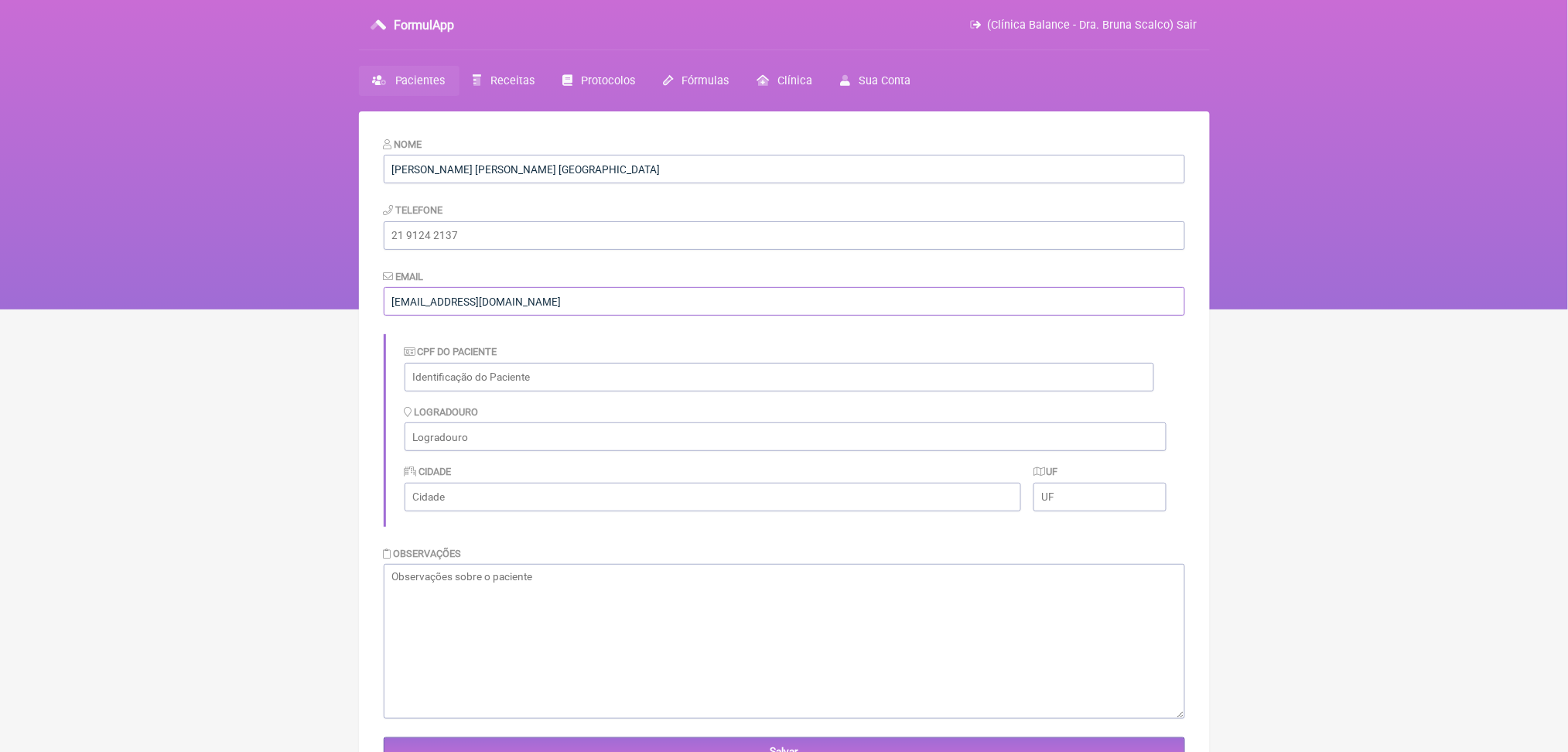
type input "[EMAIL_ADDRESS][DOMAIN_NAME]"
click at [435, 250] on input "tel" at bounding box center [784, 235] width 801 height 29
paste input "[PHONE_NUMBER]"
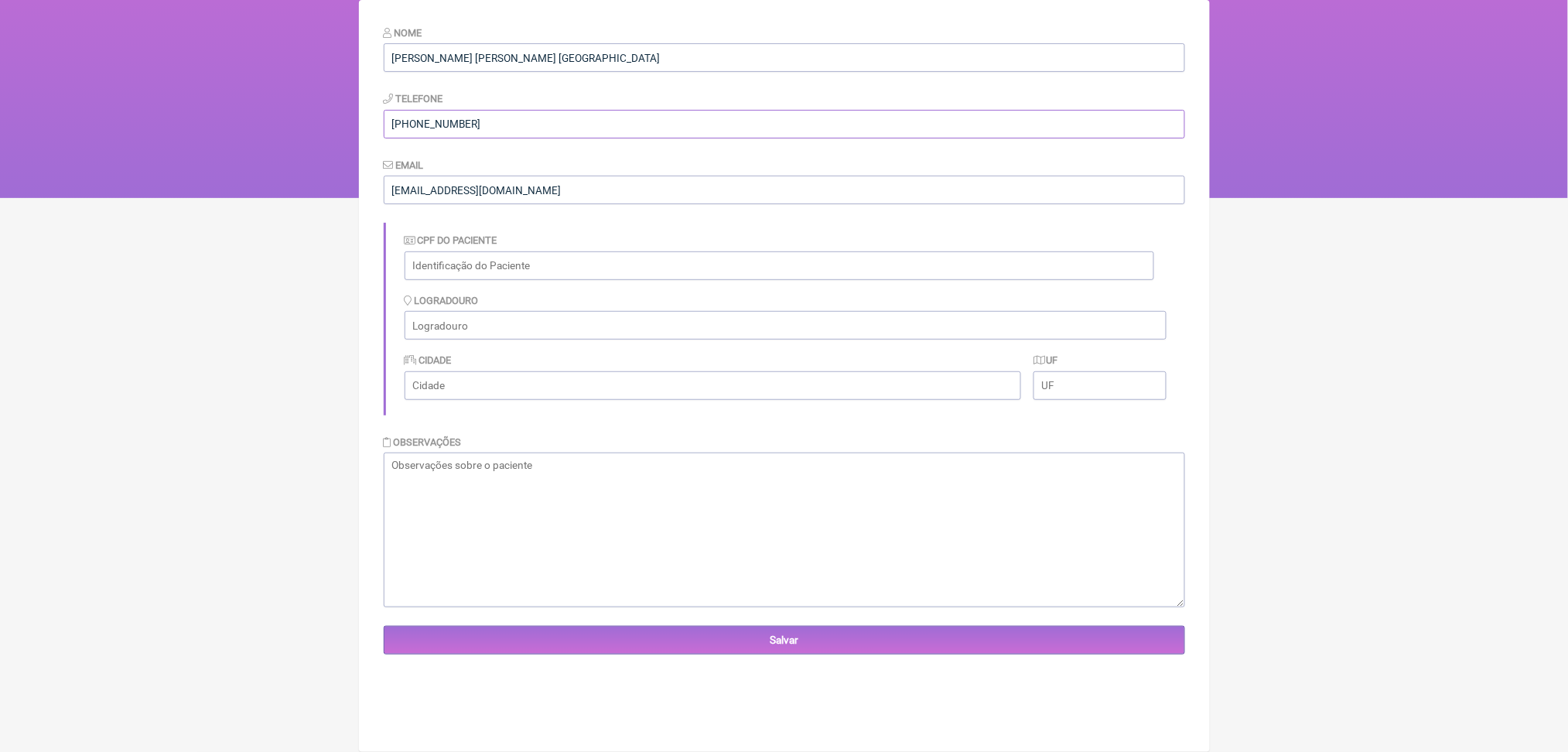
scroll to position [204, 0]
type input "[PHONE_NUMBER]"
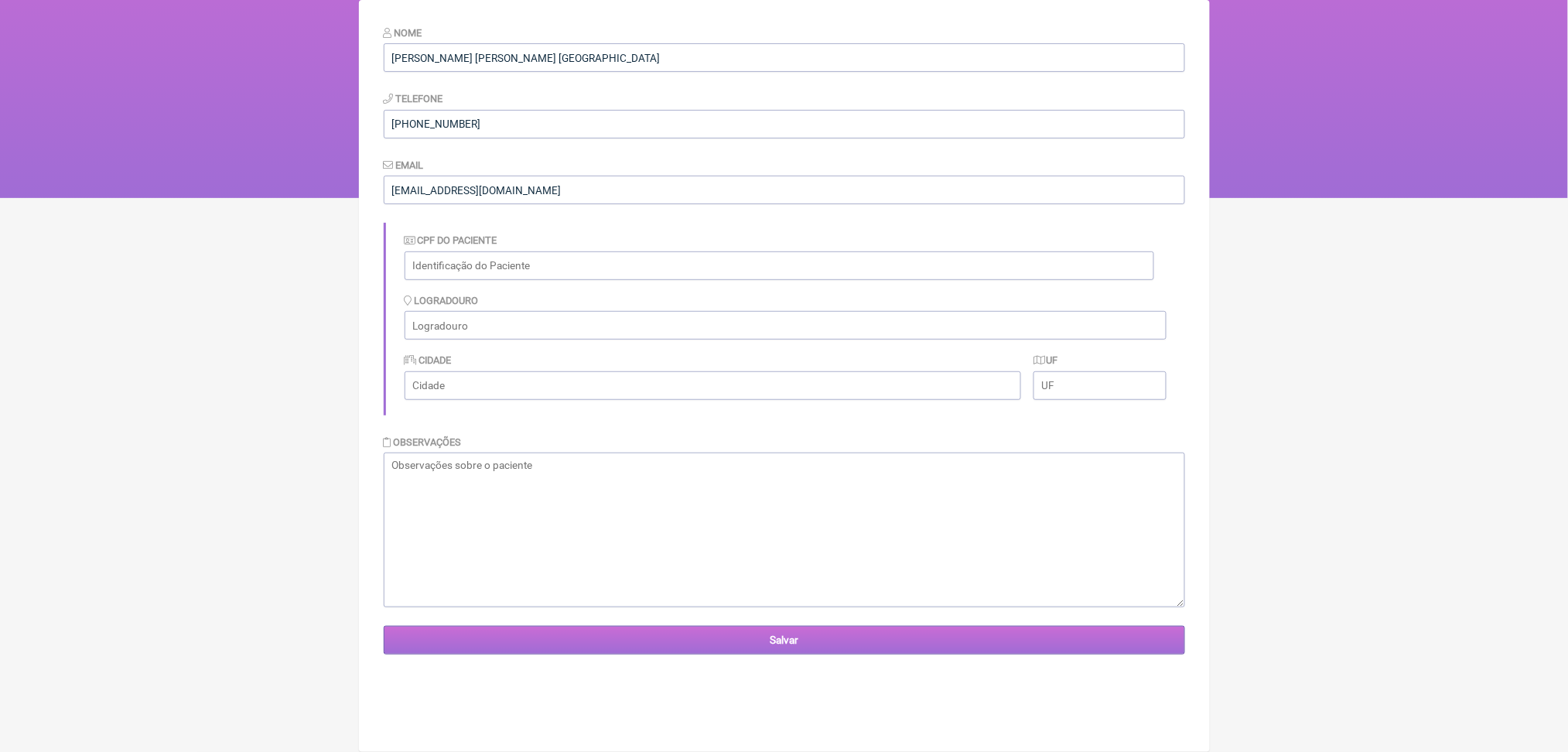
click at [534, 655] on input "Salvar" at bounding box center [784, 640] width 801 height 29
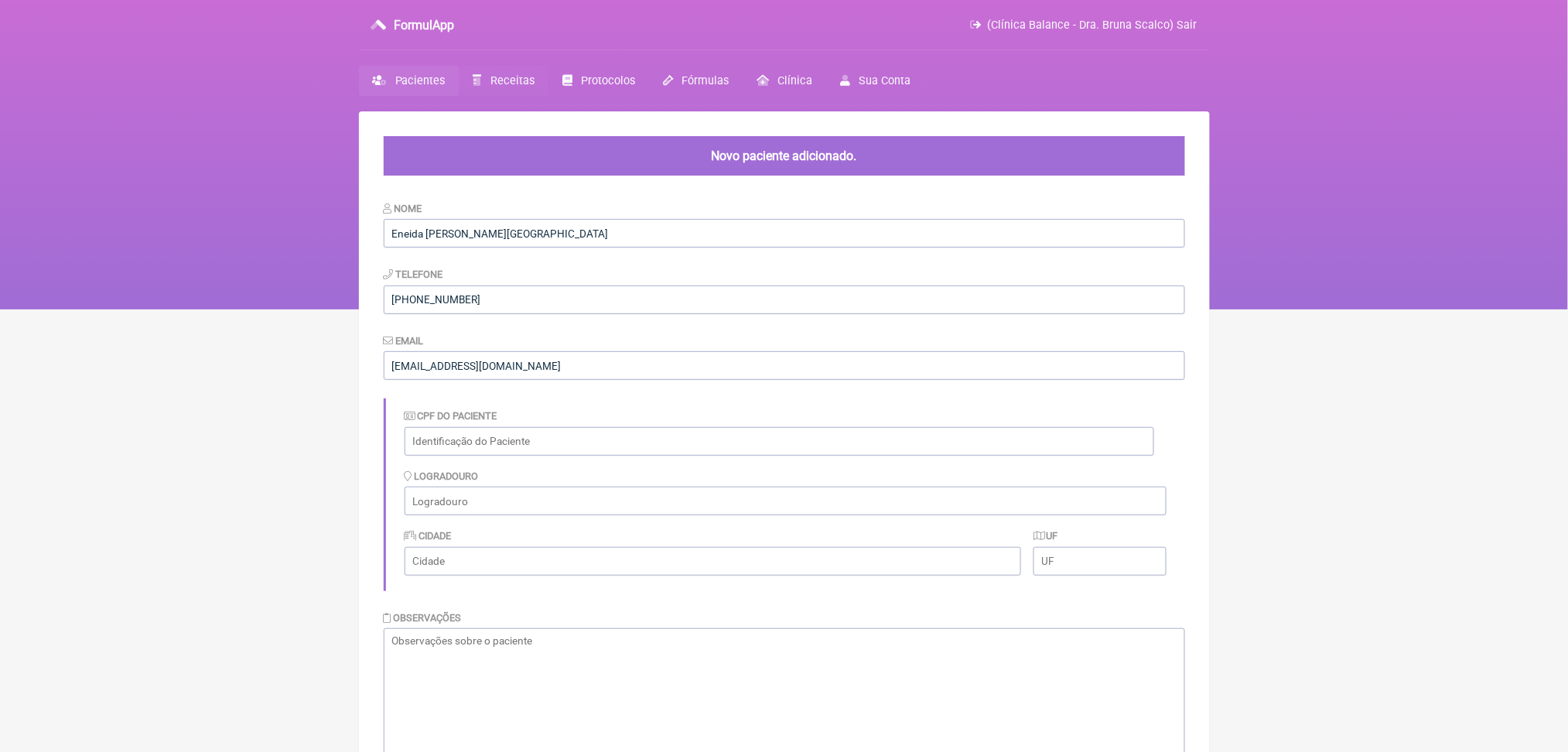
click at [549, 91] on link "Receitas" at bounding box center [504, 80] width 89 height 30
